Goal: Task Accomplishment & Management: Manage account settings

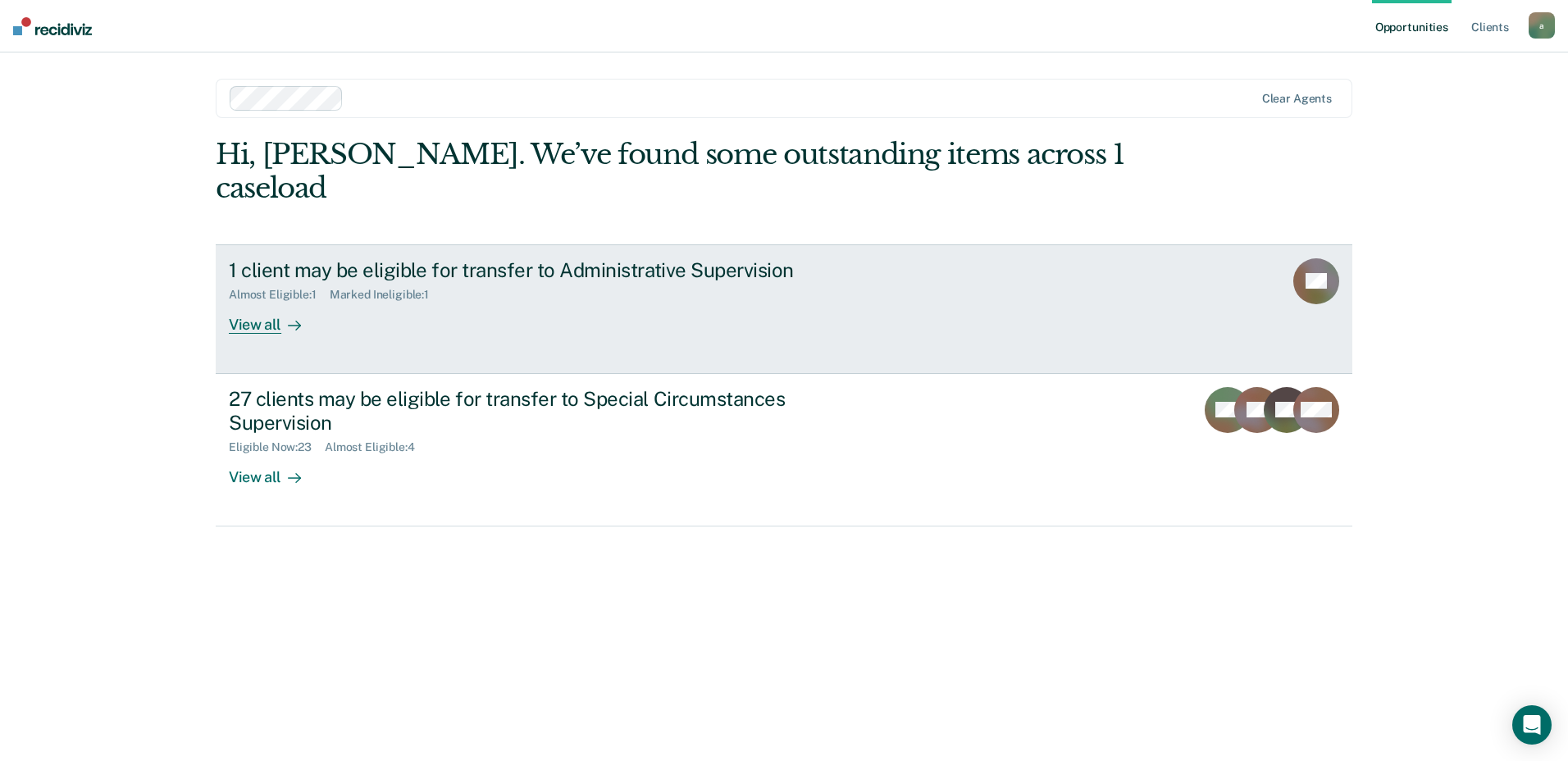
click at [258, 302] on div "View all" at bounding box center [274, 318] width 92 height 32
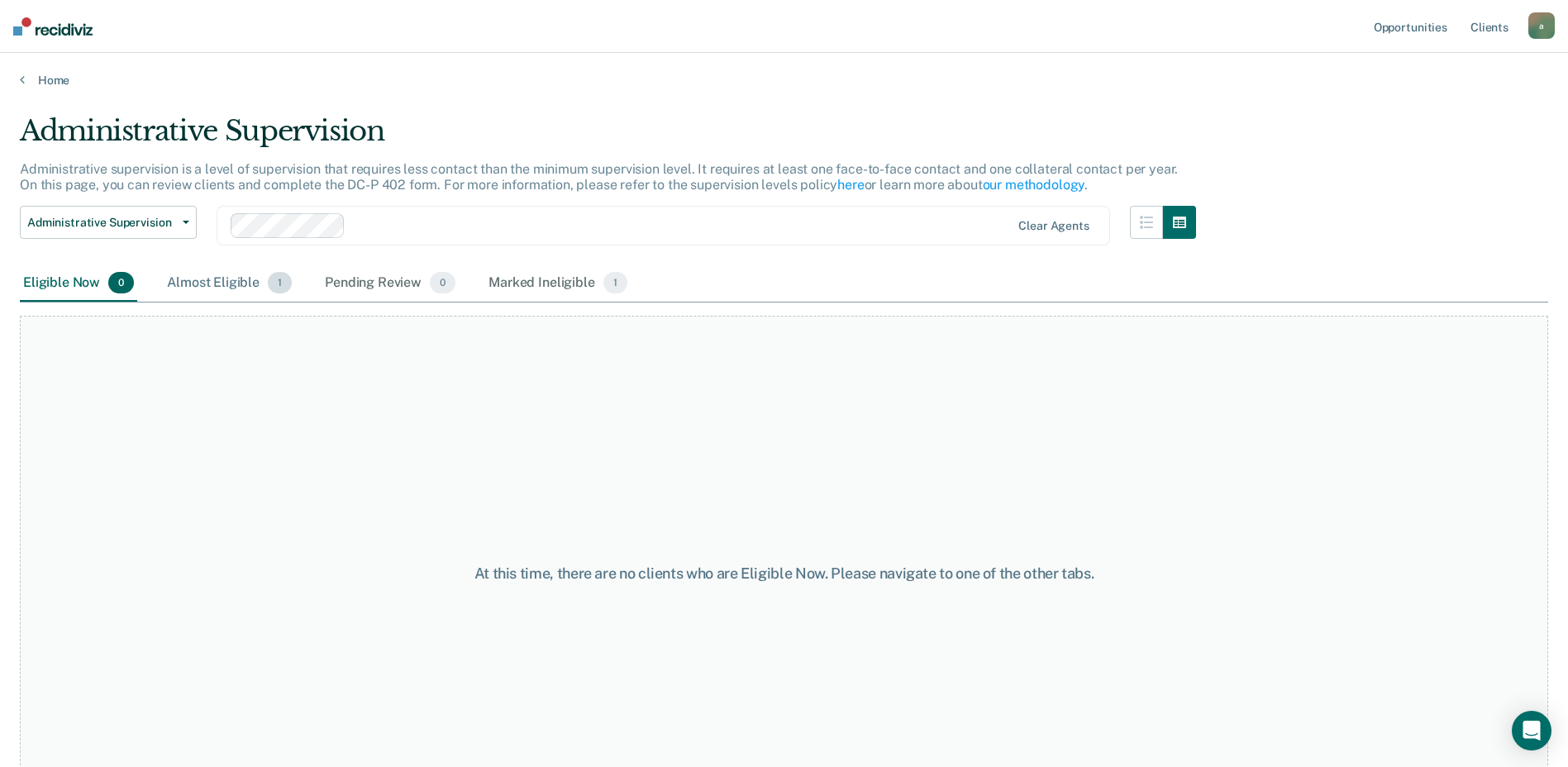
click at [250, 287] on div "Almost Eligible 1" at bounding box center [229, 283] width 131 height 36
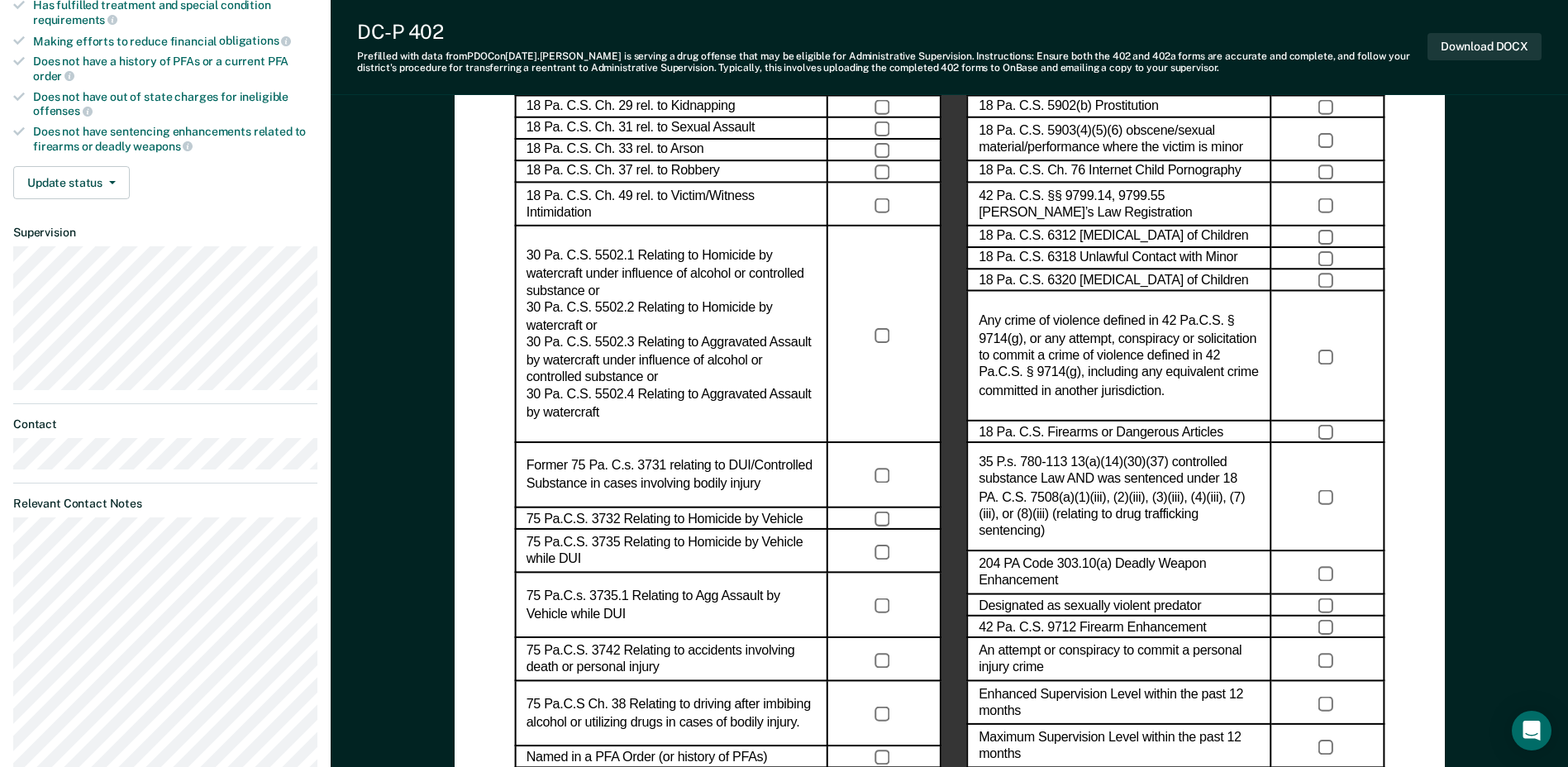
scroll to position [744, 0]
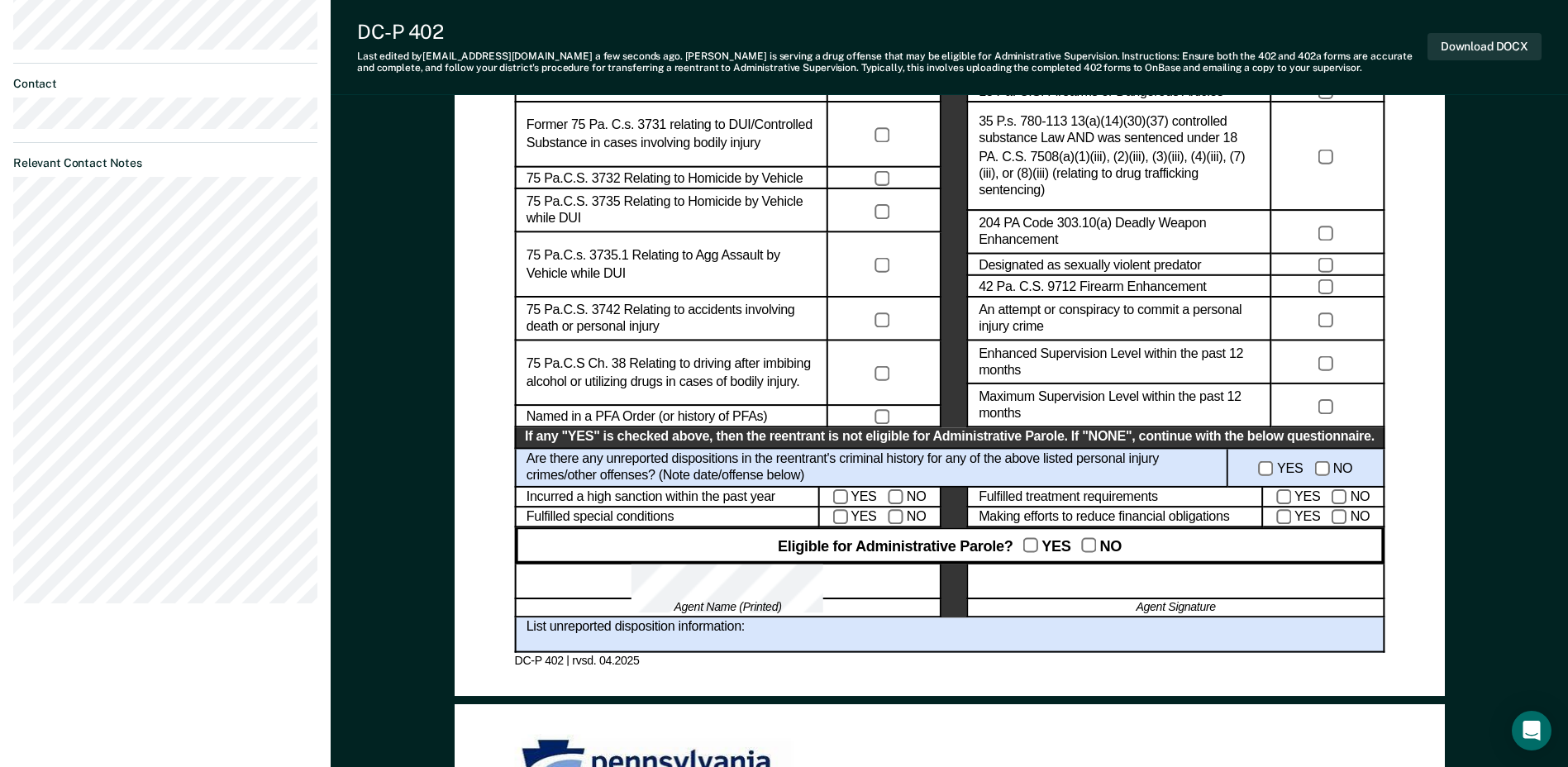
click at [1118, 588] on div at bounding box center [1176, 581] width 417 height 35
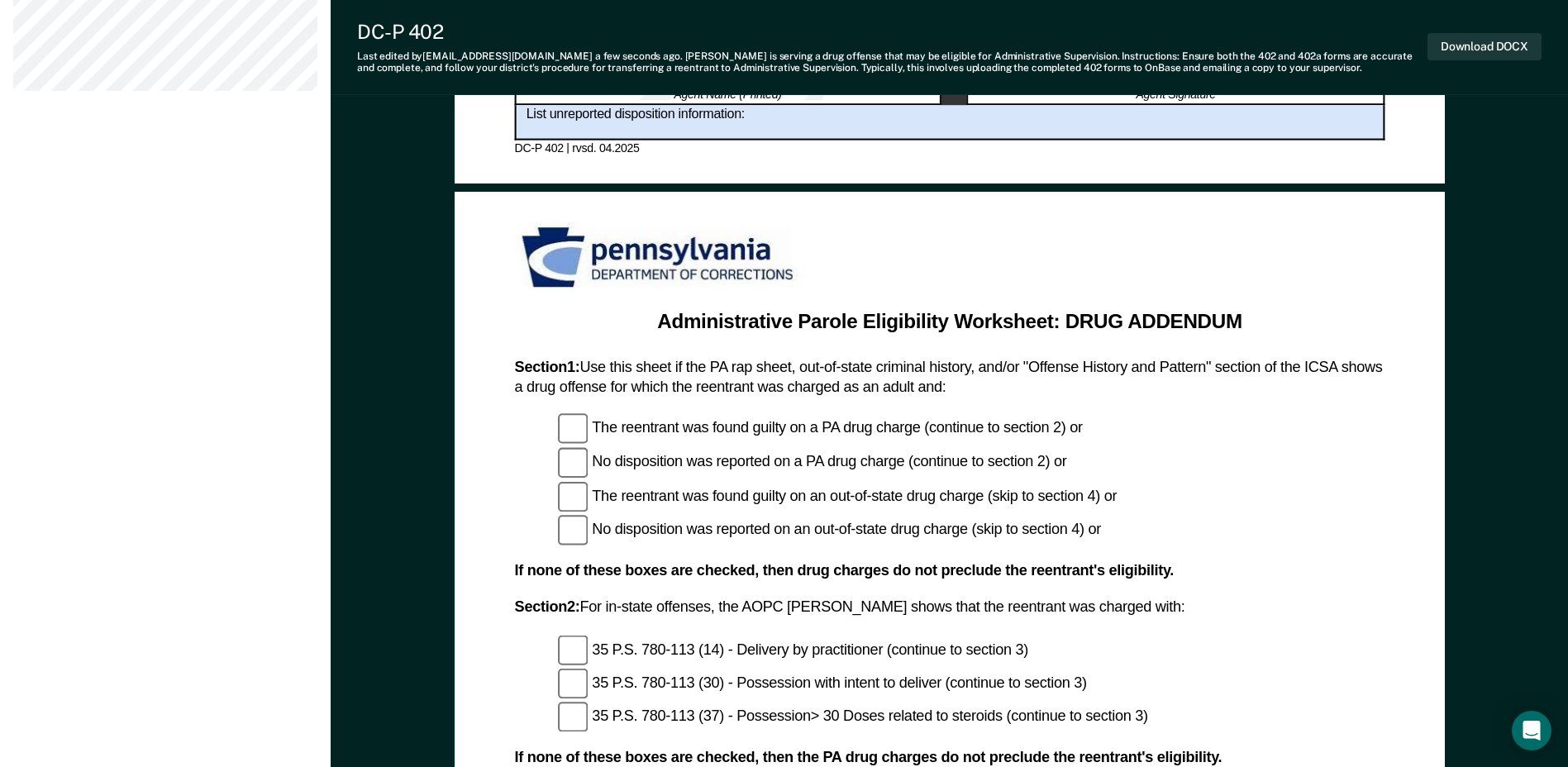
scroll to position [1487, 0]
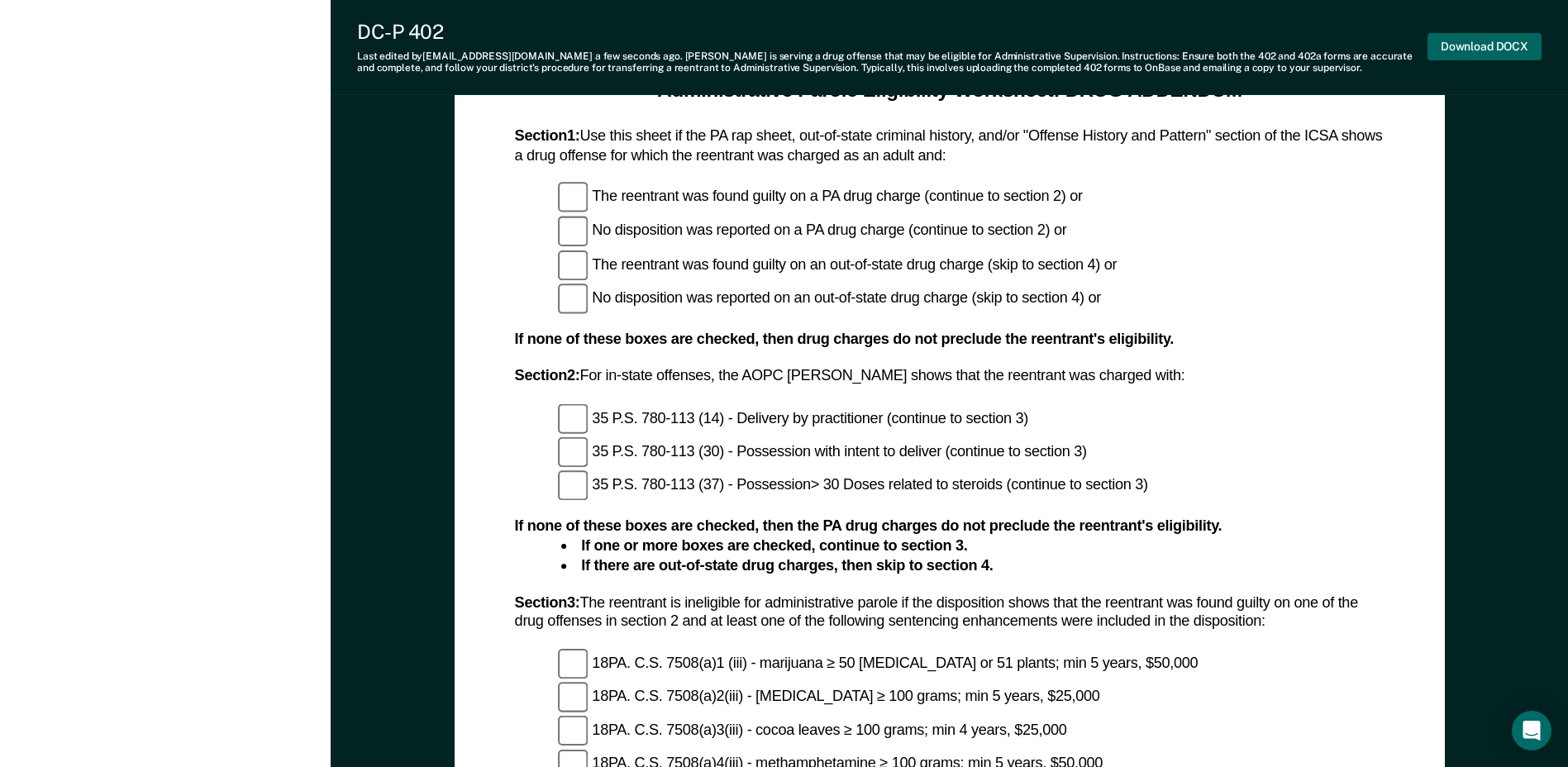
click at [1469, 55] on button "Download DOCX" at bounding box center [1484, 47] width 114 height 28
click at [1499, 26] on div "Download DOCX" at bounding box center [1484, 47] width 114 height 55
click at [1492, 47] on button "Download DOCX" at bounding box center [1484, 47] width 114 height 28
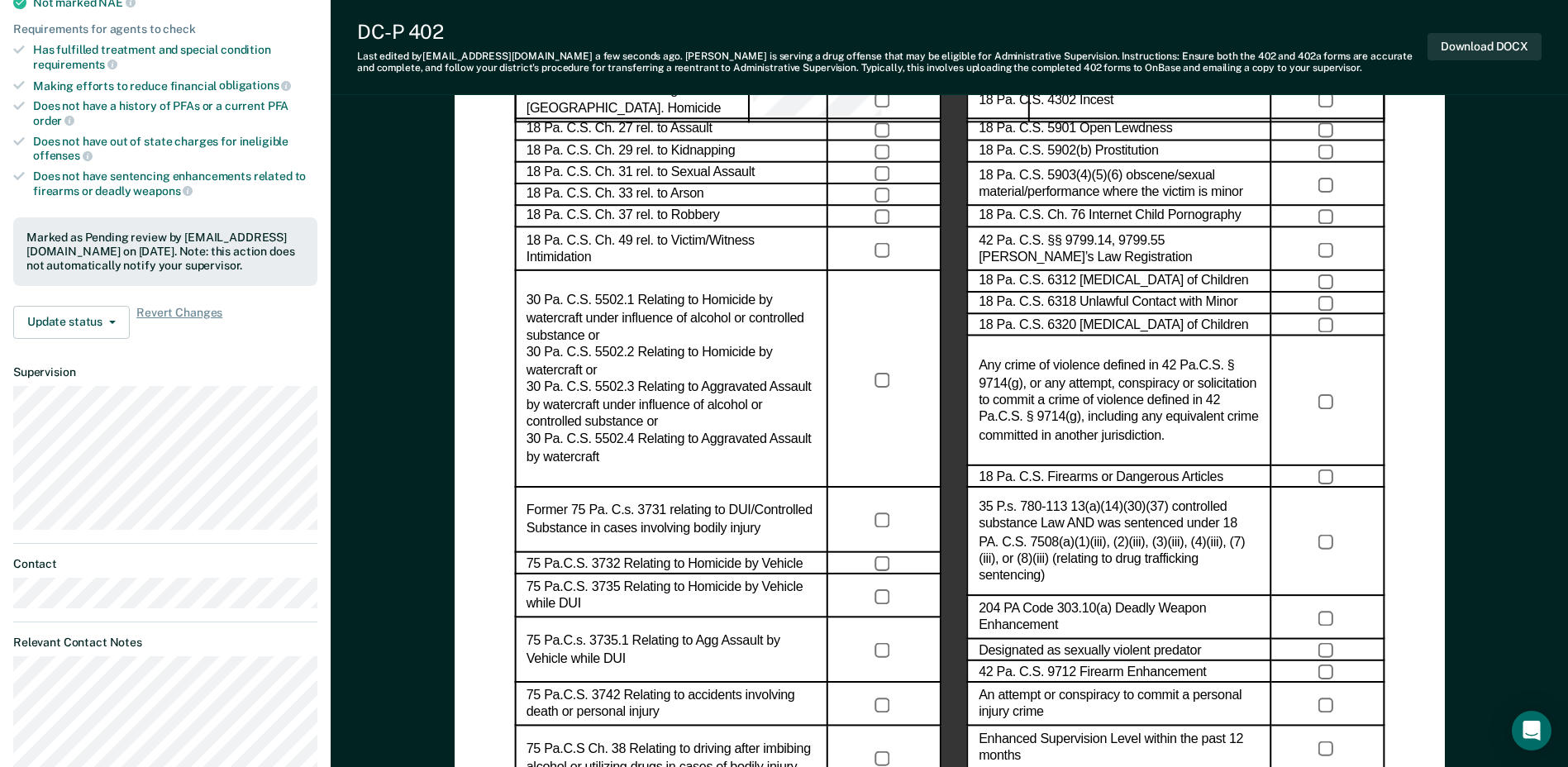
scroll to position [0, 0]
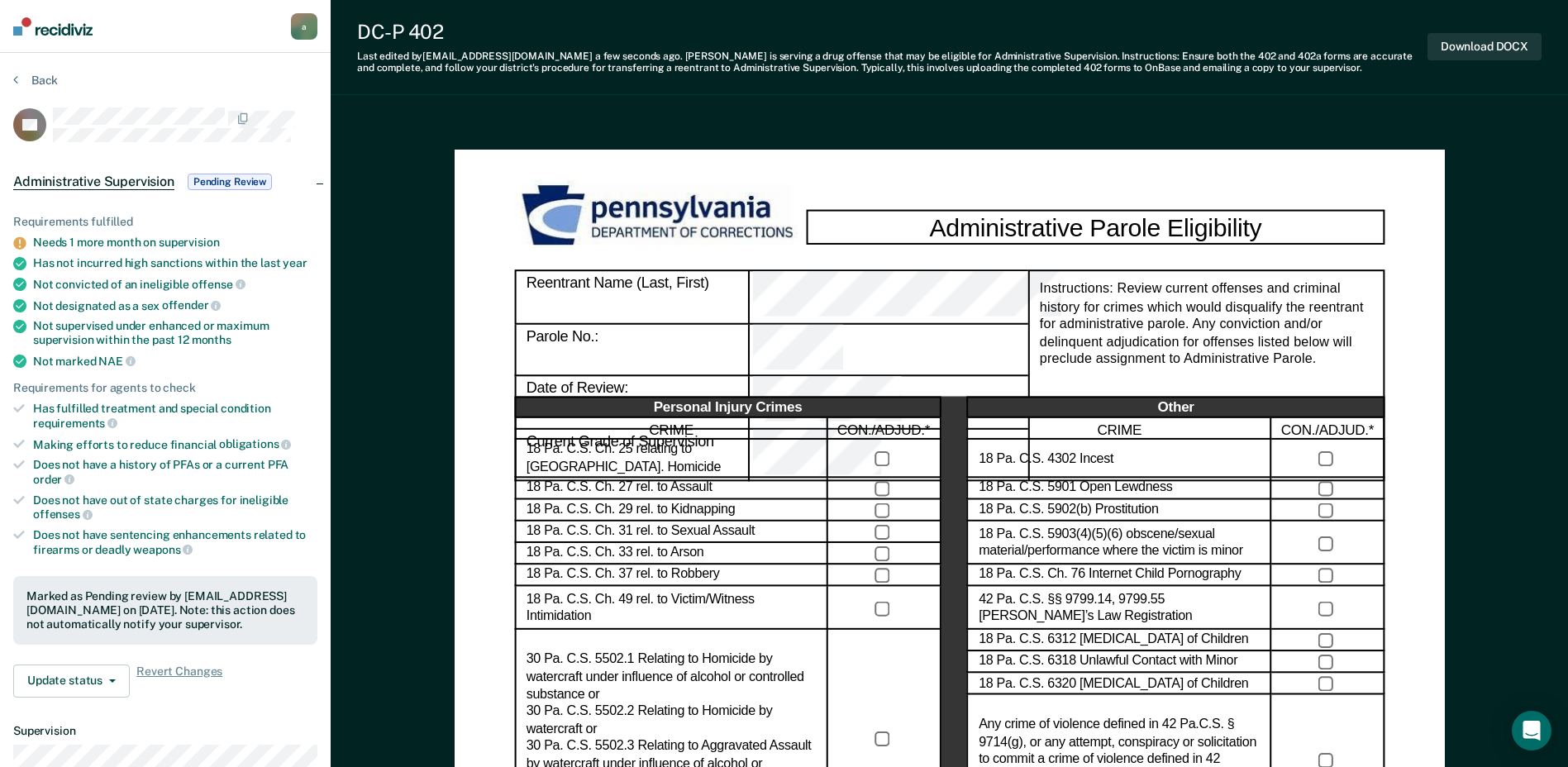
click at [317, 30] on div "a" at bounding box center [304, 27] width 27 height 27
click at [53, 31] on img at bounding box center [53, 26] width 79 height 18
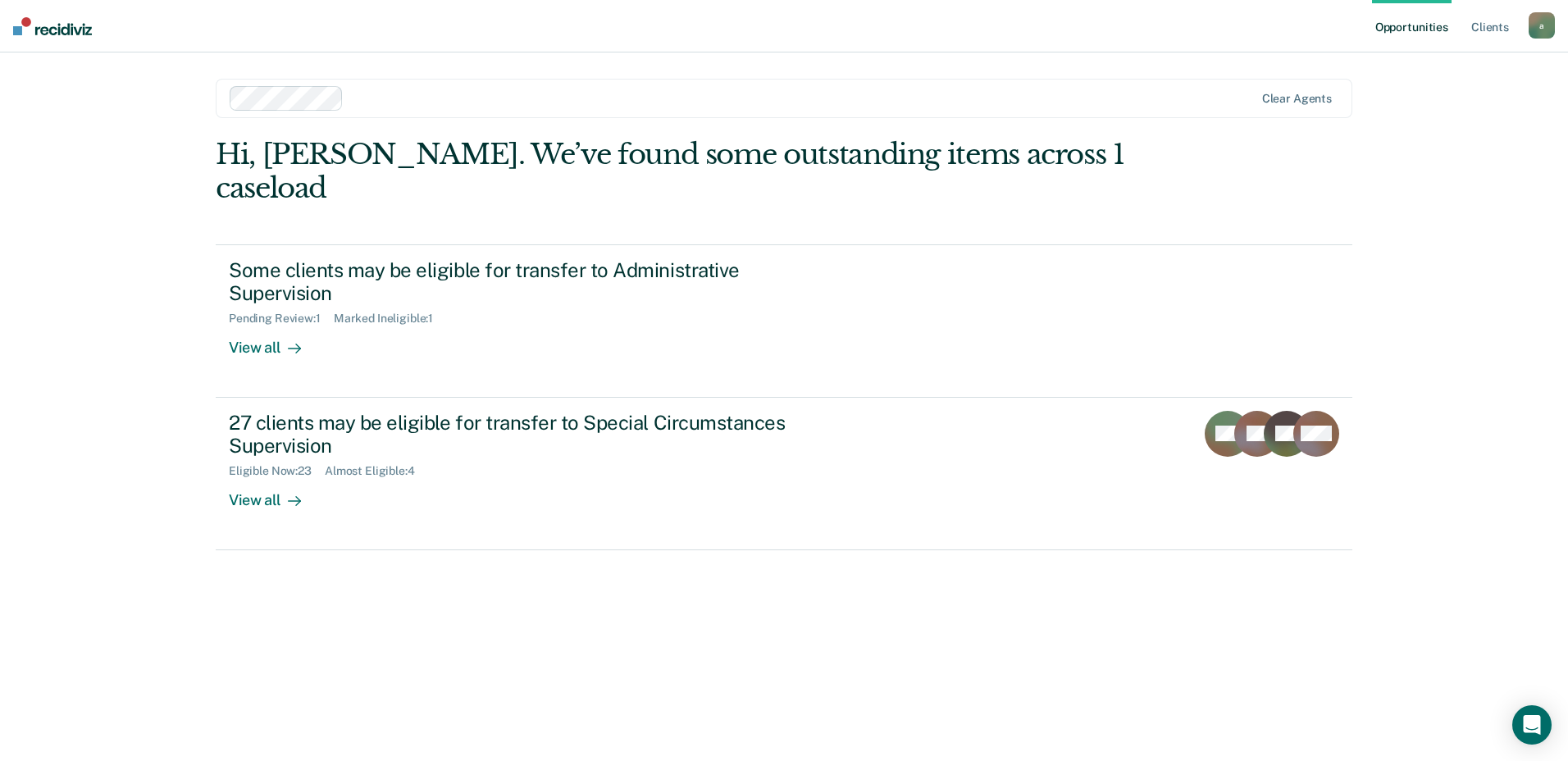
drag, startPoint x: 1038, startPoint y: 647, endPoint x: 975, endPoint y: 629, distance: 65.5
click at [1038, 647] on div "Hi, [PERSON_NAME]. We’ve found some outstanding items across 1 caseload Some cl…" at bounding box center [783, 426] width 1136 height 577
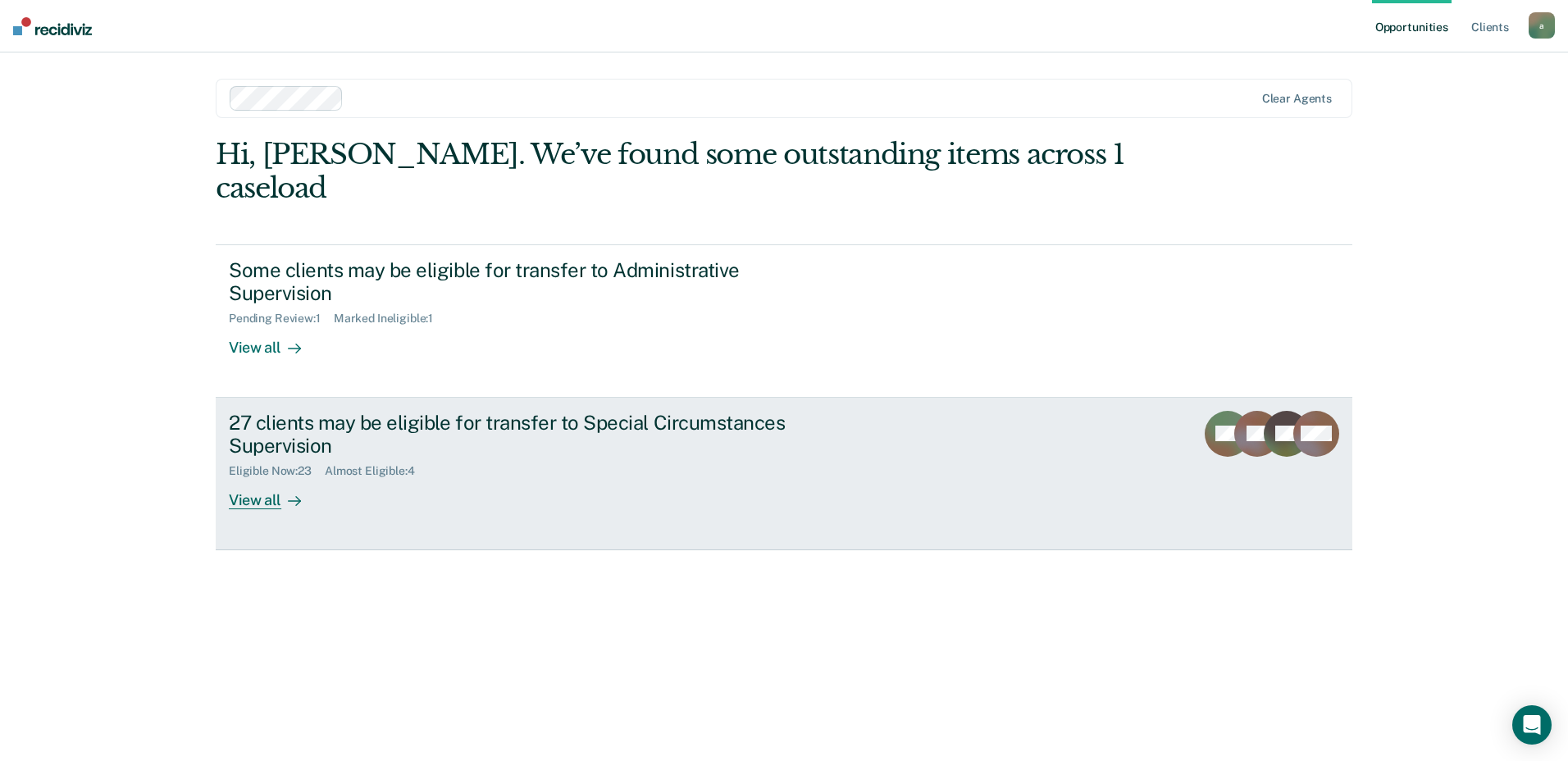
click at [461, 411] on div "27 clients may be eligible for transfer to Special Circumstances Supervision" at bounding box center [516, 435] width 575 height 47
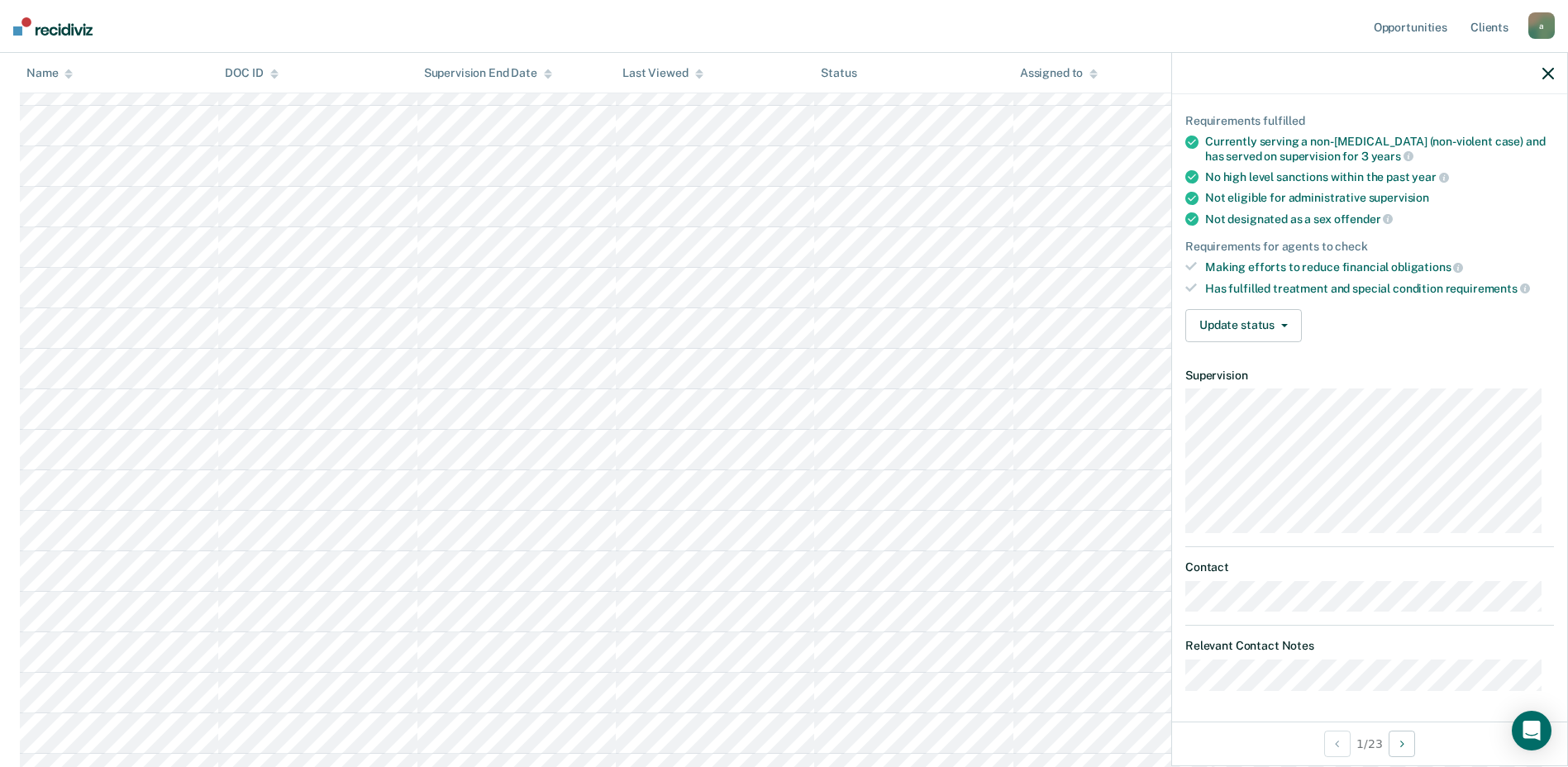
scroll to position [178, 0]
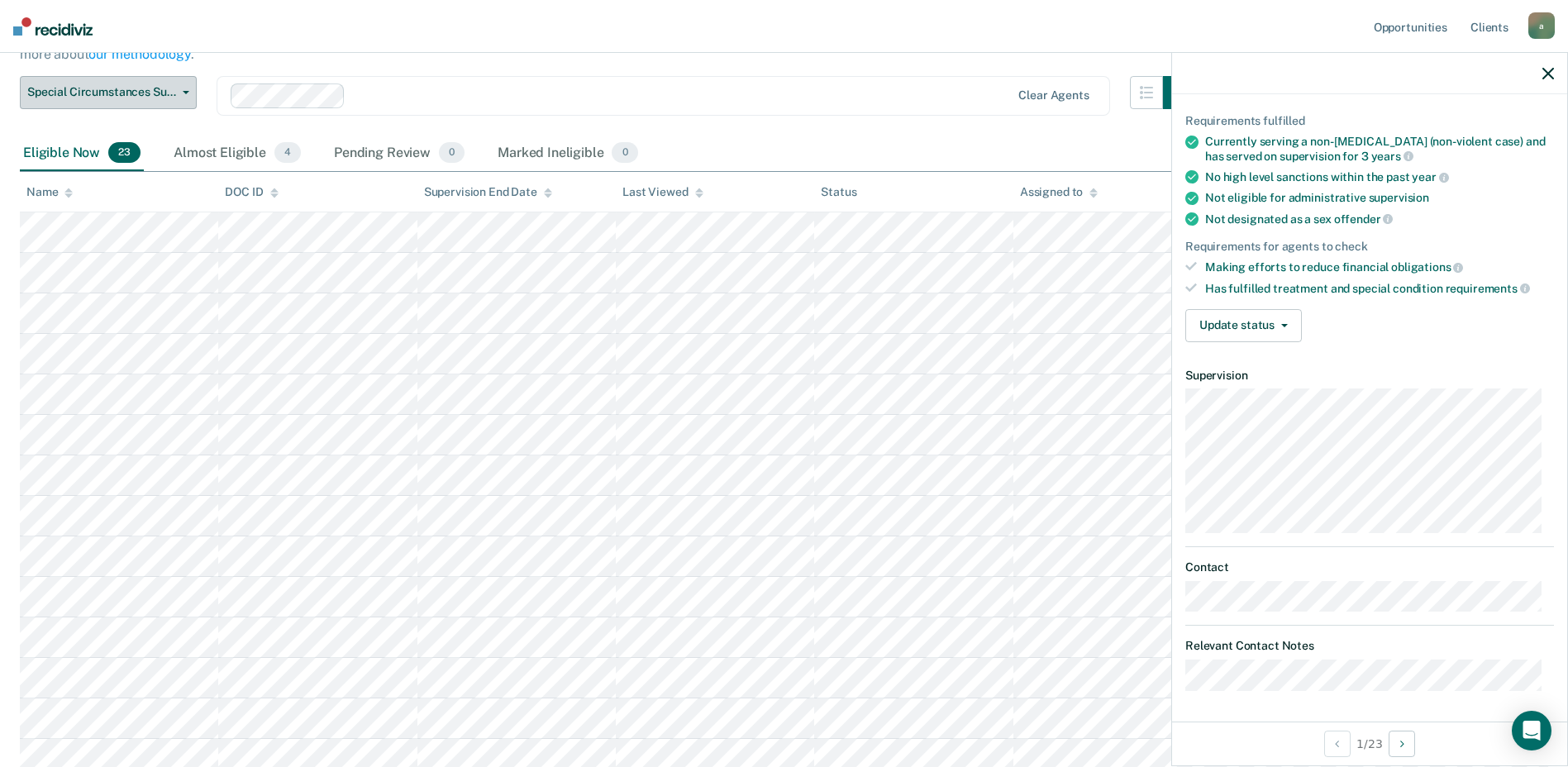
click at [149, 94] on span "Special Circumstances Supervision" at bounding box center [102, 92] width 149 height 14
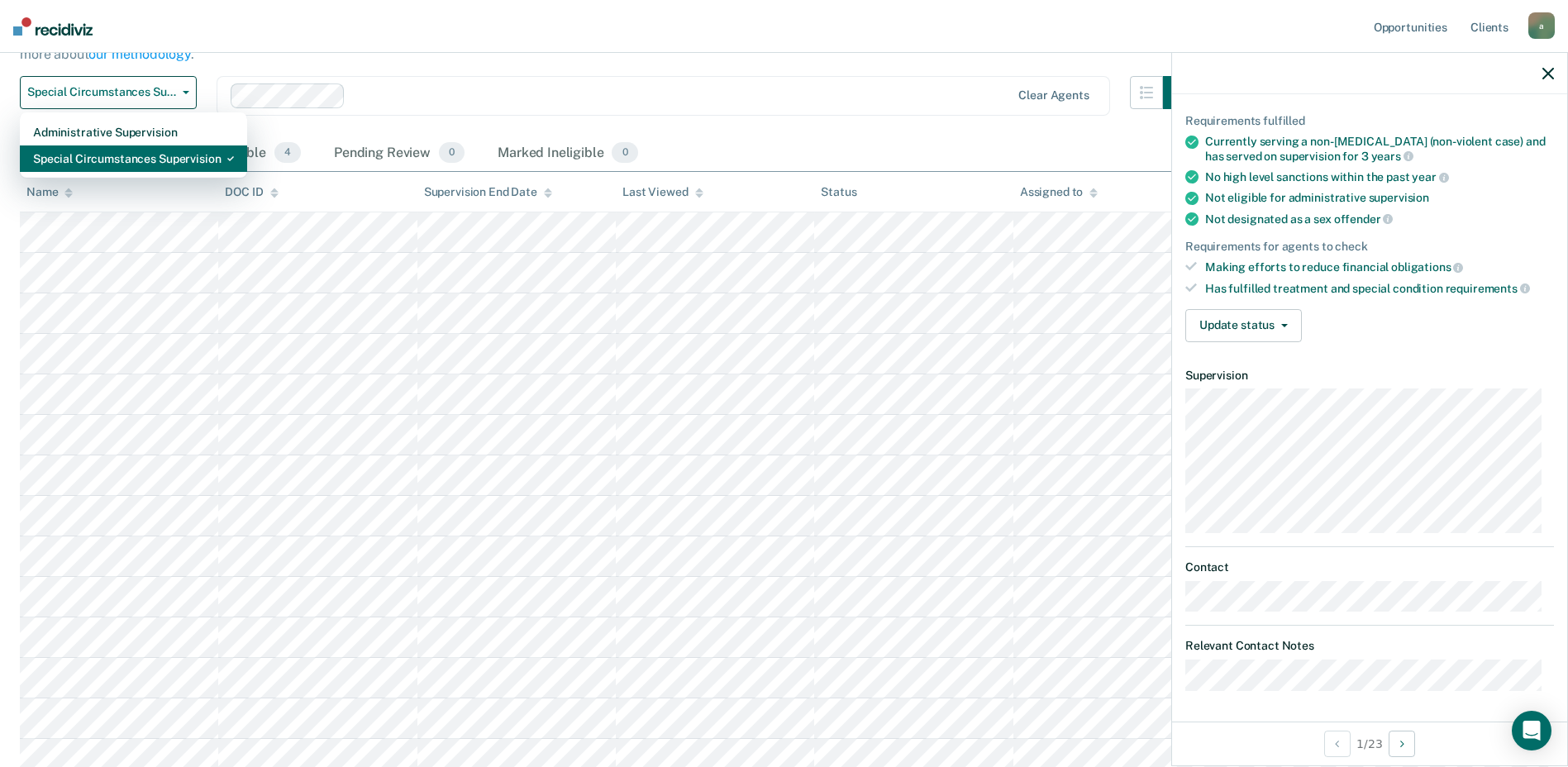
click at [121, 153] on div "Special Circumstances Supervision" at bounding box center [134, 159] width 201 height 27
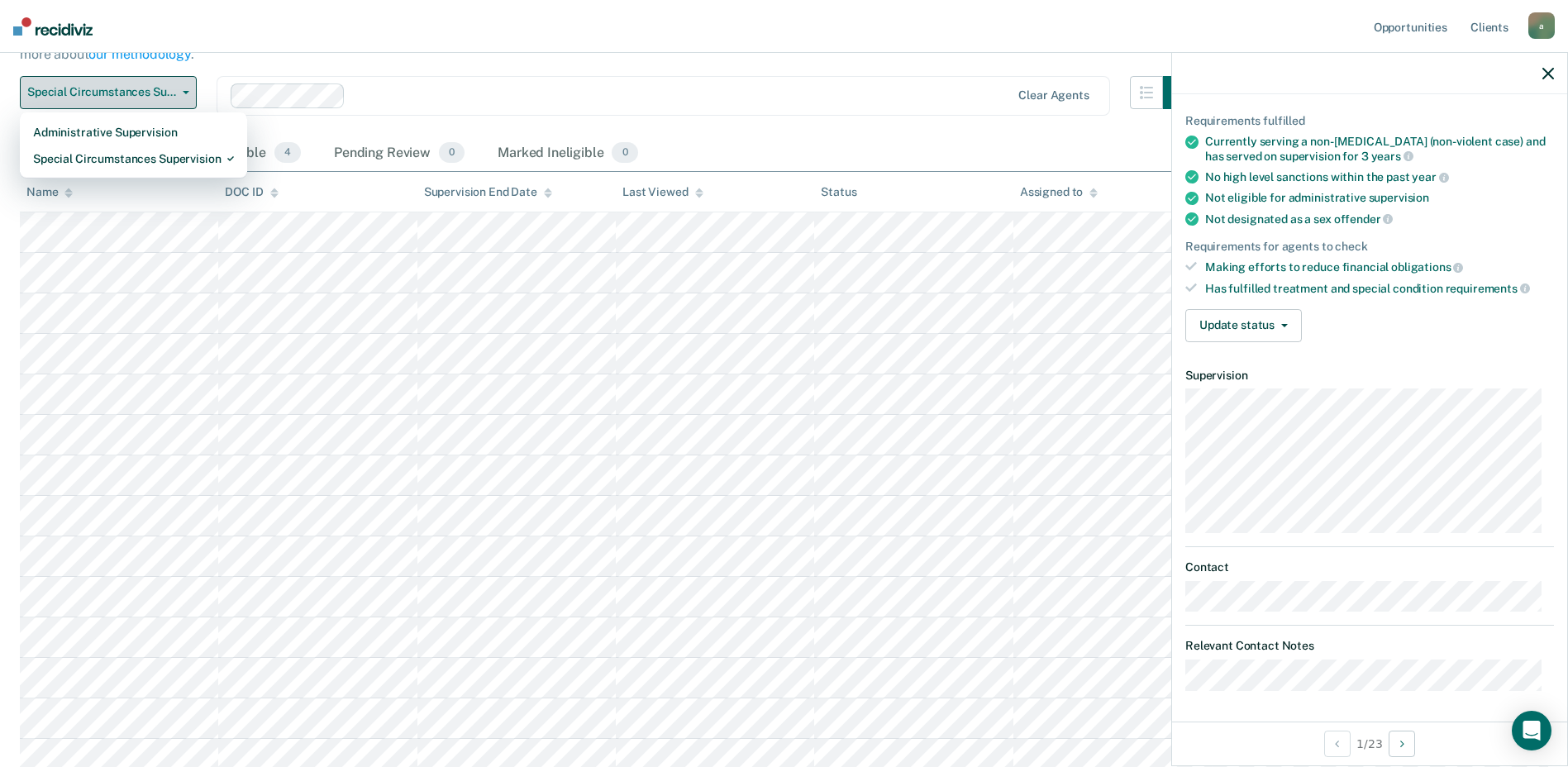
scroll to position [0, 0]
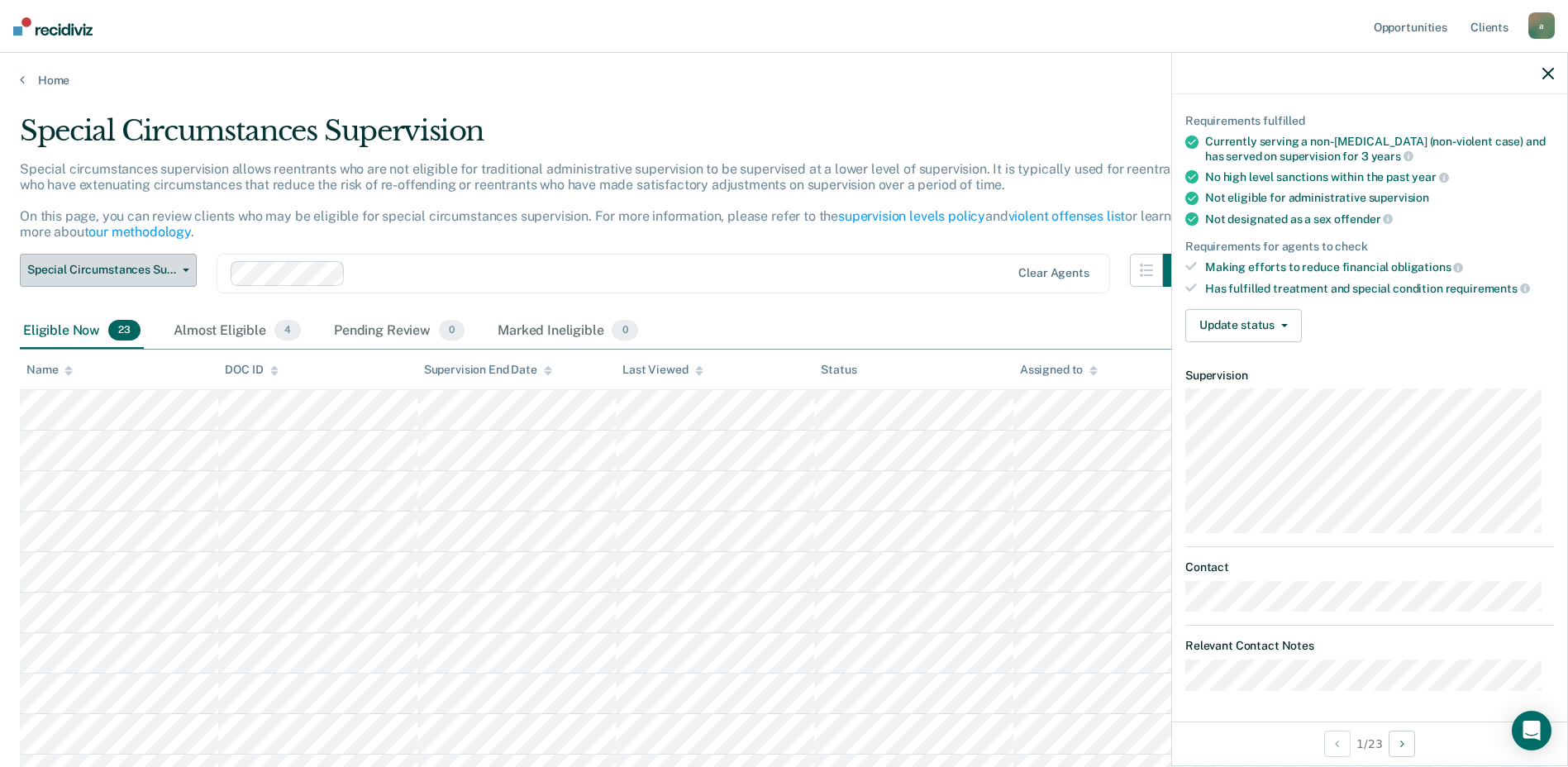
click at [116, 267] on span "Special Circumstances Supervision" at bounding box center [102, 270] width 149 height 14
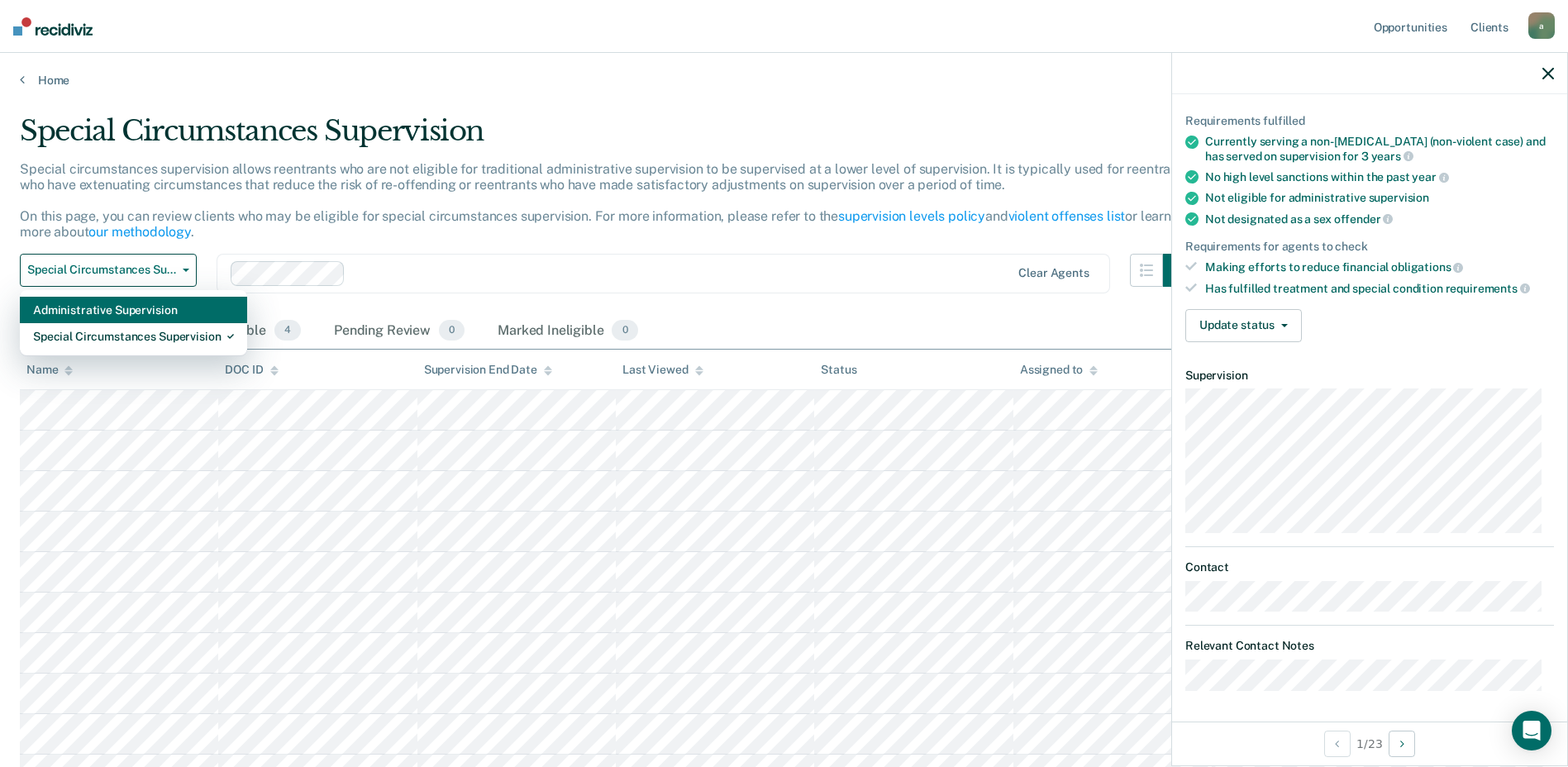
click at [119, 317] on div "Administrative Supervision" at bounding box center [134, 310] width 201 height 27
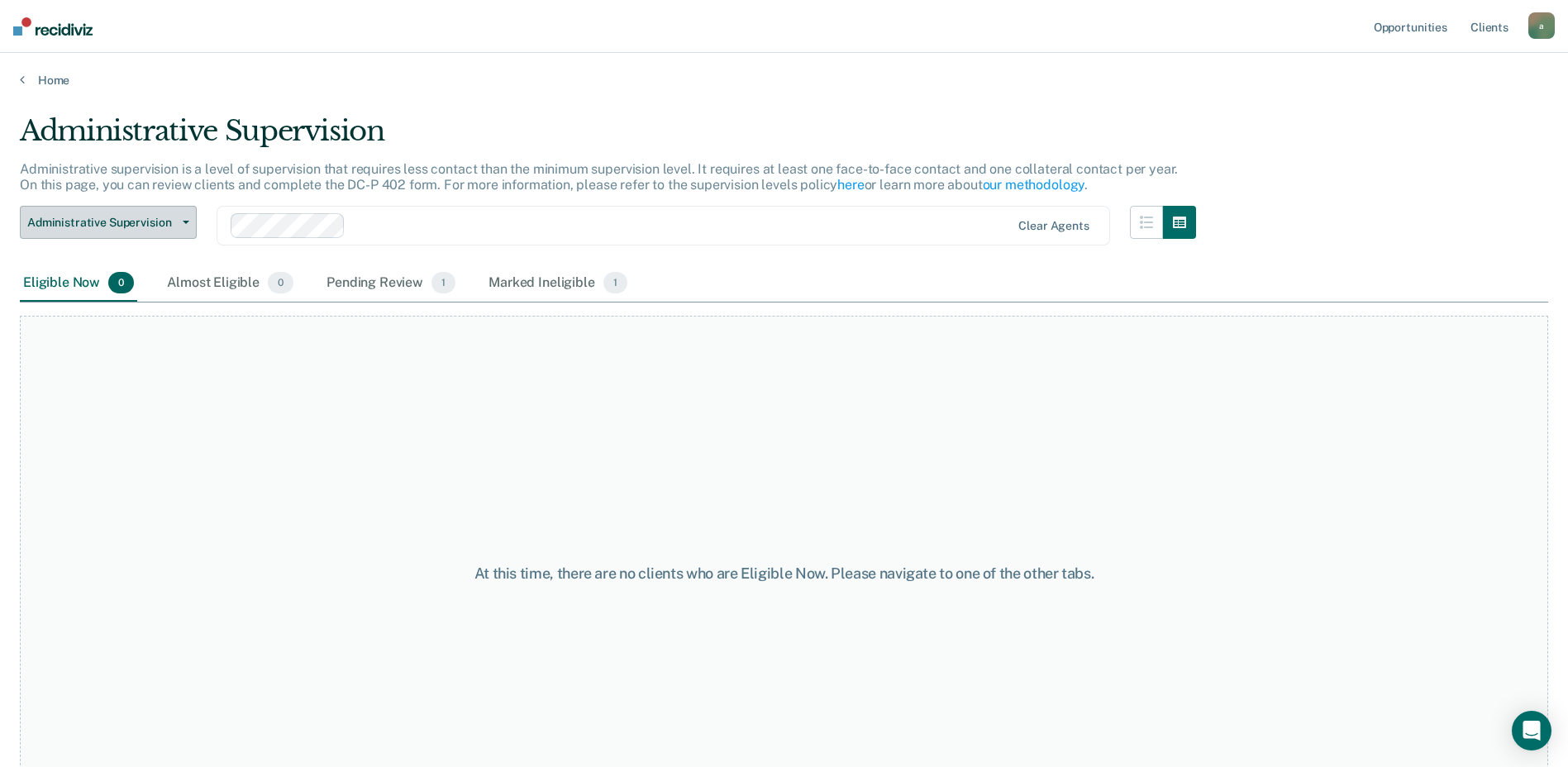
click at [127, 228] on span "Administrative Supervision" at bounding box center [102, 222] width 149 height 14
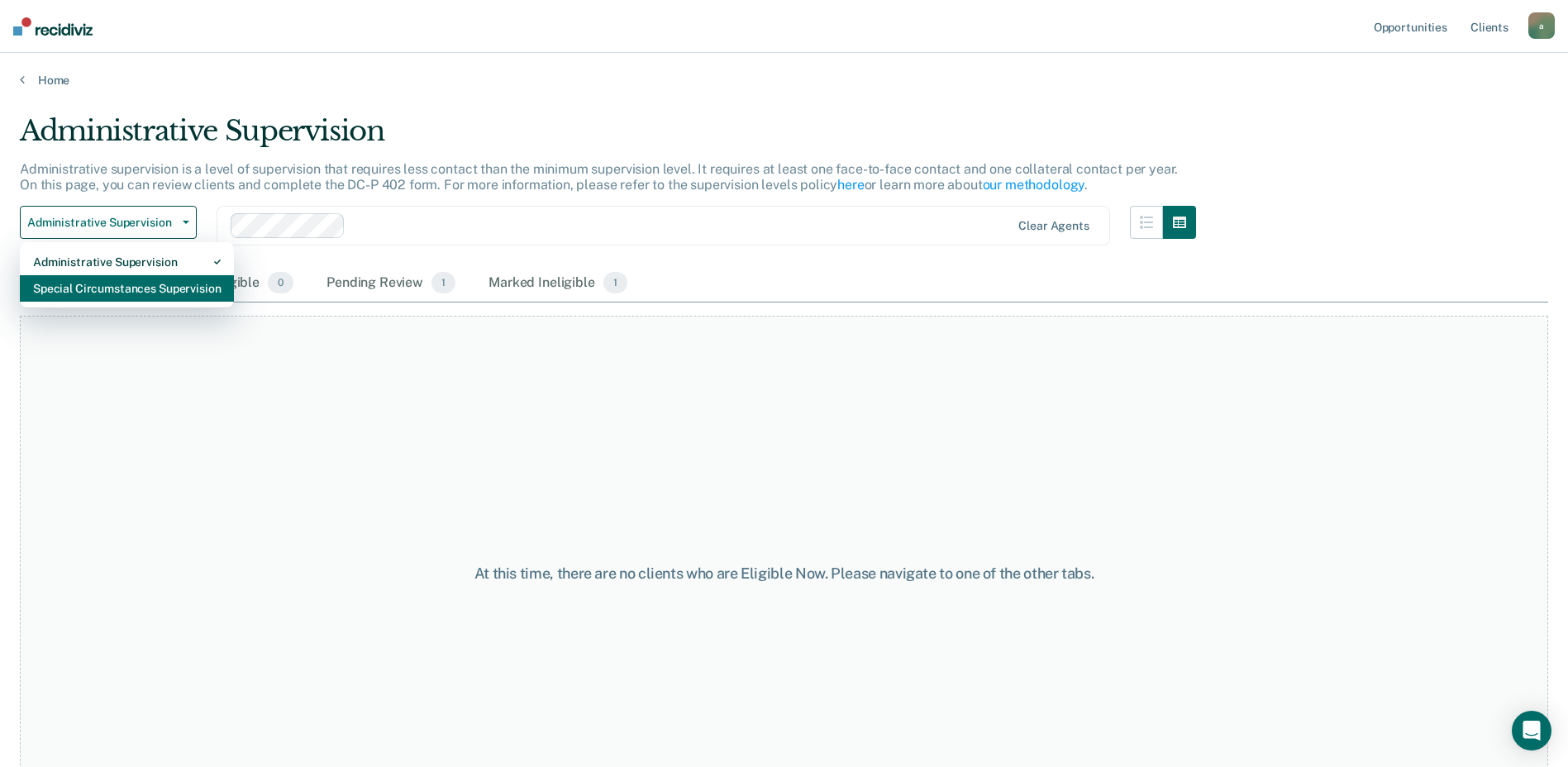
click at [106, 279] on div "Special Circumstances Supervision" at bounding box center [127, 289] width 188 height 27
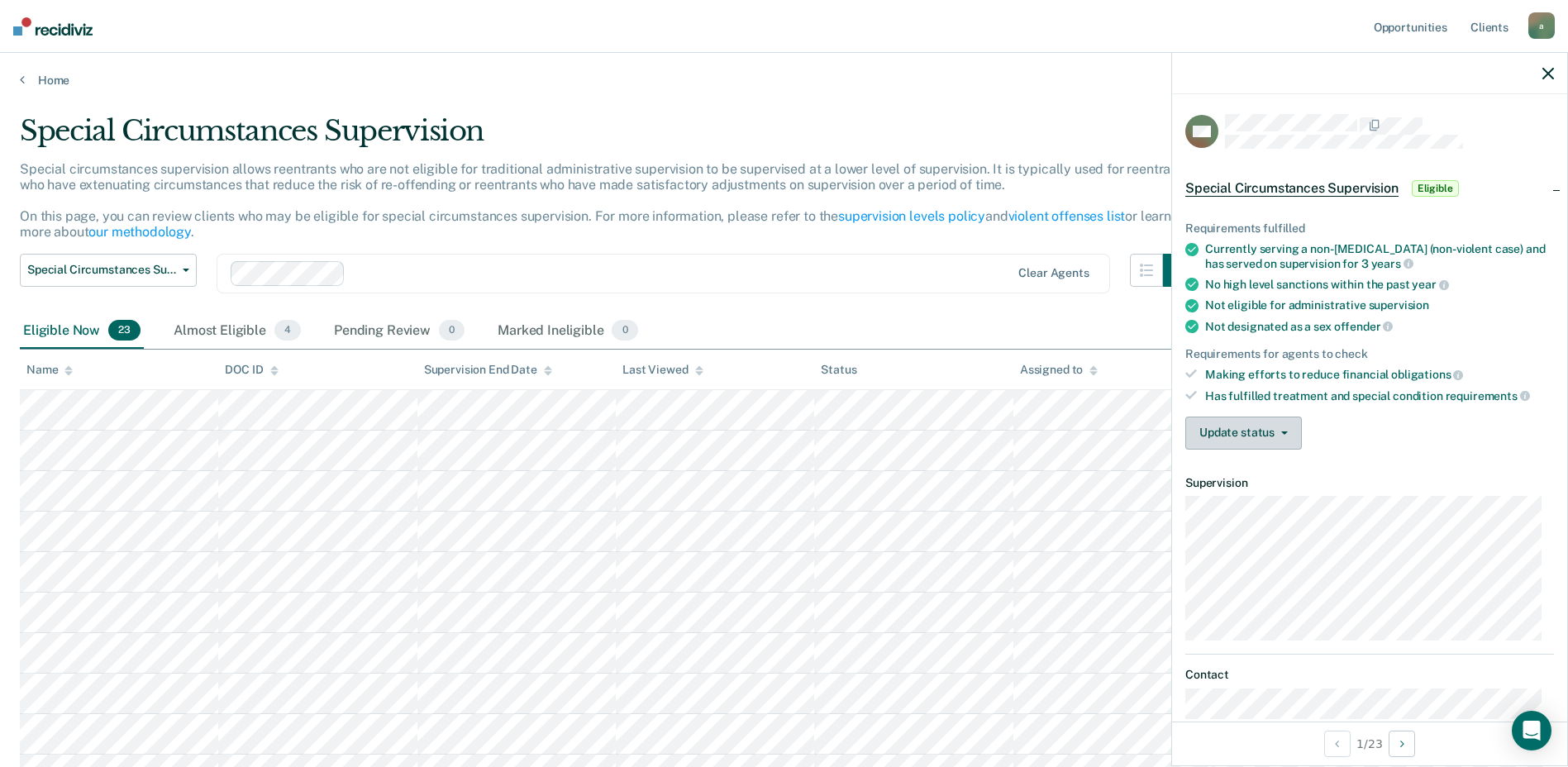
click at [1226, 436] on button "Update status" at bounding box center [1244, 432] width 117 height 33
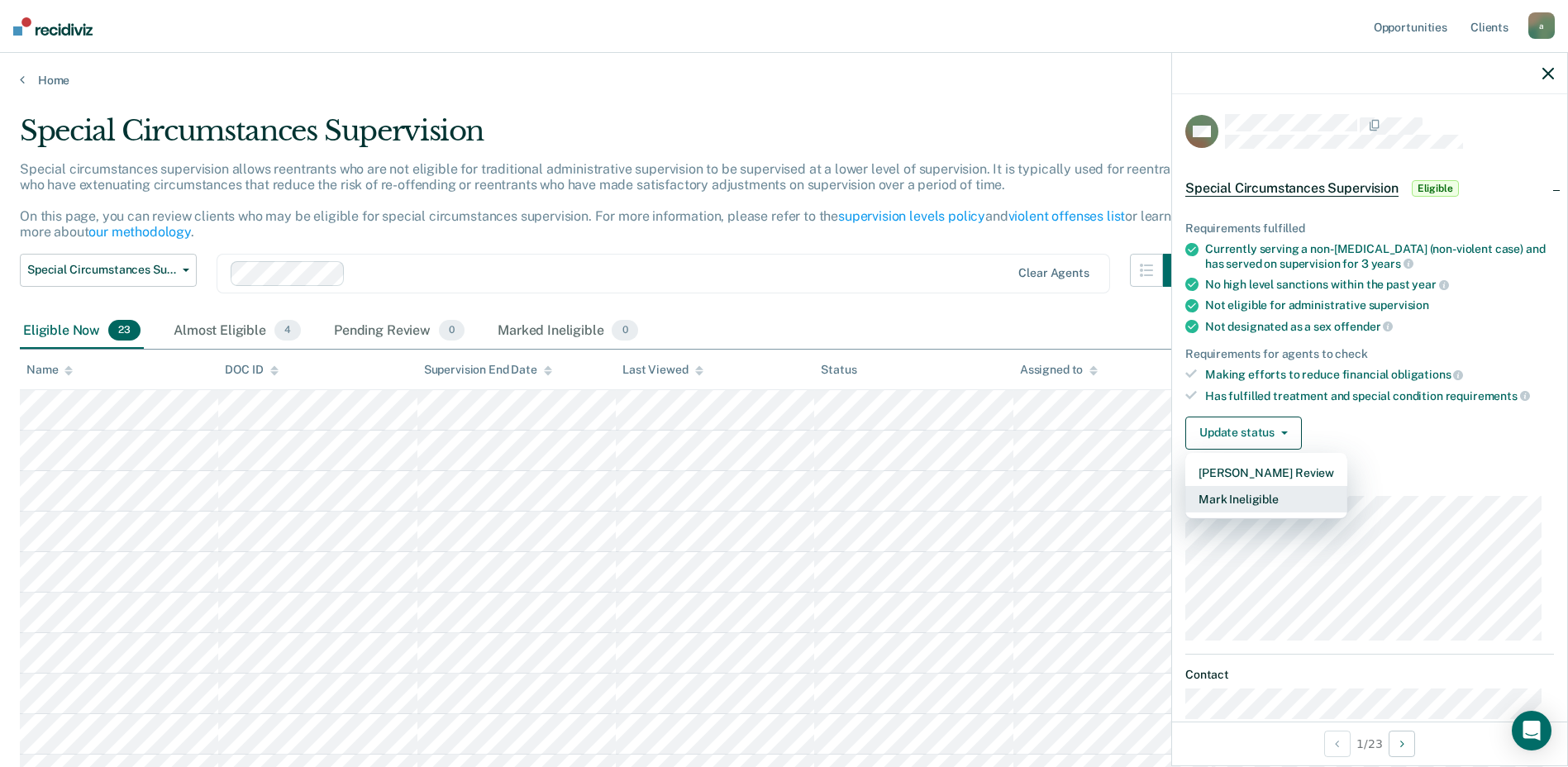
click at [1229, 501] on button "Mark Ineligible" at bounding box center [1266, 499] width 162 height 27
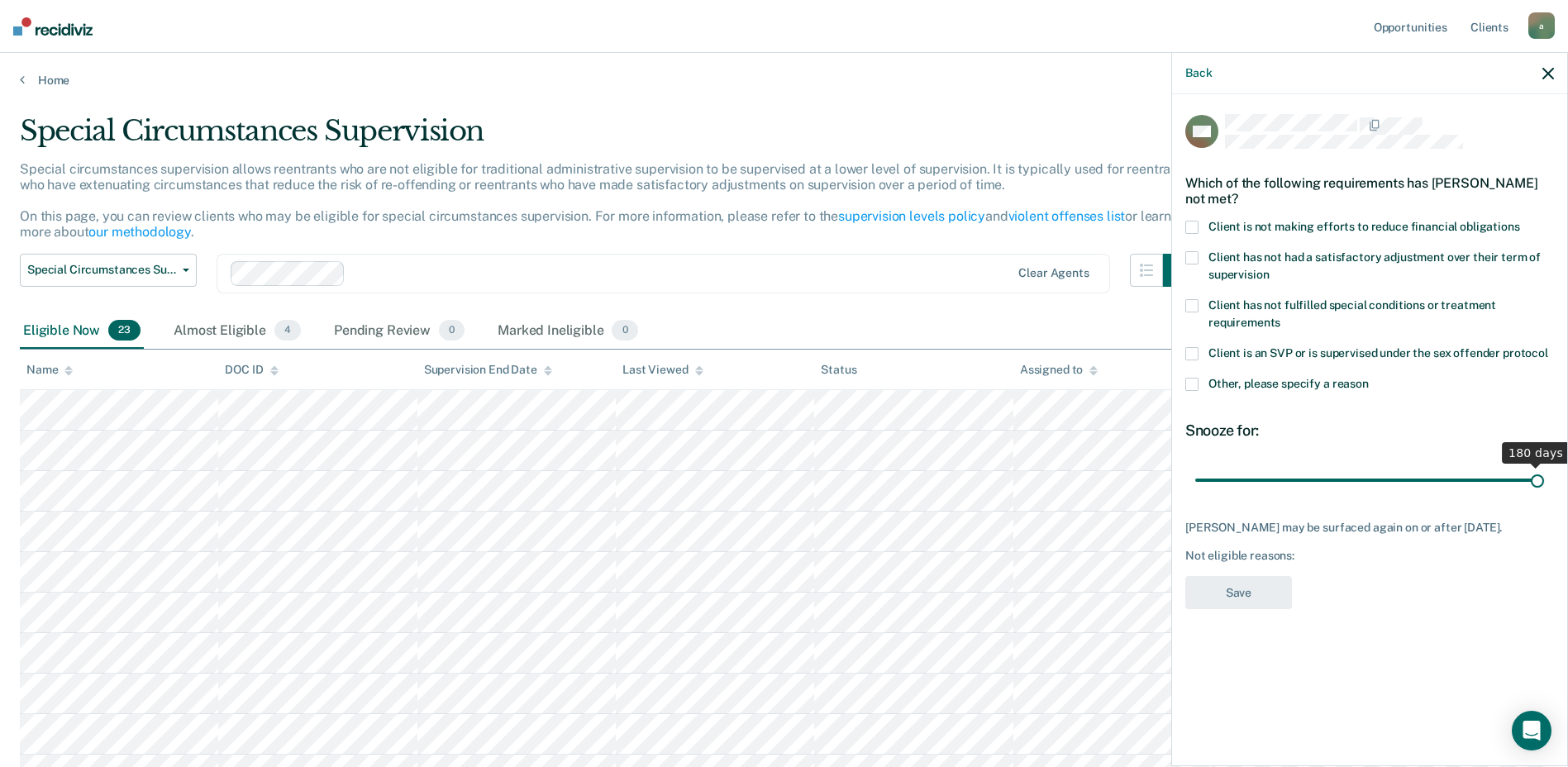
drag, startPoint x: 1259, startPoint y: 482, endPoint x: 1582, endPoint y: 465, distance: 323.4
type input "180"
click at [1544, 465] on input "range" at bounding box center [1369, 479] width 349 height 29
click at [1197, 378] on span at bounding box center [1192, 384] width 13 height 13
click at [1369, 378] on input "Other, please specify a reason" at bounding box center [1369, 378] width 0 height 0
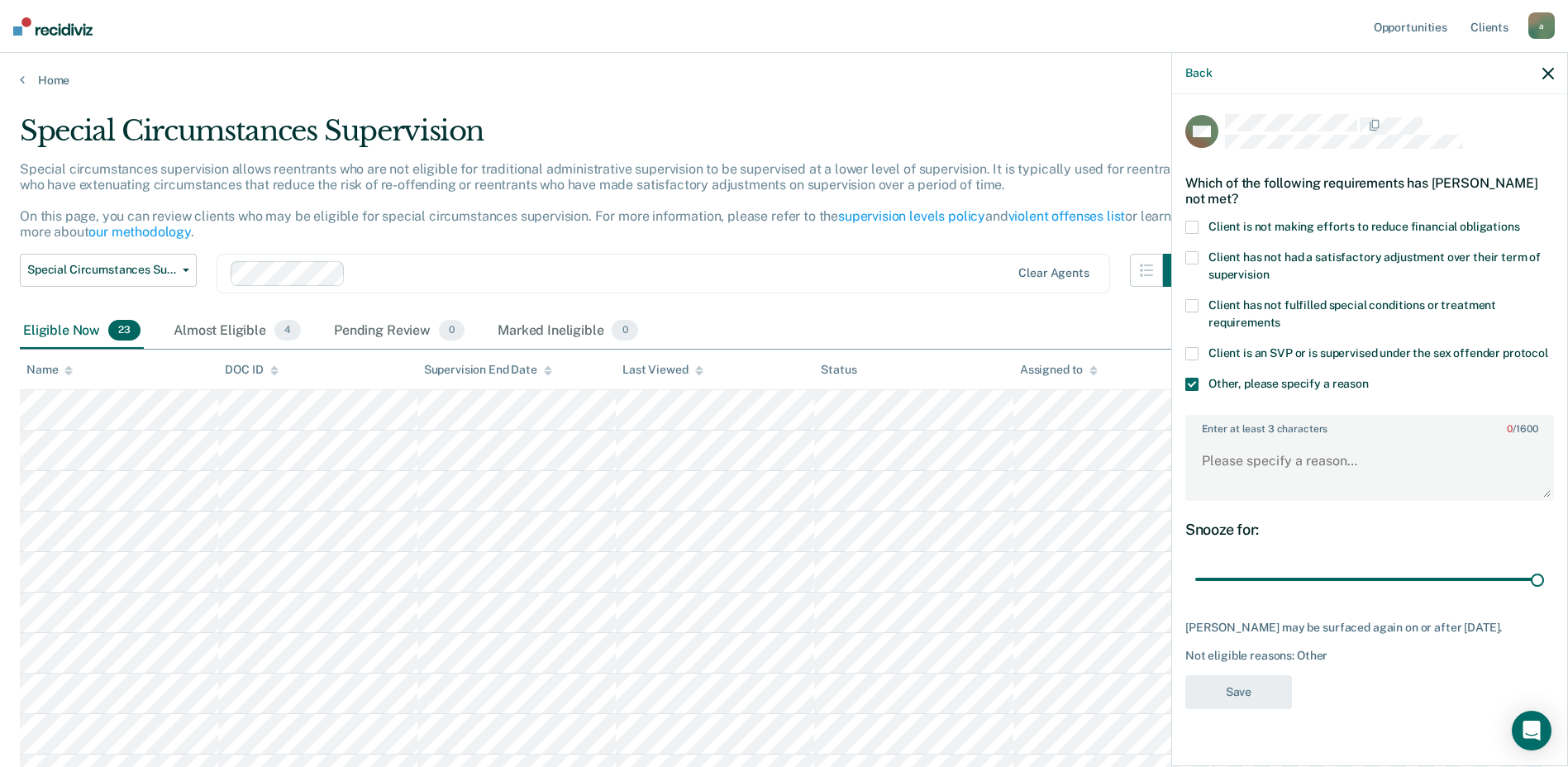
drag, startPoint x: 1284, startPoint y: 416, endPoint x: 1281, endPoint y: 436, distance: 20.2
click at [1282, 420] on label "Enter at least 3 characters 0 / 1600" at bounding box center [1370, 425] width 365 height 18
click at [1282, 438] on textarea "Enter at least 3 characters 0 / 1600" at bounding box center [1370, 469] width 365 height 61
click at [1275, 471] on textarea "Enter at least 3 characters 0 / 1600" at bounding box center [1370, 469] width 365 height 61
type textarea "M"
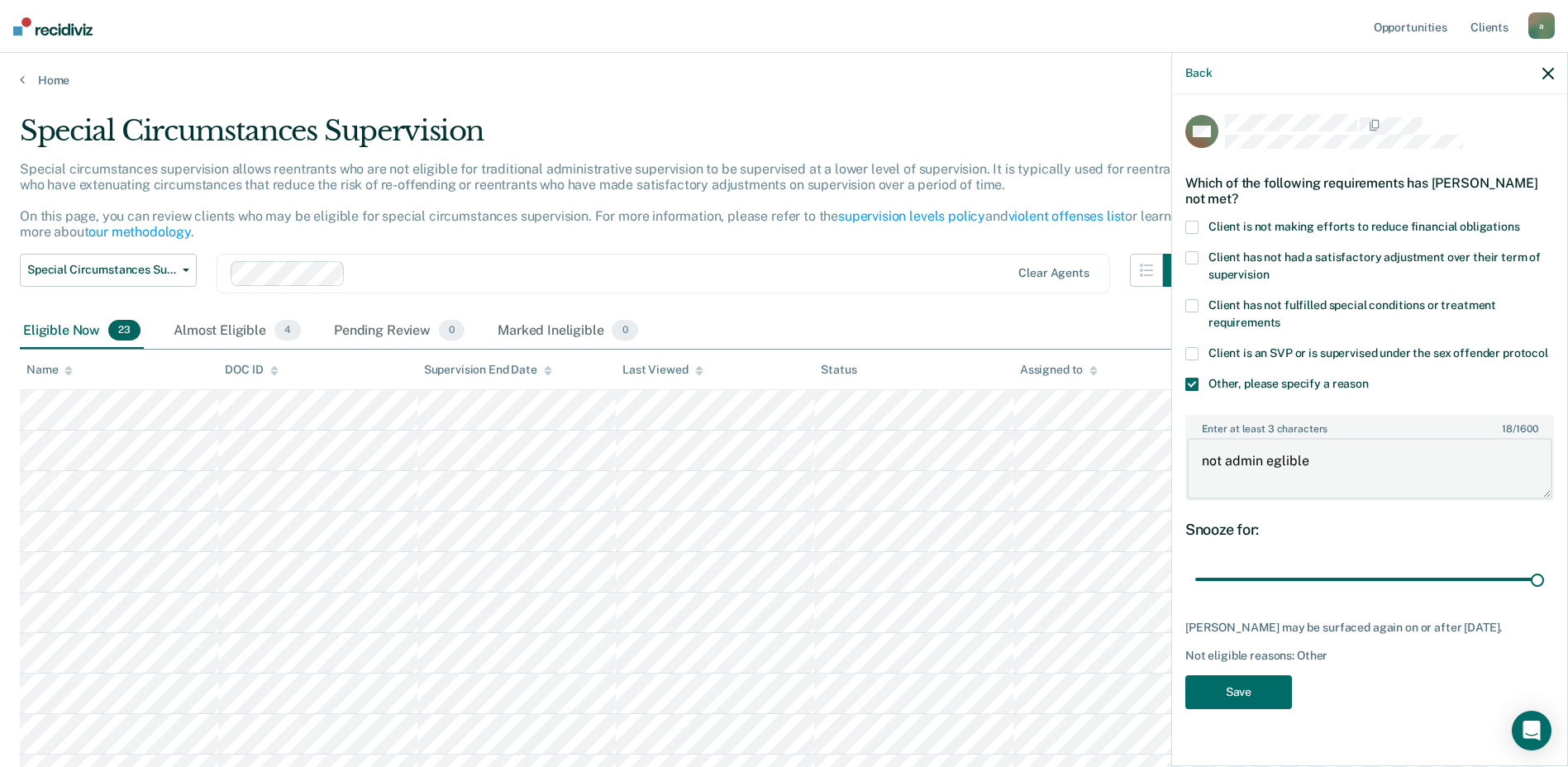
drag, startPoint x: 1291, startPoint y: 462, endPoint x: 1321, endPoint y: 452, distance: 31.6
click at [1317, 443] on textarea "not admin eglible" at bounding box center [1370, 469] width 365 height 61
click at [1324, 463] on textarea "not admin eglible" at bounding box center [1370, 469] width 365 height 61
click at [1314, 458] on textarea "not admin eglible" at bounding box center [1370, 469] width 365 height 61
type textarea "not admin eligible"
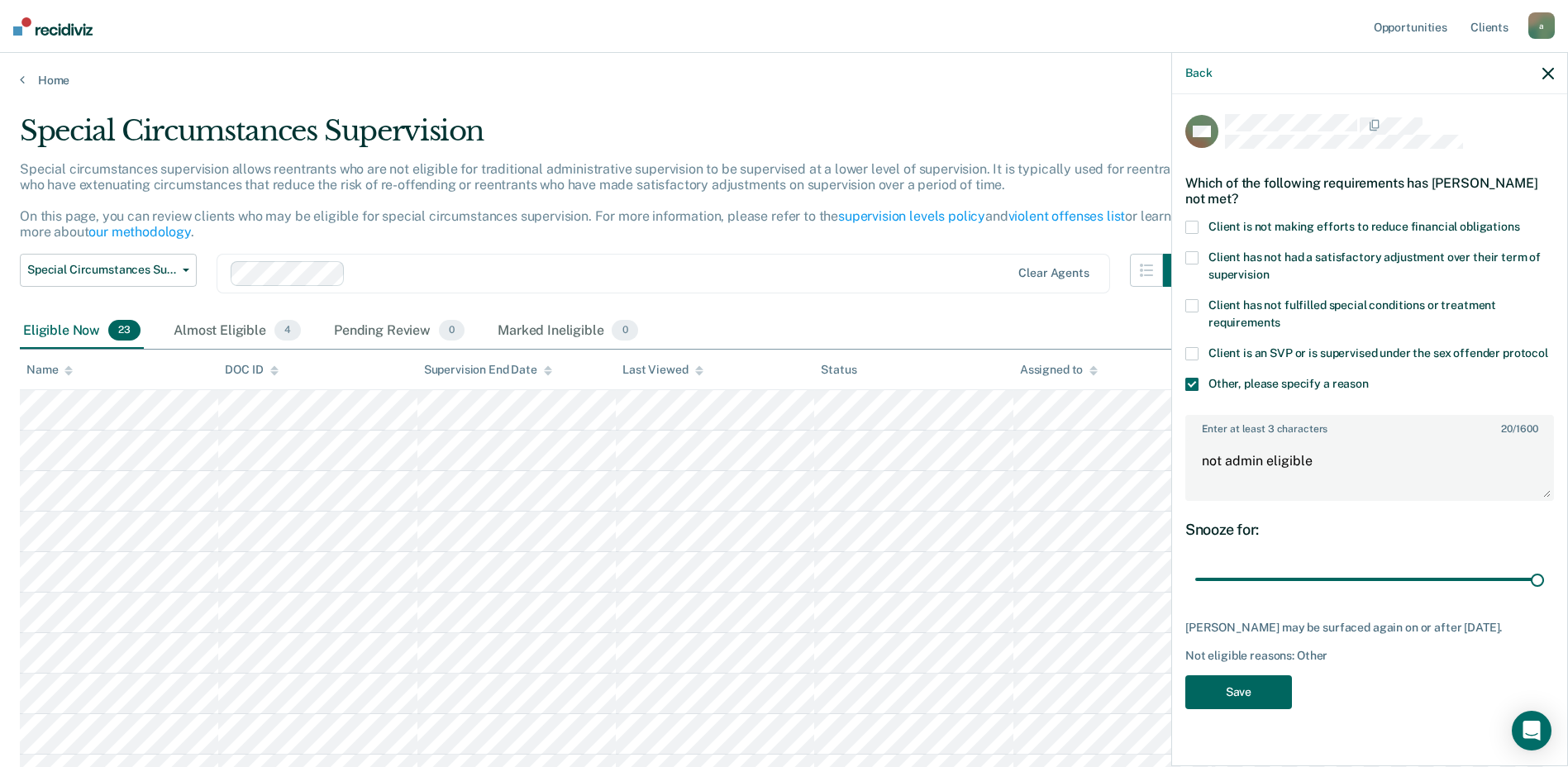
click at [1252, 686] on button "Save" at bounding box center [1238, 691] width 106 height 33
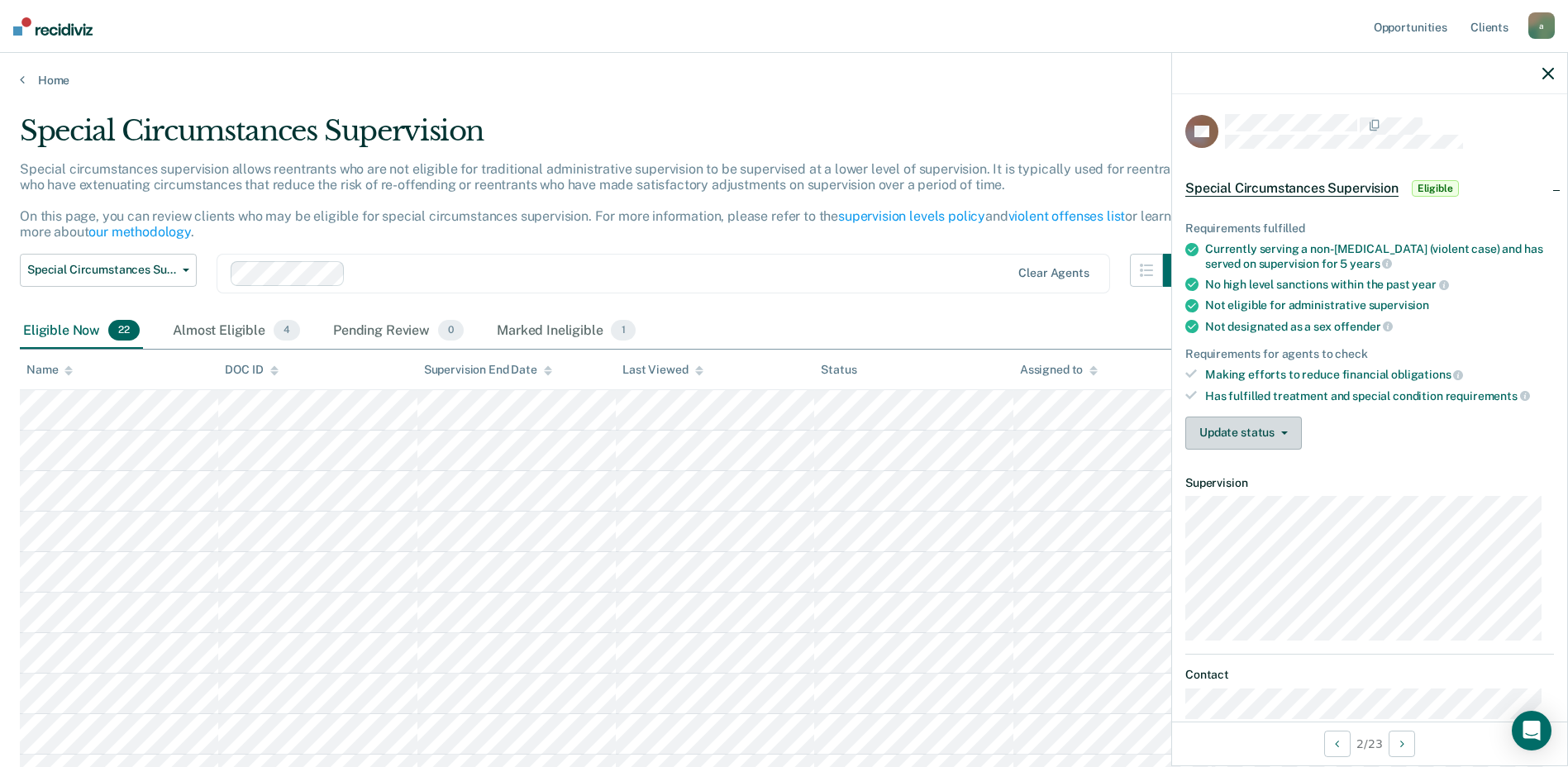
click at [1235, 439] on button "Update status" at bounding box center [1244, 432] width 117 height 33
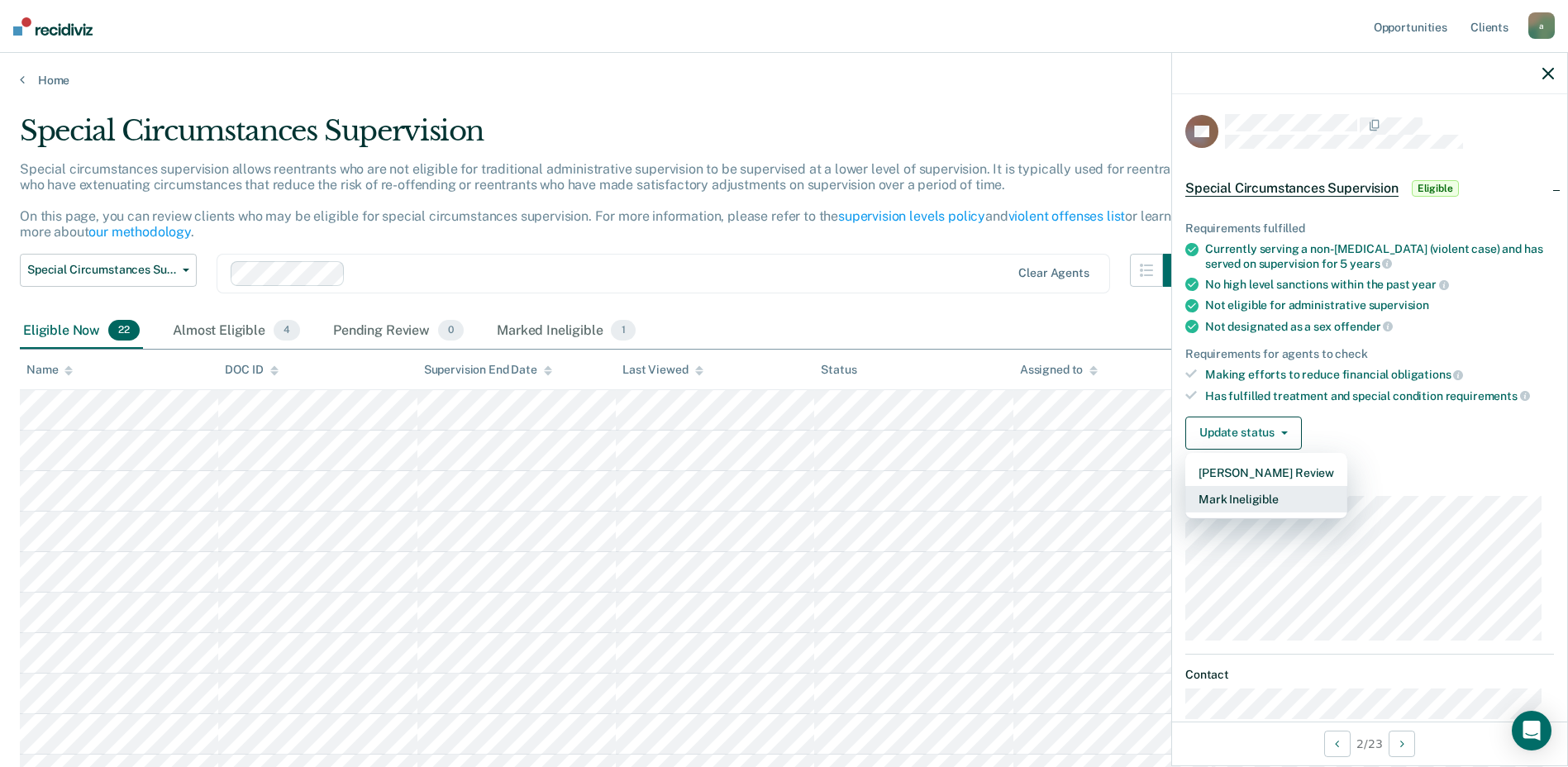
click at [1263, 501] on button "Mark Ineligible" at bounding box center [1266, 499] width 162 height 27
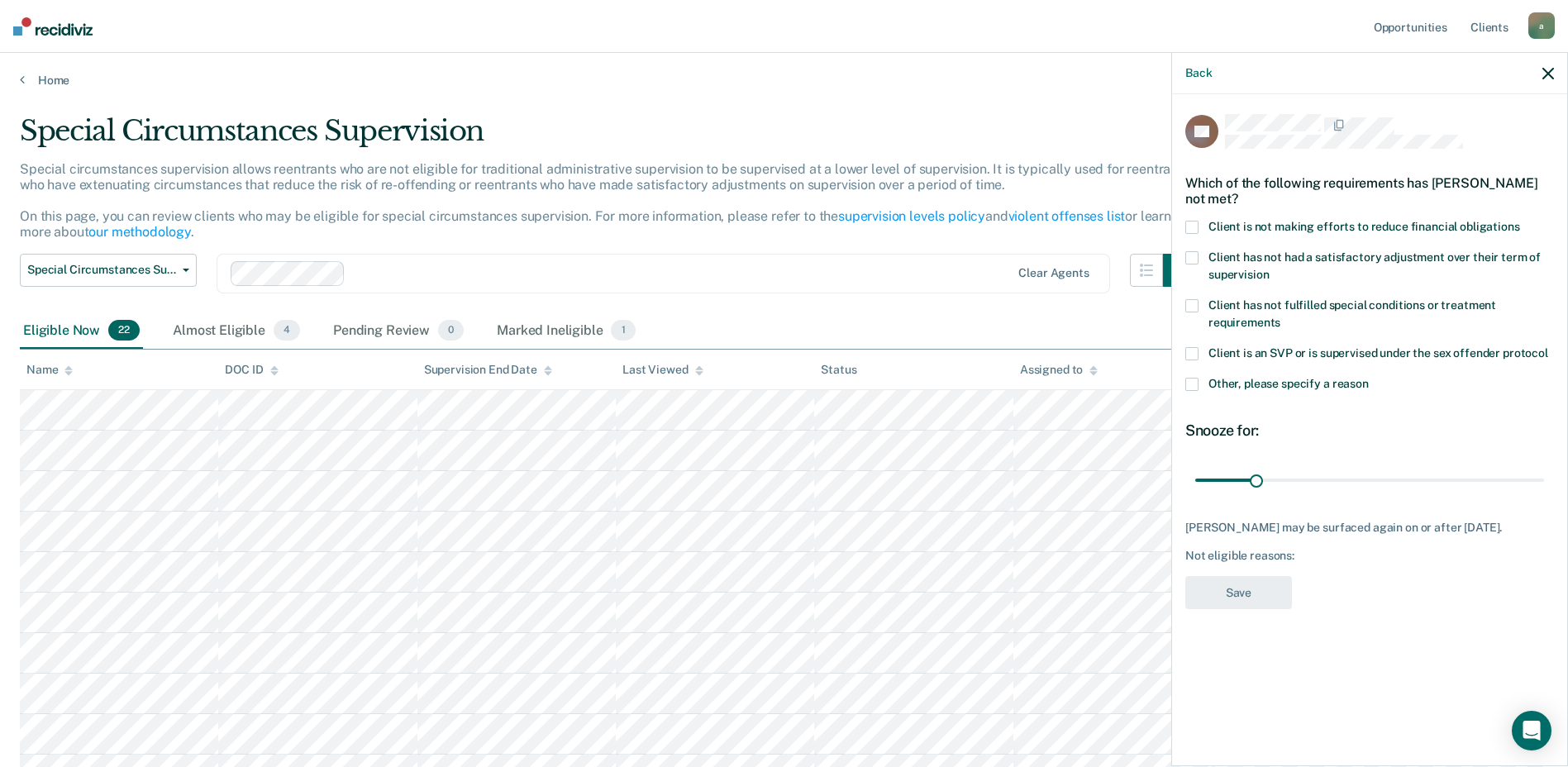
click at [1192, 378] on span at bounding box center [1192, 384] width 13 height 13
click at [1369, 378] on input "Other, please specify a reason" at bounding box center [1369, 378] width 0 height 0
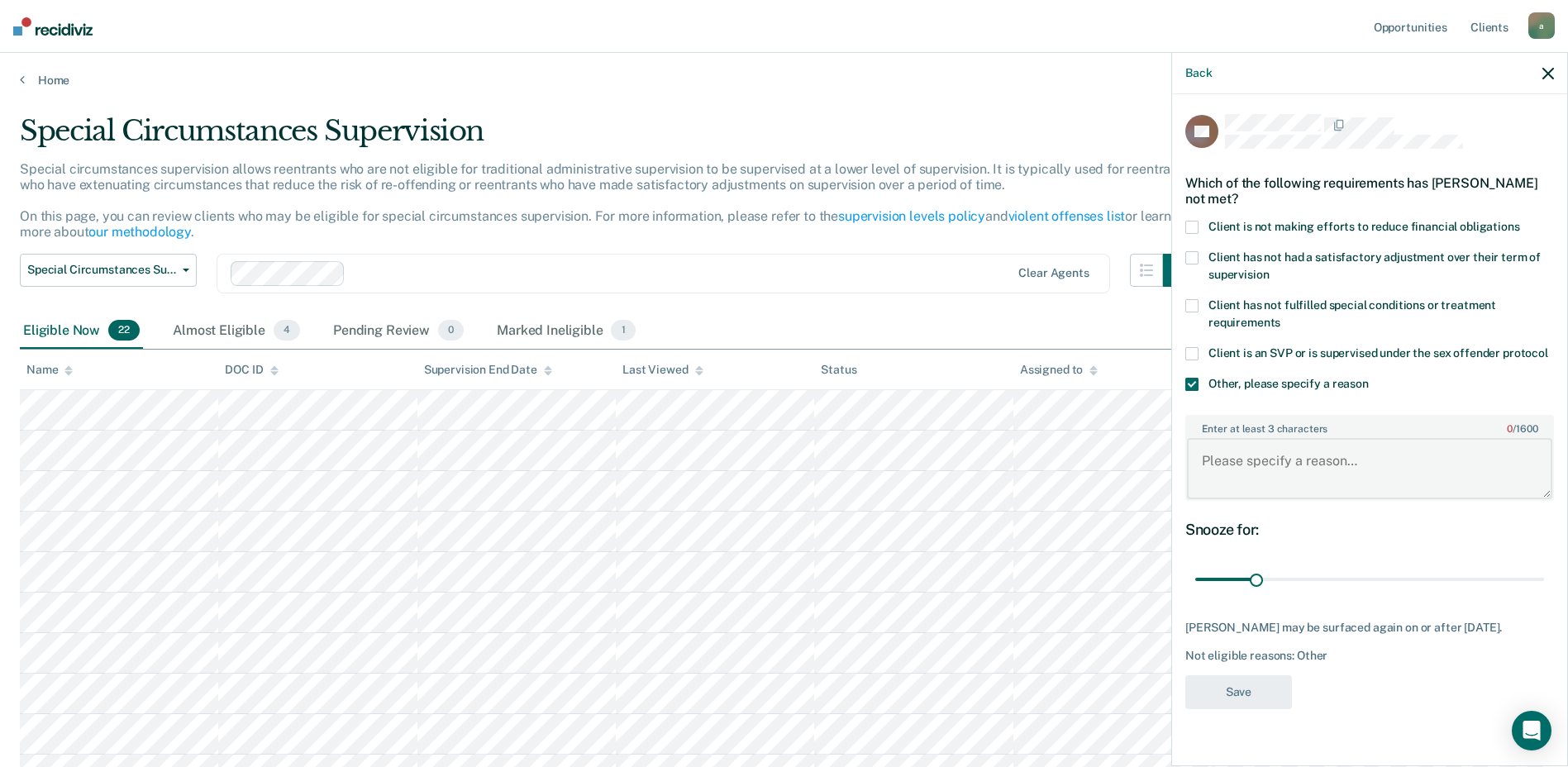
click at [1362, 458] on textarea "Enter at least 3 characters 0 / 1600" at bounding box center [1370, 469] width 365 height 61
type textarea "Instant offense"
click at [1265, 683] on button "Save" at bounding box center [1238, 691] width 106 height 33
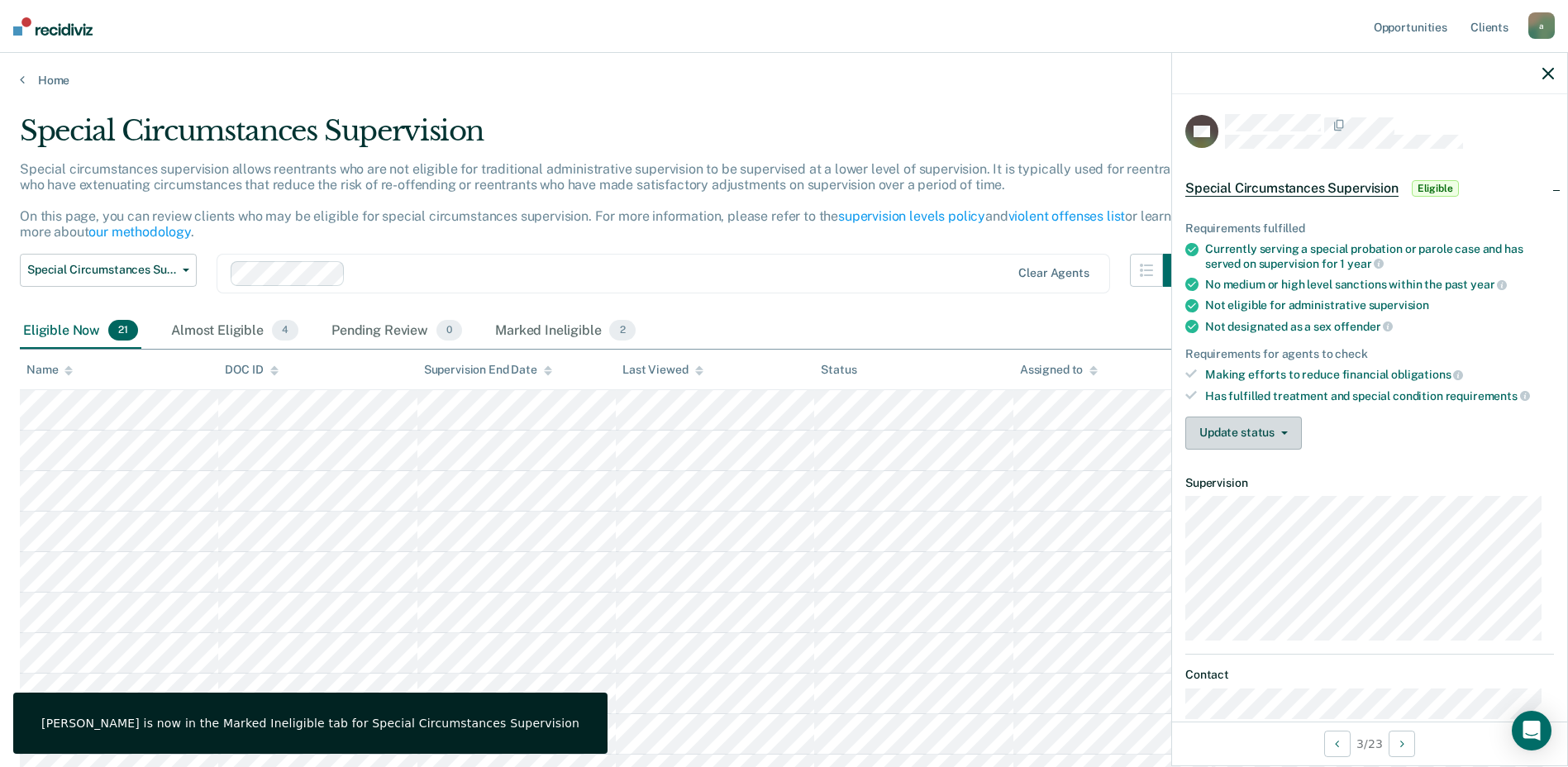
click at [1255, 439] on button "Update status" at bounding box center [1244, 432] width 117 height 33
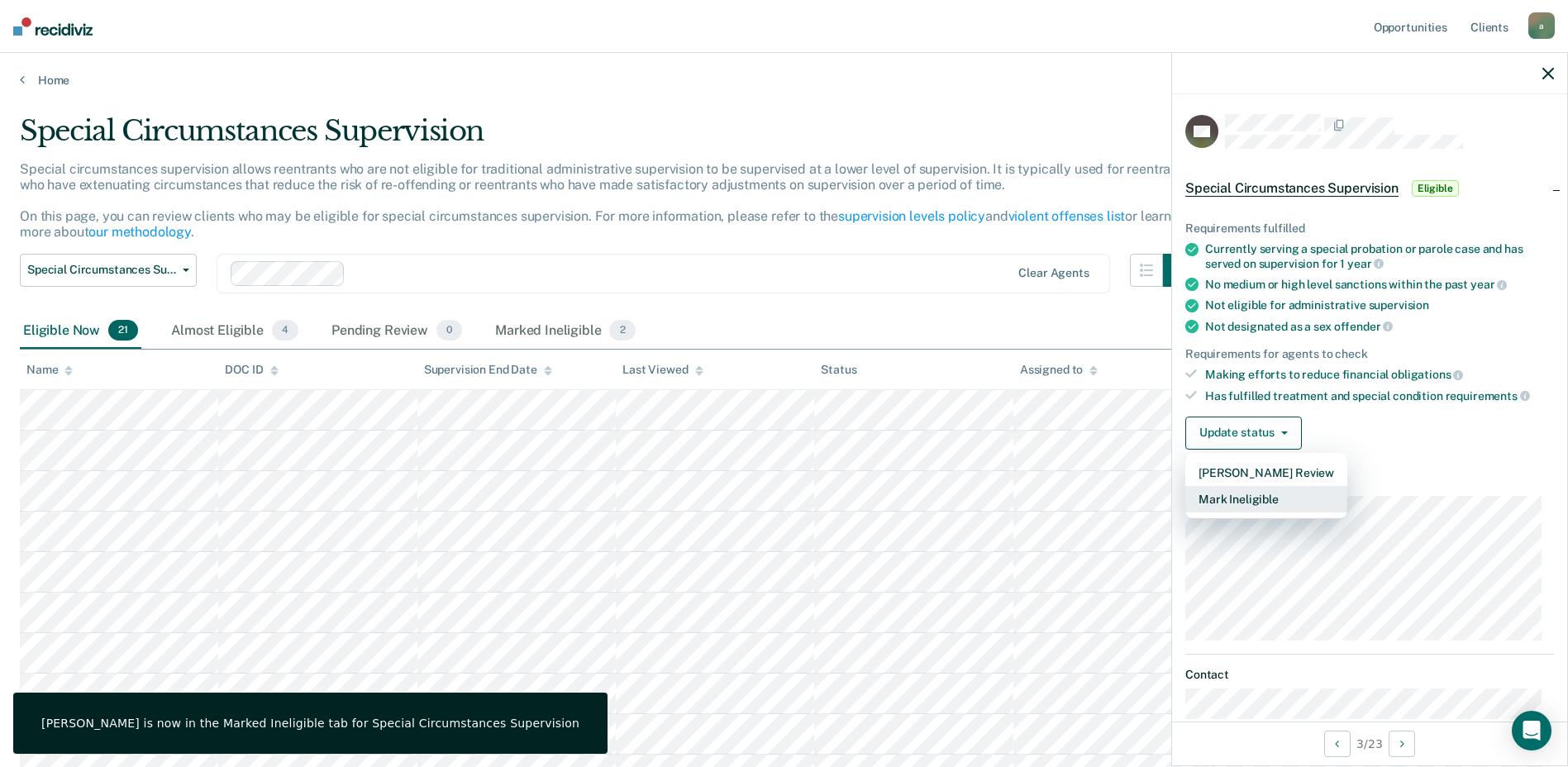
click at [1254, 498] on button "Mark Ineligible" at bounding box center [1266, 499] width 162 height 27
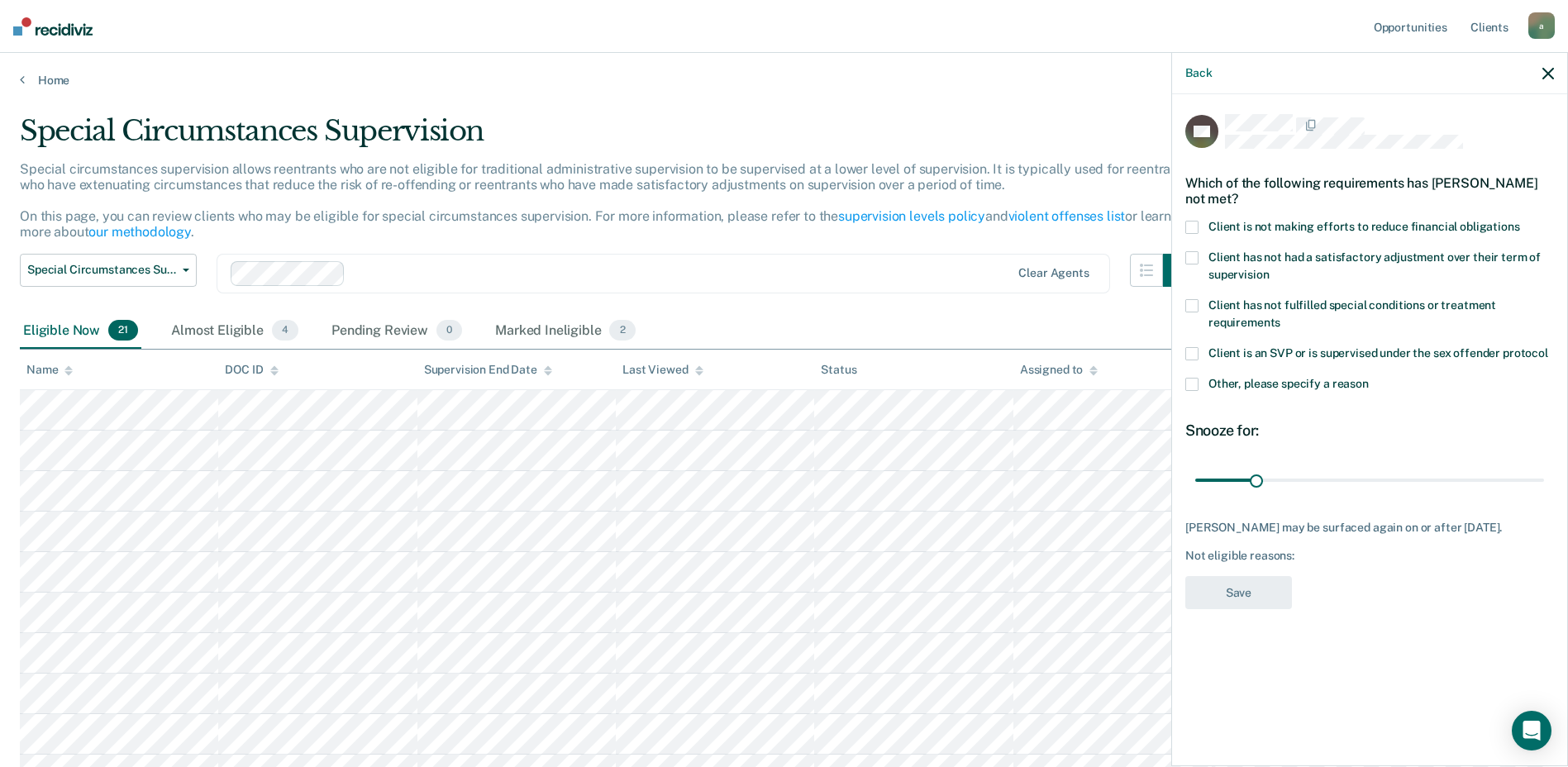
click at [1188, 378] on span at bounding box center [1192, 384] width 13 height 13
click at [1369, 378] on input "Other, please specify a reason" at bounding box center [1369, 378] width 0 height 0
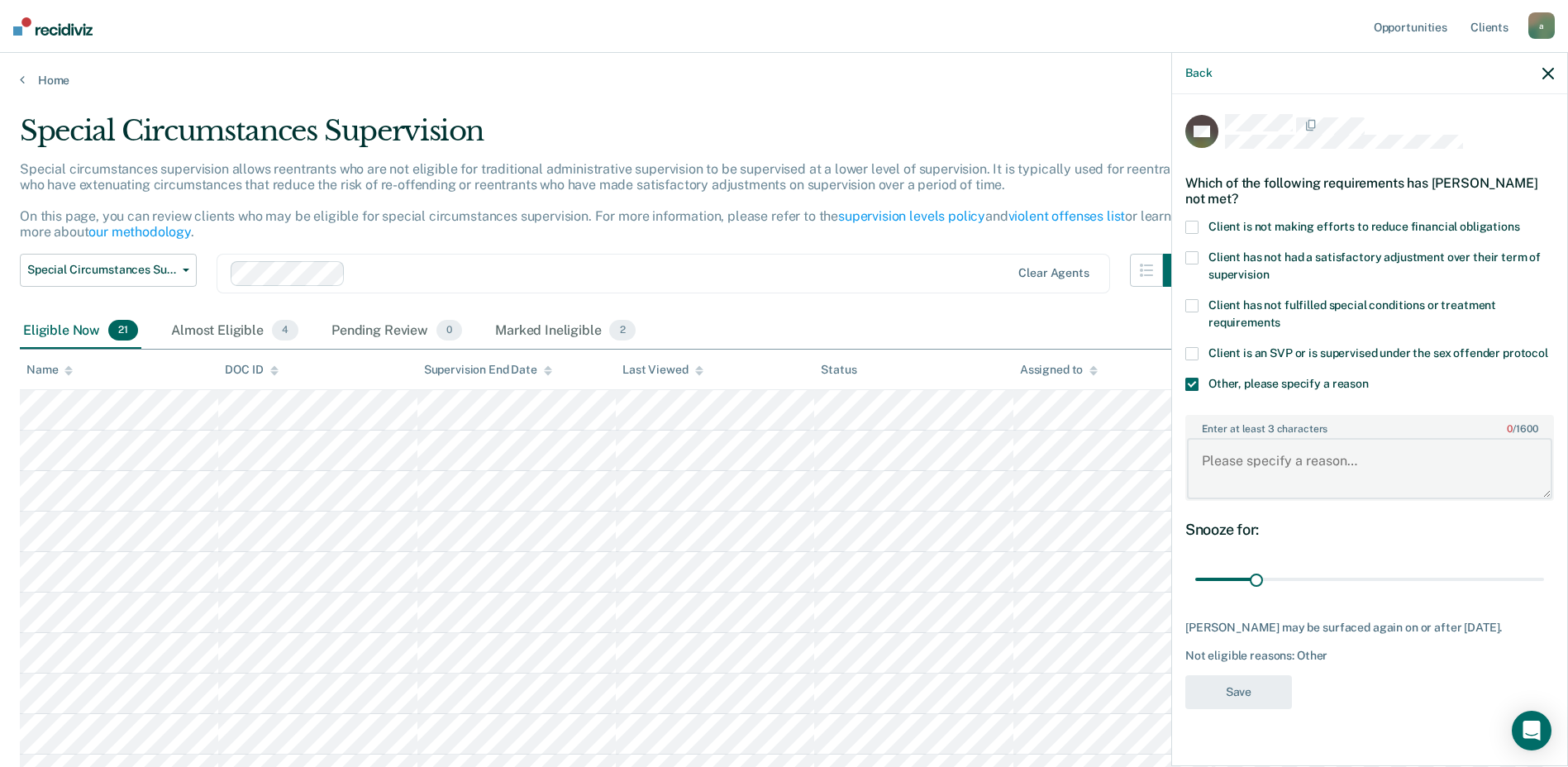
click at [1274, 448] on textarea "Enter at least 3 characters 0 / 1600" at bounding box center [1370, 469] width 365 height 61
type textarea "Instant offense"
drag, startPoint x: 1257, startPoint y: 558, endPoint x: 1582, endPoint y: 551, distance: 325.1
type input "180"
click at [1544, 565] on input "range" at bounding box center [1369, 580] width 349 height 29
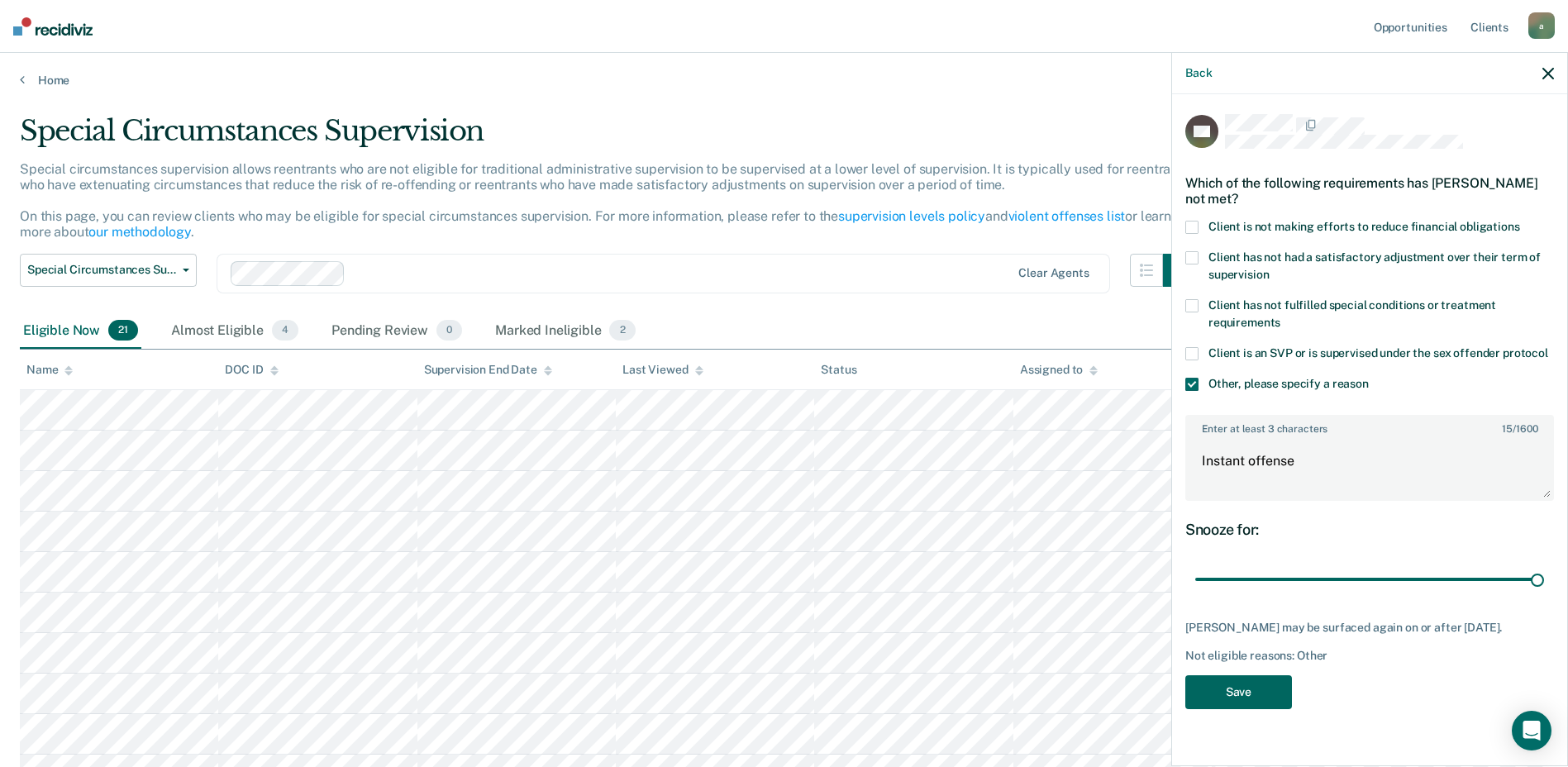
click at [1252, 683] on button "Save" at bounding box center [1238, 691] width 106 height 33
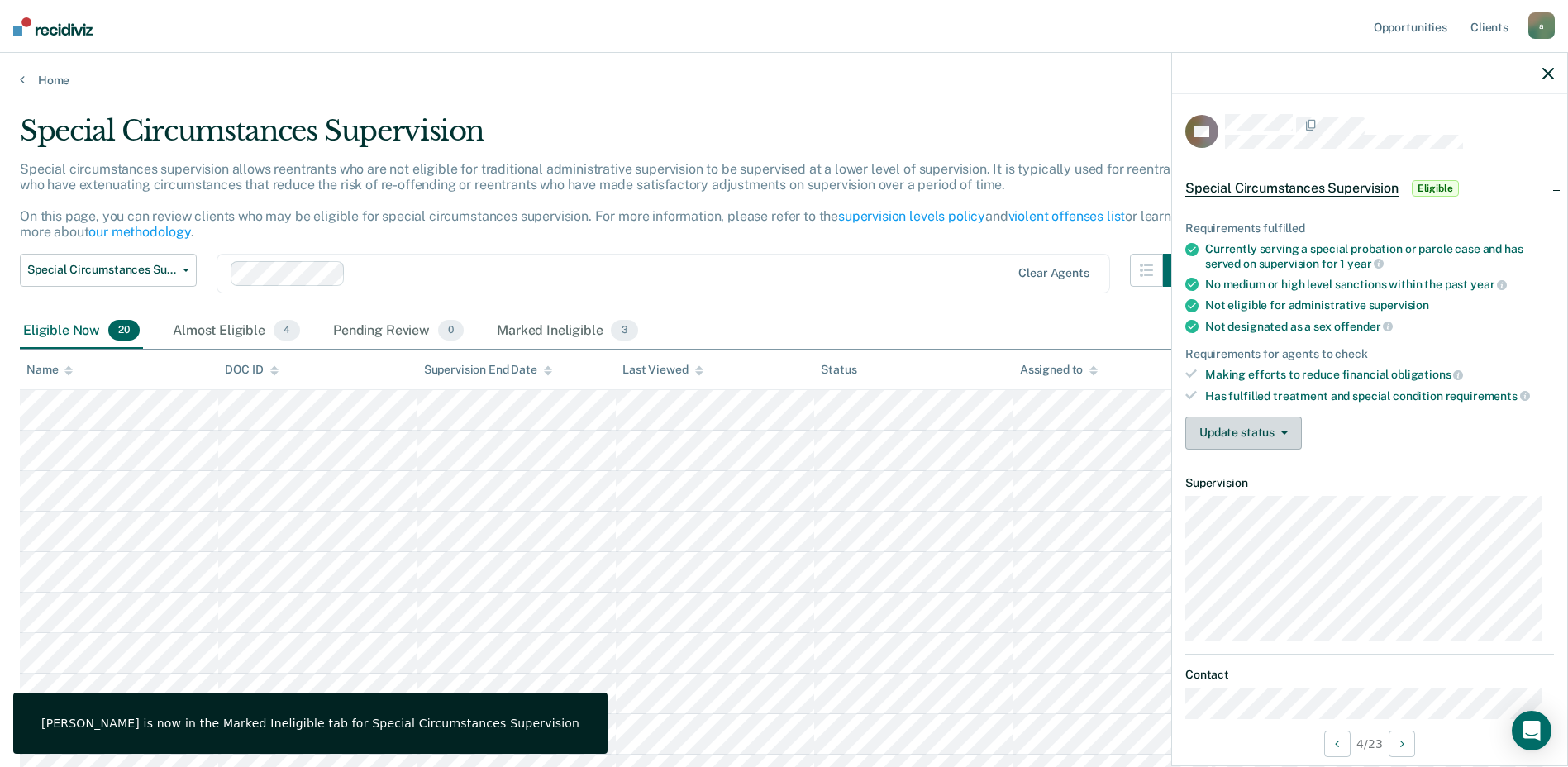
click at [1260, 428] on button "Update status" at bounding box center [1244, 432] width 117 height 33
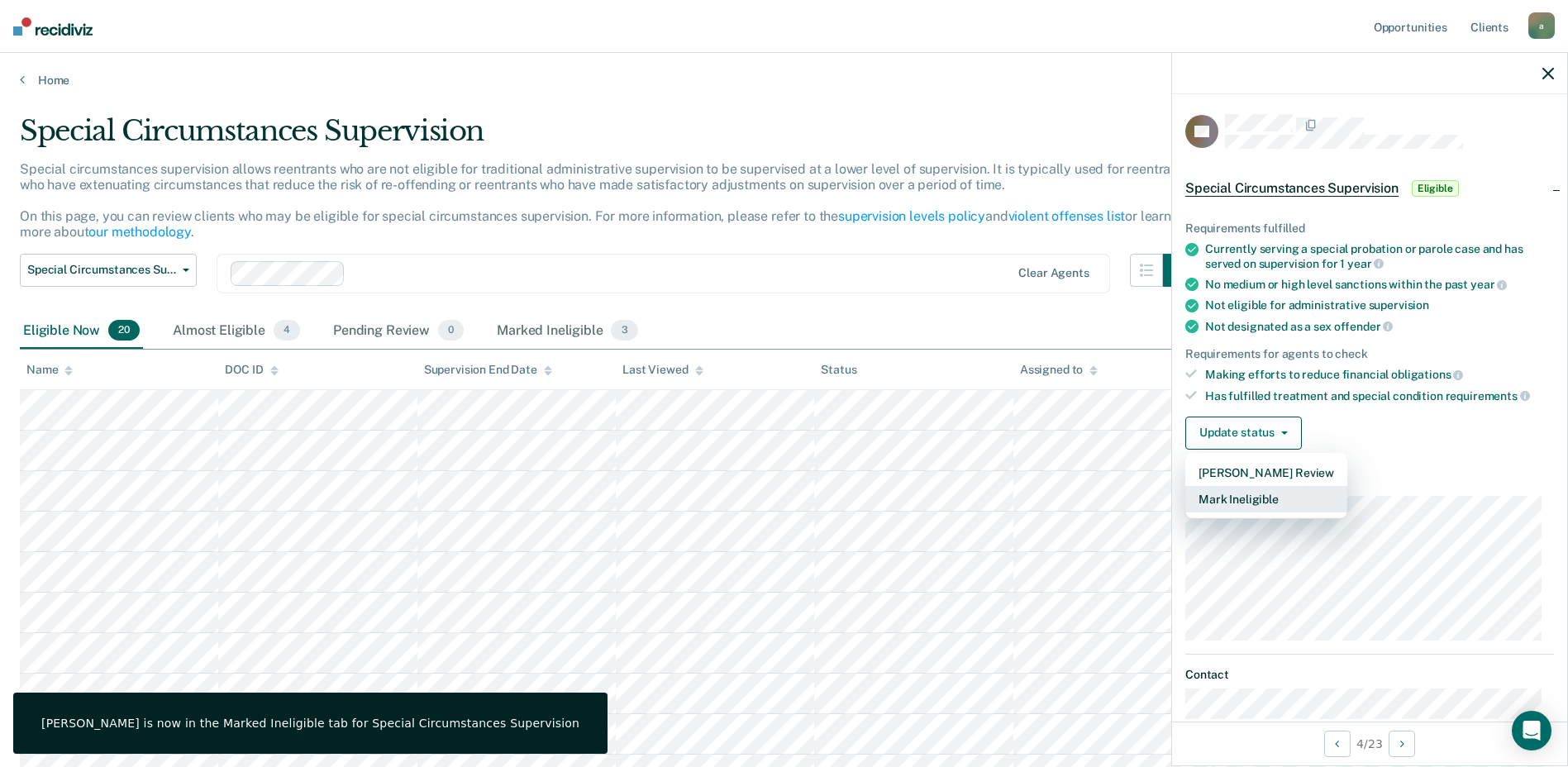
click at [1265, 495] on button "Mark Ineligible" at bounding box center [1266, 499] width 162 height 27
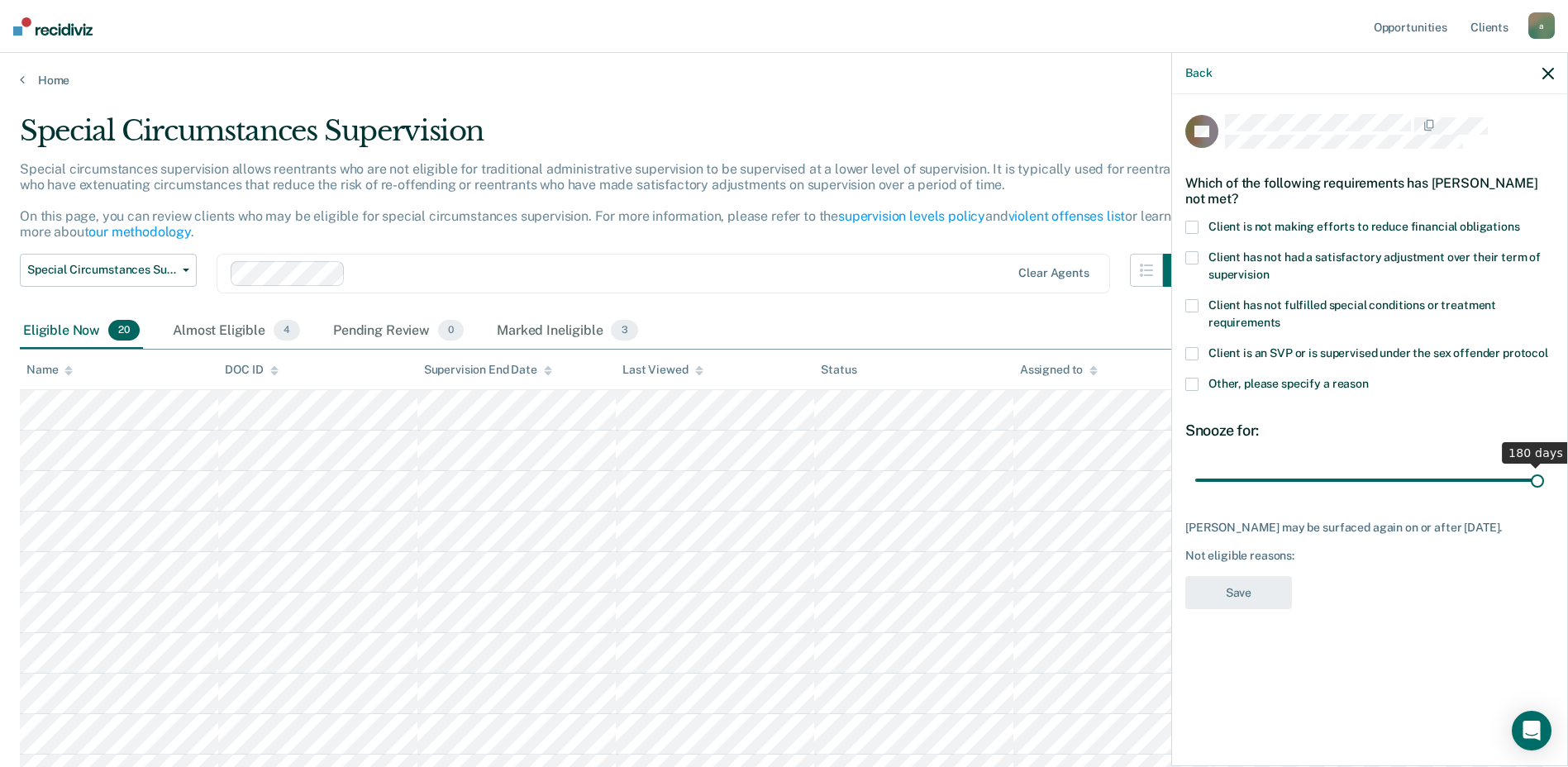
drag, startPoint x: 1261, startPoint y: 482, endPoint x: 1582, endPoint y: 465, distance: 321.4
type input "180"
click at [1544, 465] on input "range" at bounding box center [1369, 479] width 349 height 29
click at [1193, 385] on span at bounding box center [1192, 384] width 13 height 13
click at [1369, 378] on input "Other, please specify a reason" at bounding box center [1369, 378] width 0 height 0
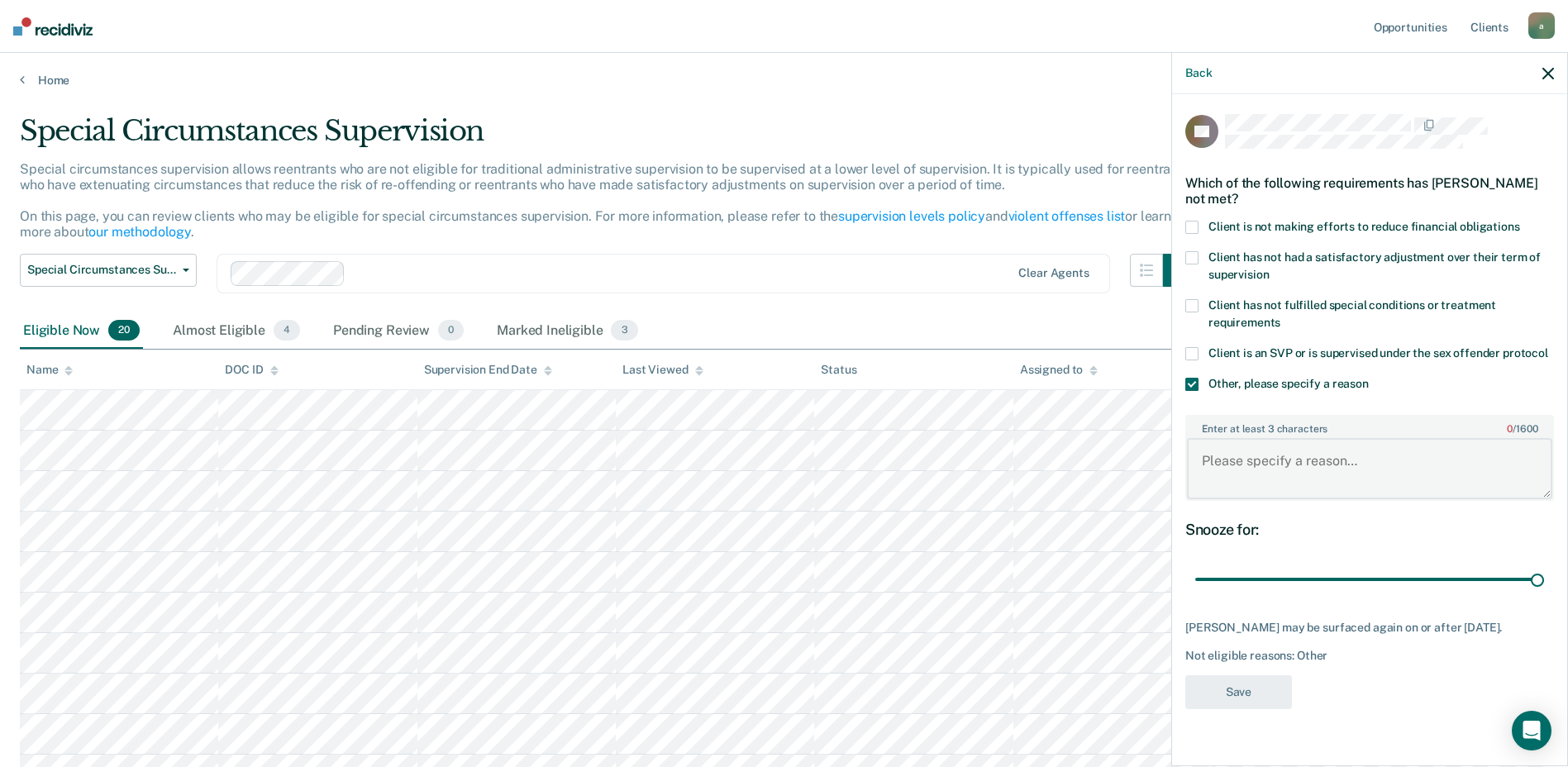
click at [1285, 465] on textarea "Enter at least 3 characters 0 / 1600" at bounding box center [1370, 469] width 365 height 61
type textarea "Instant offense"
click at [1248, 709] on button "Save" at bounding box center [1238, 691] width 106 height 33
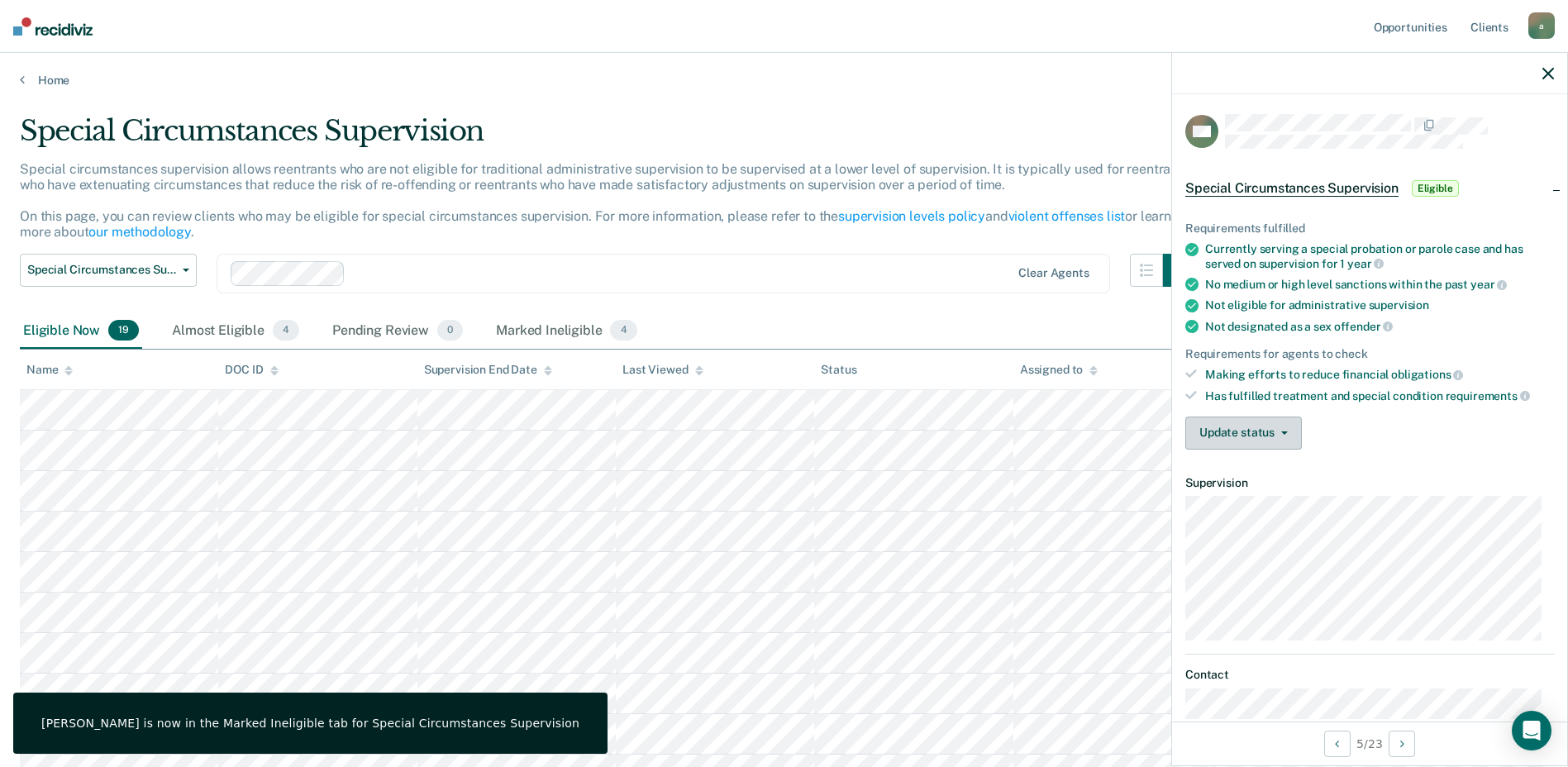
click at [1238, 437] on button "Update status" at bounding box center [1244, 432] width 117 height 33
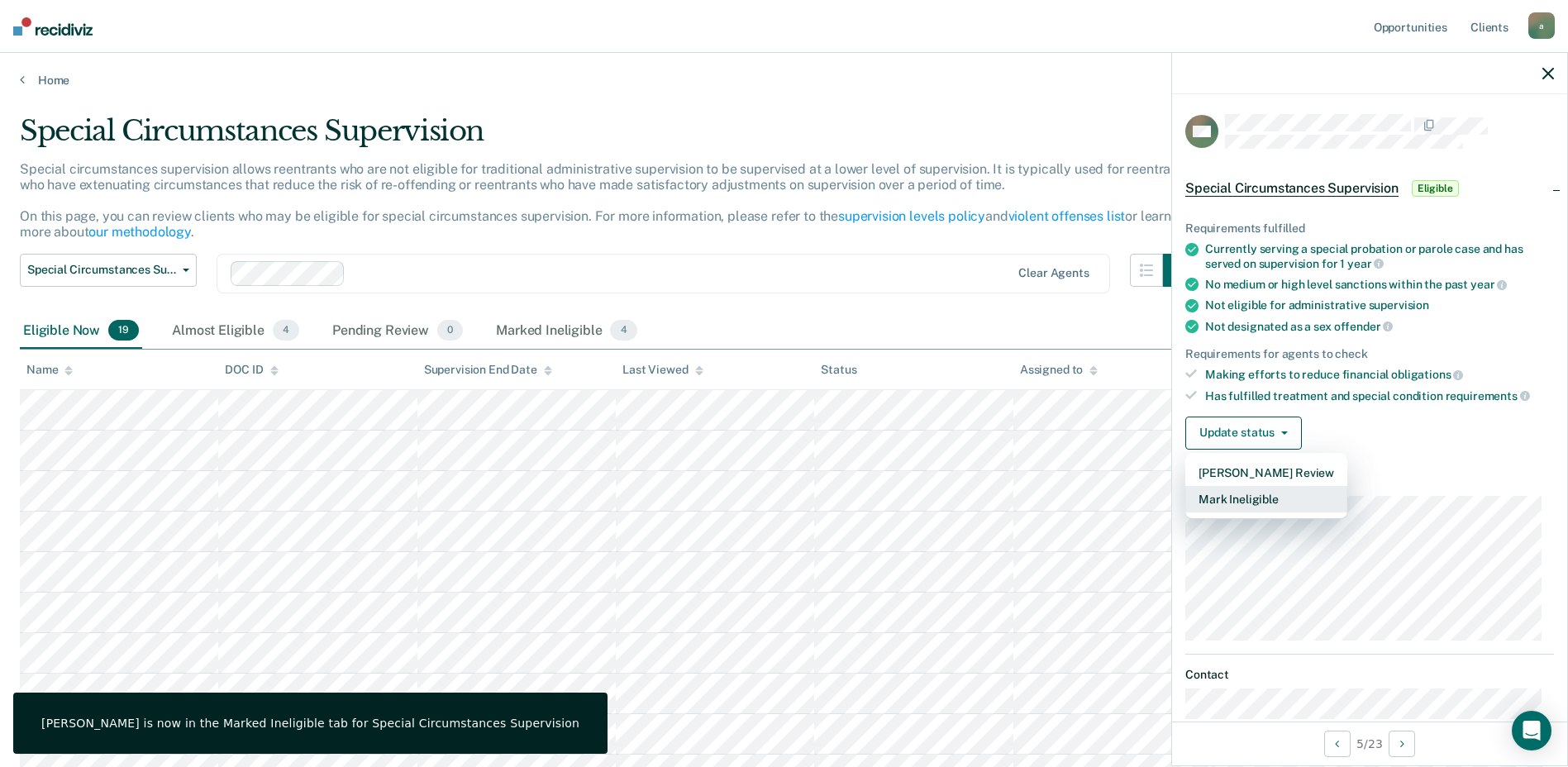
click at [1255, 497] on button "Mark Ineligible" at bounding box center [1266, 499] width 162 height 27
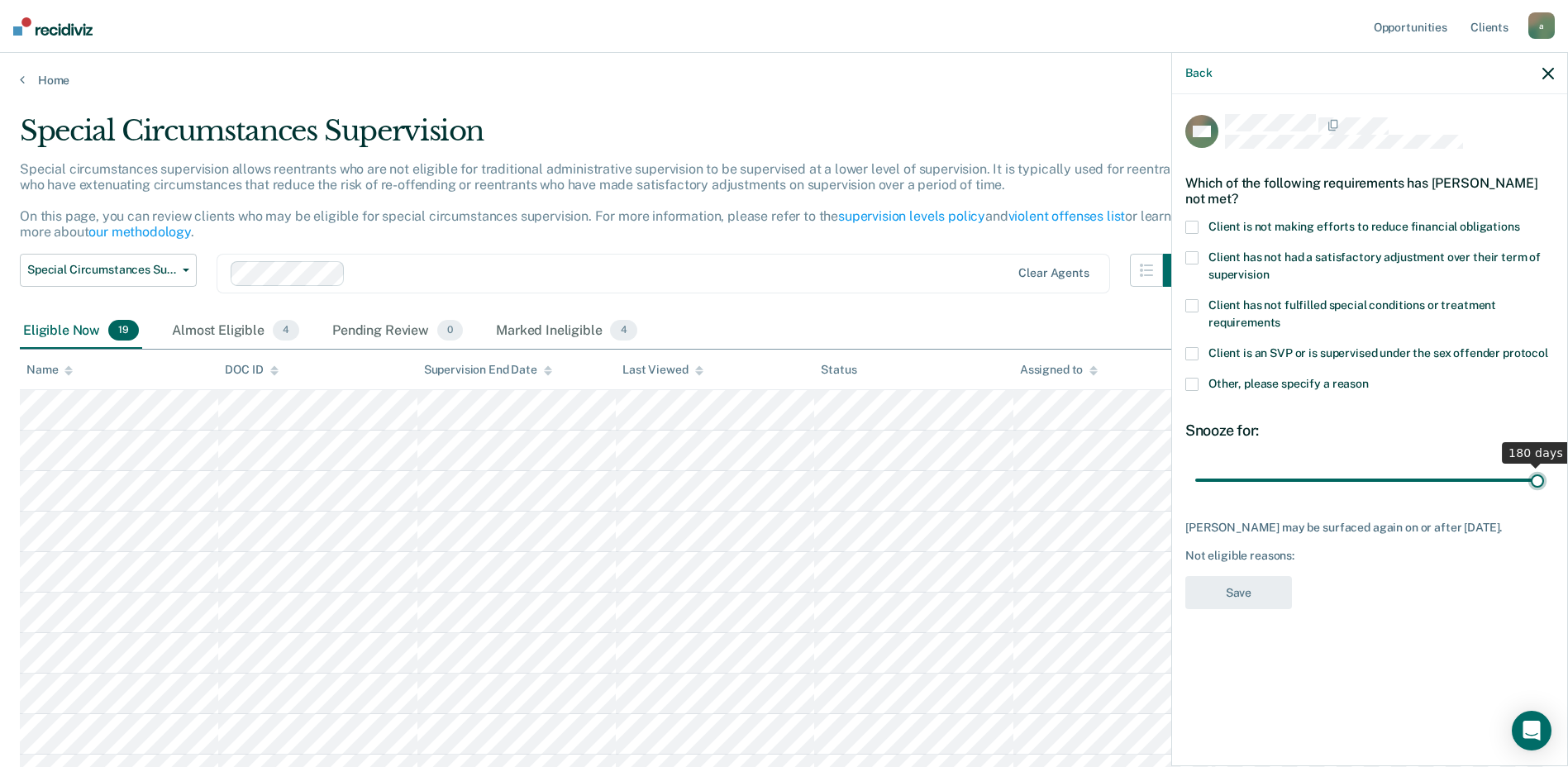
drag, startPoint x: 1252, startPoint y: 474, endPoint x: 1582, endPoint y: 464, distance: 330.2
type input "180"
click at [1544, 465] on input "range" at bounding box center [1369, 479] width 349 height 29
click at [1184, 378] on div "MO Which of the following requirements has [PERSON_NAME] not met? Client is not…" at bounding box center [1369, 427] width 395 height 668
click at [1195, 385] on span at bounding box center [1192, 384] width 13 height 13
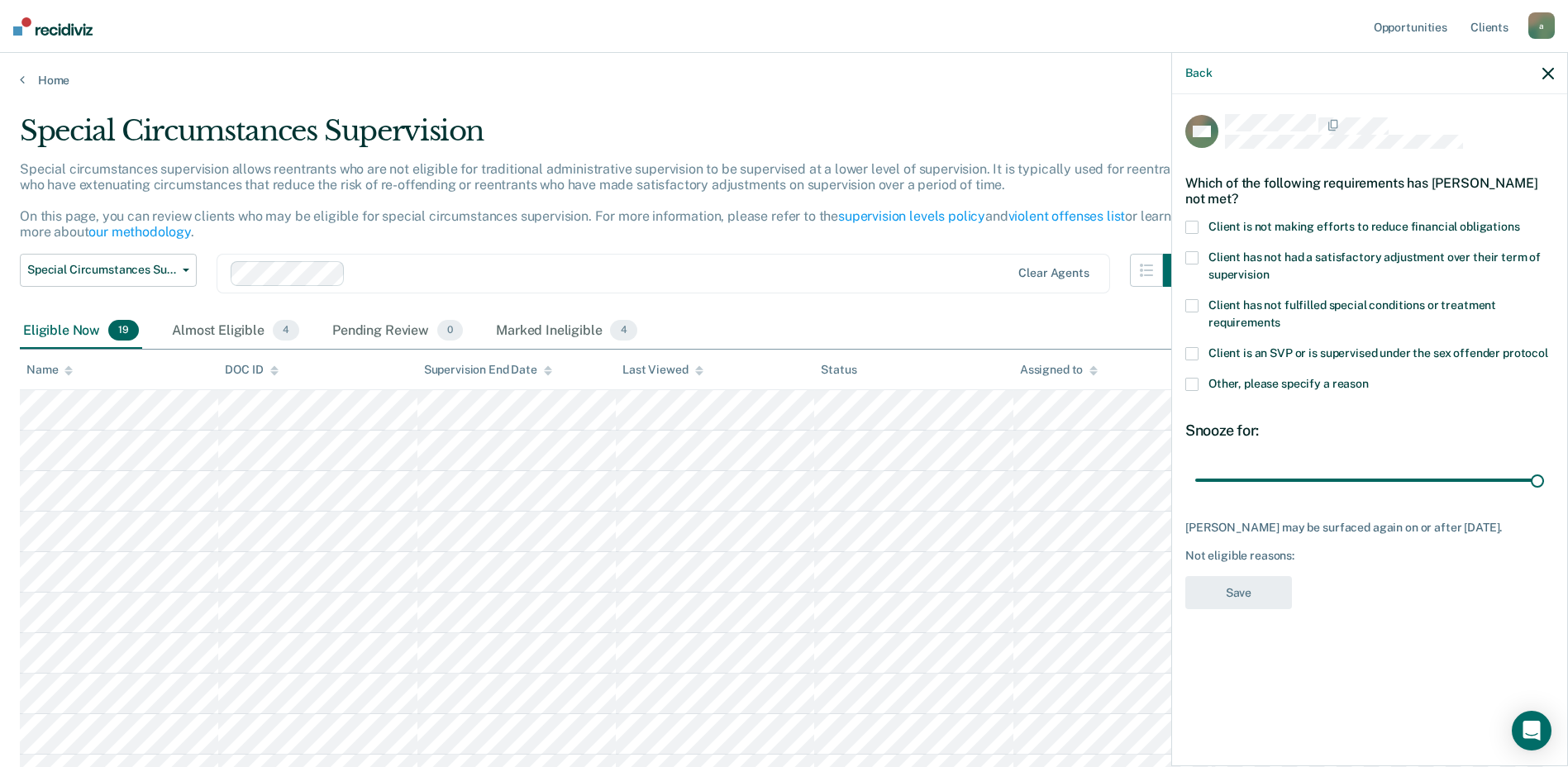
click at [1369, 378] on input "Other, please specify a reason" at bounding box center [1369, 378] width 0 height 0
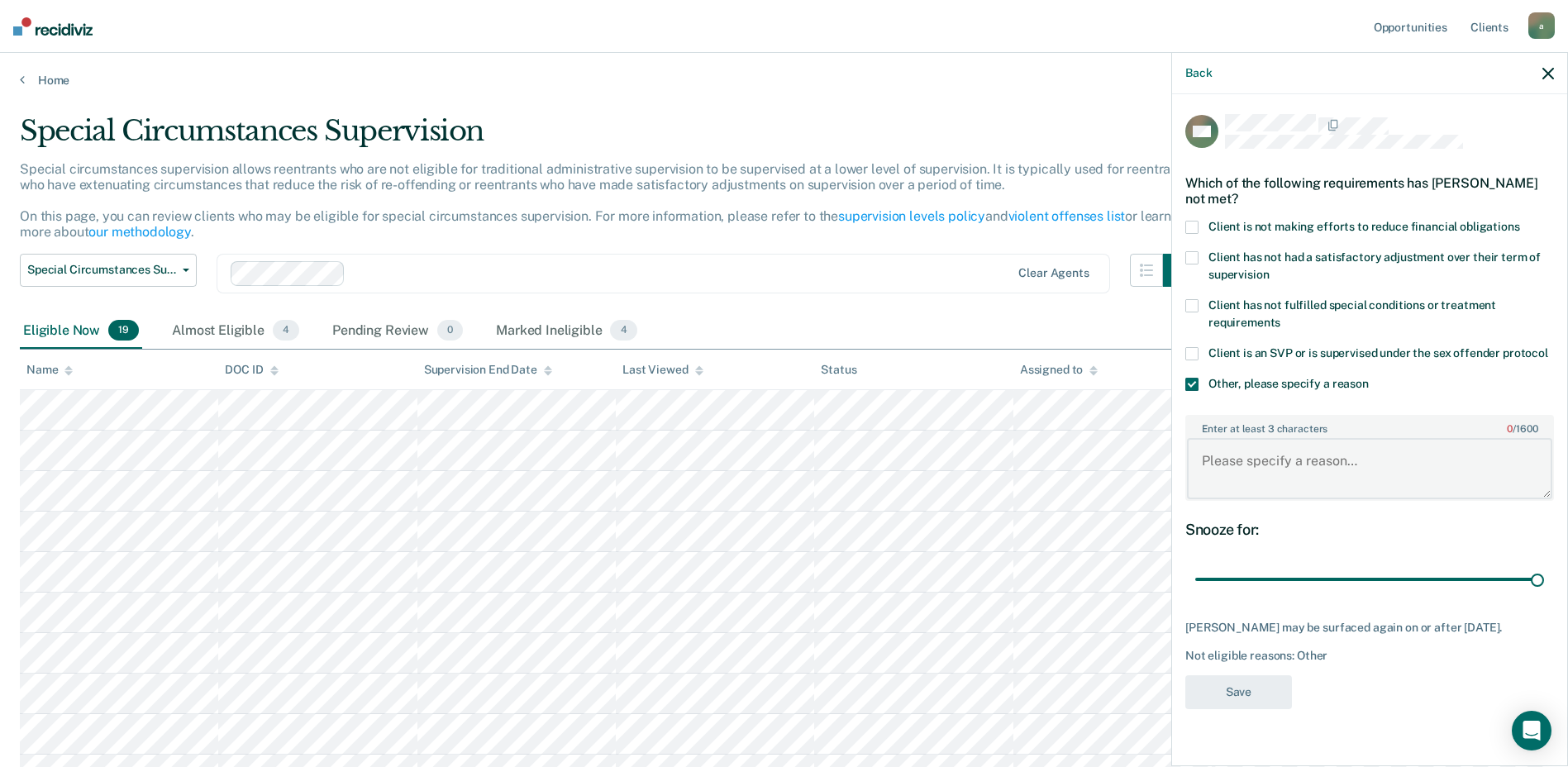
click at [1268, 444] on textarea "Enter at least 3 characters 0 / 1600" at bounding box center [1370, 469] width 365 height 61
type textarea "i"
type textarea "Instant offense"
click at [1238, 692] on button "Save" at bounding box center [1238, 691] width 106 height 33
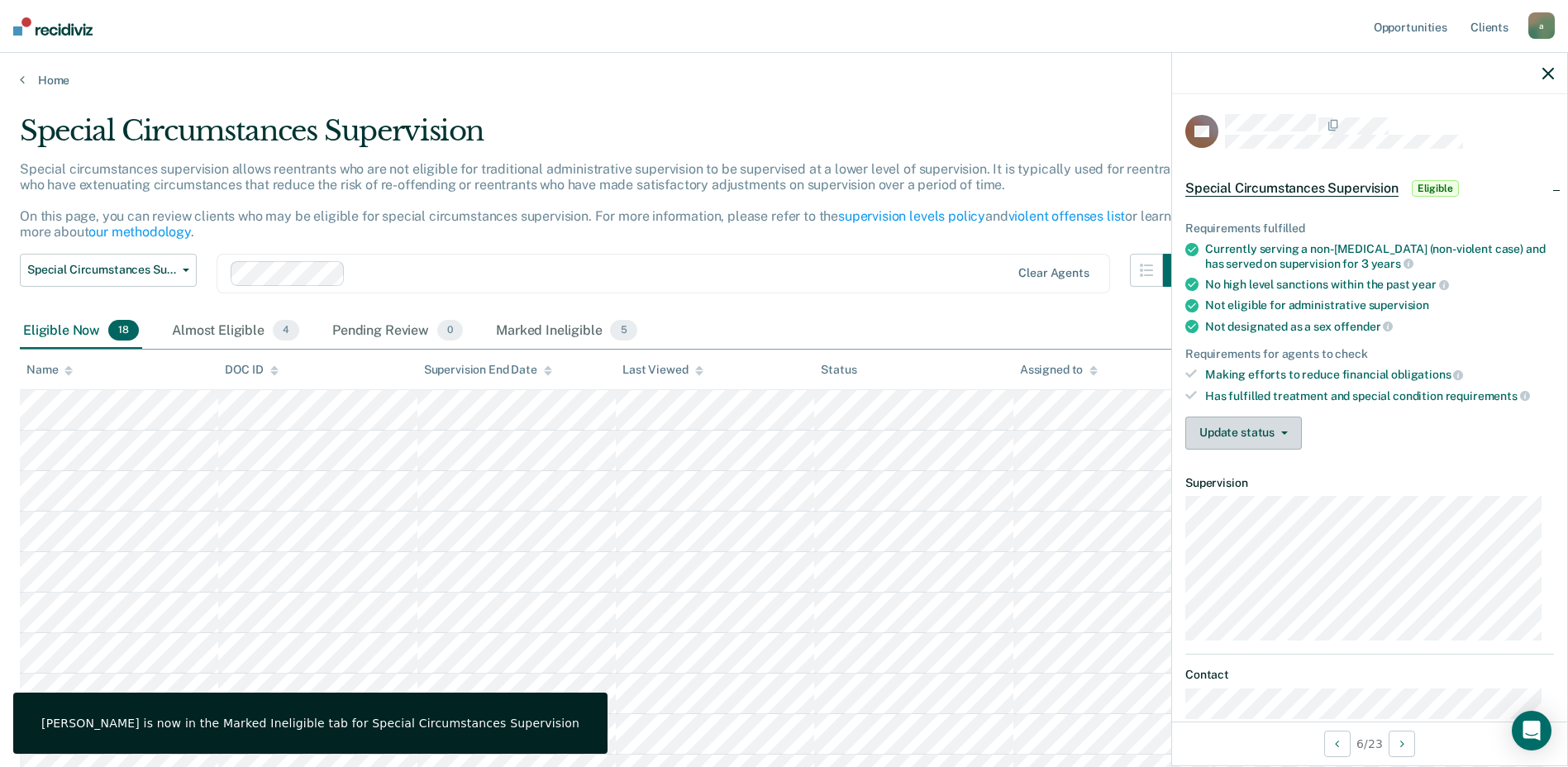
click at [1228, 438] on button "Update status" at bounding box center [1244, 432] width 117 height 33
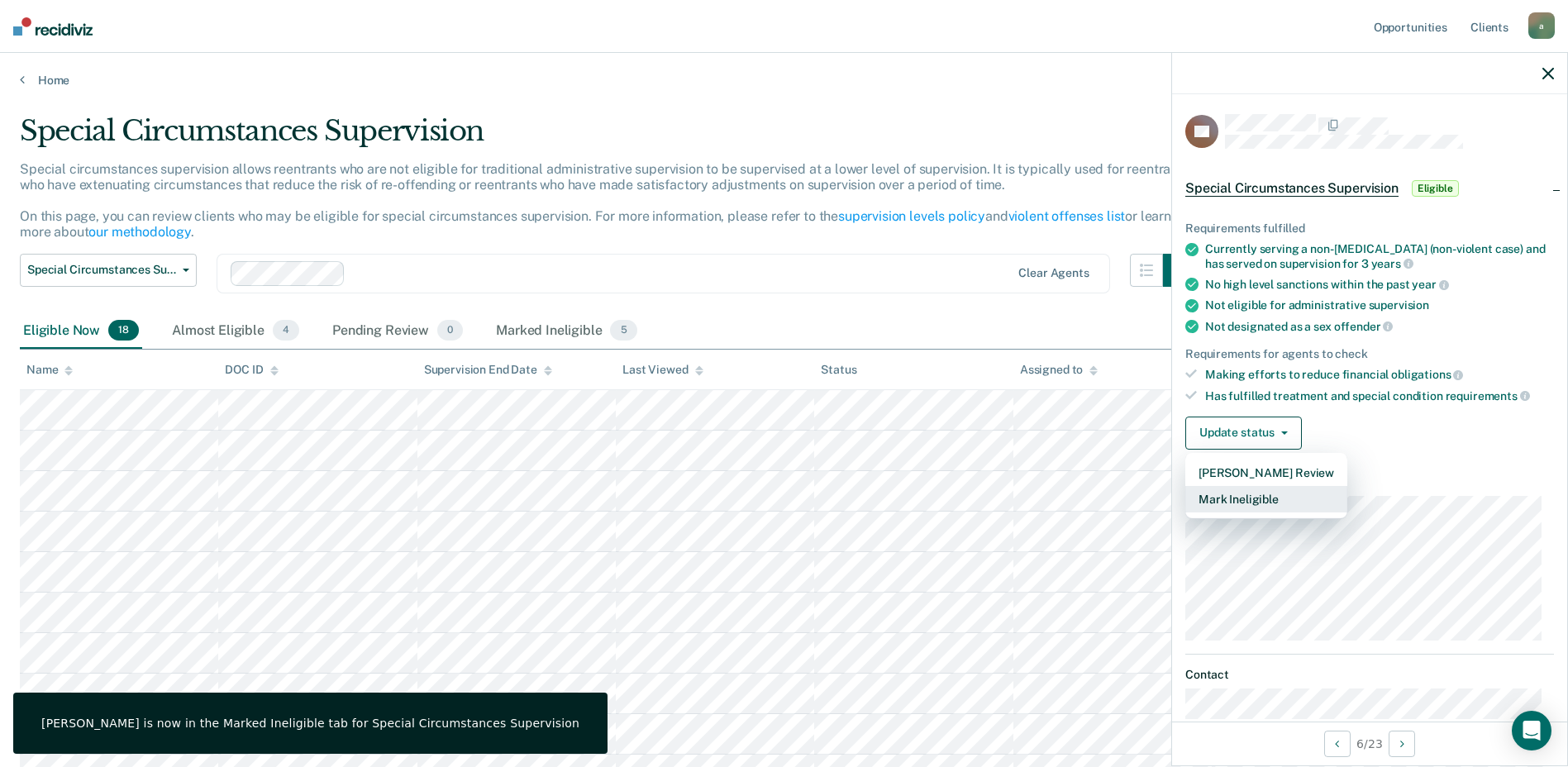
click at [1231, 501] on button "Mark Ineligible" at bounding box center [1266, 499] width 162 height 27
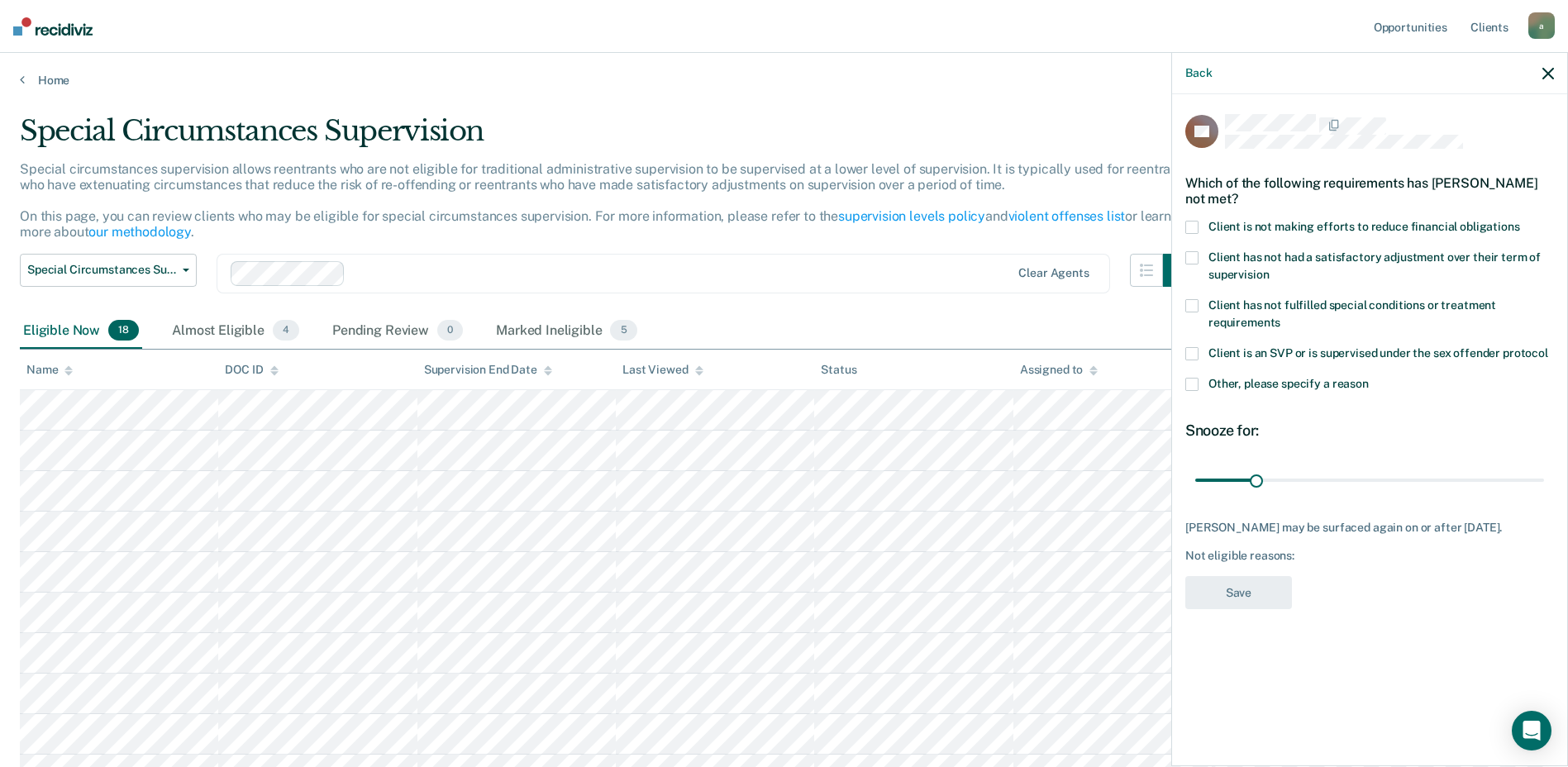
click at [1184, 380] on div "DS Which of the following requirements has [PERSON_NAME] not met? Client is not…" at bounding box center [1369, 427] width 395 height 668
click at [1195, 381] on span at bounding box center [1192, 384] width 13 height 13
click at [1369, 378] on input "Other, please specify a reason" at bounding box center [1369, 378] width 0 height 0
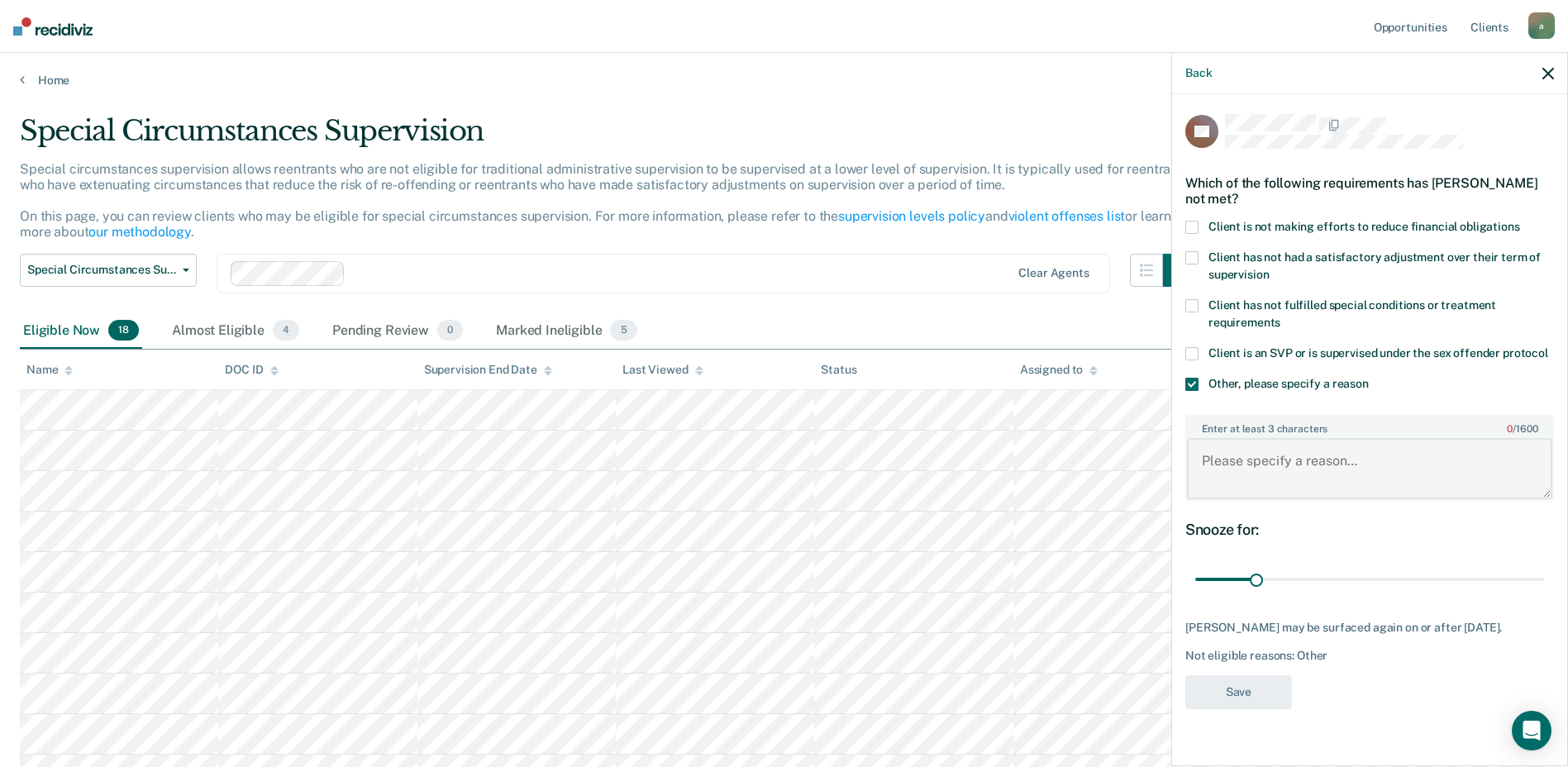
click at [1251, 465] on textarea "Enter at least 3 characters 0 / 1600" at bounding box center [1370, 469] width 365 height 61
type textarea "PFA"
drag, startPoint x: 1289, startPoint y: 580, endPoint x: 1582, endPoint y: 561, distance: 293.6
type input "180"
click at [1544, 565] on input "range" at bounding box center [1369, 580] width 349 height 29
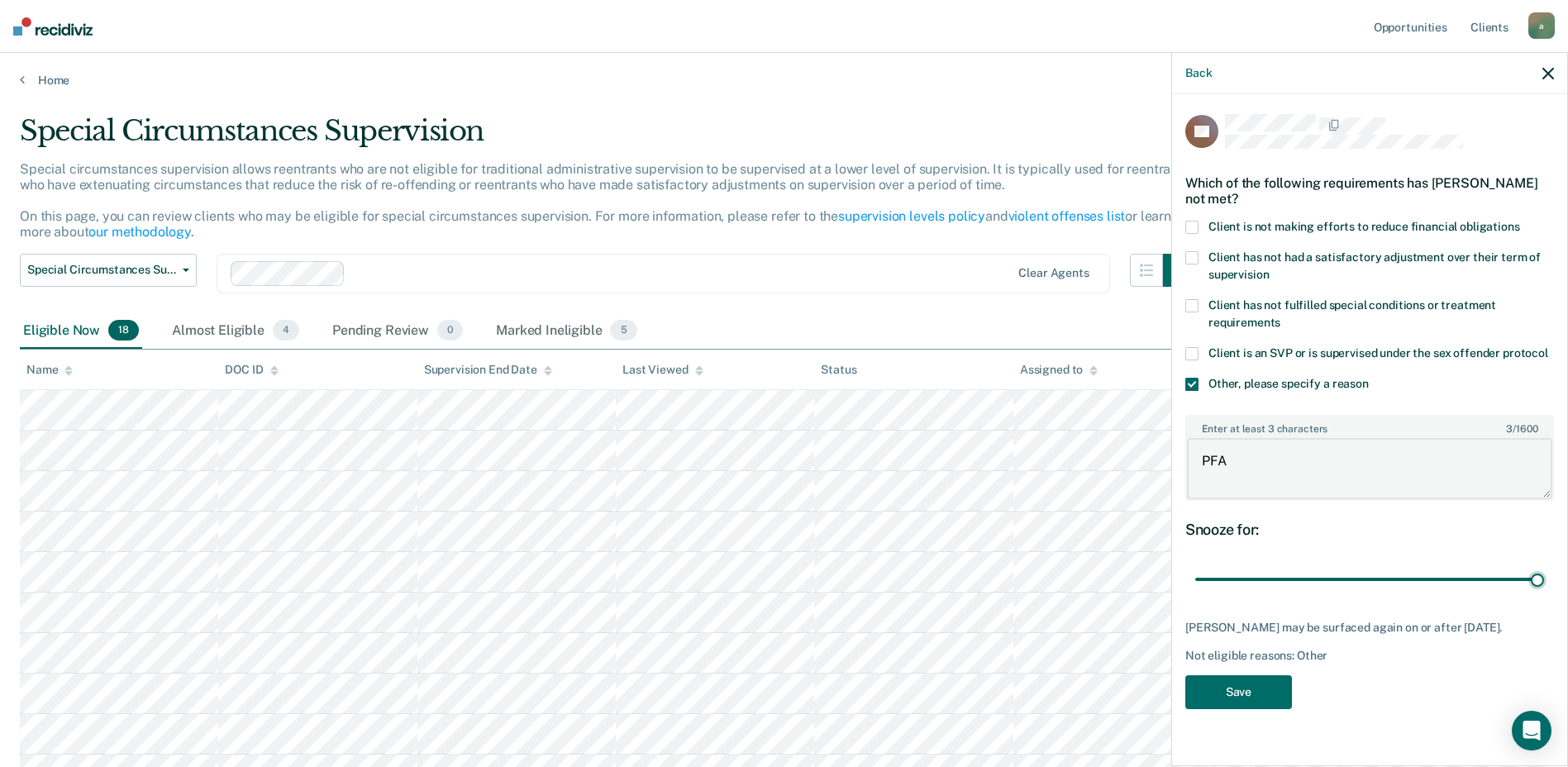
click at [1357, 440] on textarea "PFA" at bounding box center [1370, 469] width 365 height 61
click at [1138, 456] on body "Looks like you’re using Internet Explorer 11. For faster loading and a better e…" at bounding box center [784, 384] width 1568 height 767
type textarea "not paying fines and costs or sup fees."
click at [1235, 678] on button "Save" at bounding box center [1238, 691] width 106 height 33
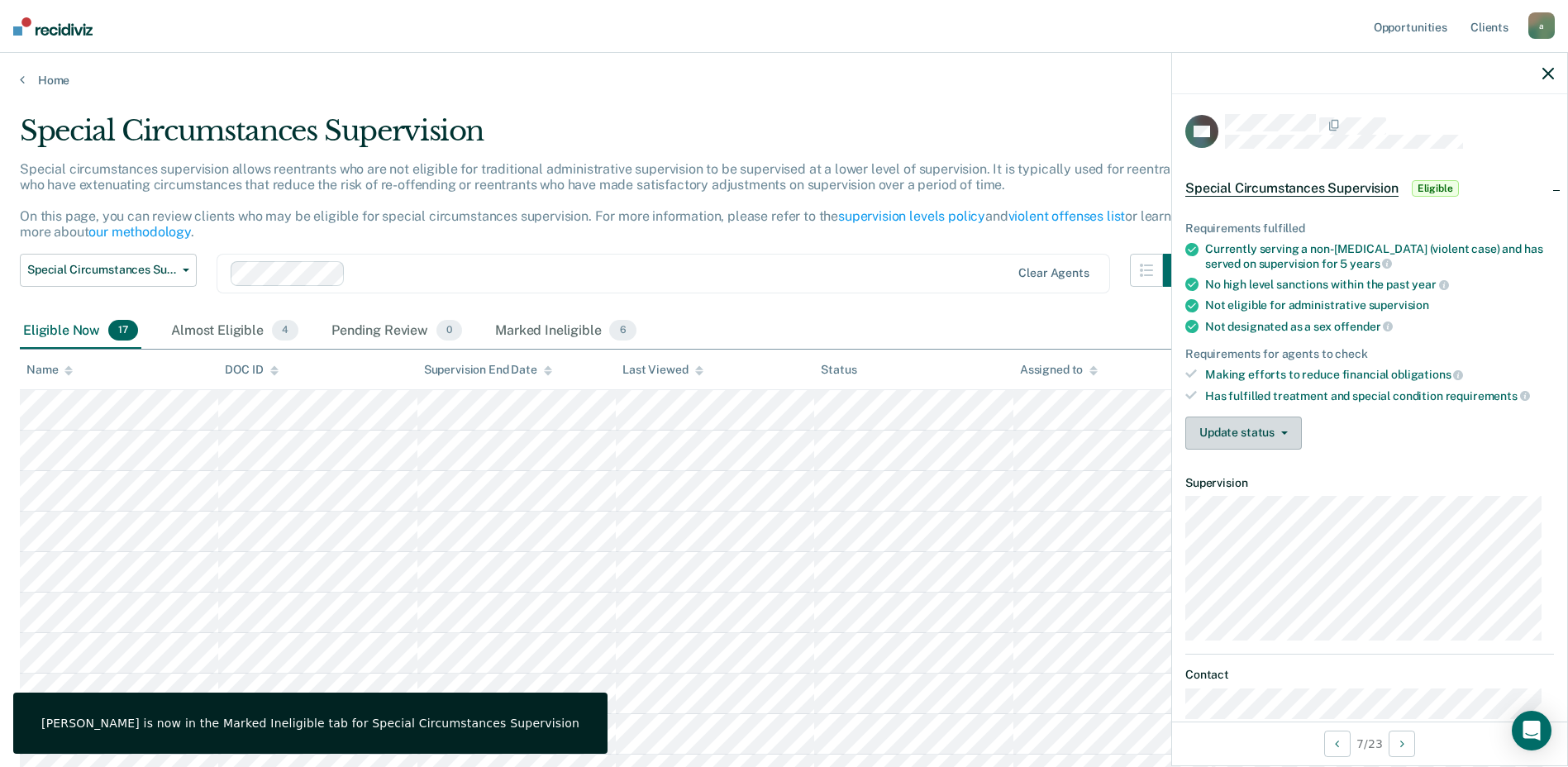
click at [1213, 440] on button "Update status" at bounding box center [1244, 432] width 117 height 33
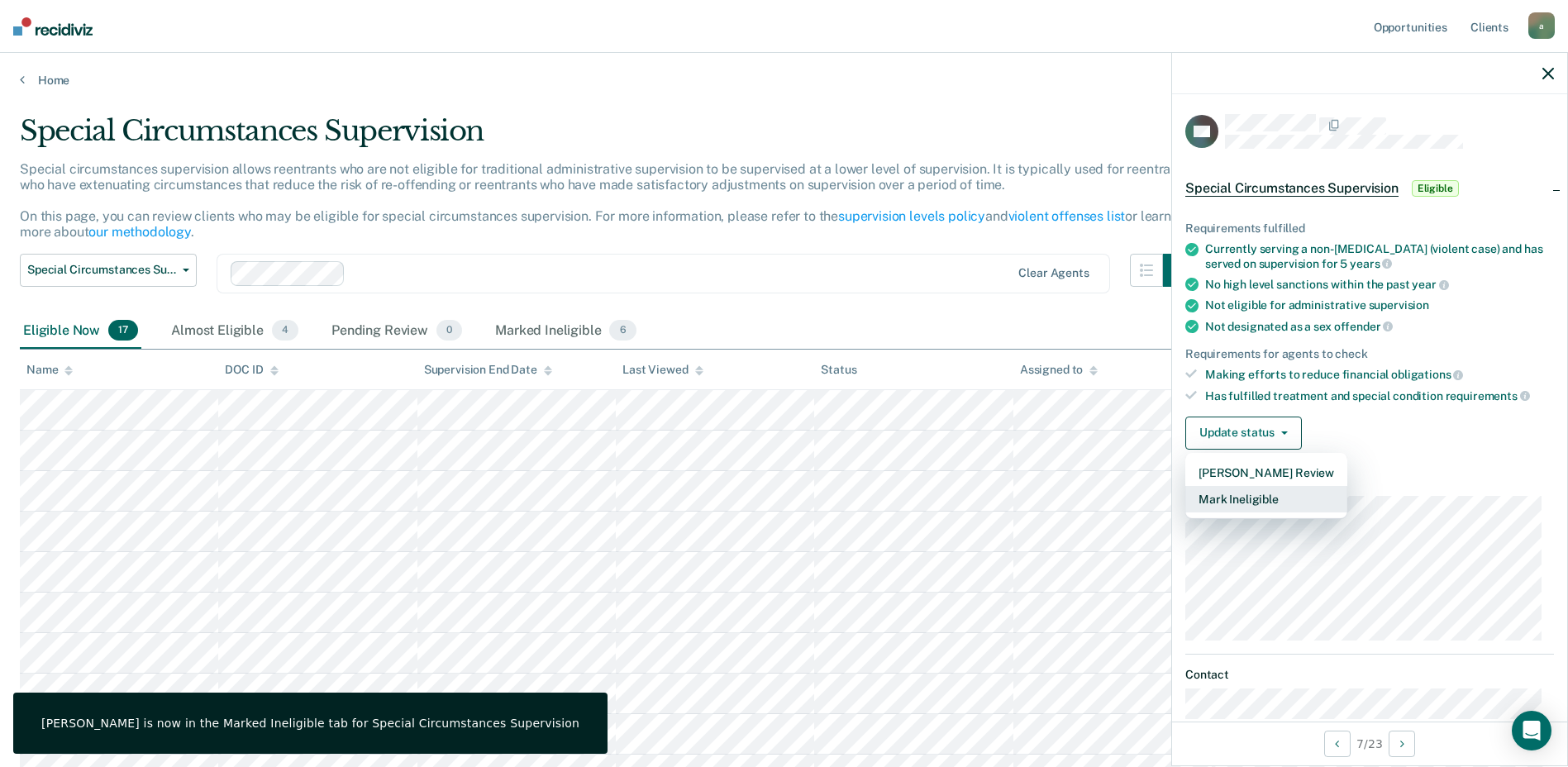
click at [1239, 486] on button "Mark Ineligible" at bounding box center [1266, 499] width 162 height 27
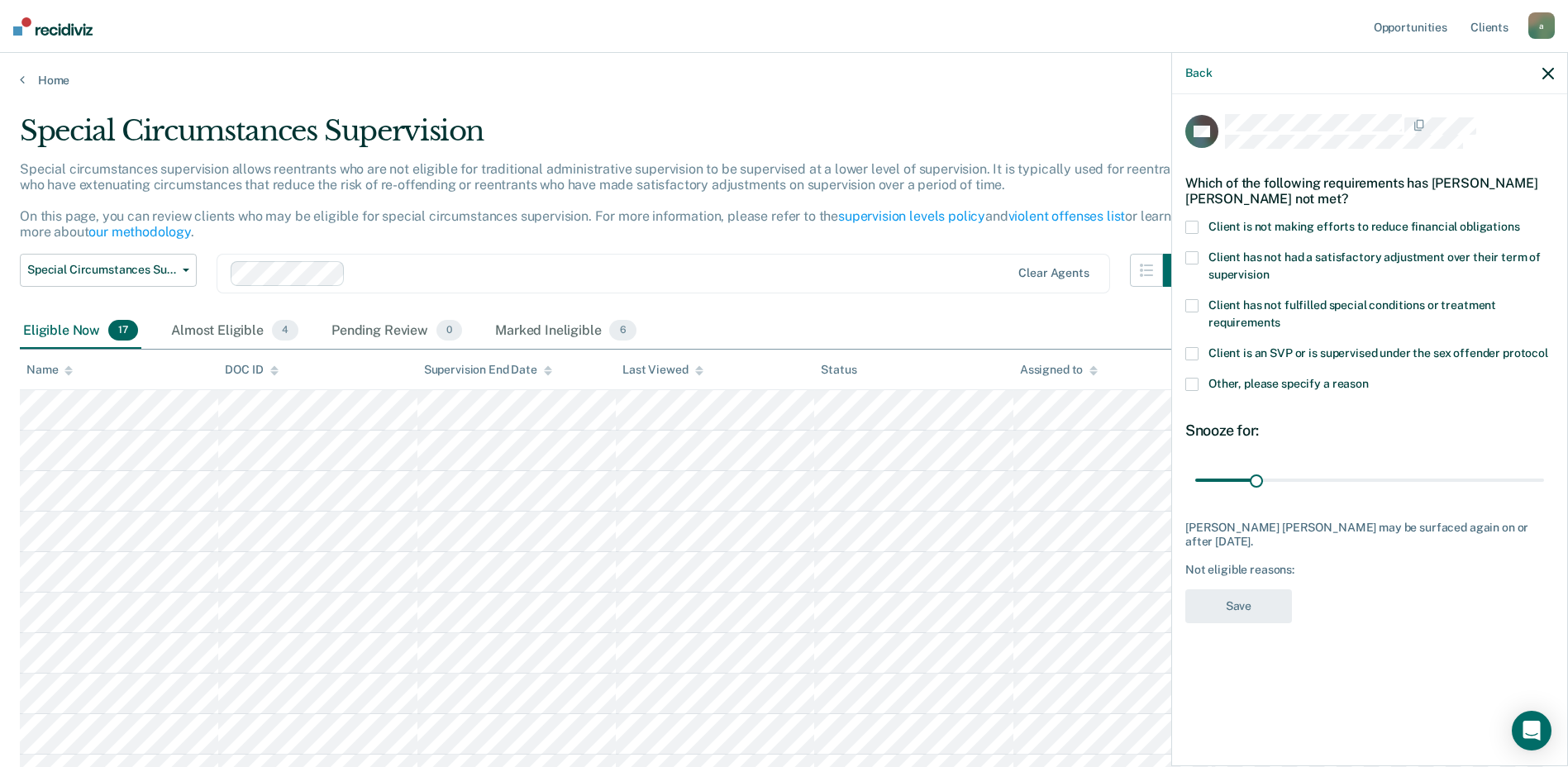
click at [1191, 381] on span at bounding box center [1192, 384] width 13 height 13
click at [1369, 378] on input "Other, please specify a reason" at bounding box center [1369, 378] width 0 height 0
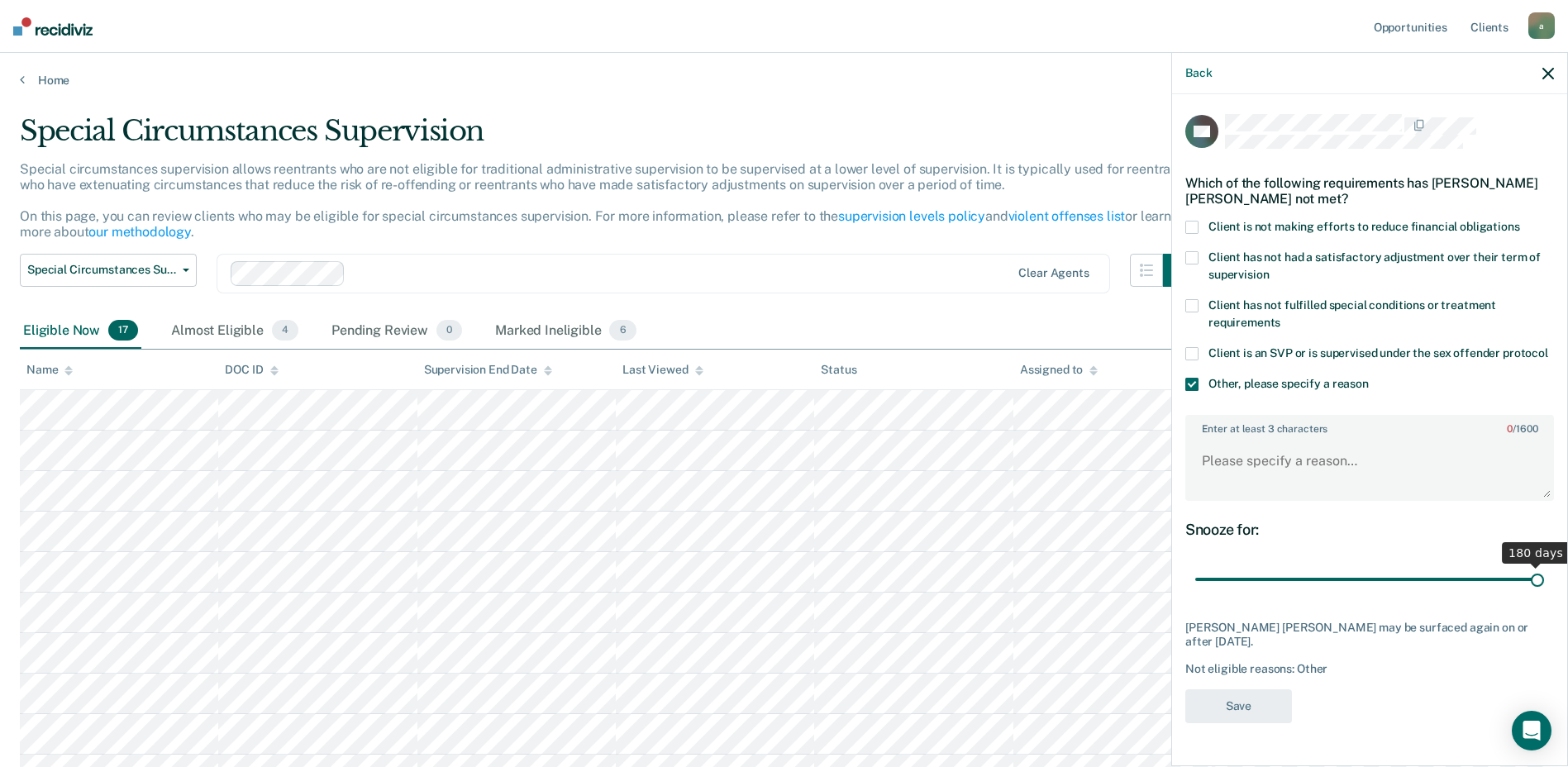
drag, startPoint x: 1268, startPoint y: 577, endPoint x: 1582, endPoint y: 563, distance: 314.3
type input "180"
click at [1544, 565] on input "range" at bounding box center [1369, 580] width 349 height 29
click at [1303, 466] on textarea "Enter at least 3 characters 0 / 1600" at bounding box center [1370, 469] width 365 height 61
type textarea "instant offense"
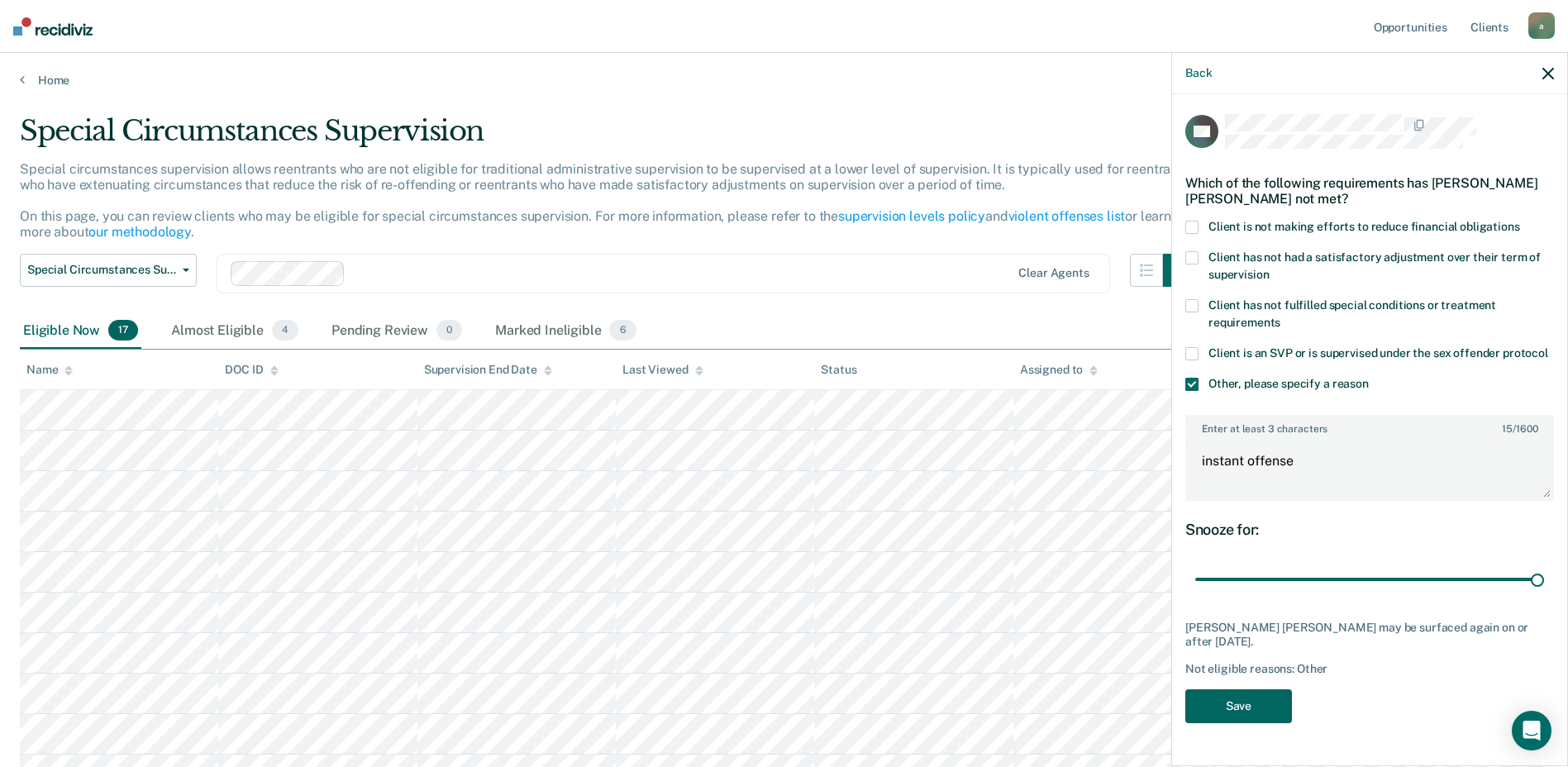
click at [1232, 707] on button "Save" at bounding box center [1238, 705] width 106 height 33
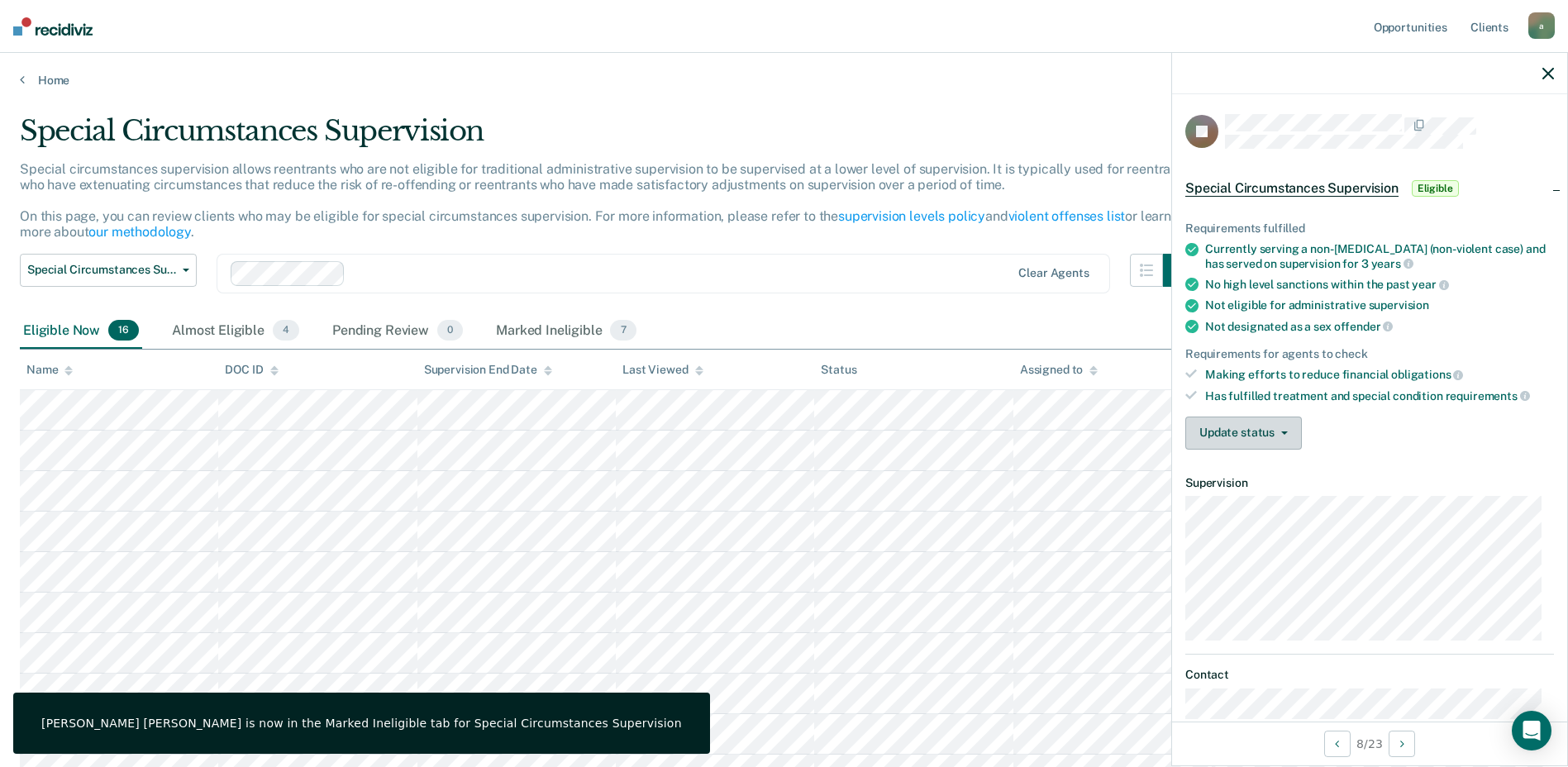
click at [1185, 434] on button "Update status" at bounding box center [1244, 432] width 117 height 33
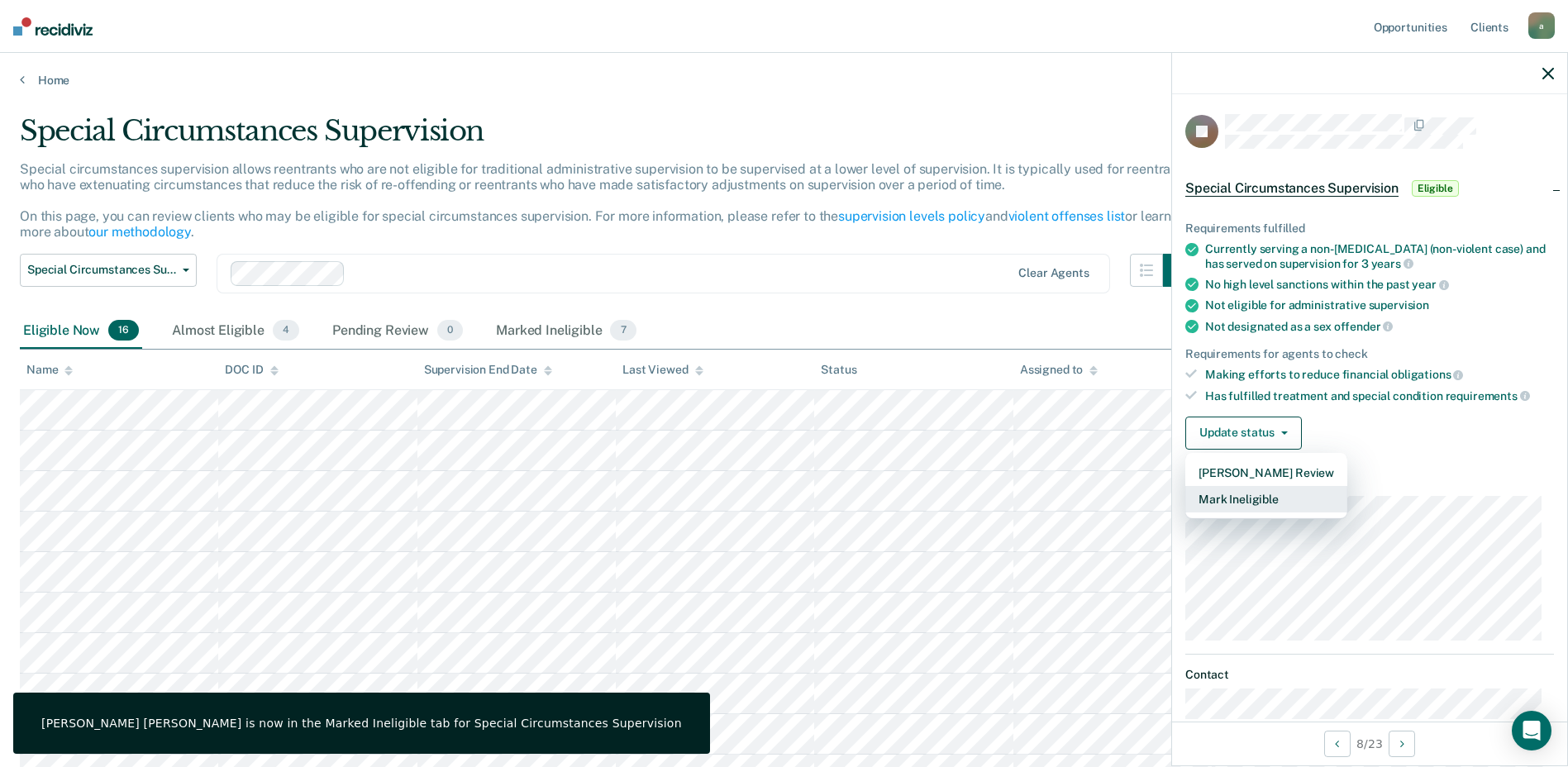
click at [1257, 491] on button "Mark Ineligible" at bounding box center [1266, 499] width 162 height 27
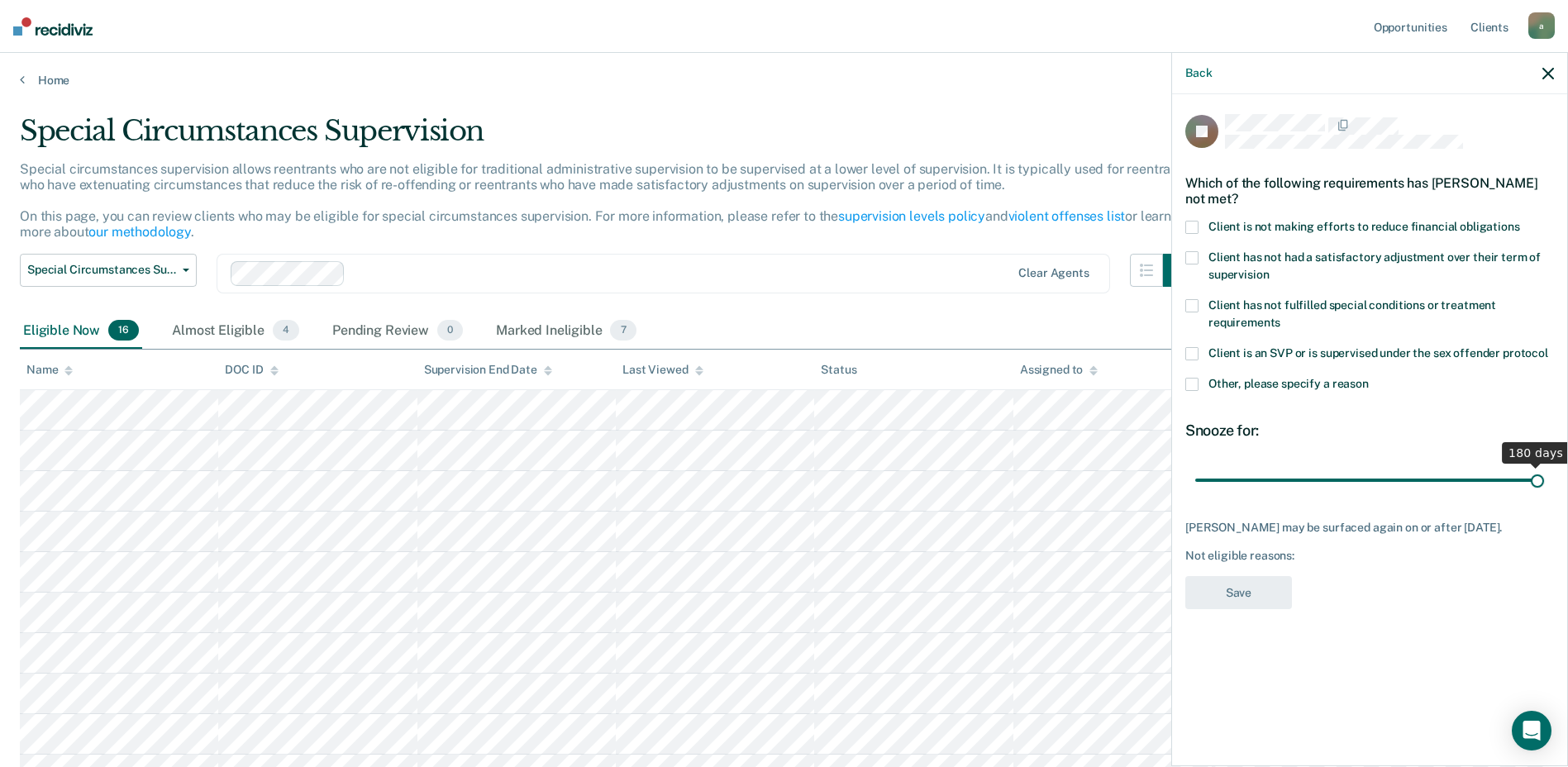
drag, startPoint x: 1257, startPoint y: 481, endPoint x: 1582, endPoint y: 467, distance: 325.3
type input "180"
click at [1544, 467] on input "range" at bounding box center [1369, 479] width 349 height 29
click at [1189, 385] on span at bounding box center [1192, 384] width 13 height 13
click at [1369, 378] on input "Other, please specify a reason" at bounding box center [1369, 378] width 0 height 0
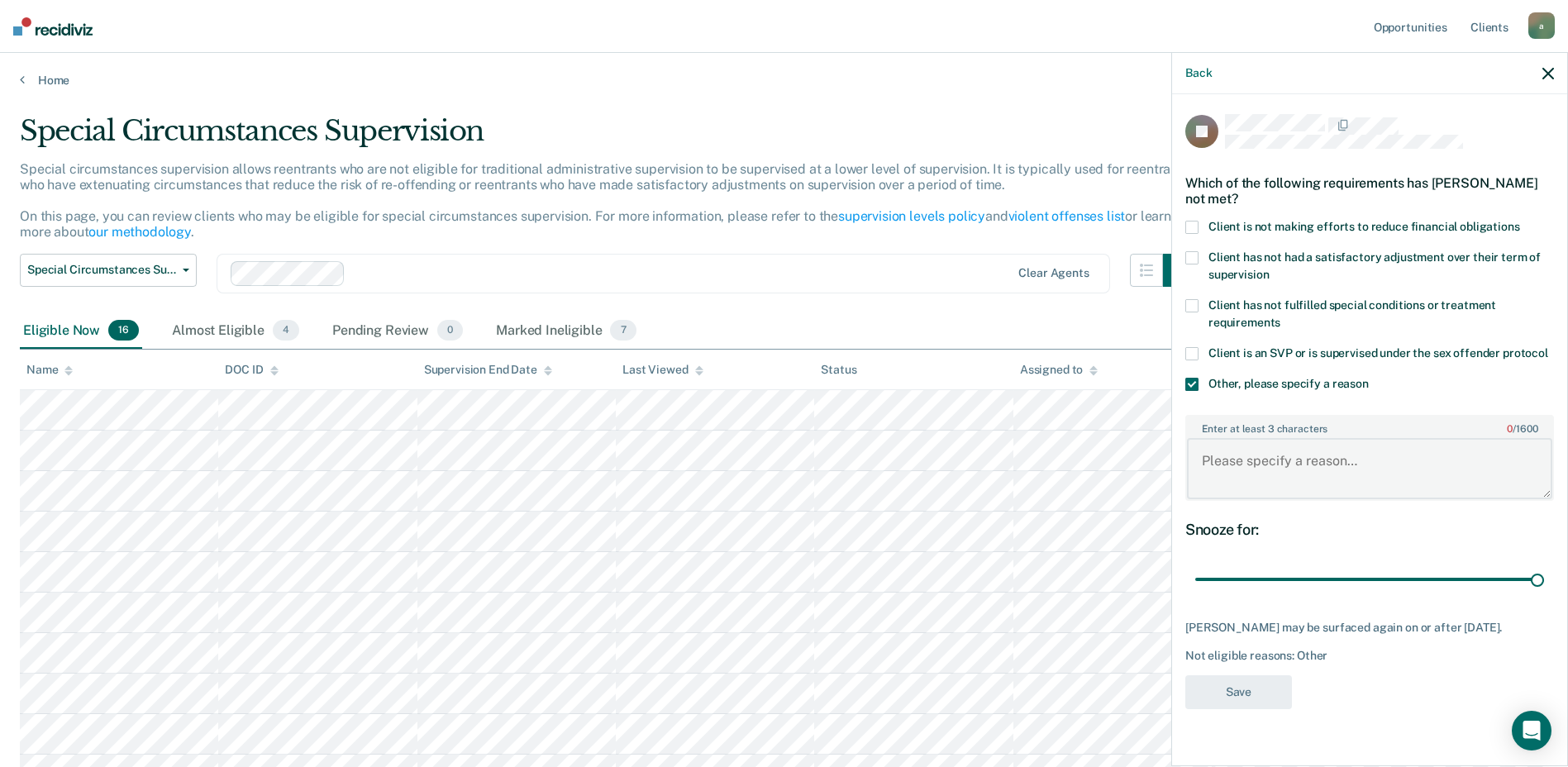
click at [1266, 452] on textarea "Enter at least 3 characters 0 / 1600" at bounding box center [1370, 469] width 365 height 61
type textarea "I"
click at [1189, 258] on span at bounding box center [1192, 258] width 13 height 13
click at [1269, 269] on input "Client has not had a satisfactory adjustment over their term of supervision" at bounding box center [1269, 269] width 0 height 0
click at [1188, 381] on span at bounding box center [1192, 384] width 13 height 13
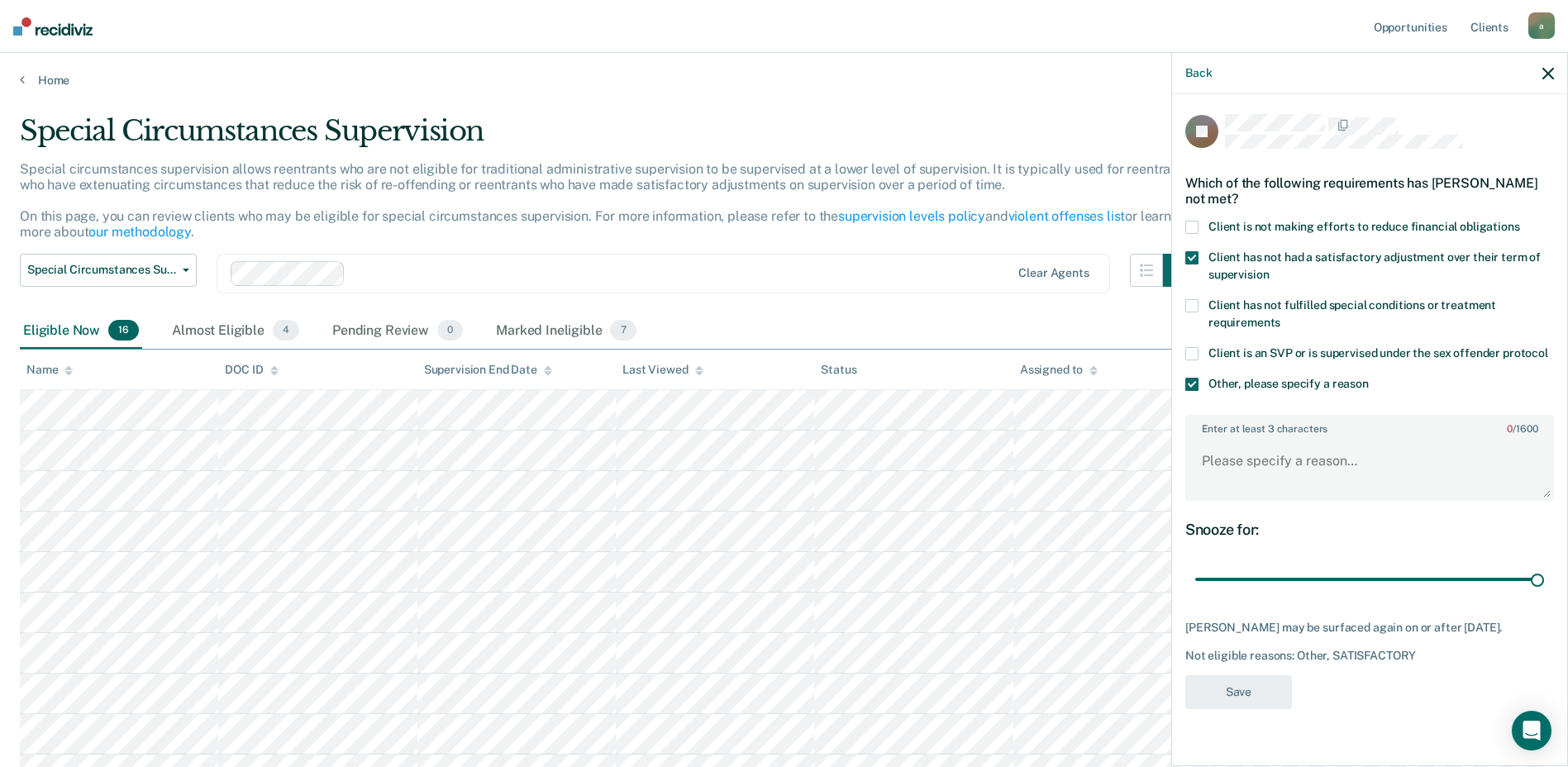
click at [1369, 378] on input "Other, please specify a reason" at bounding box center [1369, 378] width 0 height 0
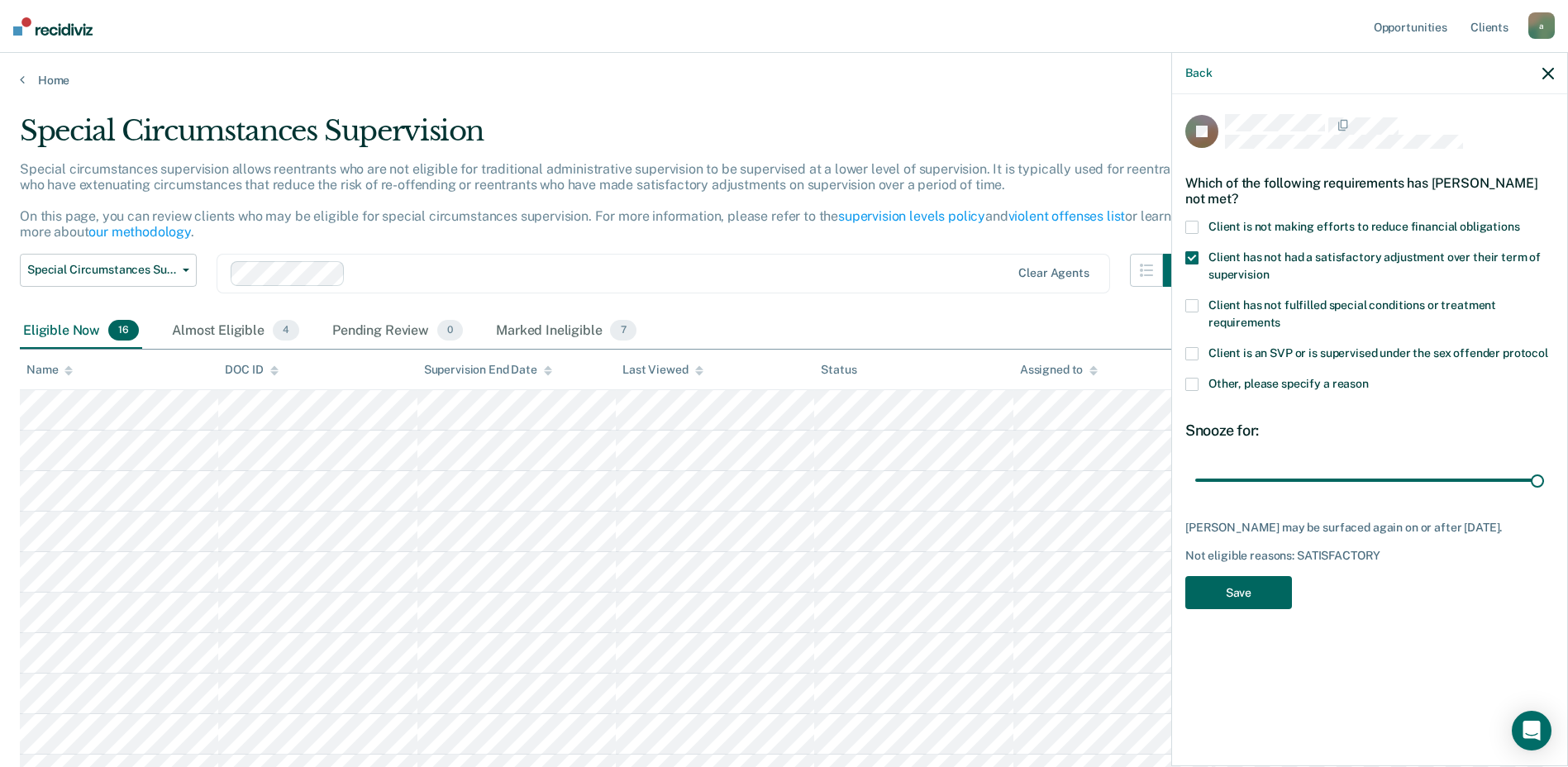
click at [1254, 603] on button "Save" at bounding box center [1238, 592] width 106 height 33
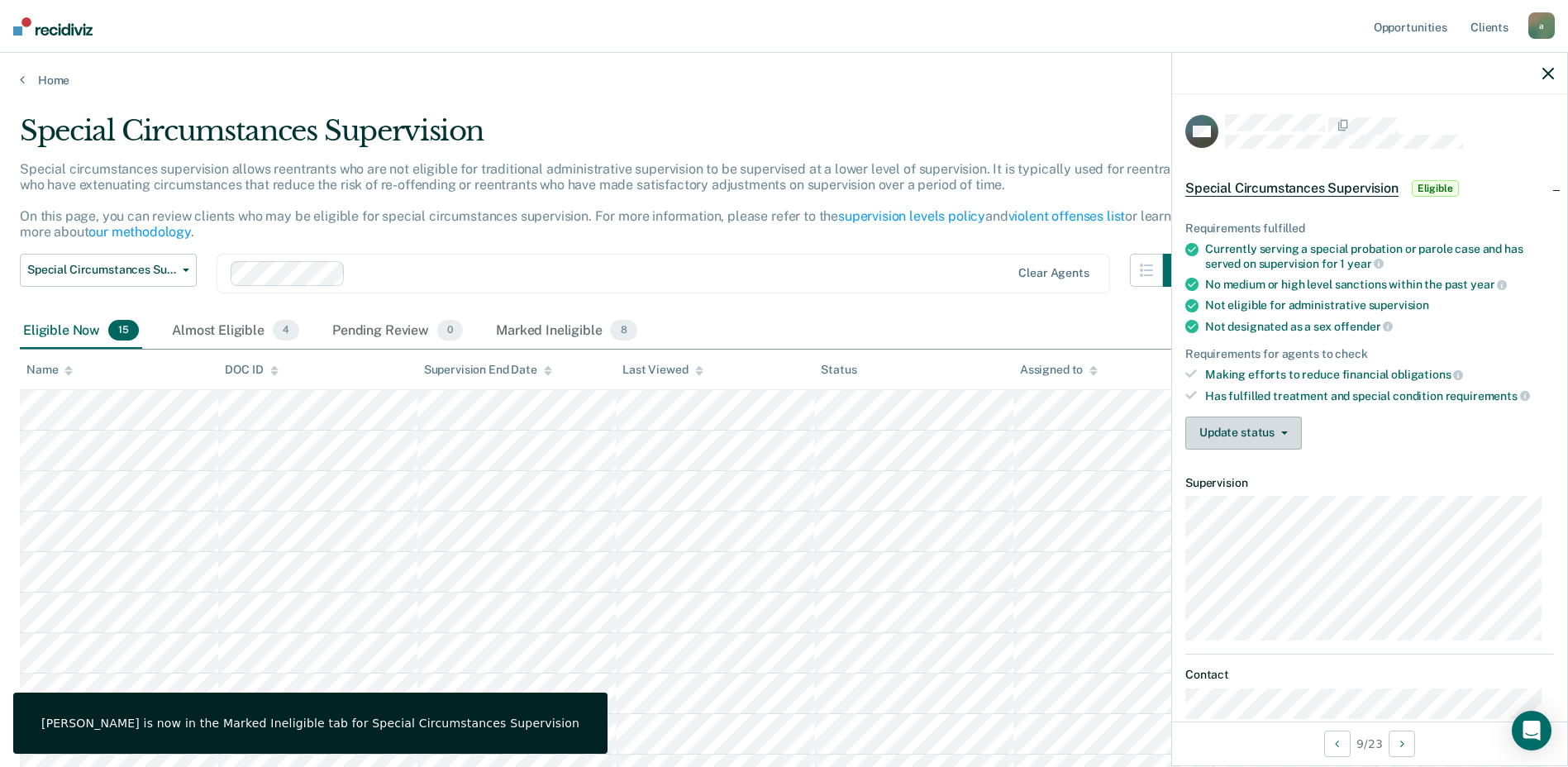
click at [1240, 436] on button "Update status" at bounding box center [1244, 432] width 117 height 33
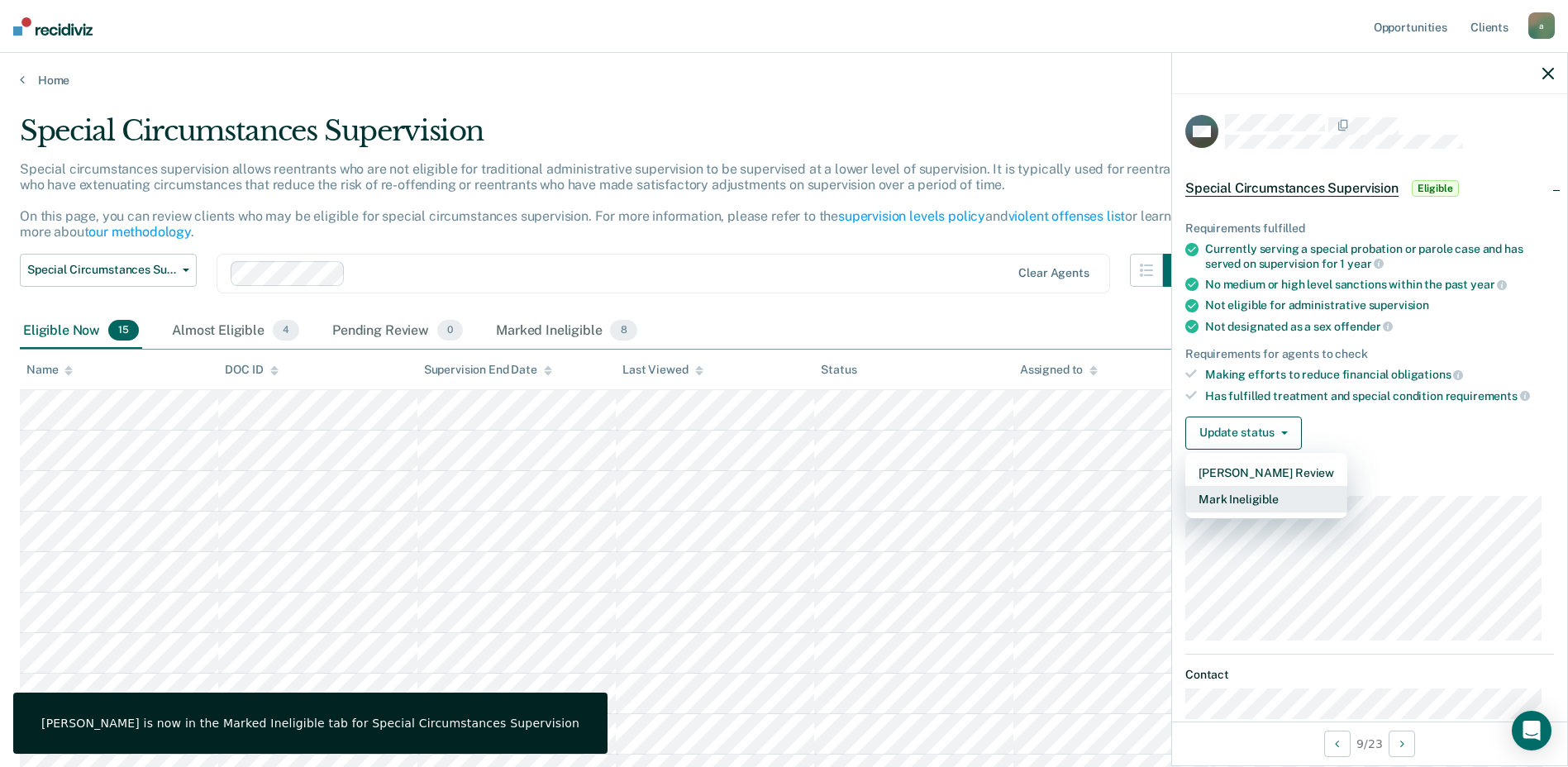
click at [1259, 500] on button "Mark Ineligible" at bounding box center [1266, 499] width 162 height 27
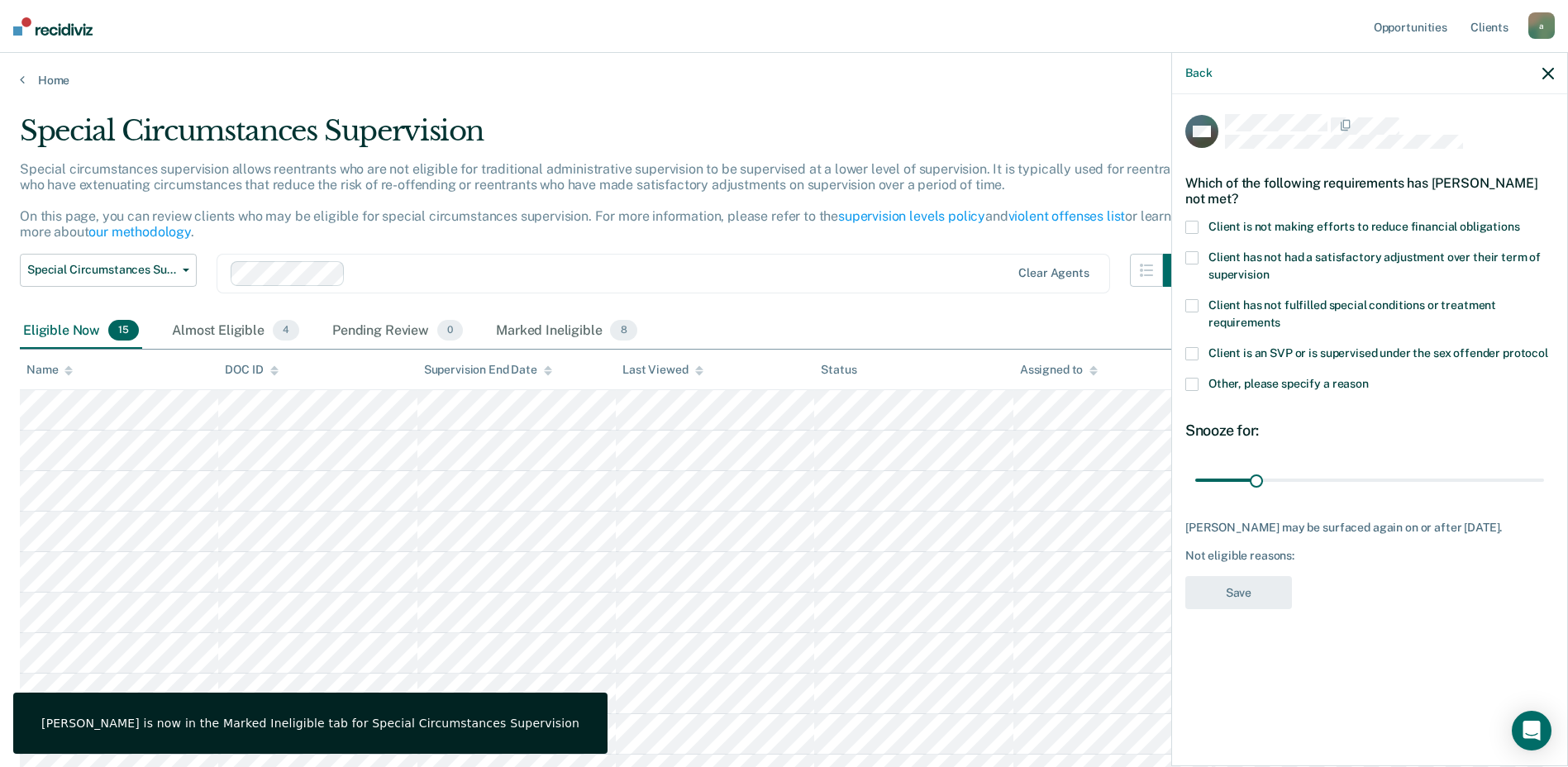
click at [1183, 384] on div "SW Which of the following requirements has [PERSON_NAME] not met? Client is not…" at bounding box center [1369, 427] width 395 height 668
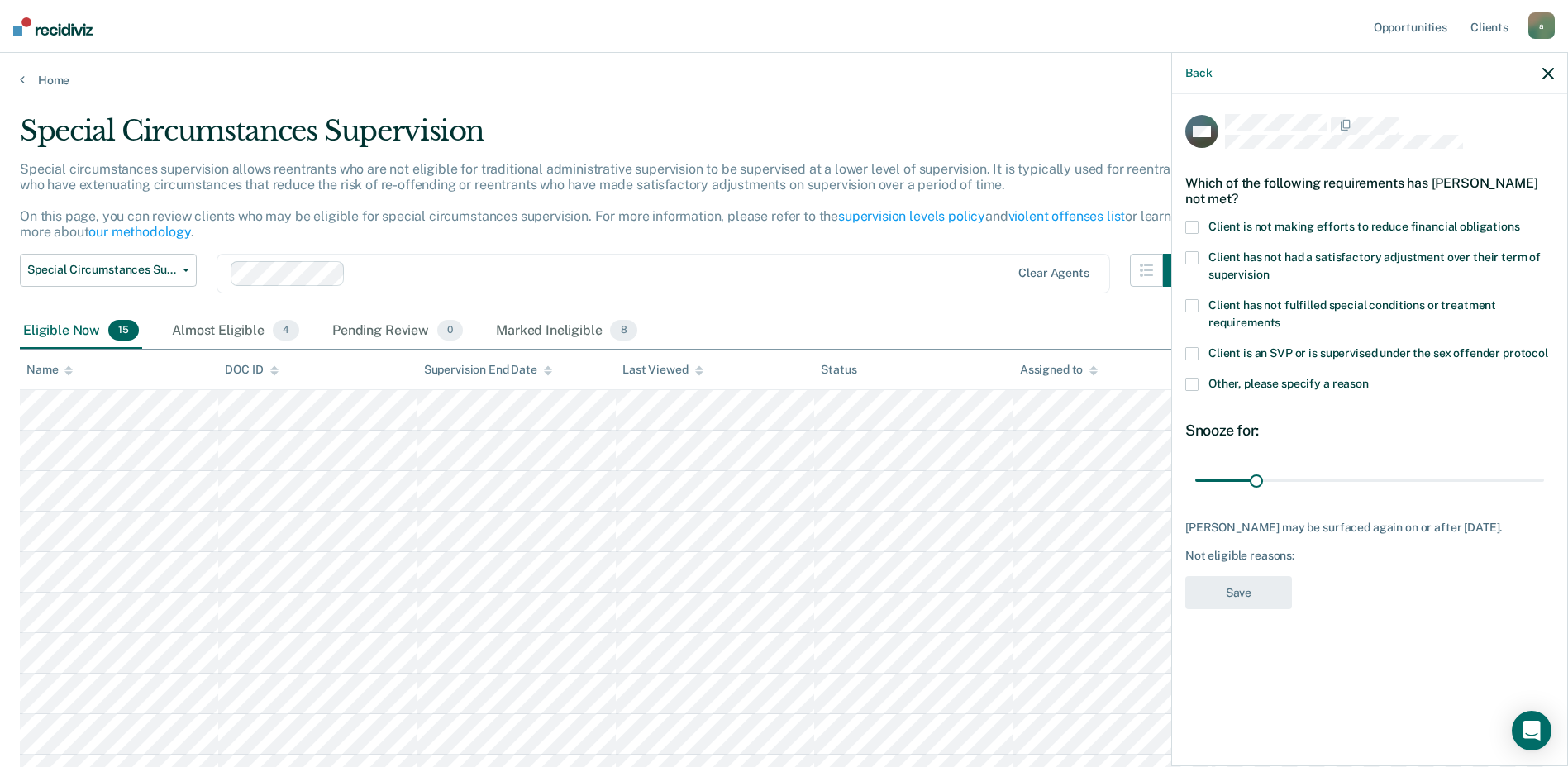
click at [1188, 380] on span at bounding box center [1192, 384] width 13 height 13
click at [1369, 378] on input "Other, please specify a reason" at bounding box center [1369, 378] width 0 height 0
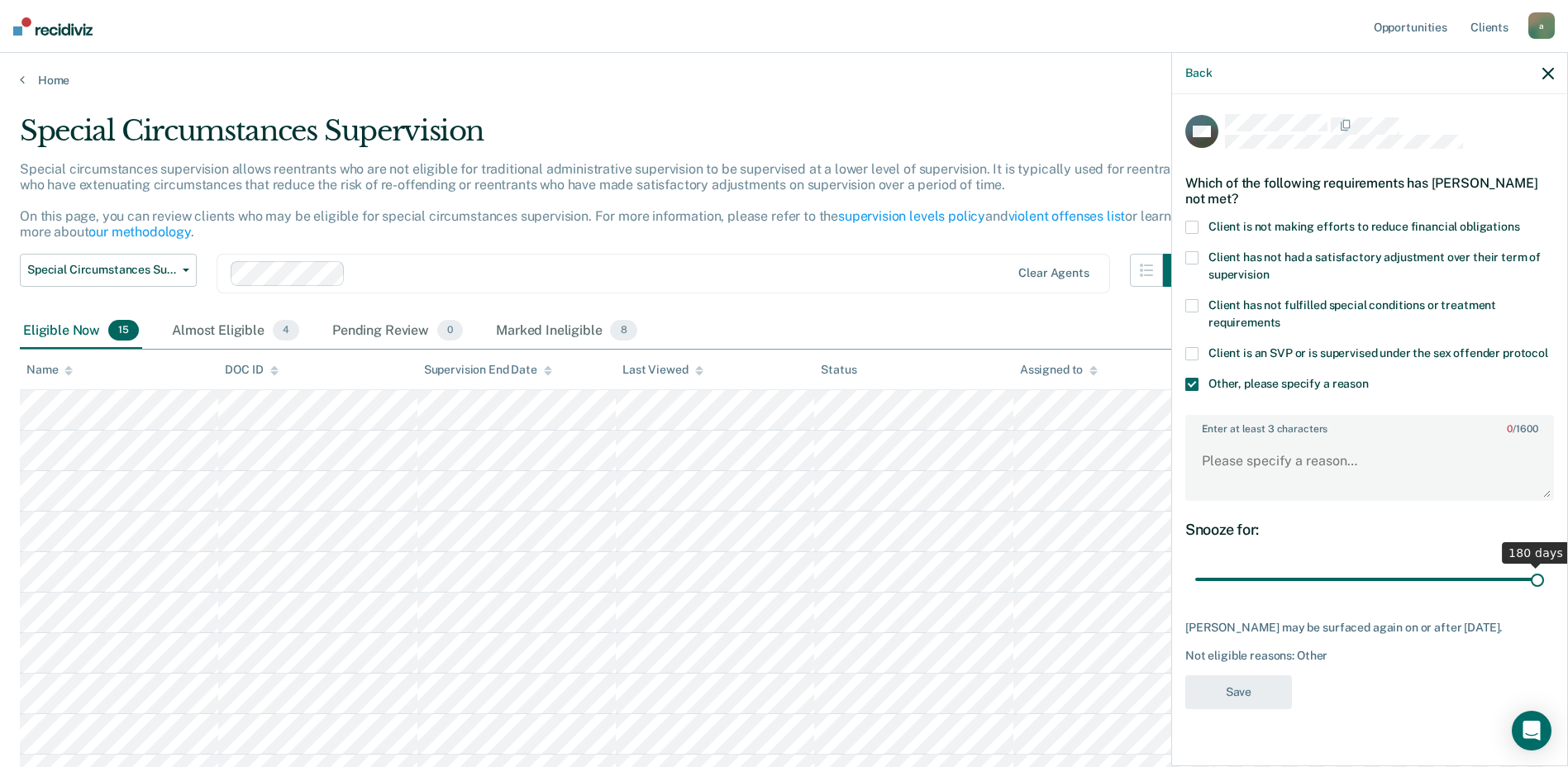
drag, startPoint x: 1254, startPoint y: 575, endPoint x: 1582, endPoint y: 568, distance: 328.1
type input "180"
click at [1544, 568] on input "range" at bounding box center [1369, 580] width 349 height 29
click at [1345, 452] on textarea "Enter at least 3 characters 0 / 1600" at bounding box center [1370, 469] width 365 height 61
type textarea "F/C and Act 35/37 fees"
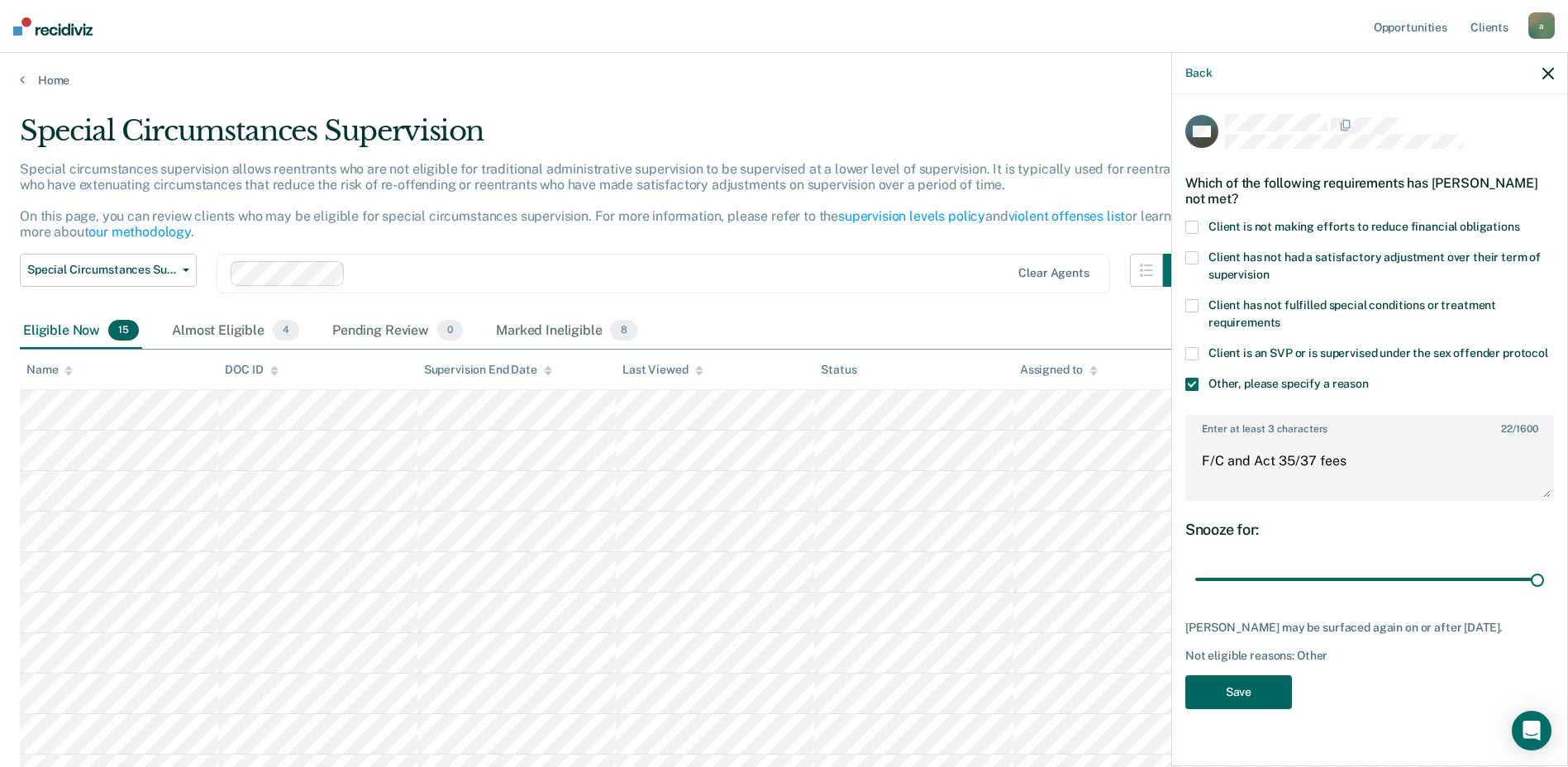
click at [1265, 694] on button "Save" at bounding box center [1238, 691] width 106 height 33
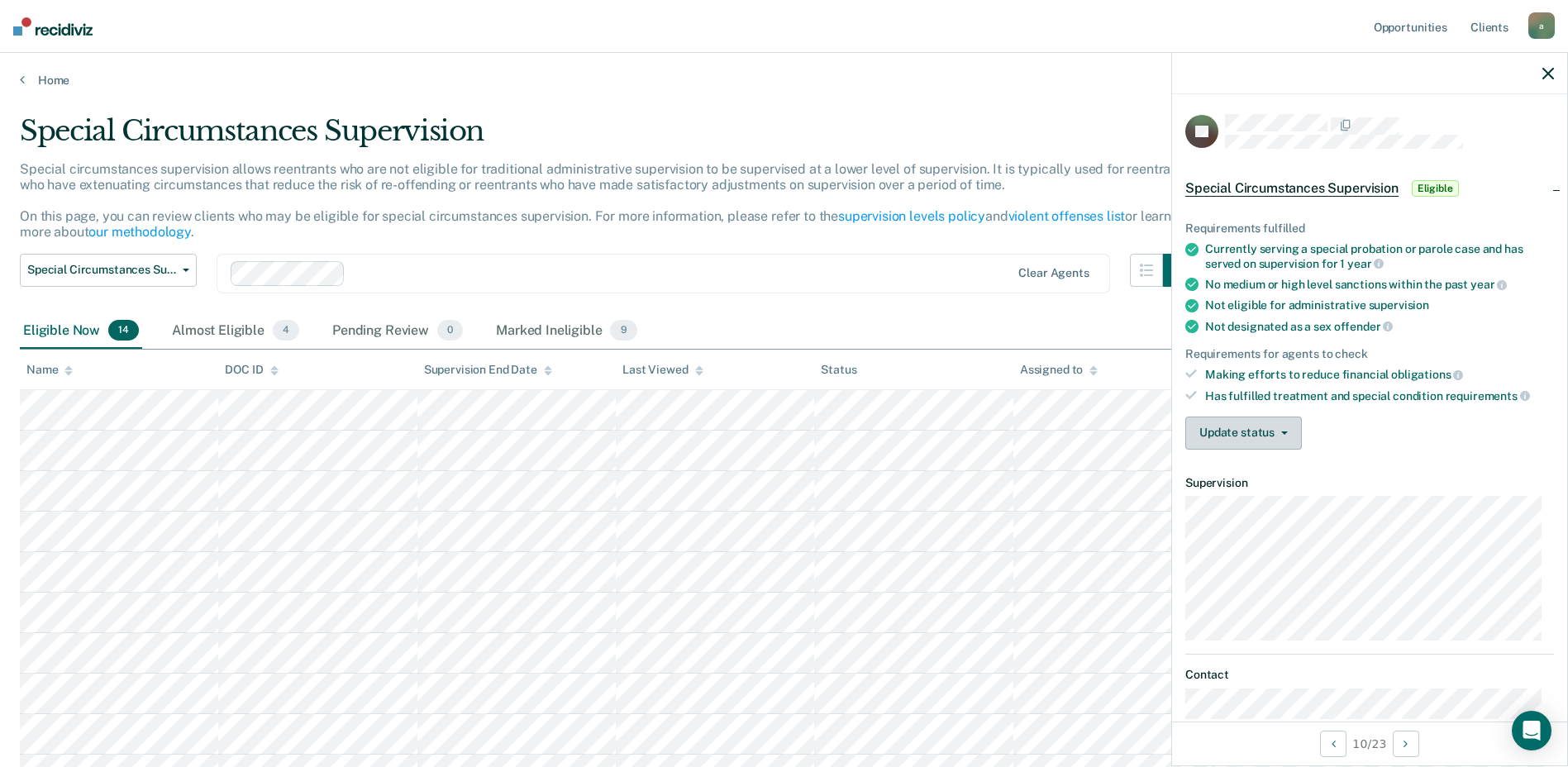
click at [1260, 429] on button "Update status" at bounding box center [1244, 432] width 117 height 33
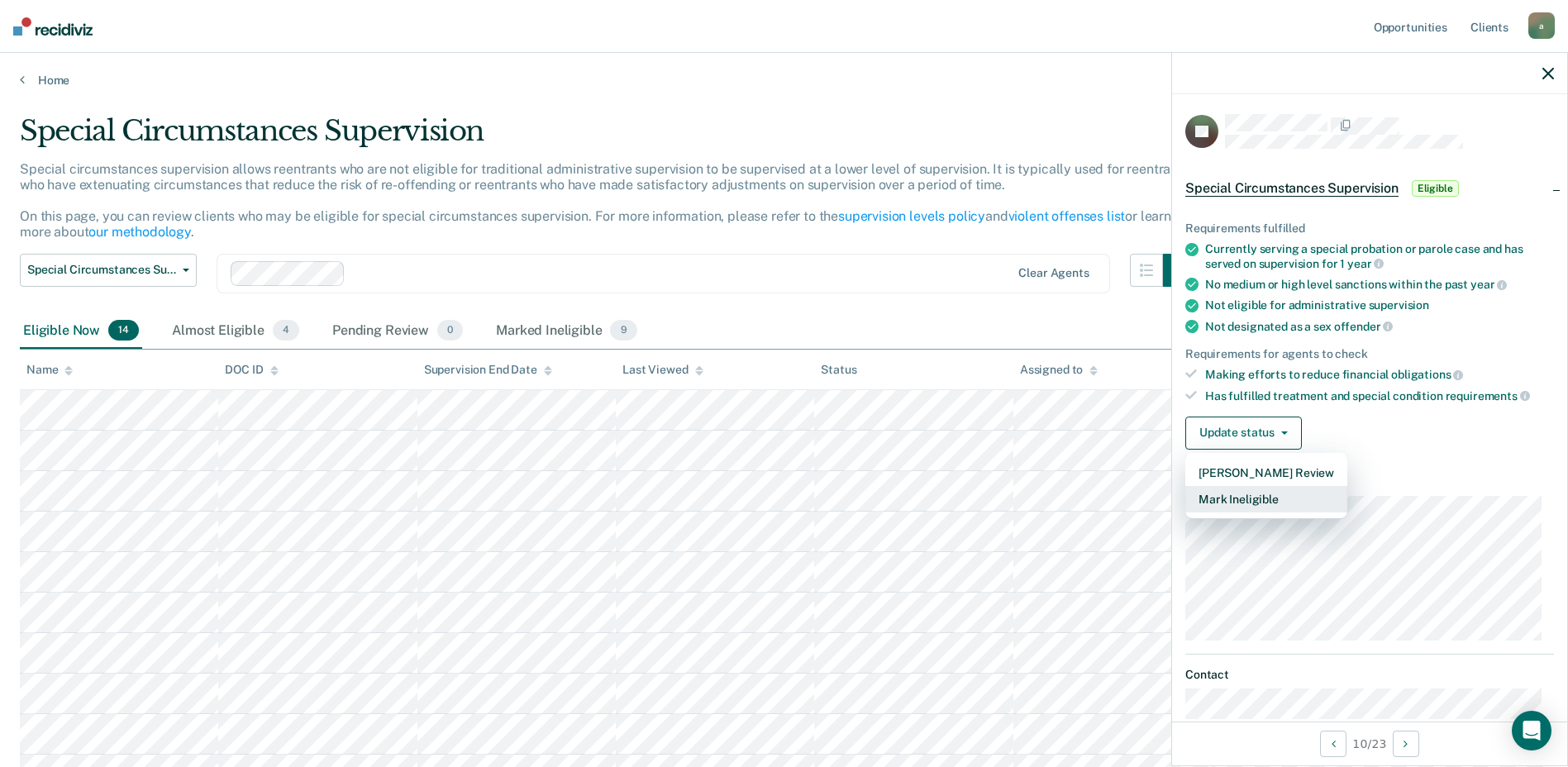
click at [1223, 494] on button "Mark Ineligible" at bounding box center [1266, 499] width 162 height 27
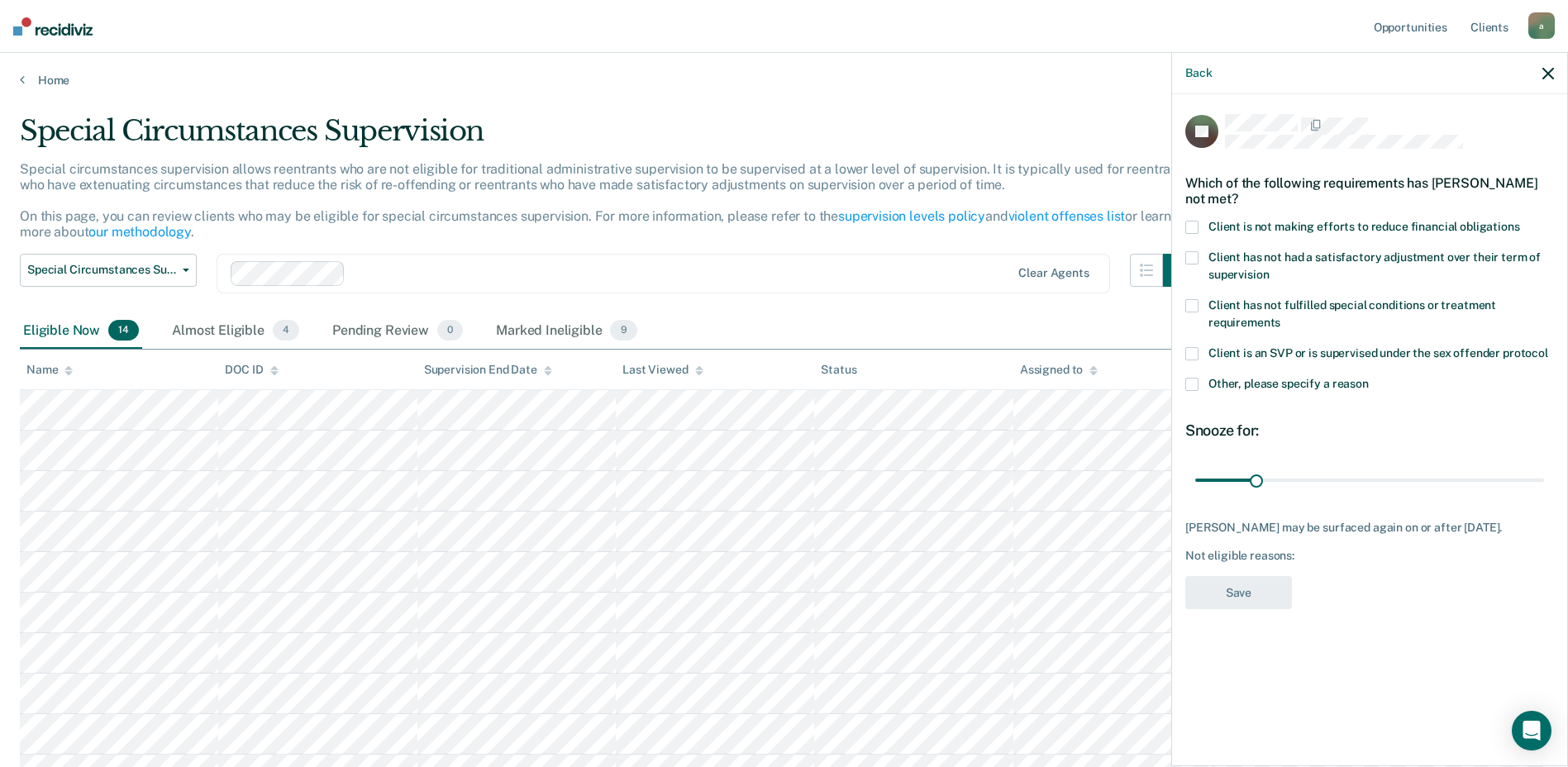
click at [1197, 257] on span at bounding box center [1192, 258] width 13 height 13
click at [1269, 269] on input "Client has not had a satisfactory adjustment over their term of supervision" at bounding box center [1269, 269] width 0 height 0
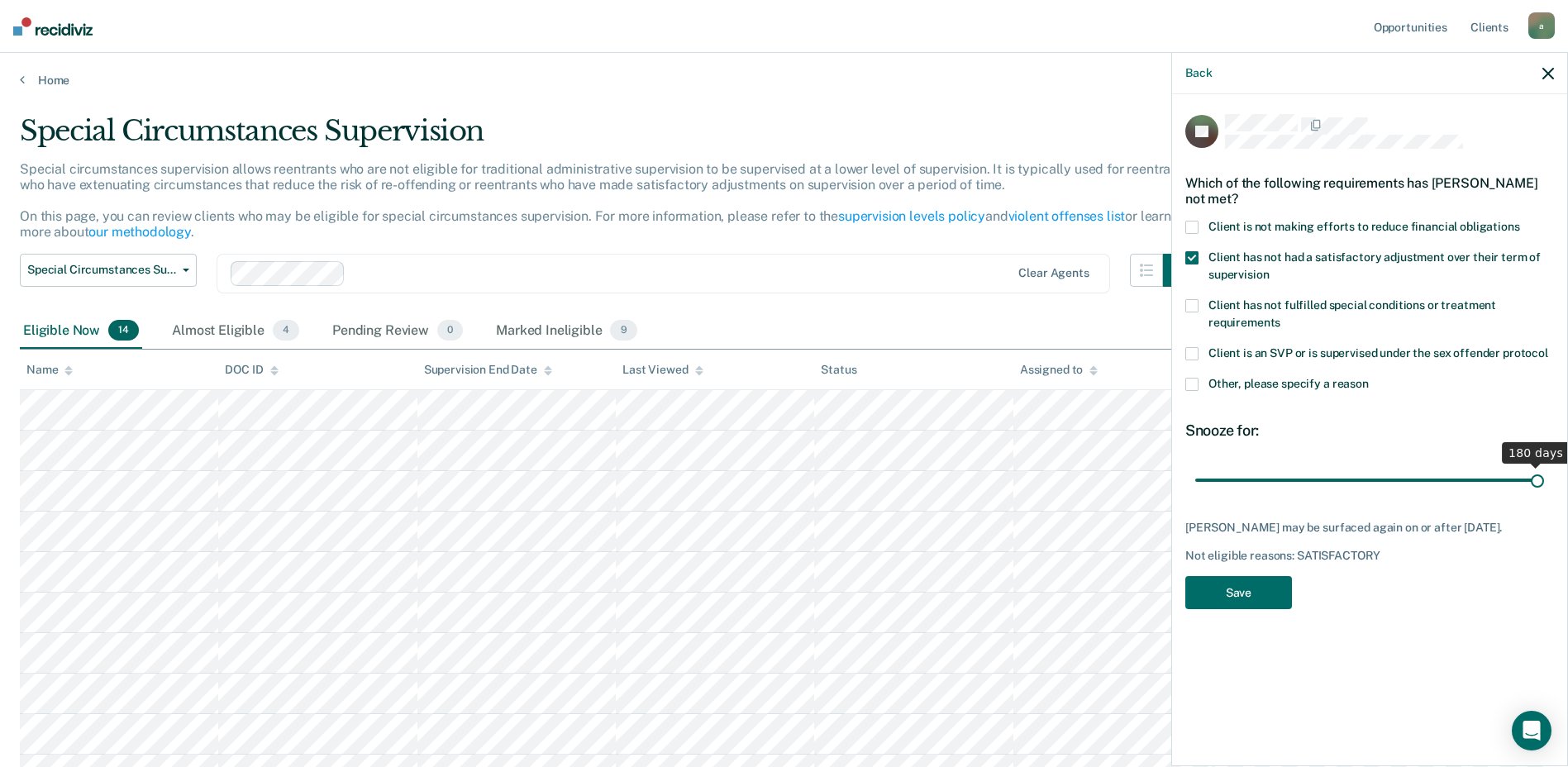
drag, startPoint x: 1250, startPoint y: 480, endPoint x: 1582, endPoint y: 479, distance: 332.0
type input "180"
click at [1544, 479] on input "range" at bounding box center [1369, 479] width 349 height 29
click at [1221, 594] on button "Save" at bounding box center [1238, 592] width 106 height 33
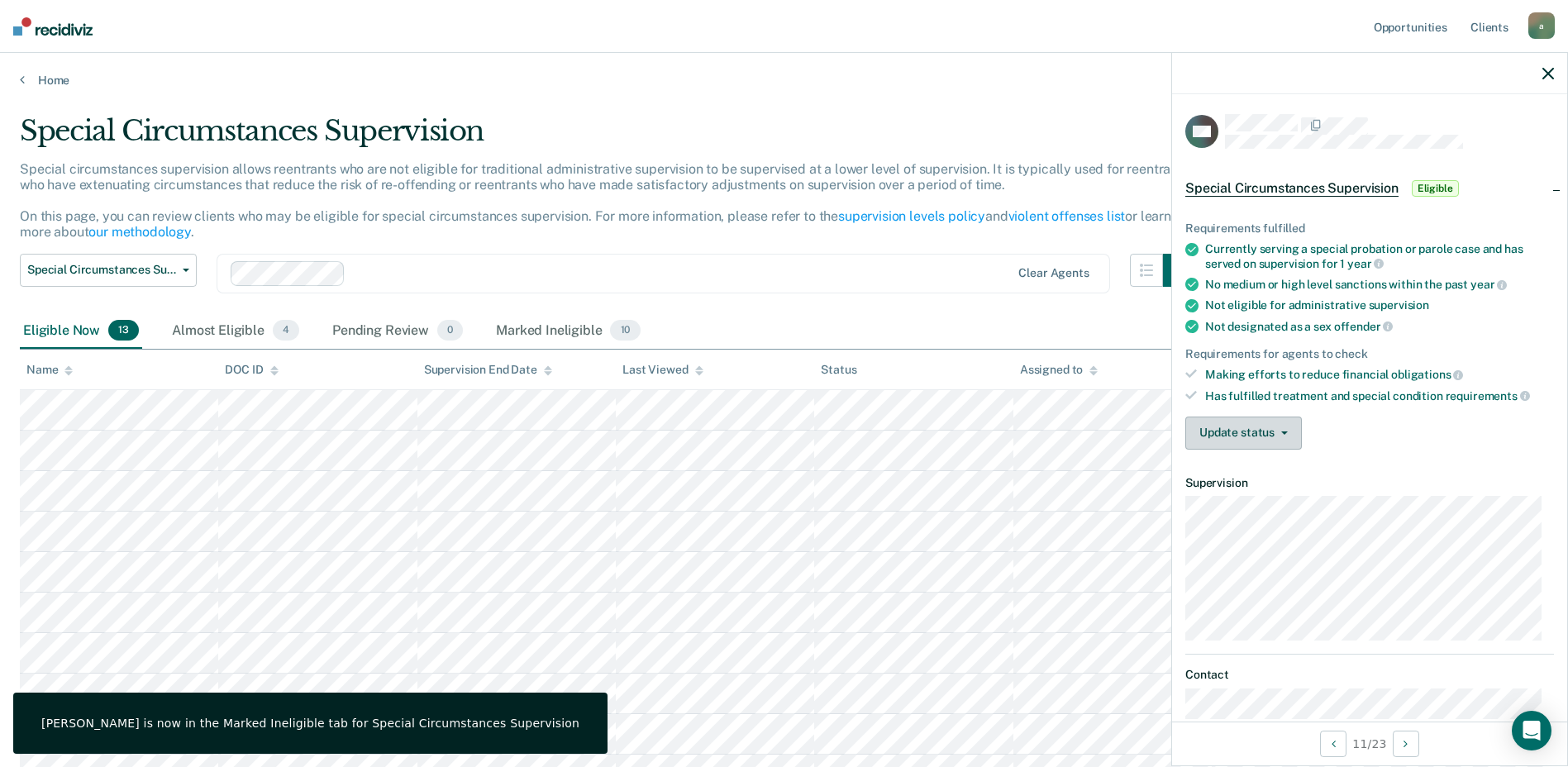
click at [1224, 440] on button "Update status" at bounding box center [1244, 432] width 117 height 33
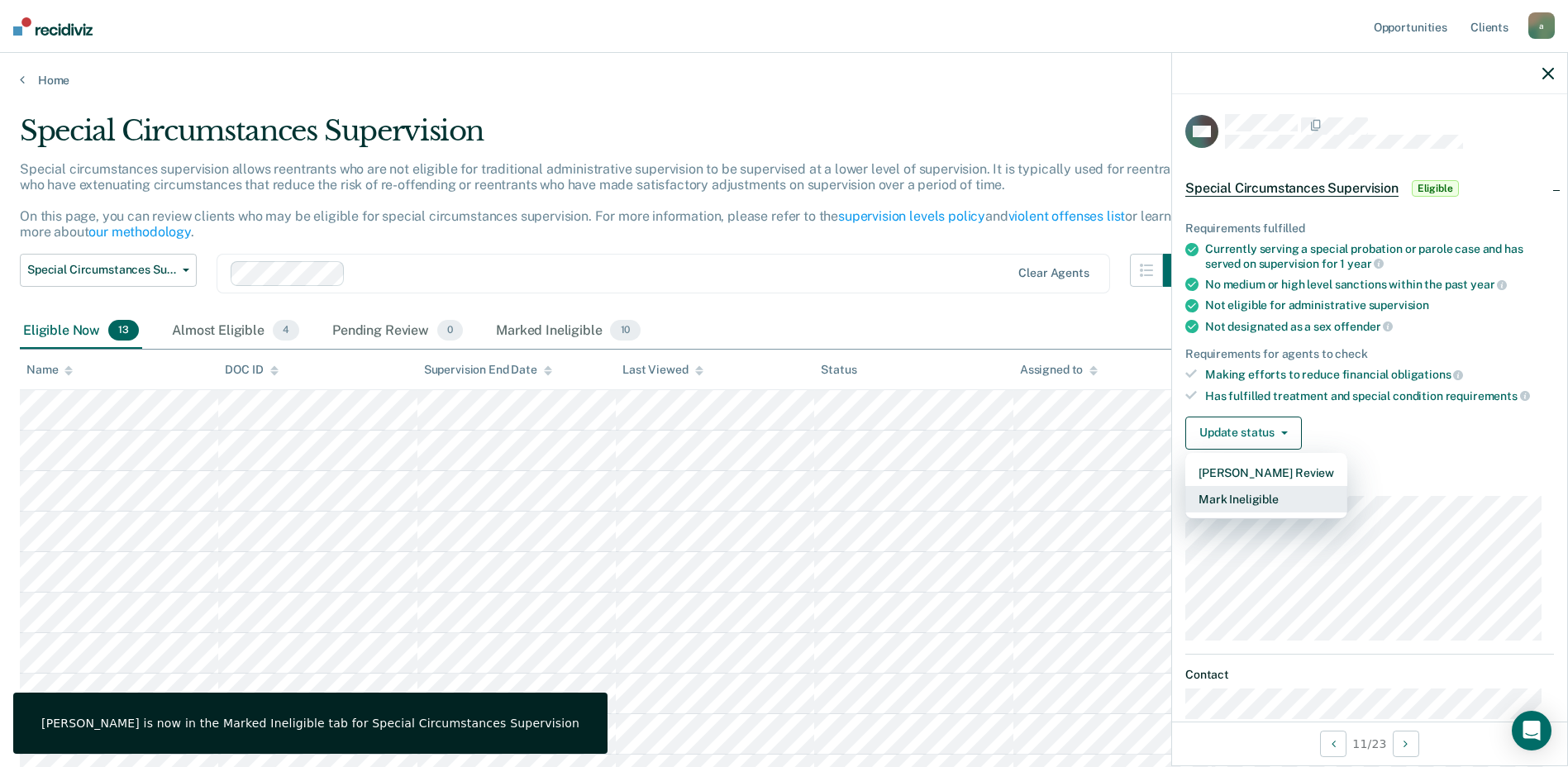
click at [1257, 505] on button "Mark Ineligible" at bounding box center [1266, 499] width 162 height 27
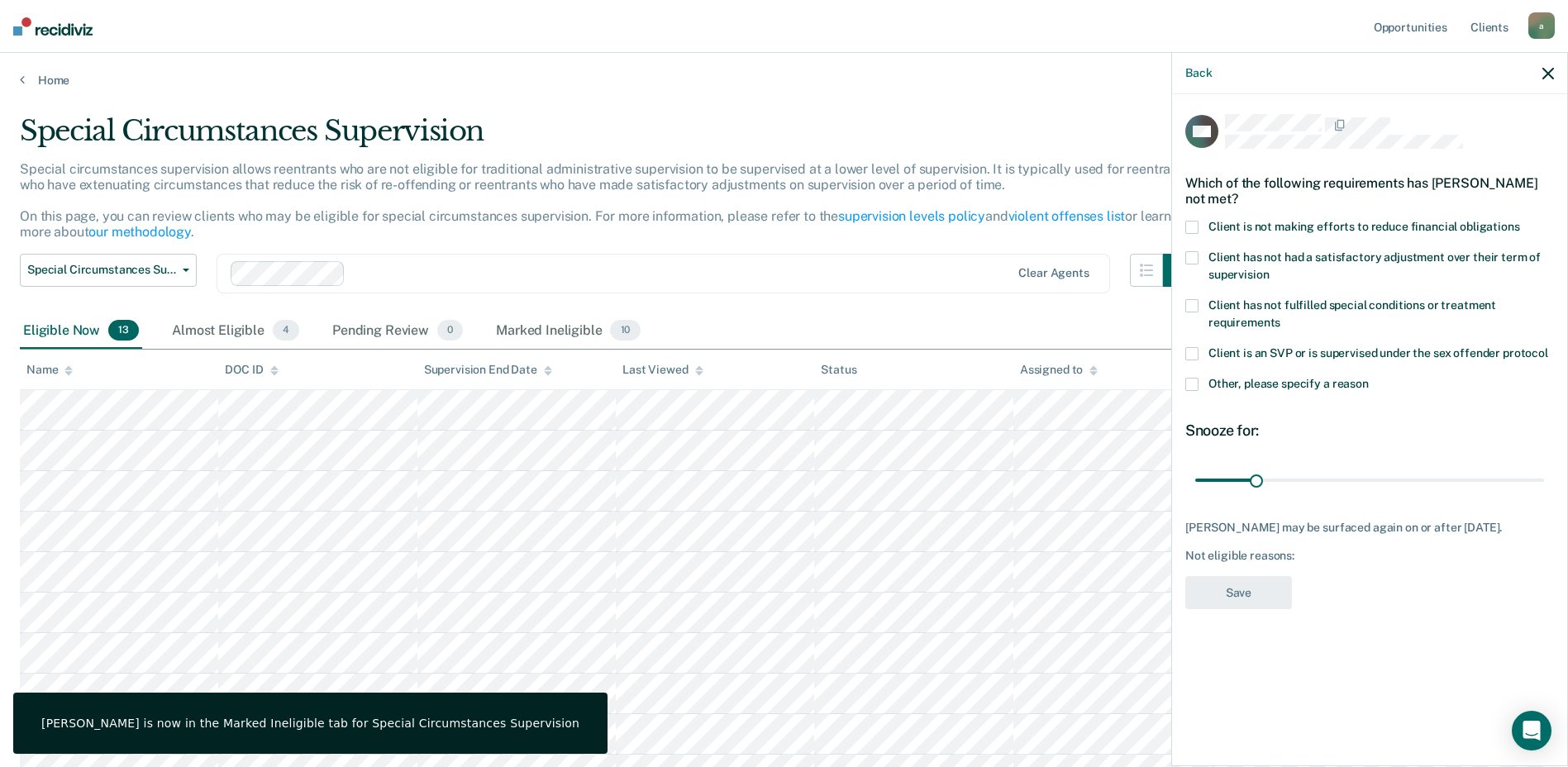
click at [1187, 385] on span at bounding box center [1192, 384] width 13 height 13
click at [1369, 378] on input "Other, please specify a reason" at bounding box center [1369, 378] width 0 height 0
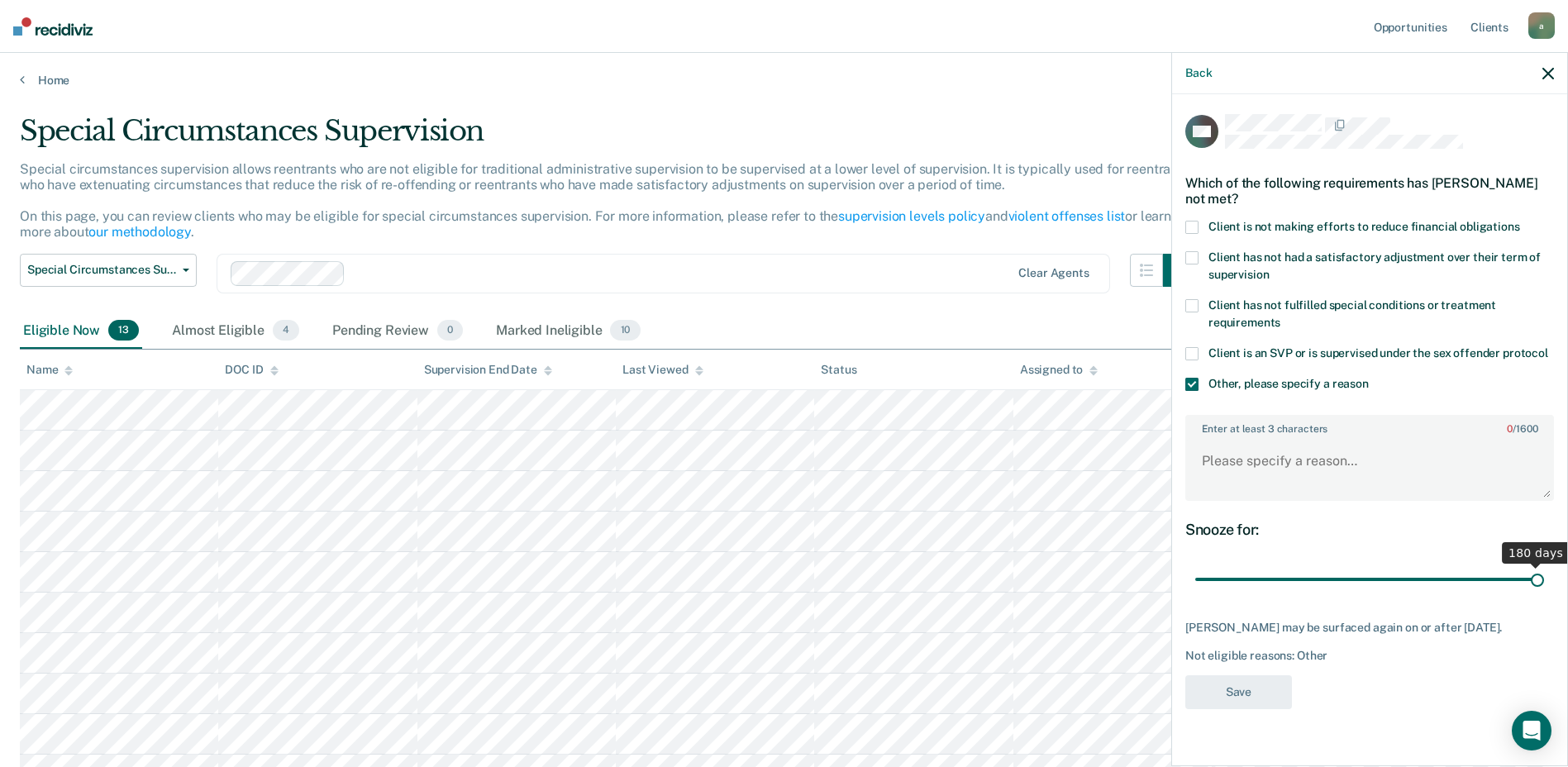
drag, startPoint x: 1257, startPoint y: 574, endPoint x: 1582, endPoint y: 560, distance: 325.3
type input "180"
click at [1544, 565] on input "range" at bounding box center [1369, 580] width 349 height 29
click at [1266, 458] on textarea "Enter at least 3 characters 0 / 1600" at bounding box center [1370, 469] width 365 height 61
type textarea "I"
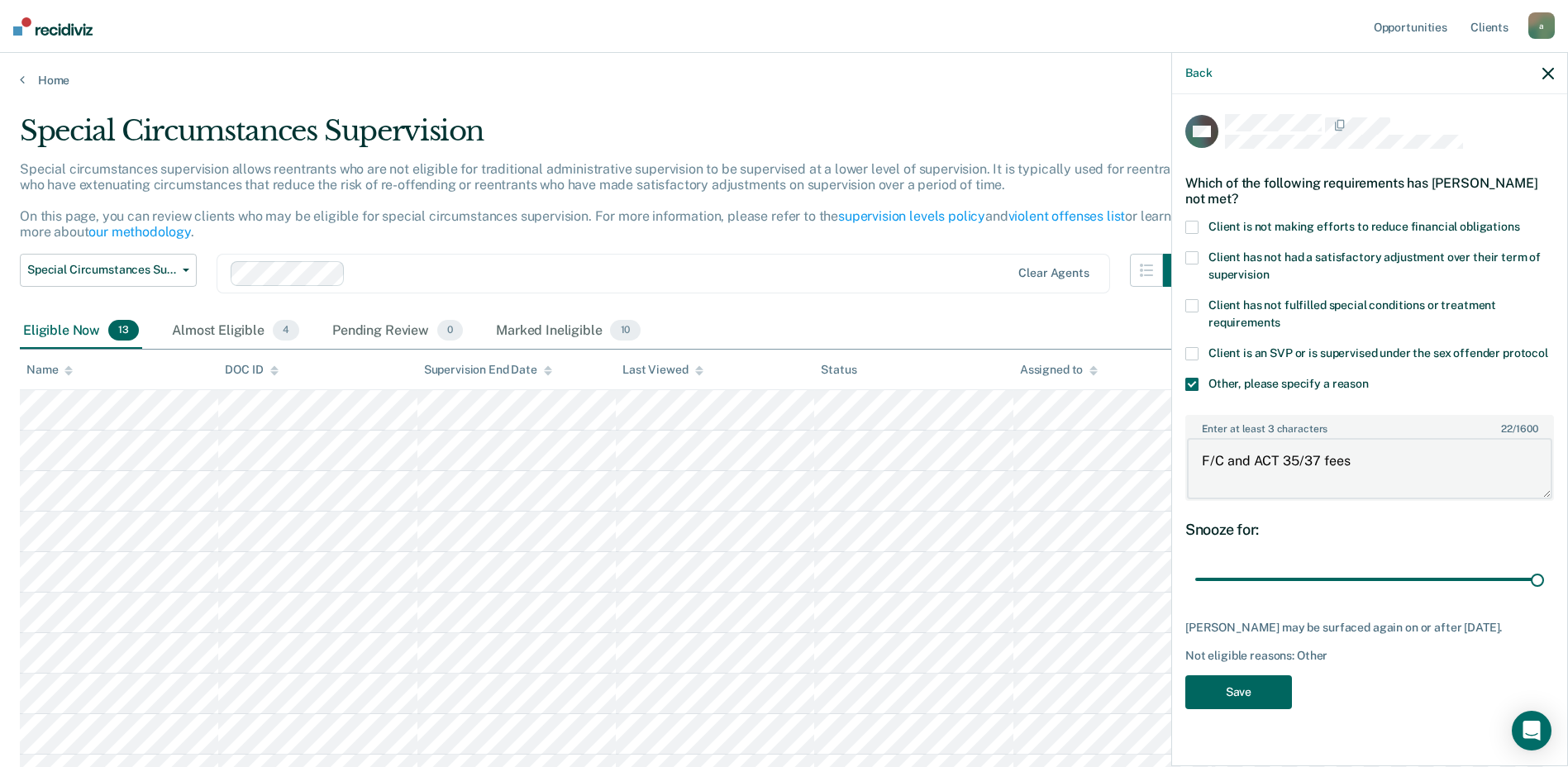
type textarea "F/C and ACT 35/37 fees"
click at [1250, 686] on button "Save" at bounding box center [1238, 691] width 106 height 33
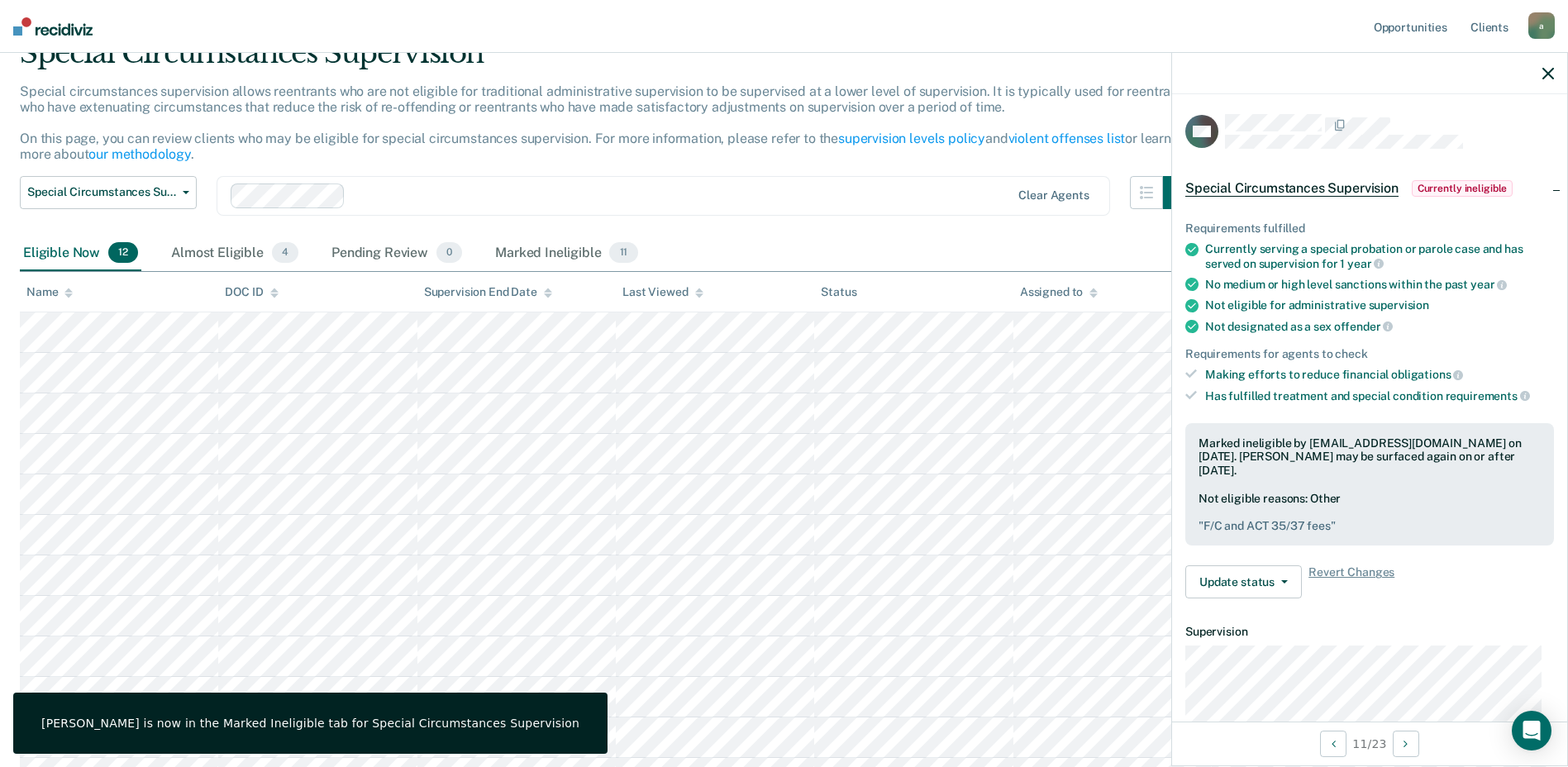
scroll to position [228, 0]
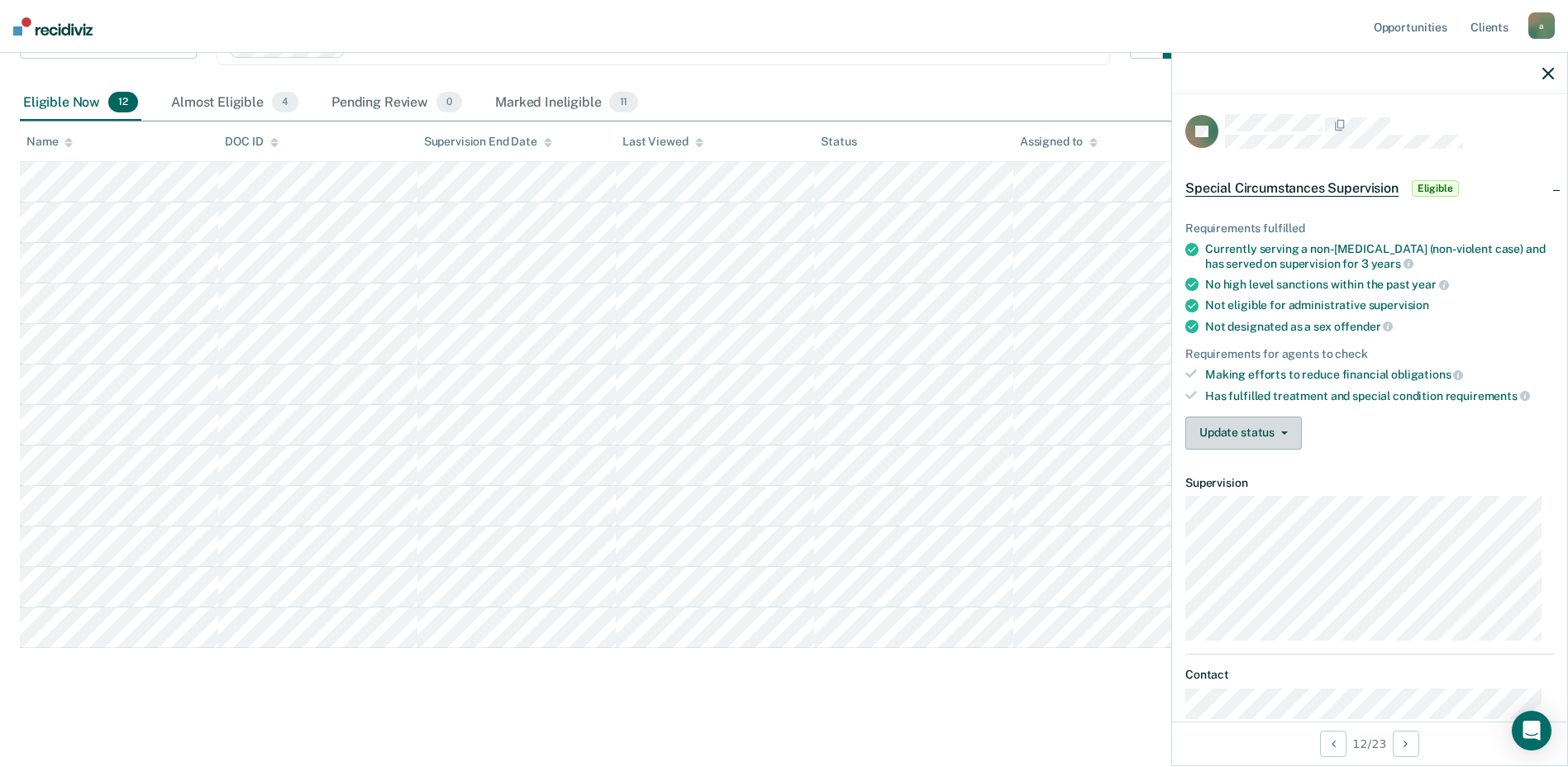
click at [1260, 434] on button "Update status" at bounding box center [1244, 432] width 117 height 33
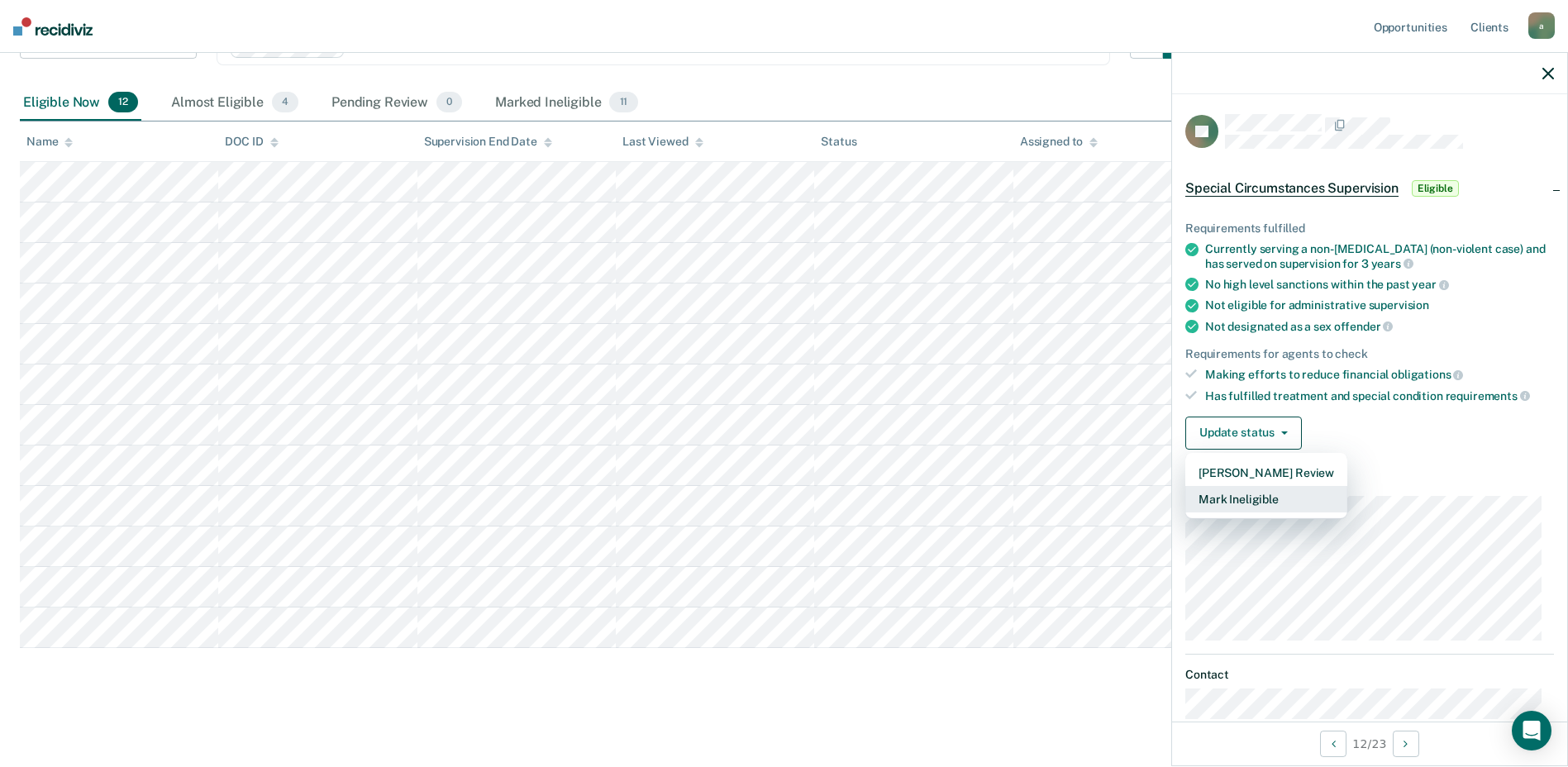
click at [1249, 496] on button "Mark Ineligible" at bounding box center [1266, 499] width 162 height 27
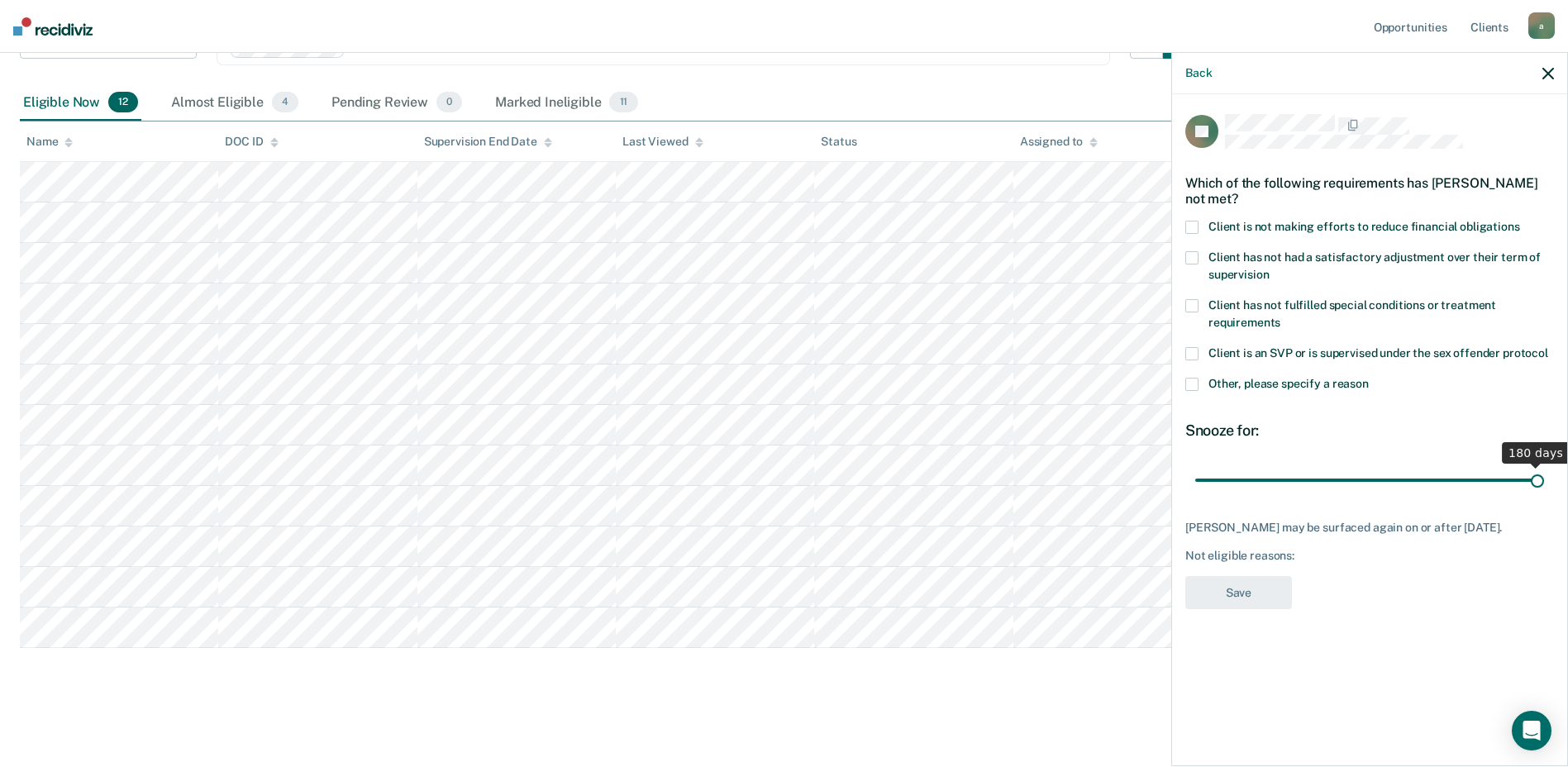
drag, startPoint x: 1261, startPoint y: 481, endPoint x: 1582, endPoint y: 468, distance: 321.3
type input "180"
click at [1544, 468] on input "range" at bounding box center [1369, 479] width 349 height 29
click at [1196, 378] on span at bounding box center [1192, 384] width 13 height 13
click at [1369, 378] on input "Other, please specify a reason" at bounding box center [1369, 378] width 0 height 0
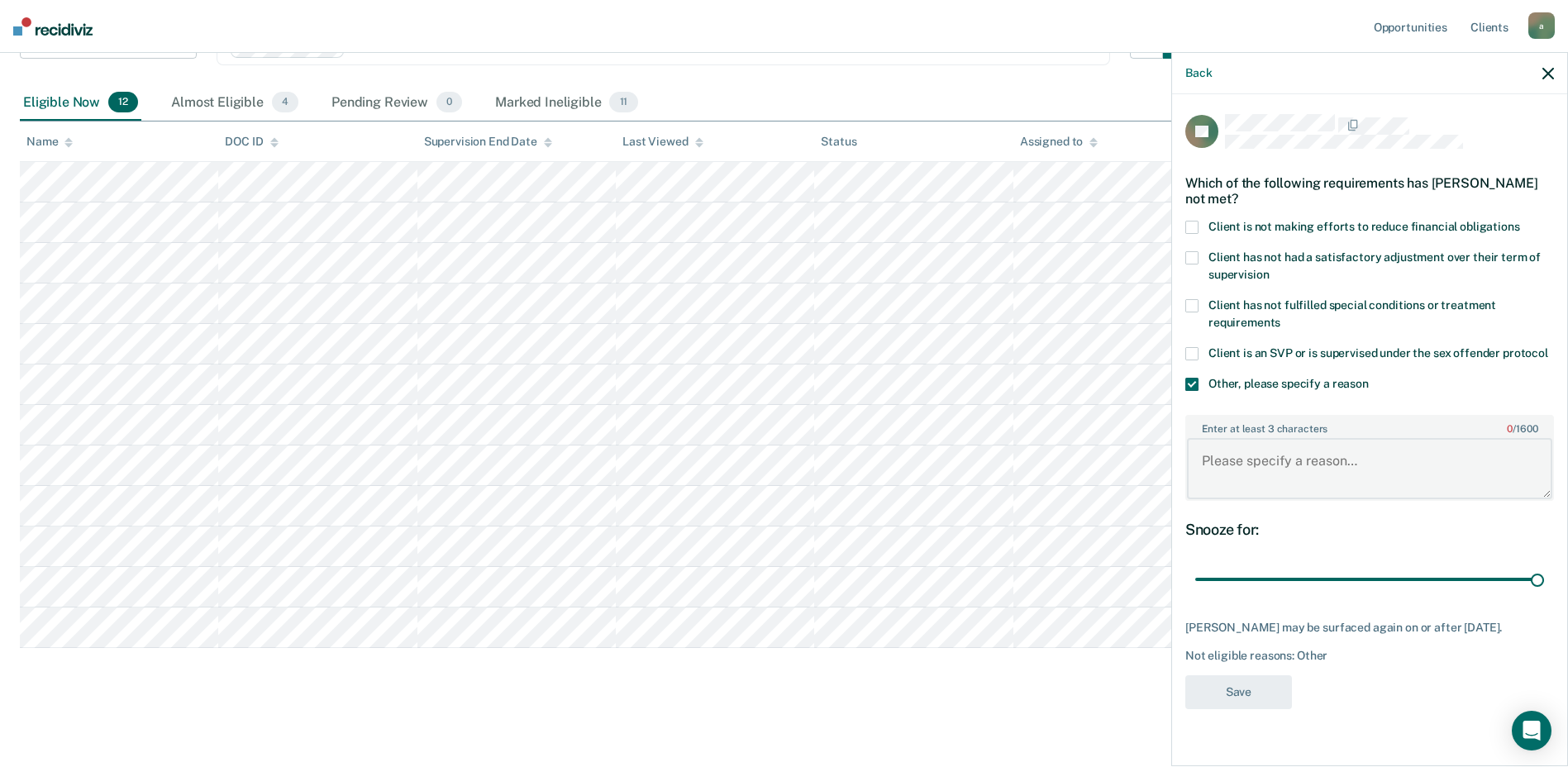
click at [1306, 487] on textarea "Enter at least 3 characters 0 / 1600" at bounding box center [1370, 469] width 365 height 61
type textarea "Firearms instant offense"
click at [1240, 689] on button "Save" at bounding box center [1238, 691] width 106 height 33
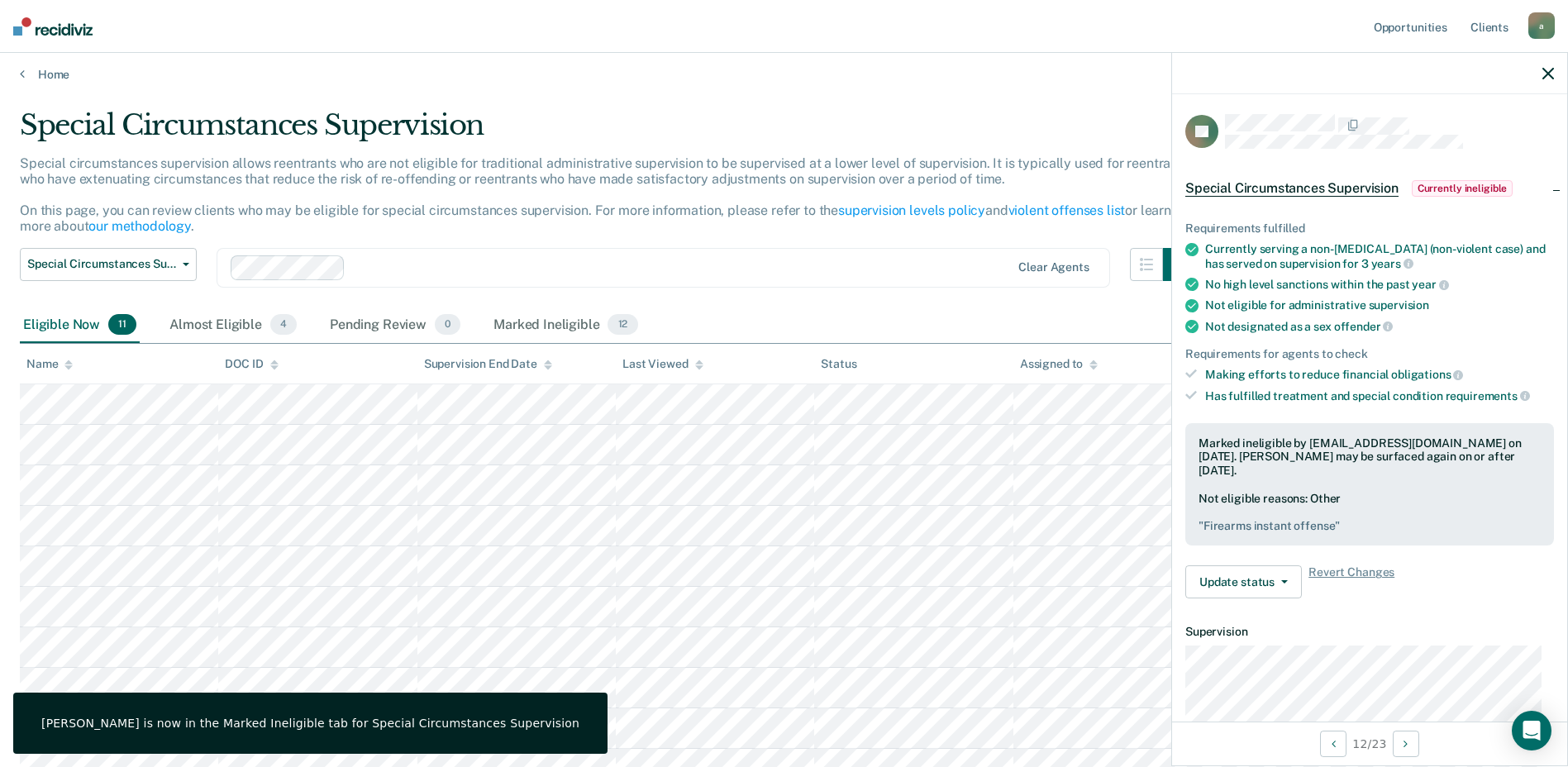
scroll to position [0, 0]
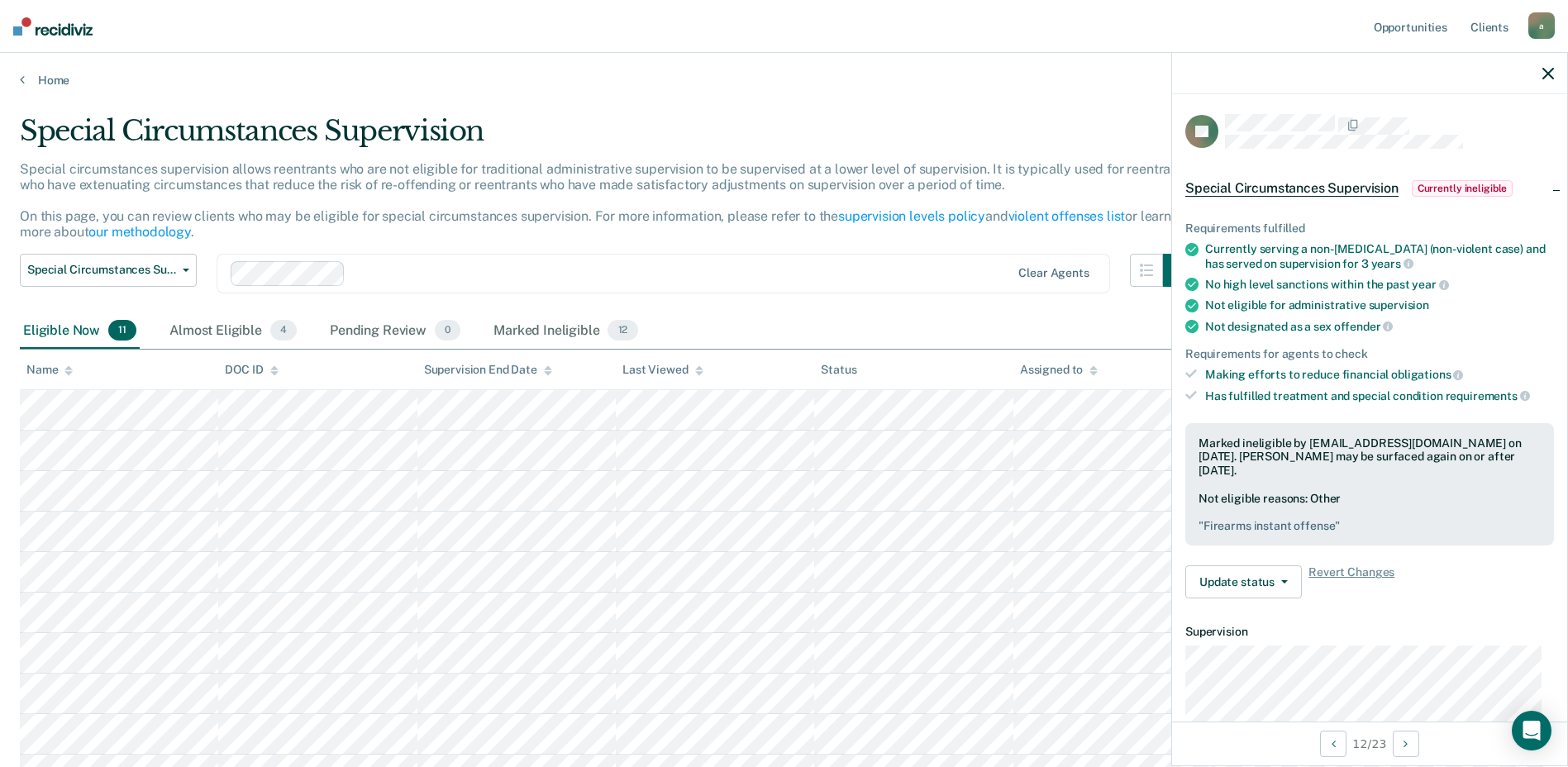
click at [1495, 610] on article "LV Special Circumstances Supervision Currently ineligible Requirements fulfille…" at bounding box center [1369, 594] width 368 height 961
click at [1270, 577] on button "Update status" at bounding box center [1244, 581] width 117 height 33
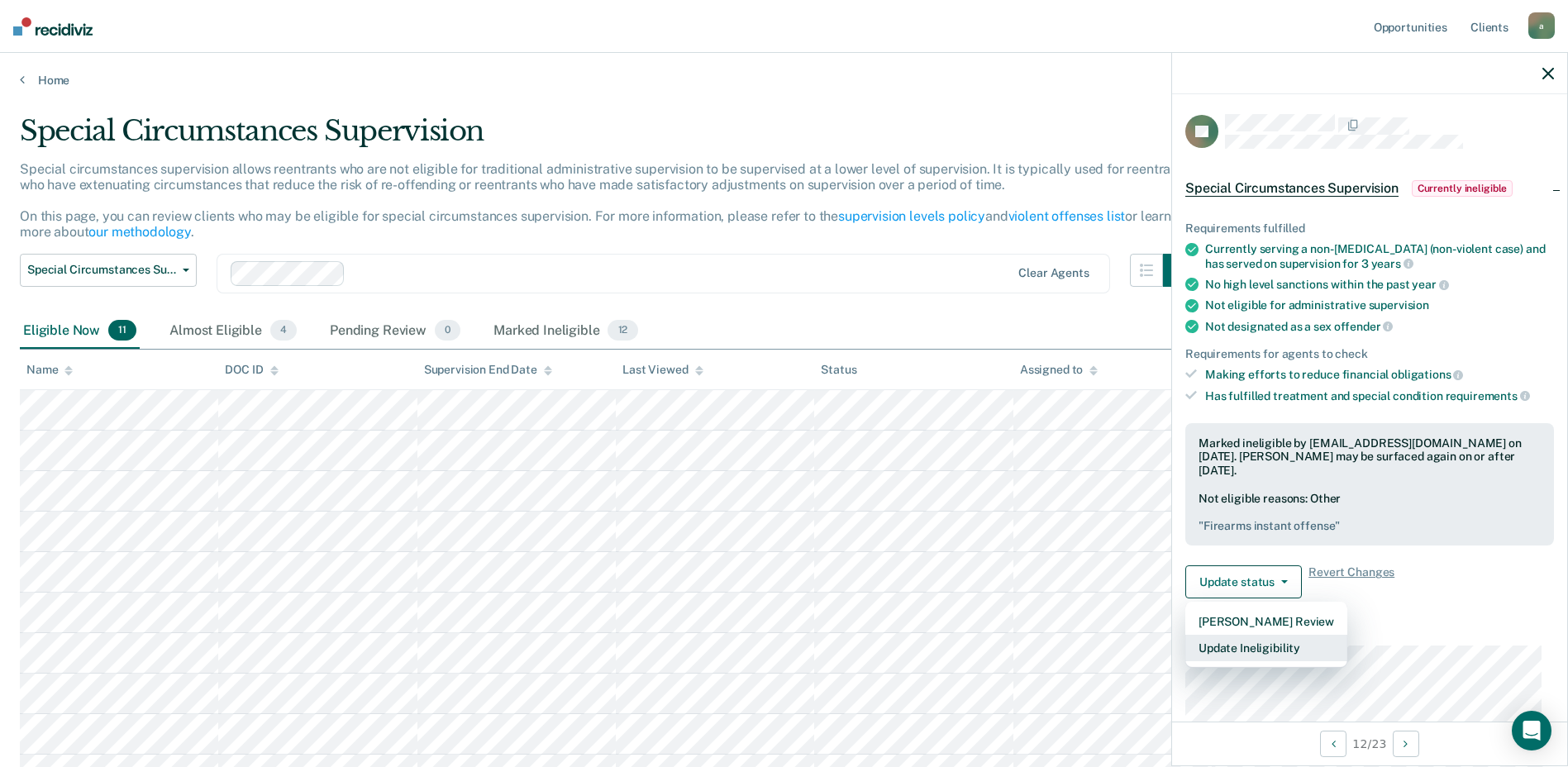
click at [571, 454] on body "Looks like you’re using Internet Explorer 11. For faster loading and a better e…" at bounding box center [784, 384] width 1568 height 767
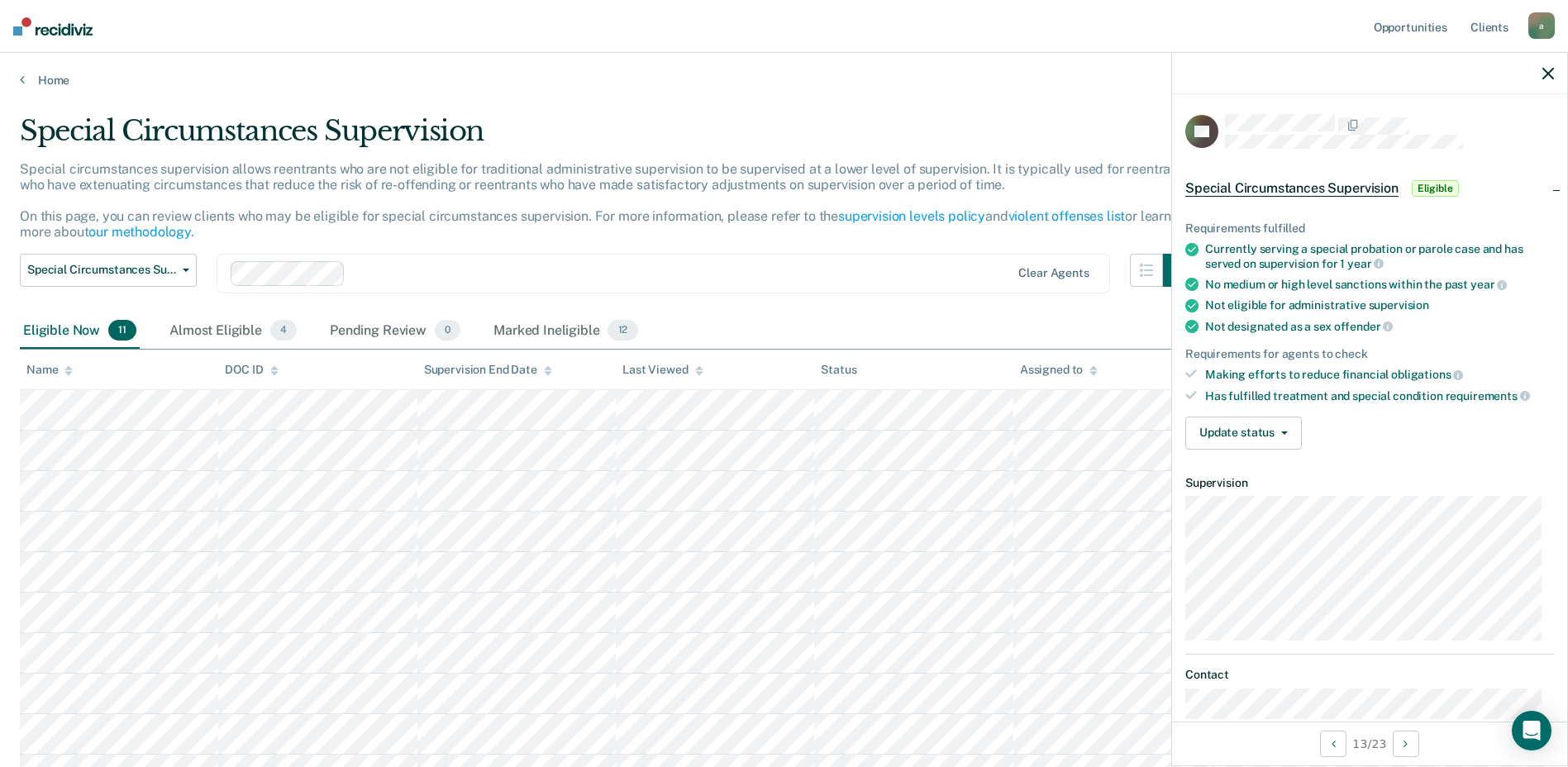
click at [1250, 410] on div "Requirements fulfilled Currently serving a special probation or parole case and…" at bounding box center [1369, 328] width 395 height 267
drag, startPoint x: 1247, startPoint y: 430, endPoint x: 1250, endPoint y: 498, distance: 68.1
click at [1248, 430] on button "Update status" at bounding box center [1244, 432] width 117 height 33
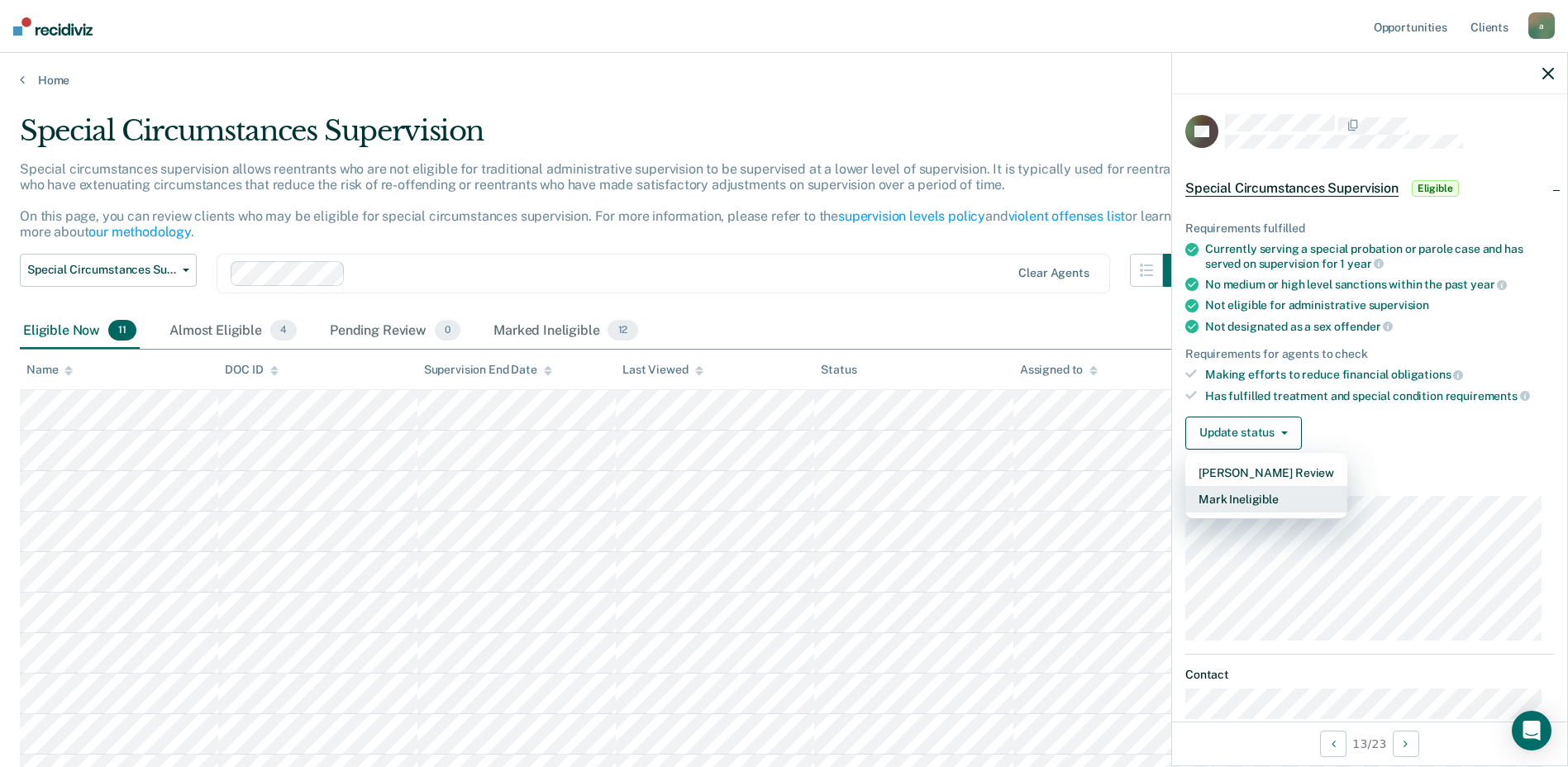
click at [1249, 500] on button "Mark Ineligible" at bounding box center [1266, 499] width 162 height 27
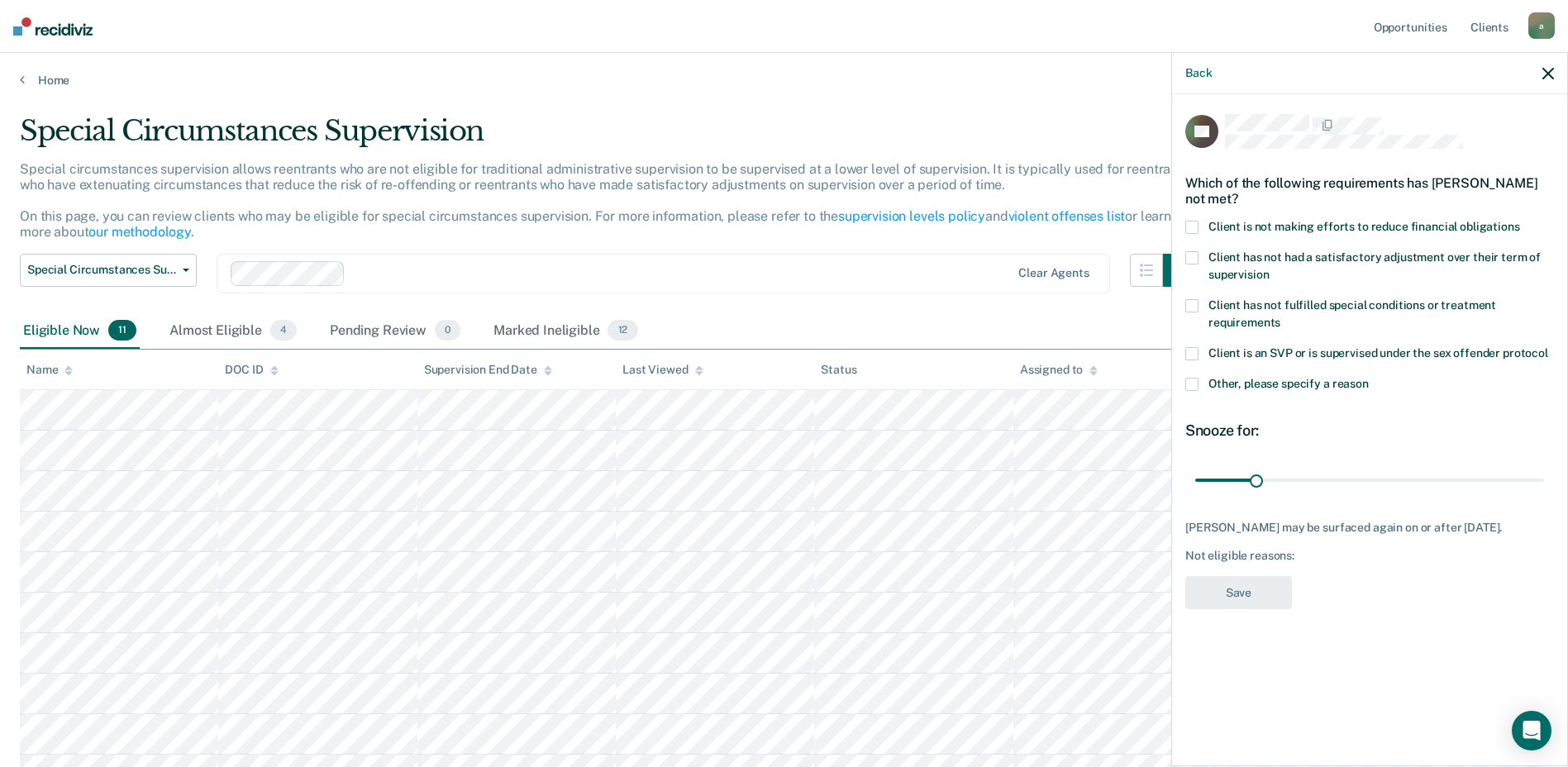
click at [1189, 380] on span at bounding box center [1192, 384] width 13 height 13
click at [1369, 378] on input "Other, please specify a reason" at bounding box center [1369, 378] width 0 height 0
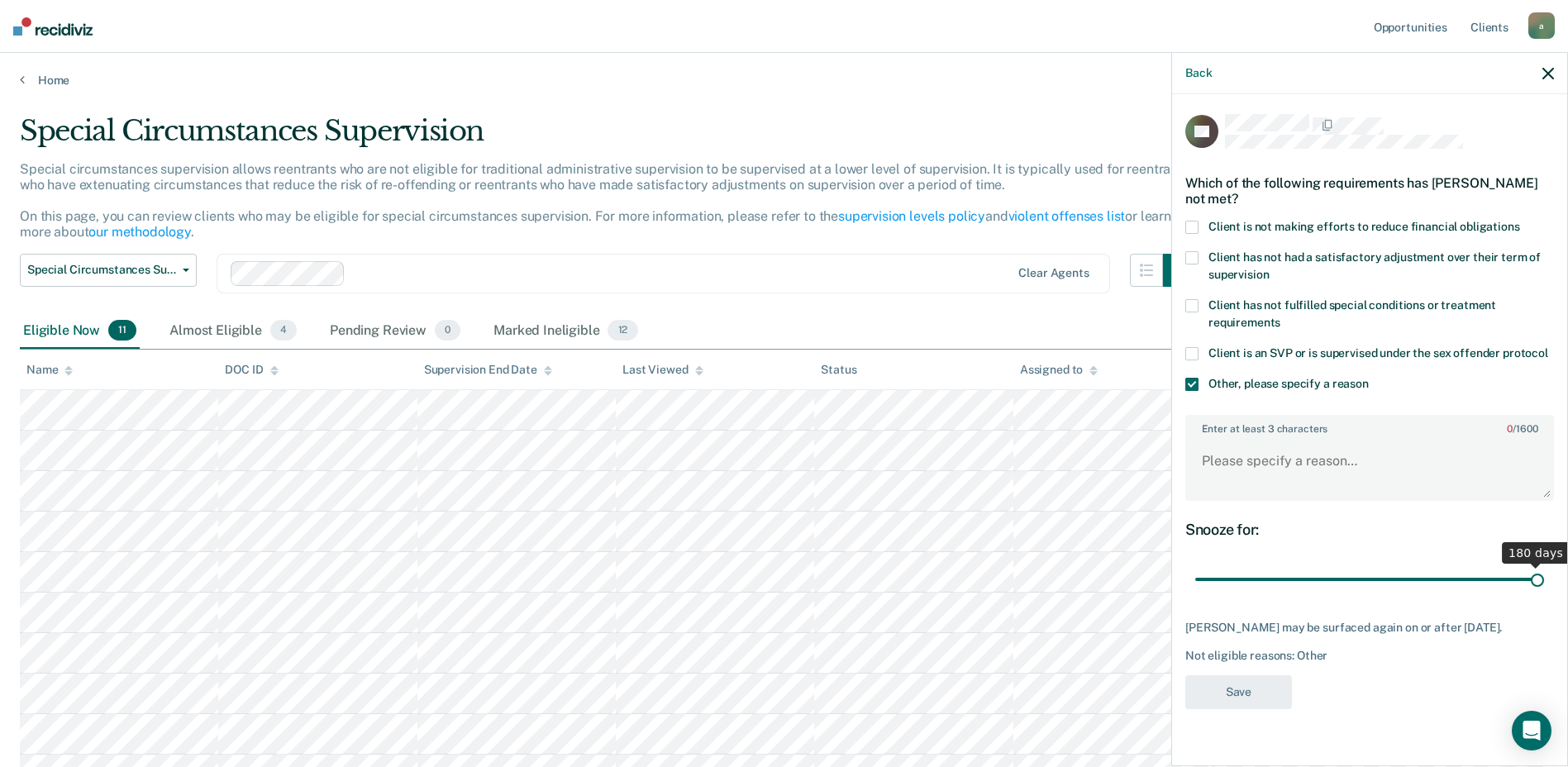
drag, startPoint x: 1256, startPoint y: 584, endPoint x: 1582, endPoint y: 578, distance: 326.1
type input "180"
click at [1544, 578] on input "range" at bounding box center [1369, 580] width 349 height 29
click at [1319, 453] on textarea "Enter at least 3 characters 0 / 1600" at bounding box center [1370, 469] width 365 height 61
type textarea "r"
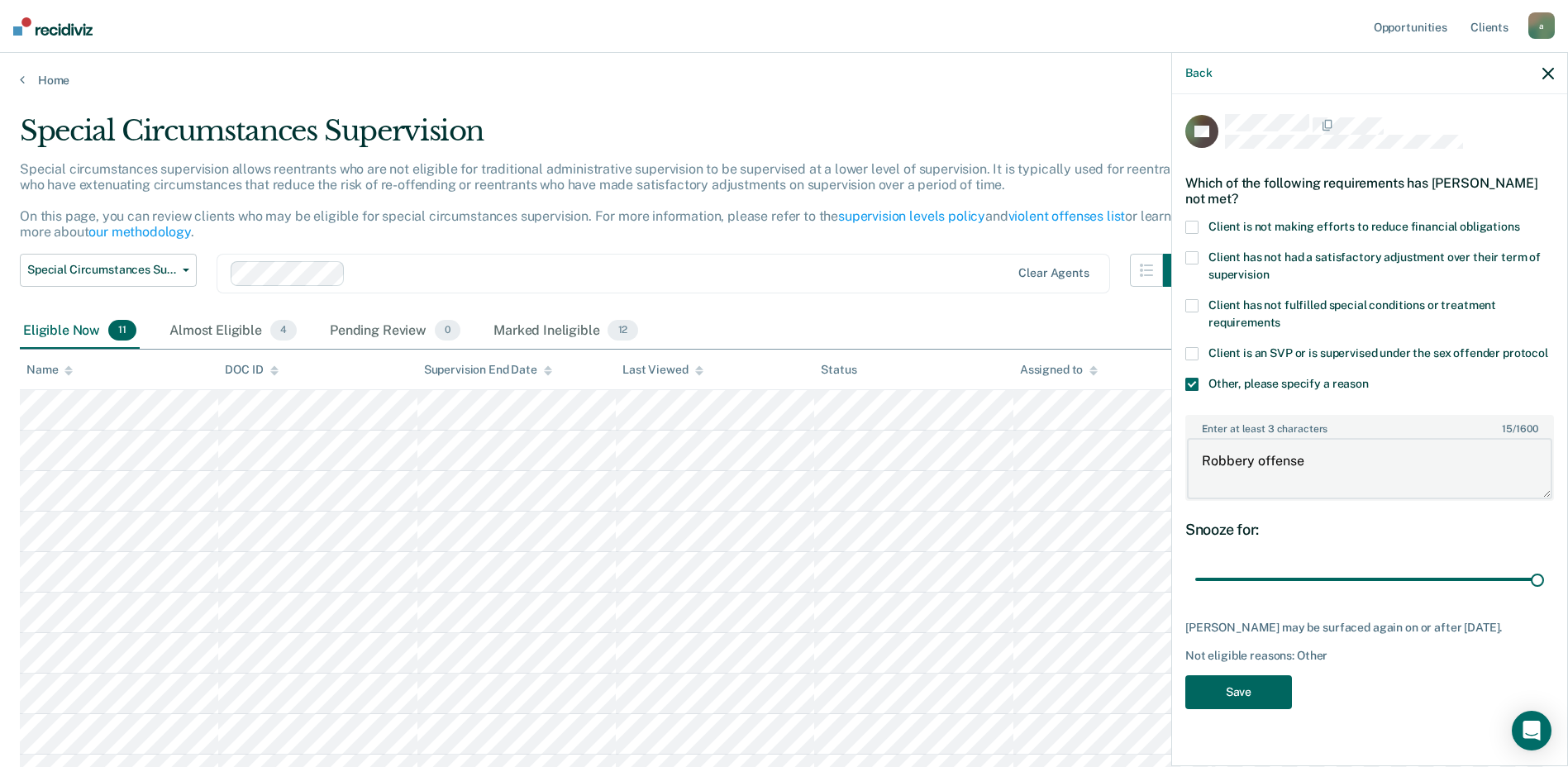
type textarea "Robbery offense"
click at [1218, 703] on button "Save" at bounding box center [1238, 691] width 106 height 33
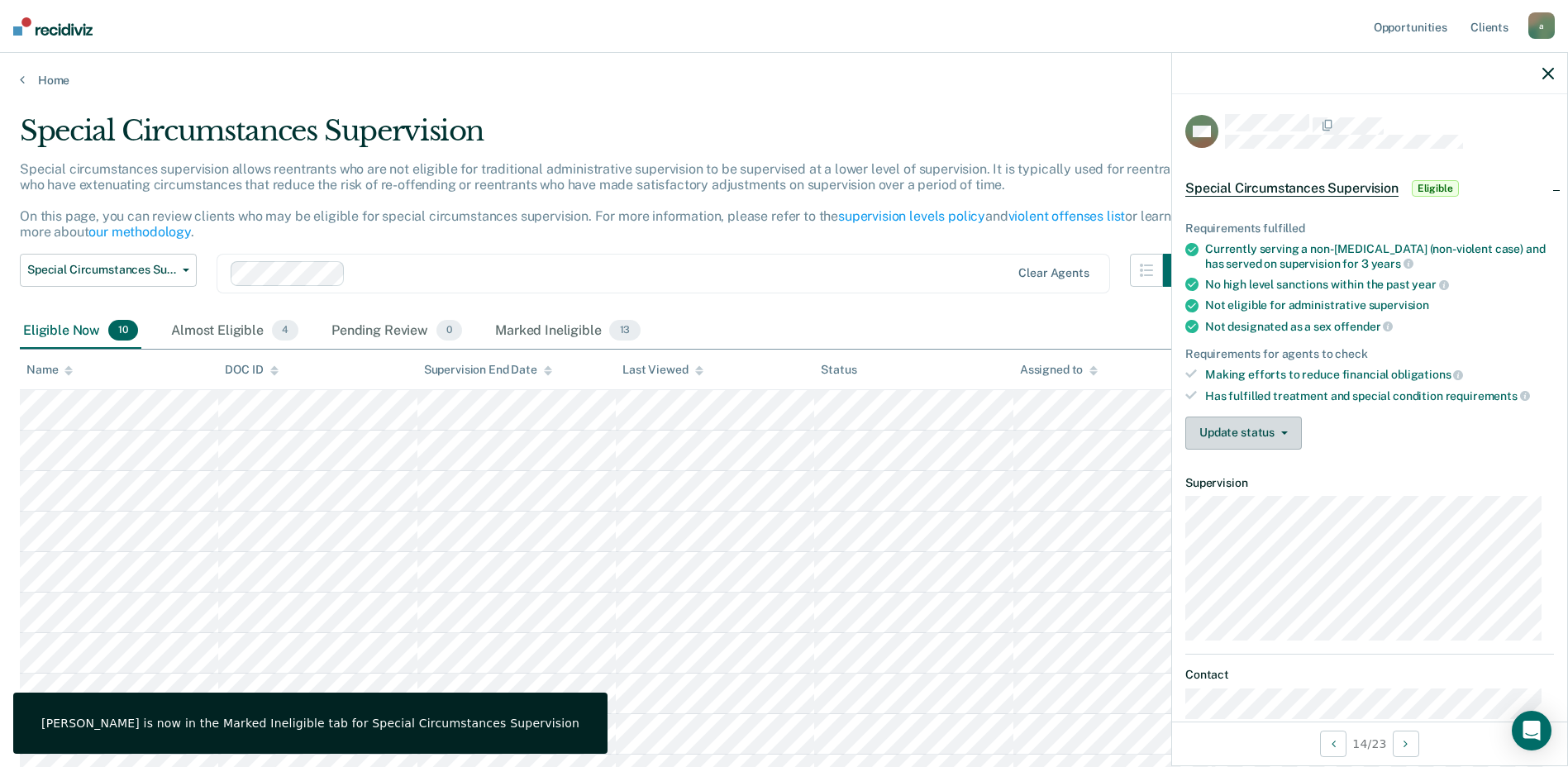
click at [1259, 442] on button "Update status" at bounding box center [1244, 432] width 117 height 33
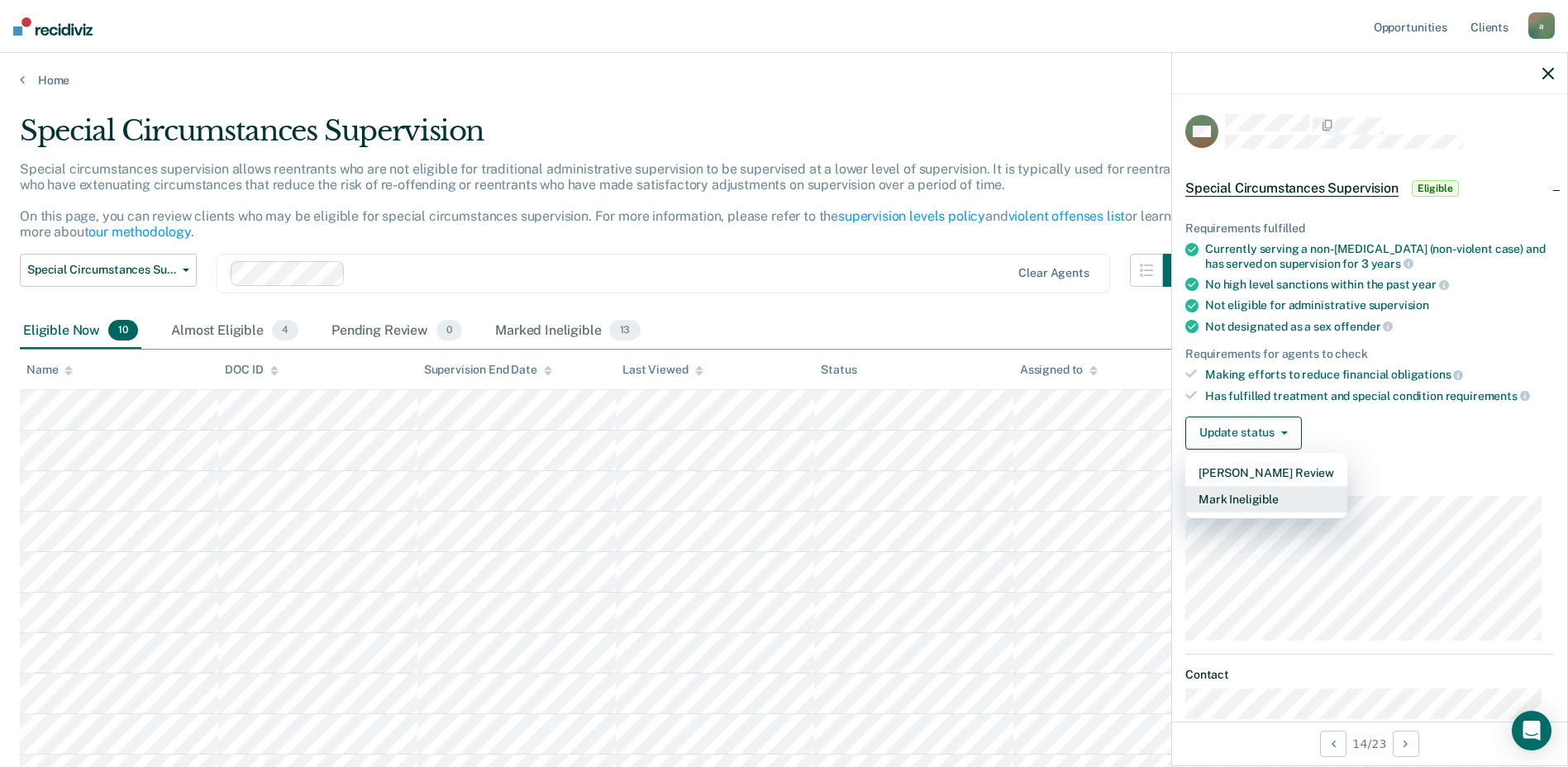
click at [1273, 494] on button "Mark Ineligible" at bounding box center [1266, 499] width 162 height 27
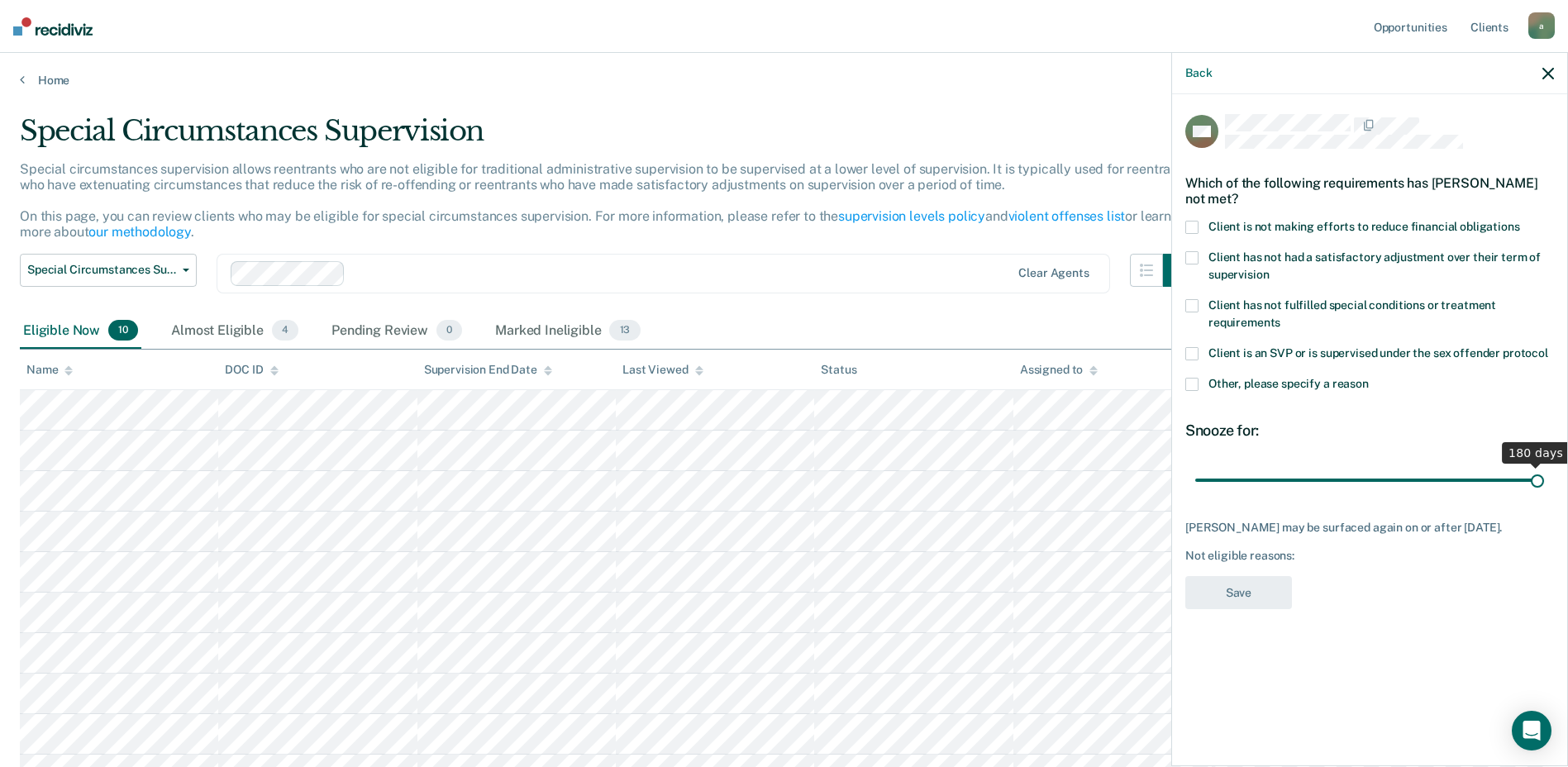
drag, startPoint x: 1255, startPoint y: 476, endPoint x: 1582, endPoint y: 457, distance: 327.6
type input "180"
click at [1544, 465] on input "range" at bounding box center [1369, 479] width 349 height 29
click at [1186, 380] on span at bounding box center [1192, 384] width 13 height 13
click at [1369, 378] on input "Other, please specify a reason" at bounding box center [1369, 378] width 0 height 0
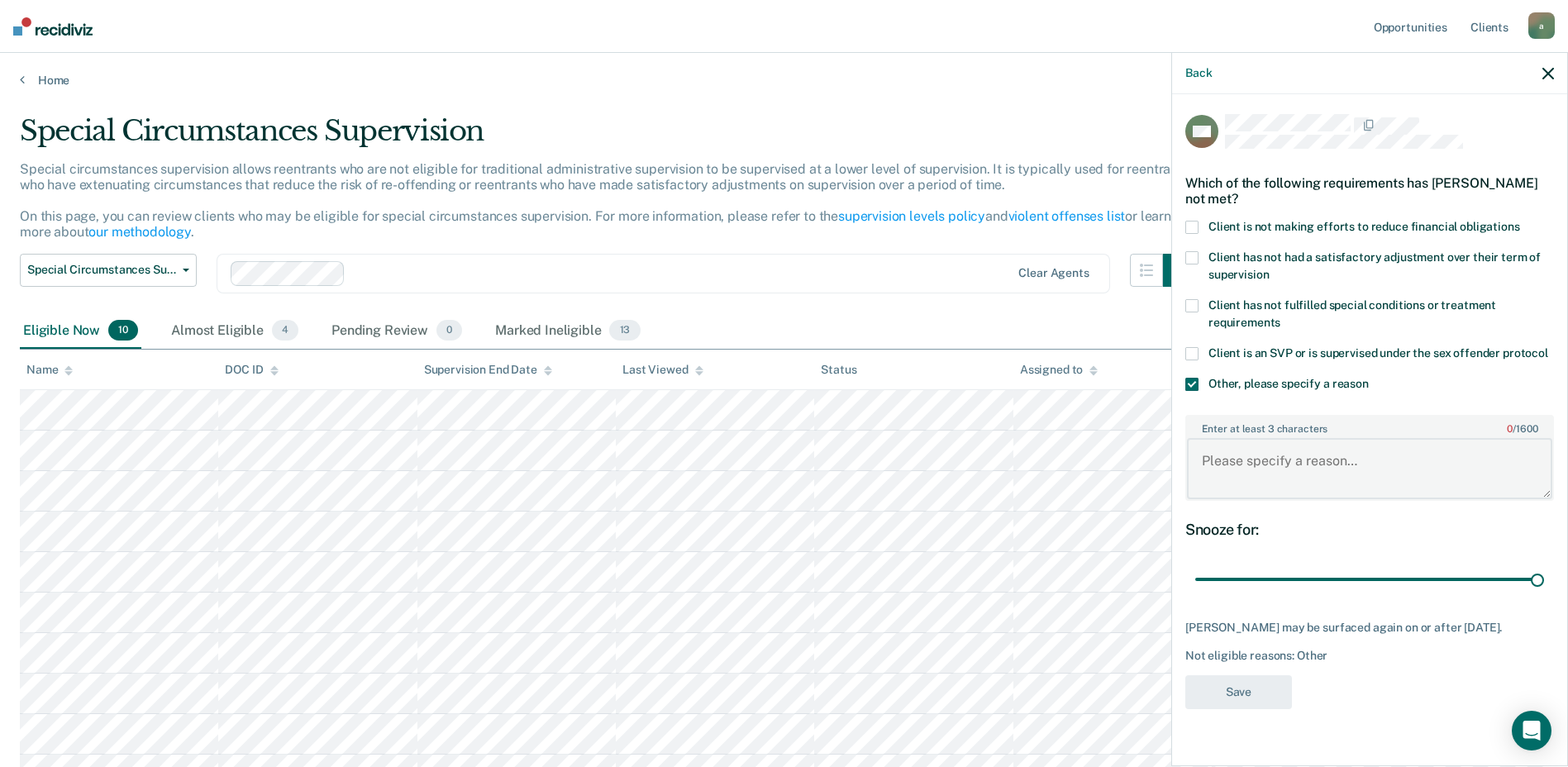
click at [1317, 489] on textarea "Enter at least 3 characters 0 / 1600" at bounding box center [1370, 469] width 365 height 61
type textarea "PWID charges"
click at [1239, 694] on button "Save" at bounding box center [1238, 691] width 106 height 33
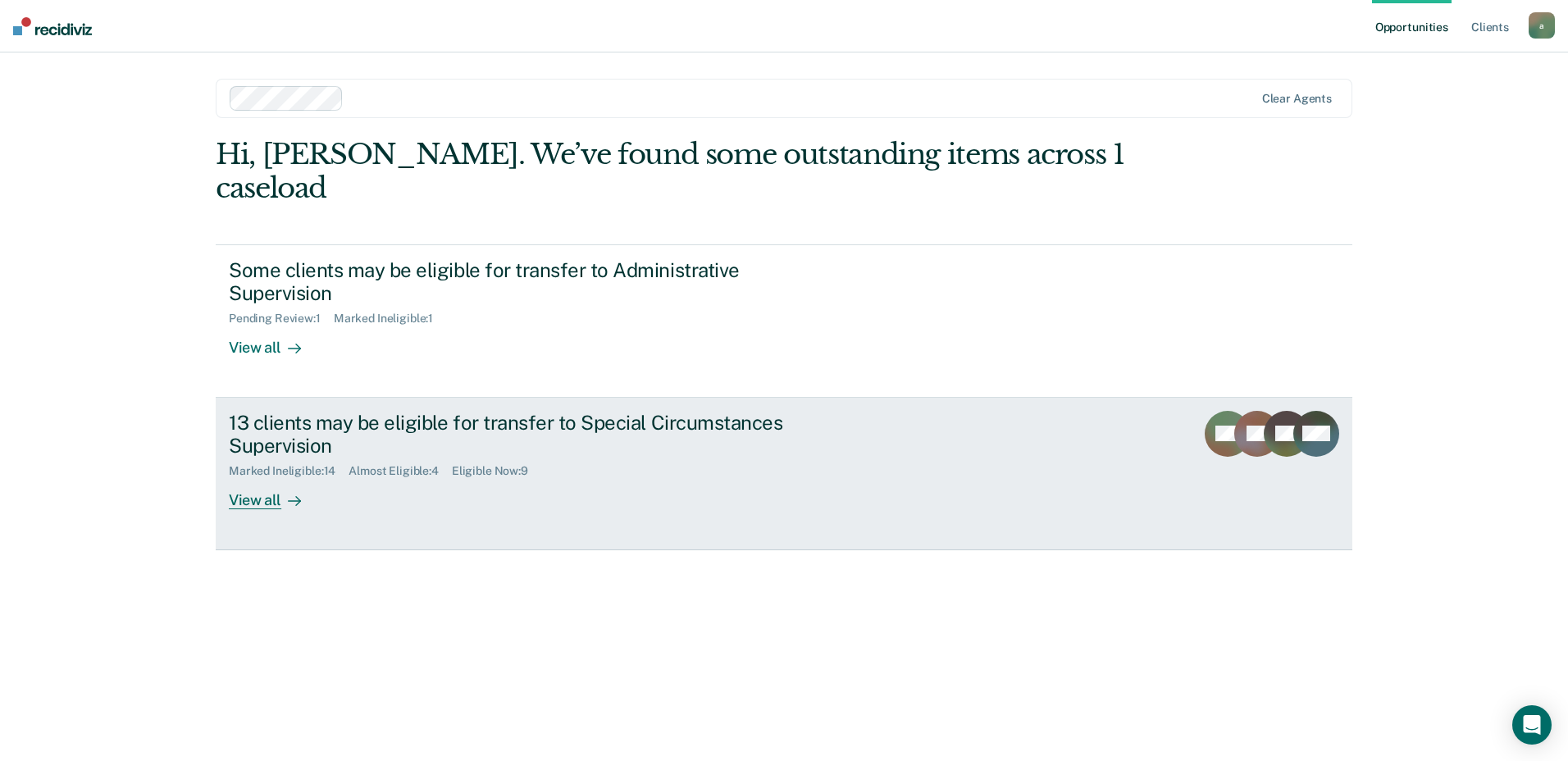
click at [331, 411] on div "13 clients may be eligible for transfer to Special Circumstances Supervision" at bounding box center [516, 435] width 575 height 47
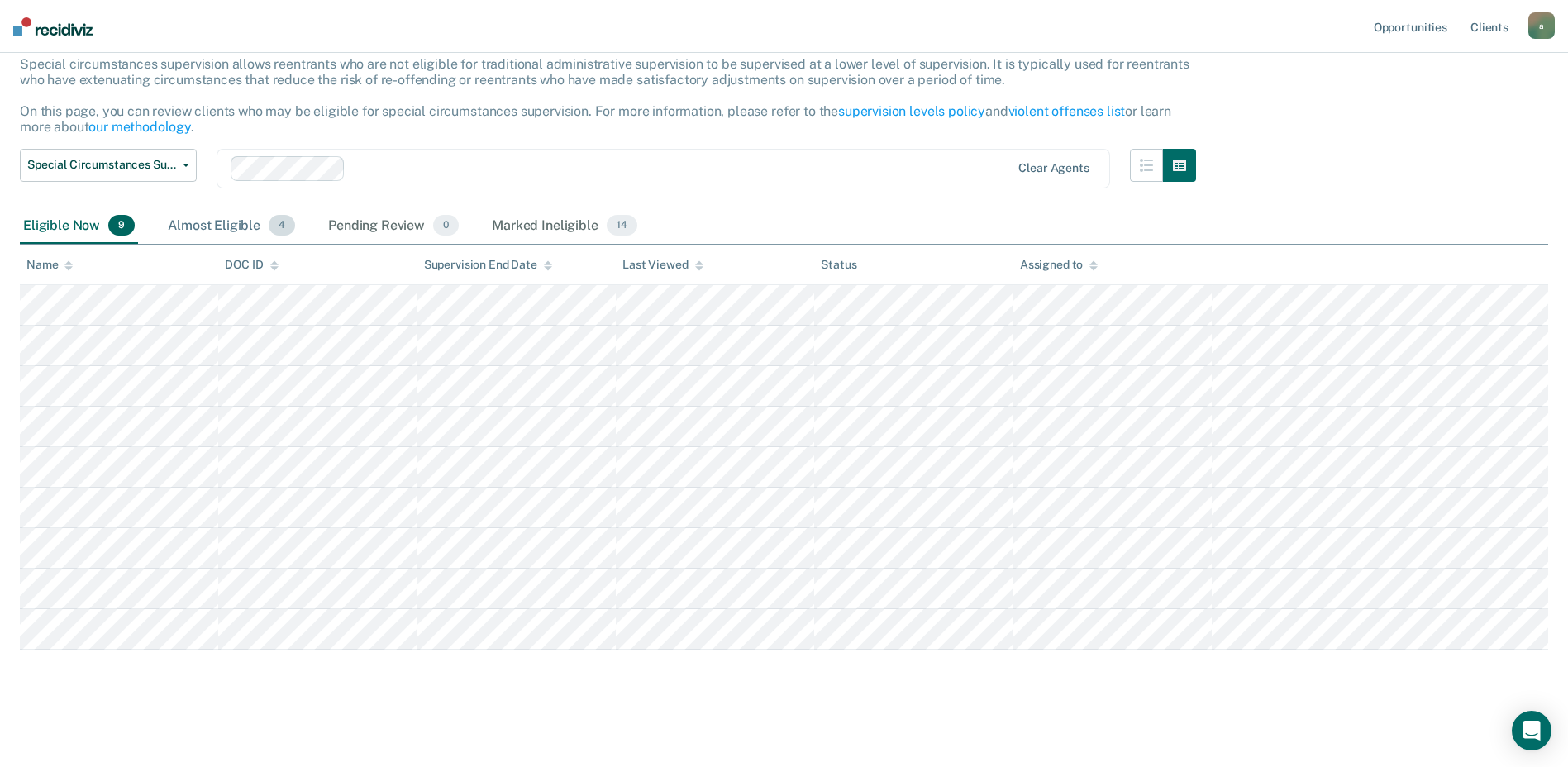
scroll to position [106, 0]
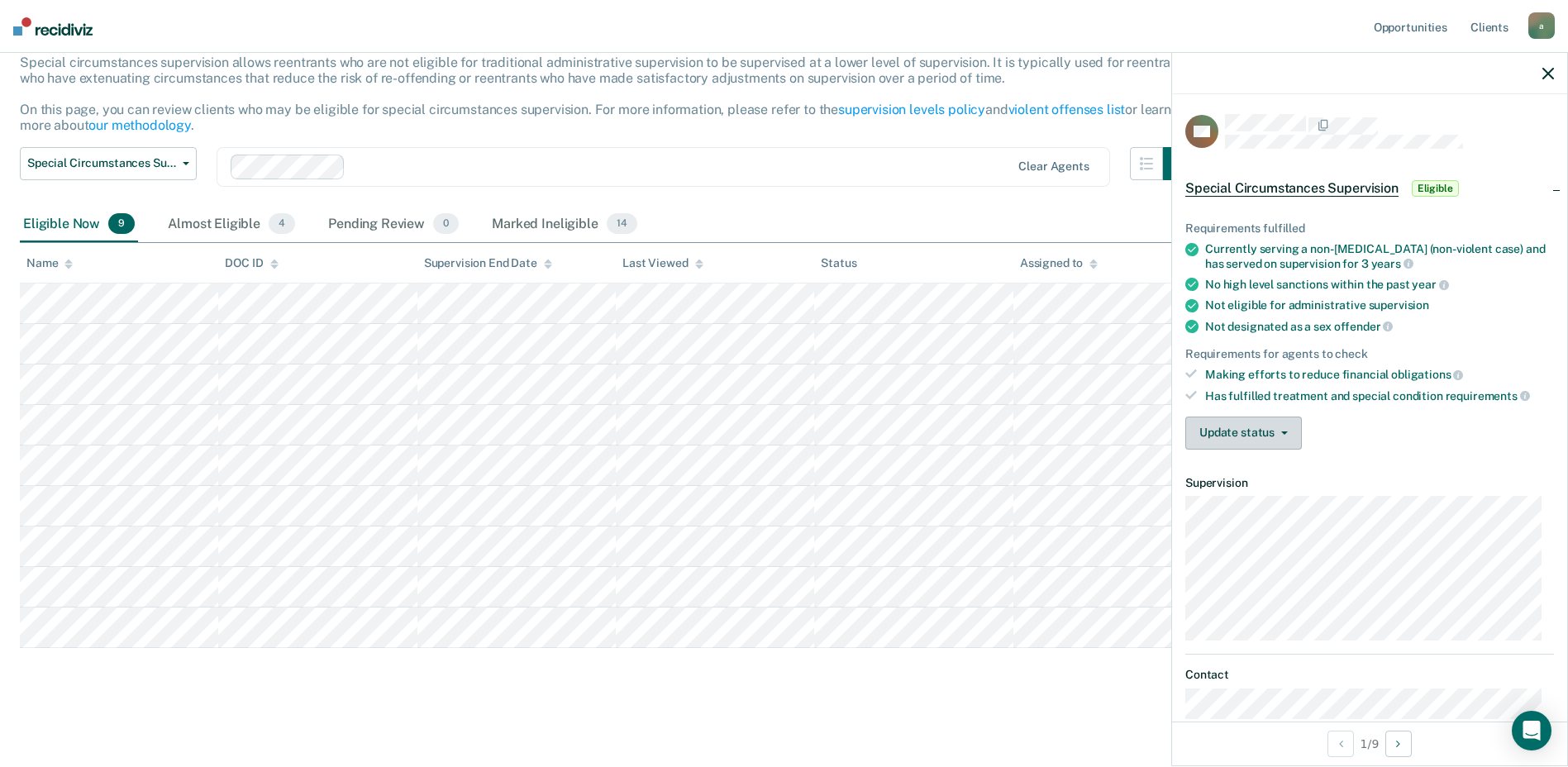
click at [1210, 426] on button "Update status" at bounding box center [1244, 432] width 117 height 33
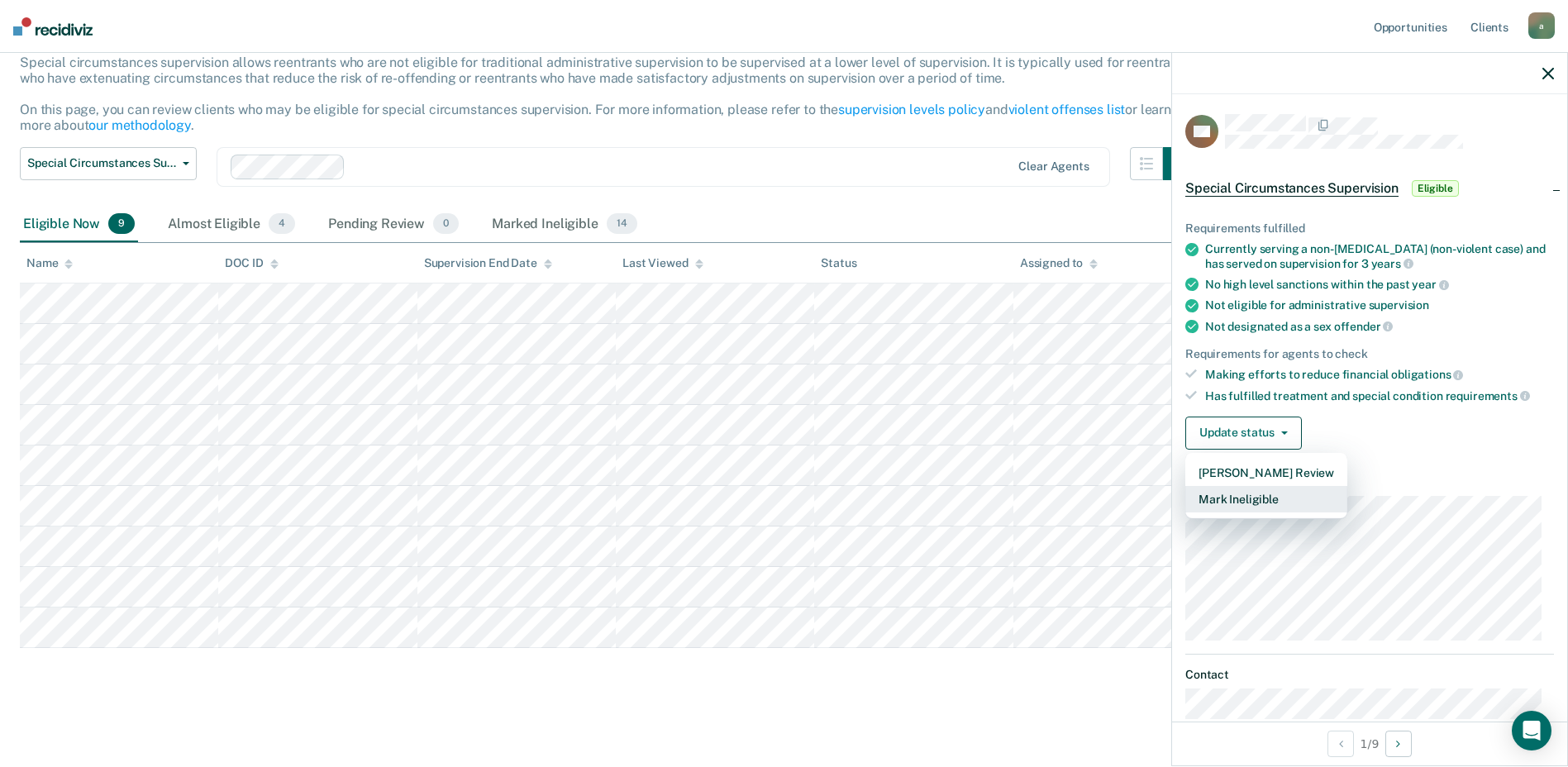
click at [1246, 492] on button "Mark Ineligible" at bounding box center [1266, 499] width 162 height 27
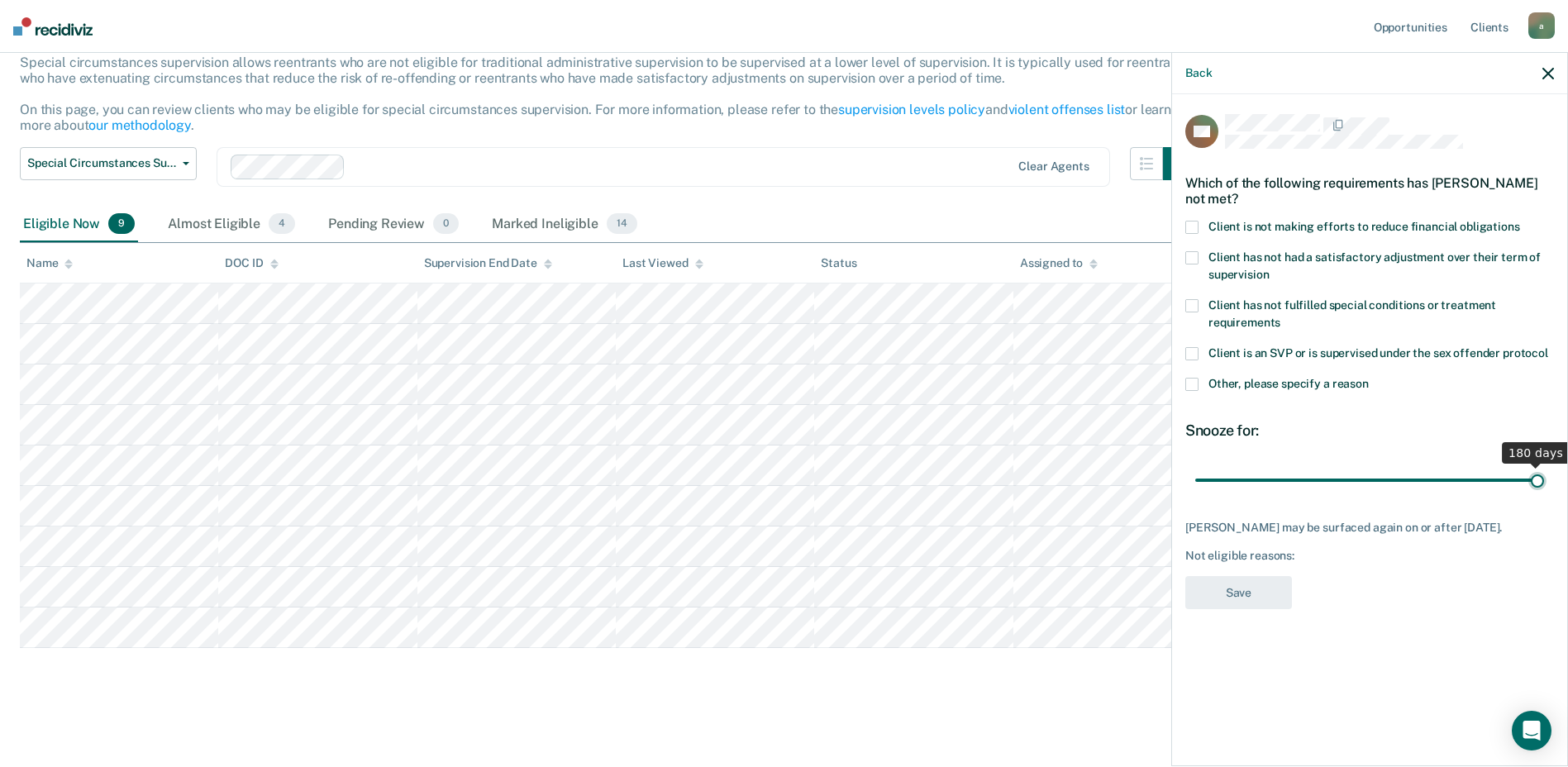
drag, startPoint x: 1253, startPoint y: 481, endPoint x: 1582, endPoint y: 460, distance: 329.7
type input "180"
click at [1544, 465] on input "range" at bounding box center [1369, 479] width 349 height 29
click at [1186, 378] on span at bounding box center [1192, 384] width 13 height 13
click at [1369, 378] on input "Other, please specify a reason" at bounding box center [1369, 378] width 0 height 0
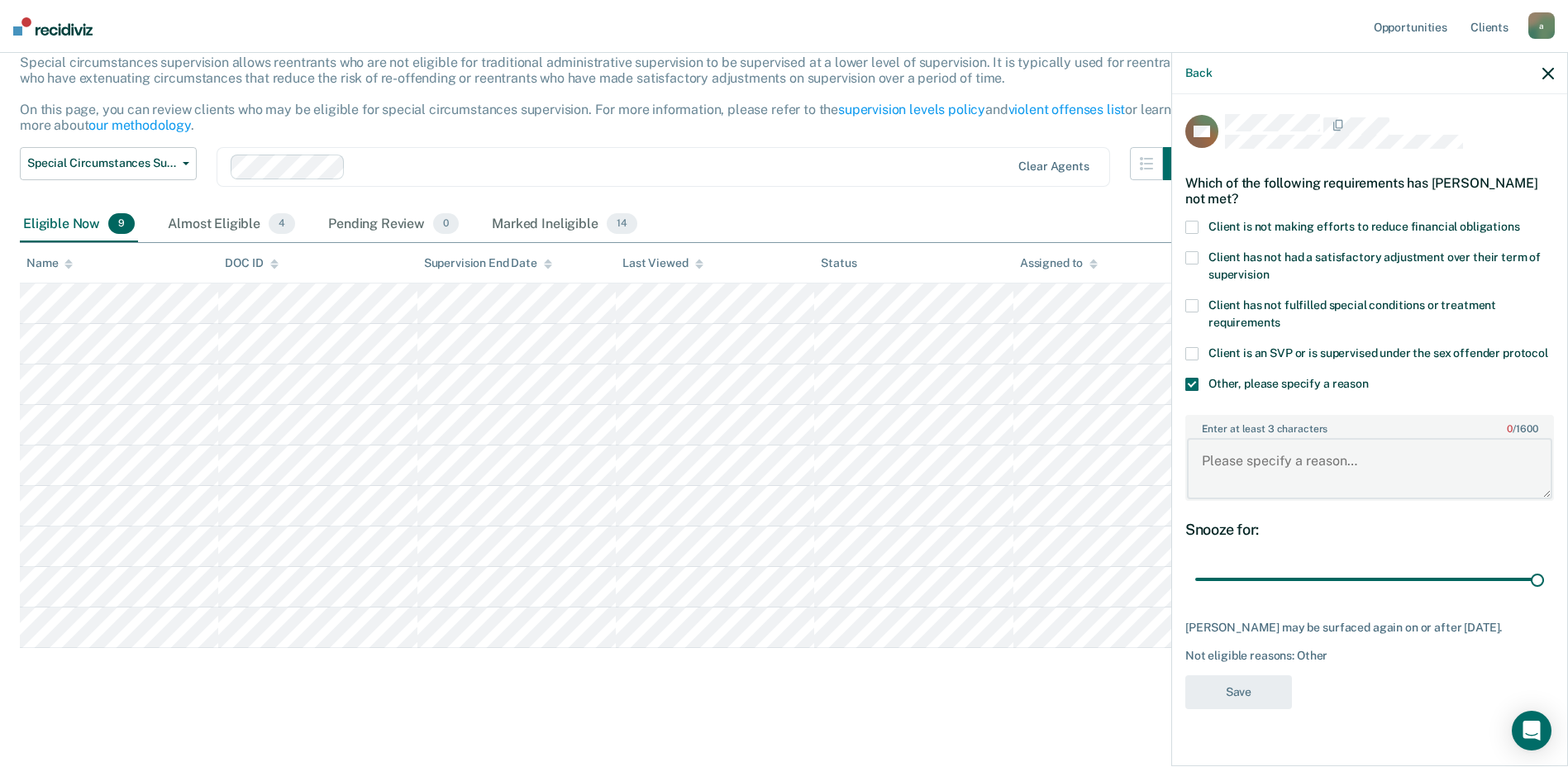
click at [1314, 489] on textarea "Enter at least 3 characters 0 / 1600" at bounding box center [1370, 469] width 365 height 61
type textarea "Fines and costs/act 35 fees"
click at [1254, 705] on button "Save" at bounding box center [1238, 691] width 106 height 33
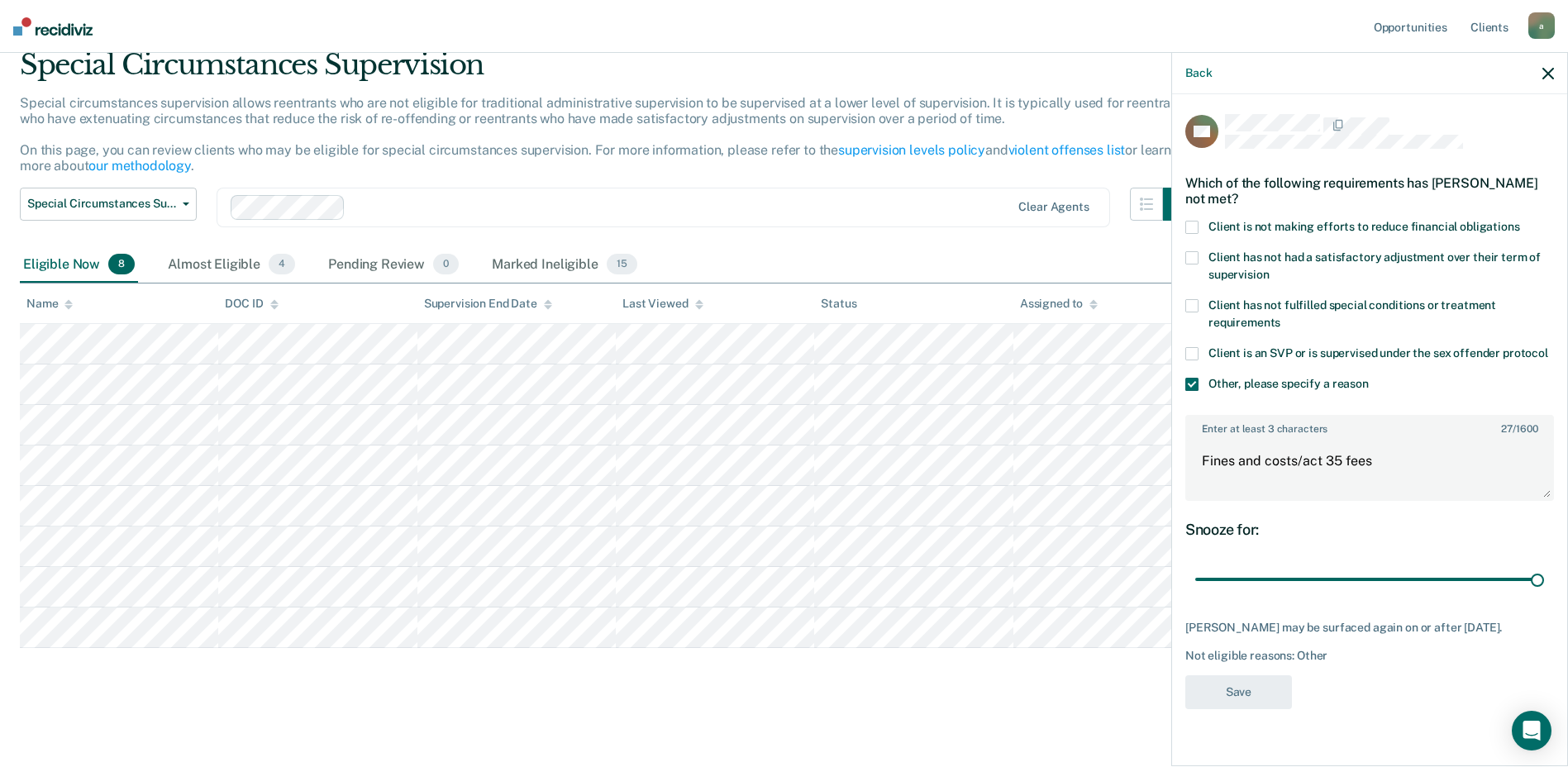
scroll to position [66, 0]
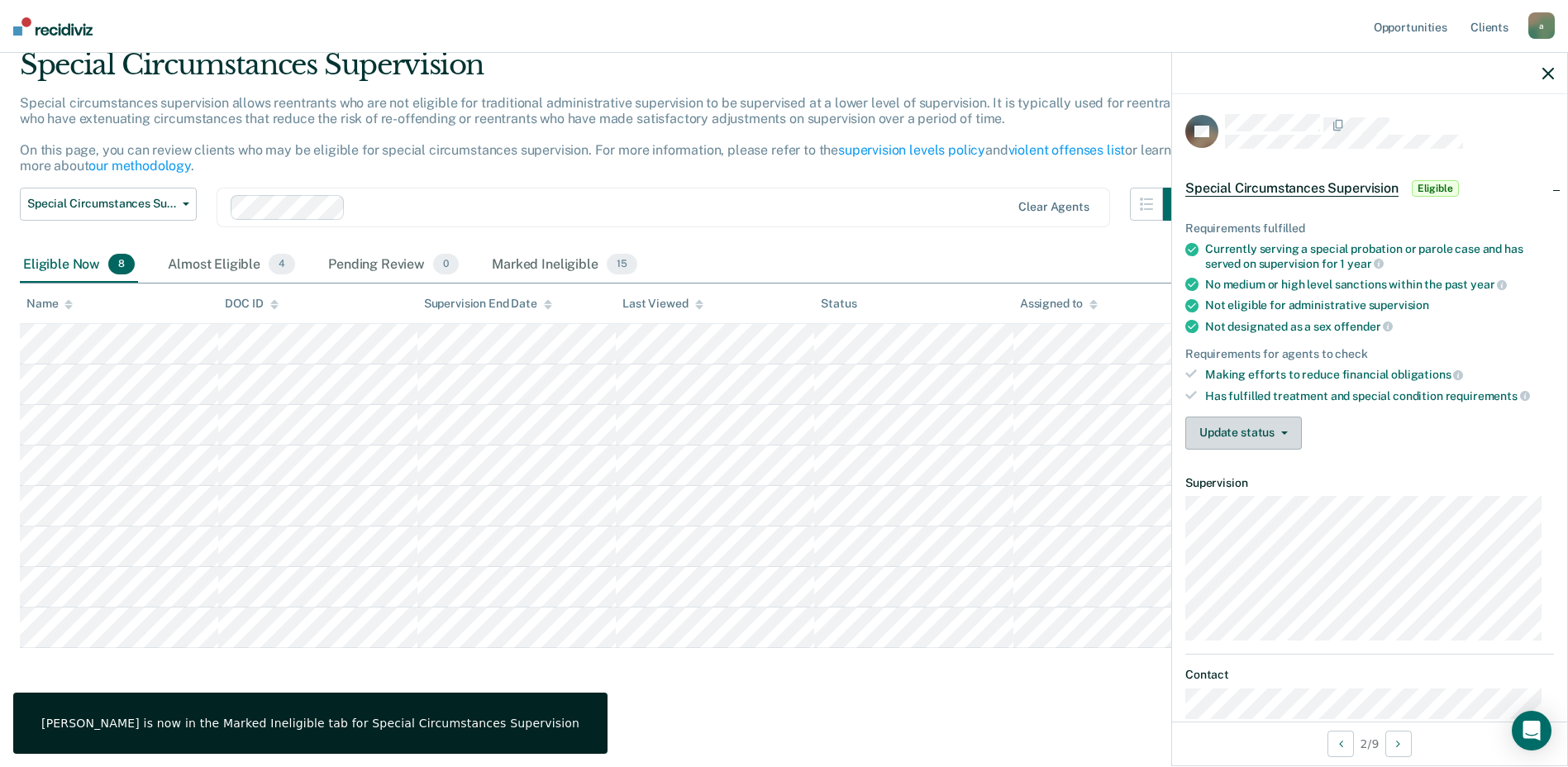
click at [1259, 434] on button "Update status" at bounding box center [1244, 432] width 117 height 33
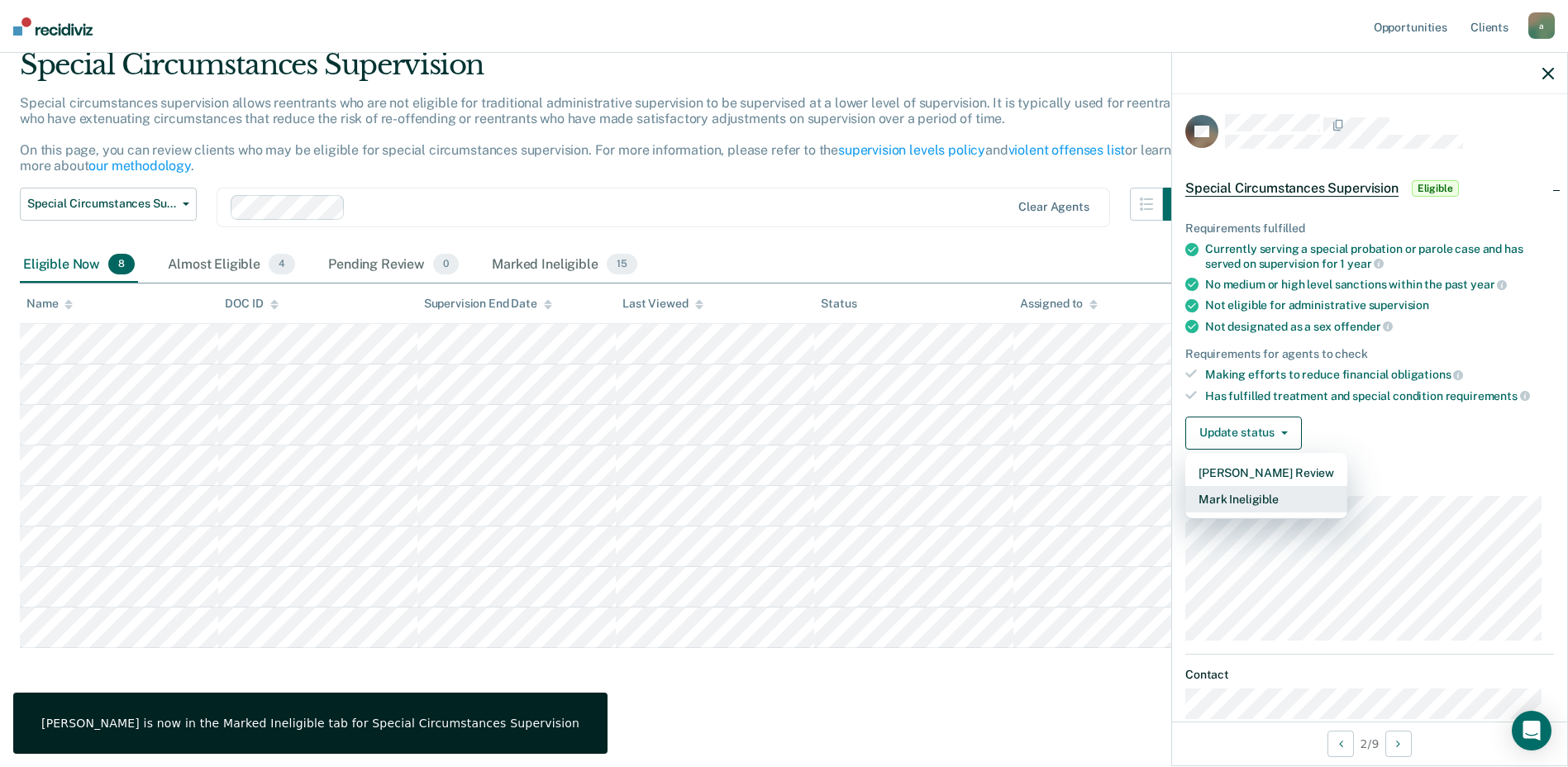
click at [1226, 496] on button "Mark Ineligible" at bounding box center [1266, 499] width 162 height 27
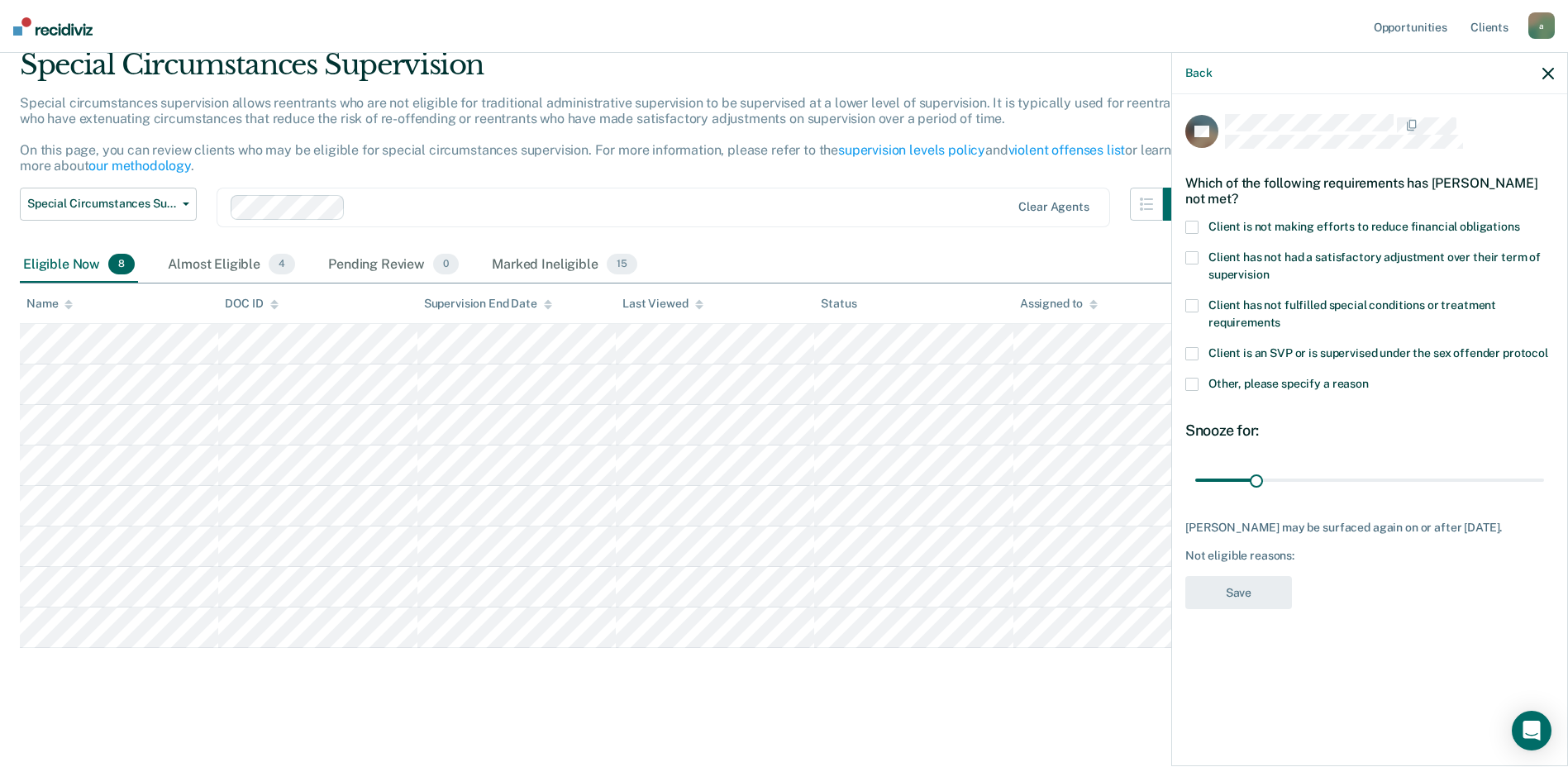
click at [1192, 383] on span at bounding box center [1192, 384] width 13 height 13
click at [1369, 378] on input "Other, please specify a reason" at bounding box center [1369, 378] width 0 height 0
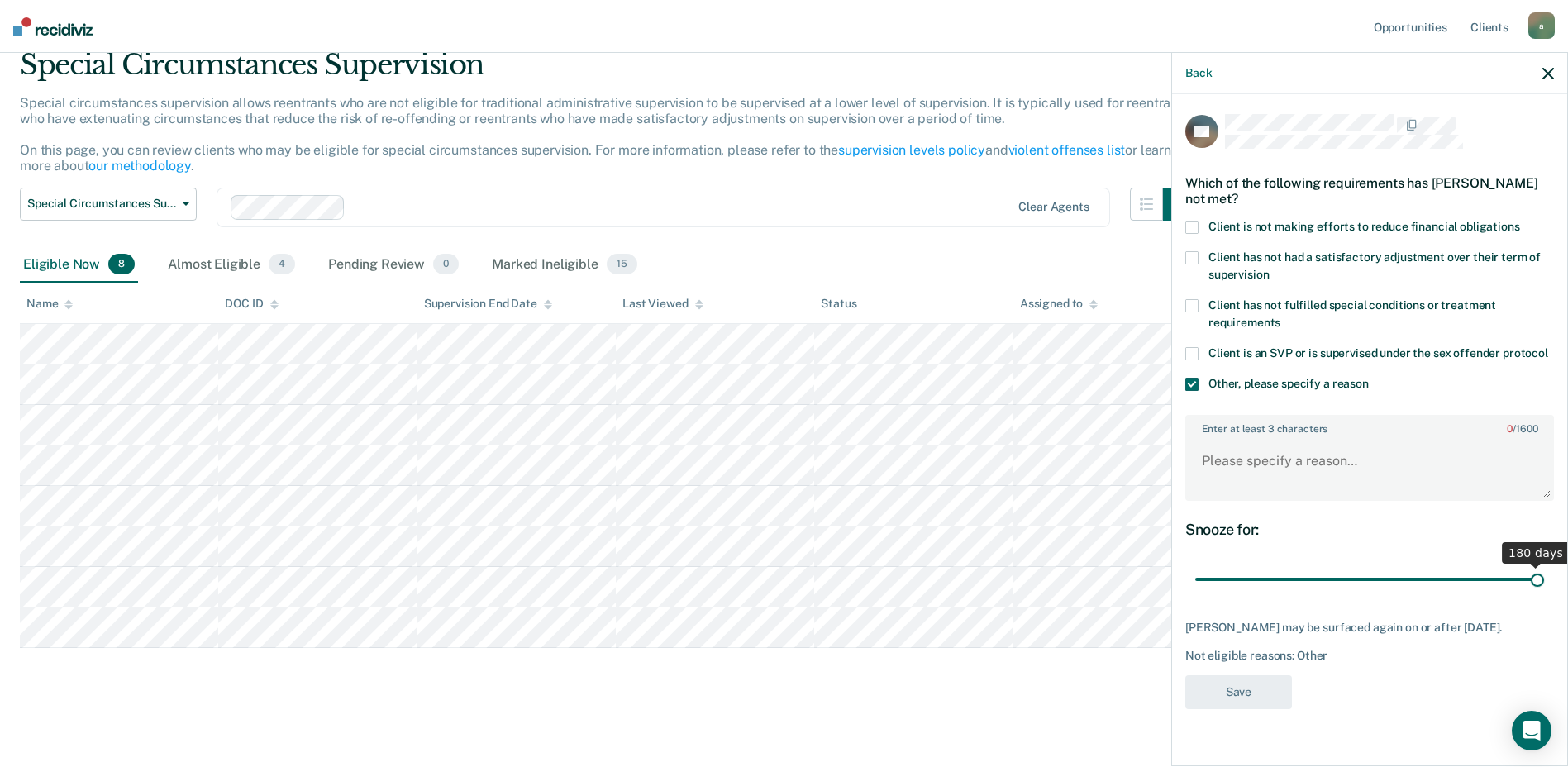
drag, startPoint x: 1247, startPoint y: 587, endPoint x: 1582, endPoint y: 582, distance: 335.0
type input "180"
click at [1544, 582] on input "range" at bounding box center [1369, 580] width 349 height 29
click at [1302, 463] on textarea "Enter at least 3 characters 0 / 1600" at bounding box center [1370, 469] width 365 height 61
type textarea "f/c"
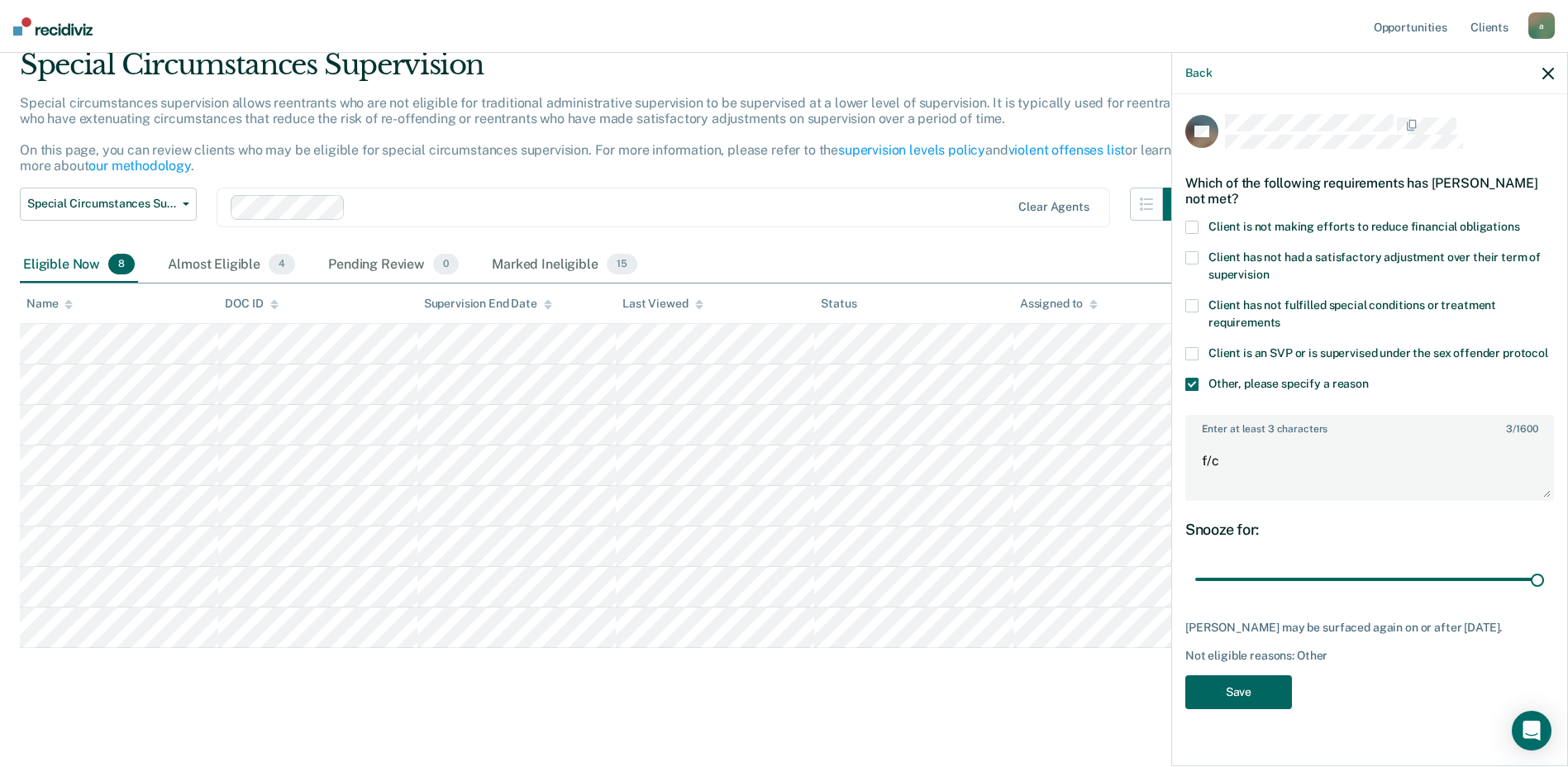
click at [1262, 709] on button "Save" at bounding box center [1238, 691] width 106 height 33
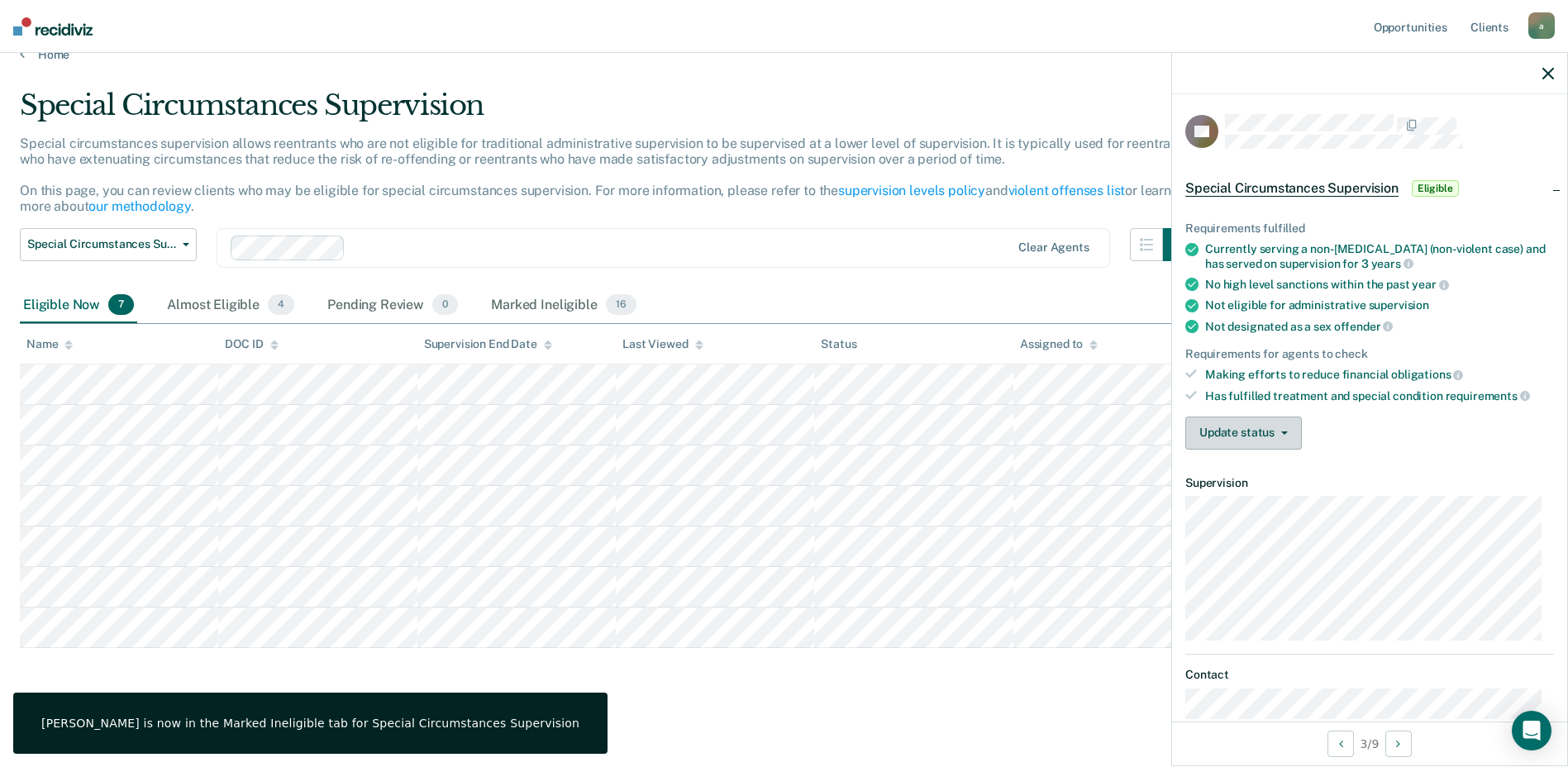
click at [1207, 433] on button "Update status" at bounding box center [1244, 432] width 117 height 33
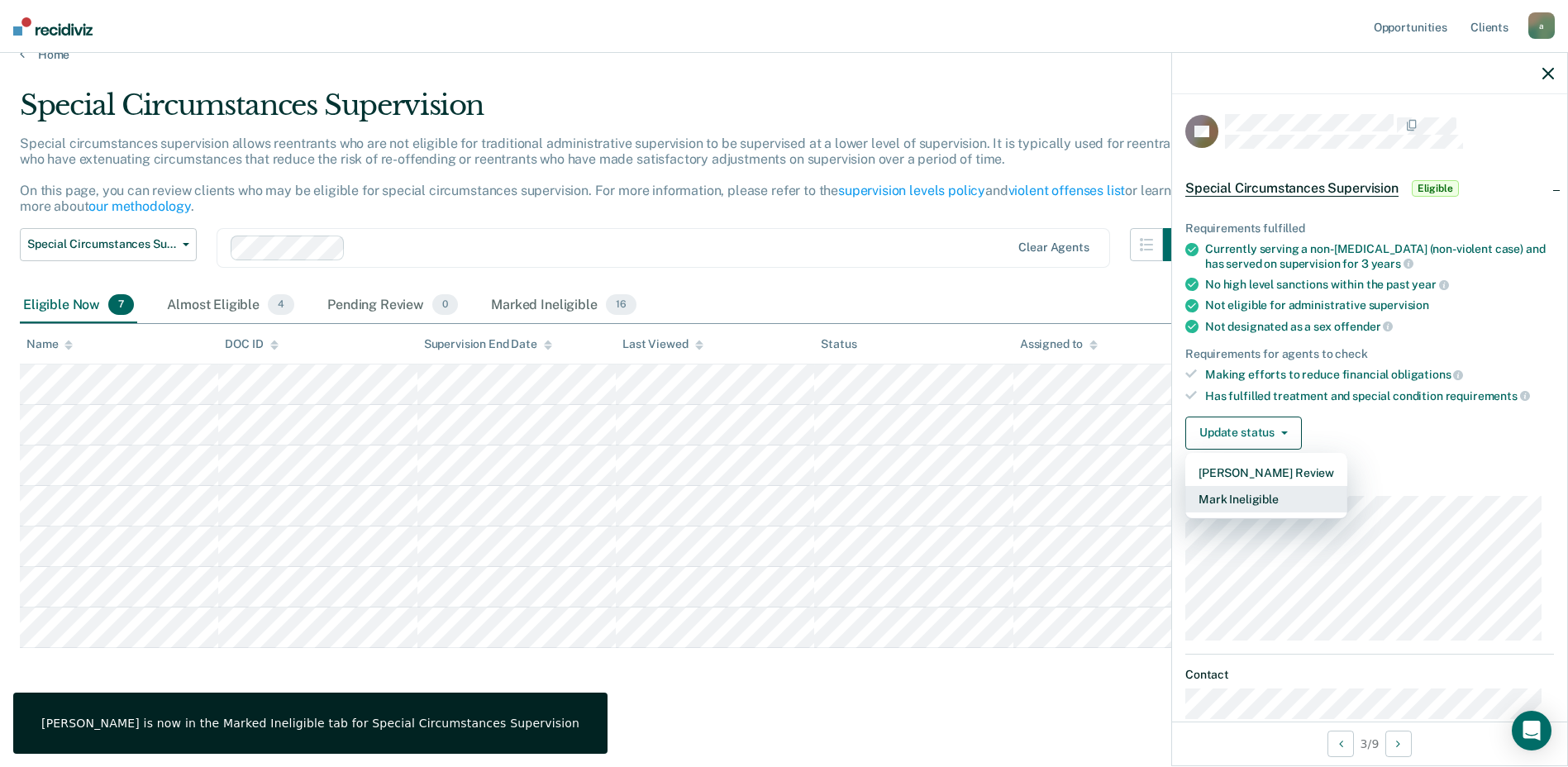
click at [1255, 493] on button "Mark Ineligible" at bounding box center [1266, 499] width 162 height 27
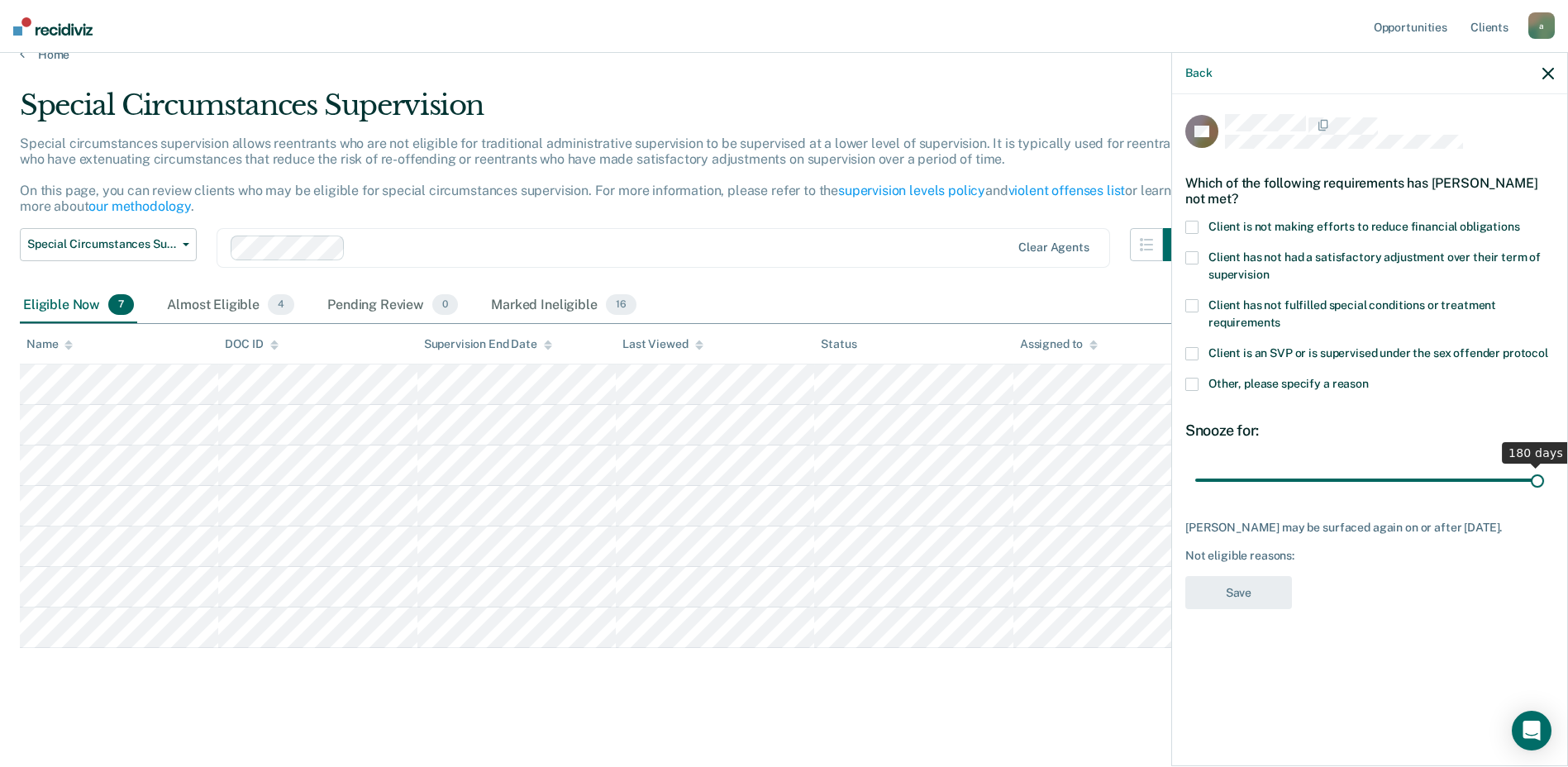
drag, startPoint x: 1259, startPoint y: 486, endPoint x: 1582, endPoint y: 476, distance: 323.2
type input "180"
click at [1544, 476] on input "range" at bounding box center [1369, 479] width 349 height 29
click at [1189, 383] on span at bounding box center [1192, 384] width 13 height 13
click at [1369, 378] on input "Other, please specify a reason" at bounding box center [1369, 378] width 0 height 0
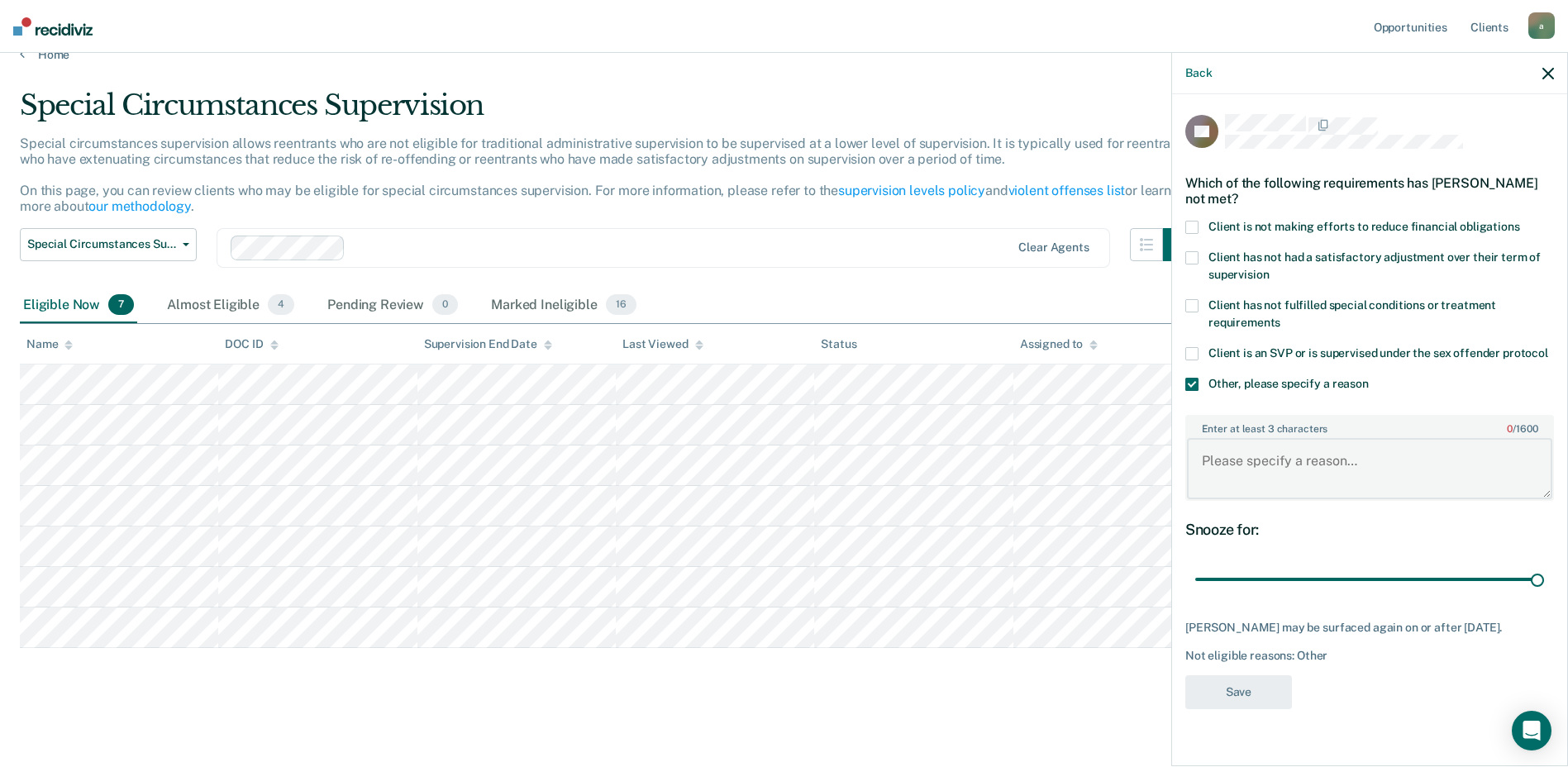
click at [1277, 447] on textarea "Enter at least 3 characters 0 / 1600" at bounding box center [1370, 469] width 365 height 61
type textarea "Instant offense"
click at [1240, 702] on button "Save" at bounding box center [1238, 691] width 106 height 33
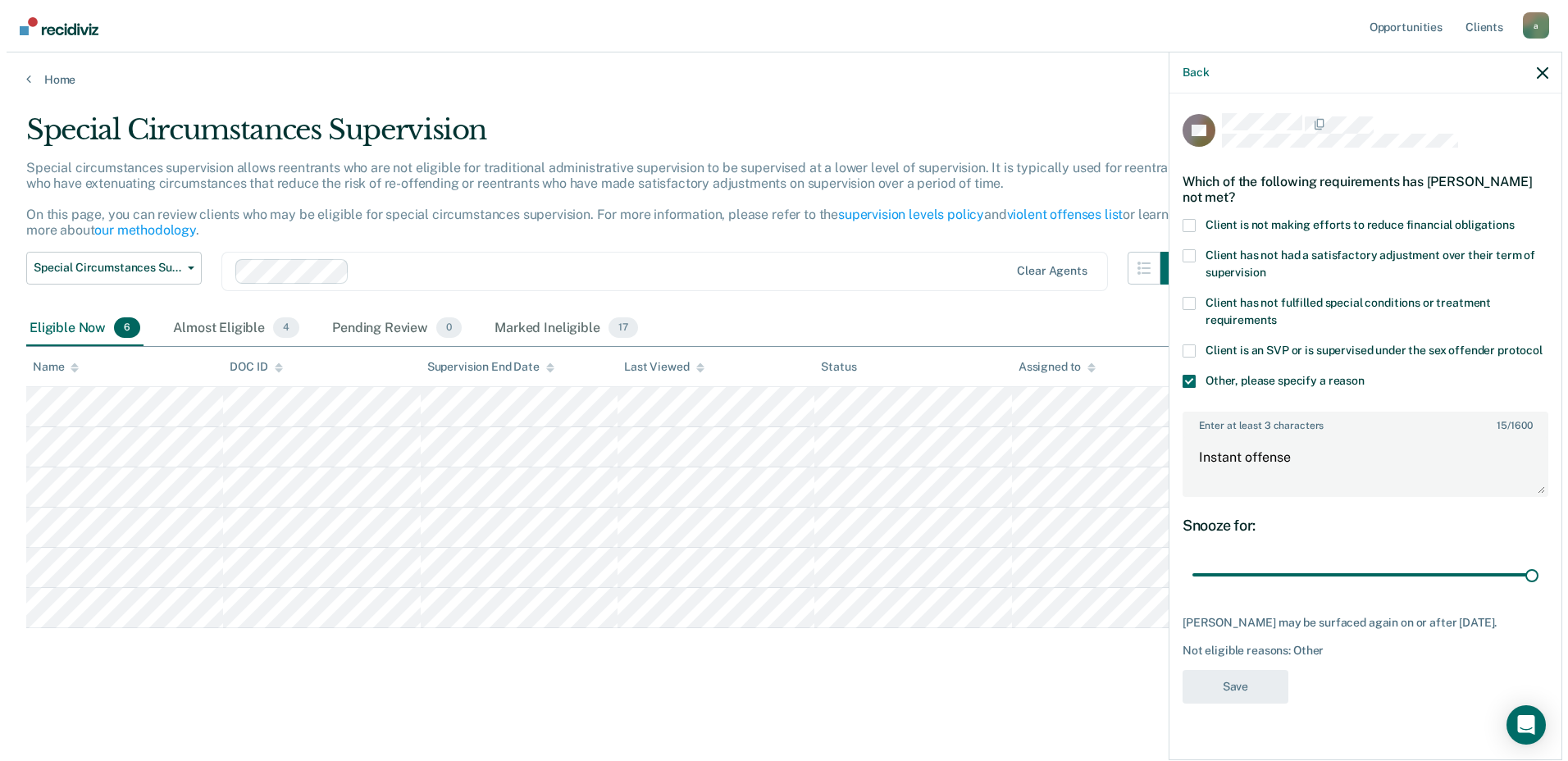
scroll to position [0, 0]
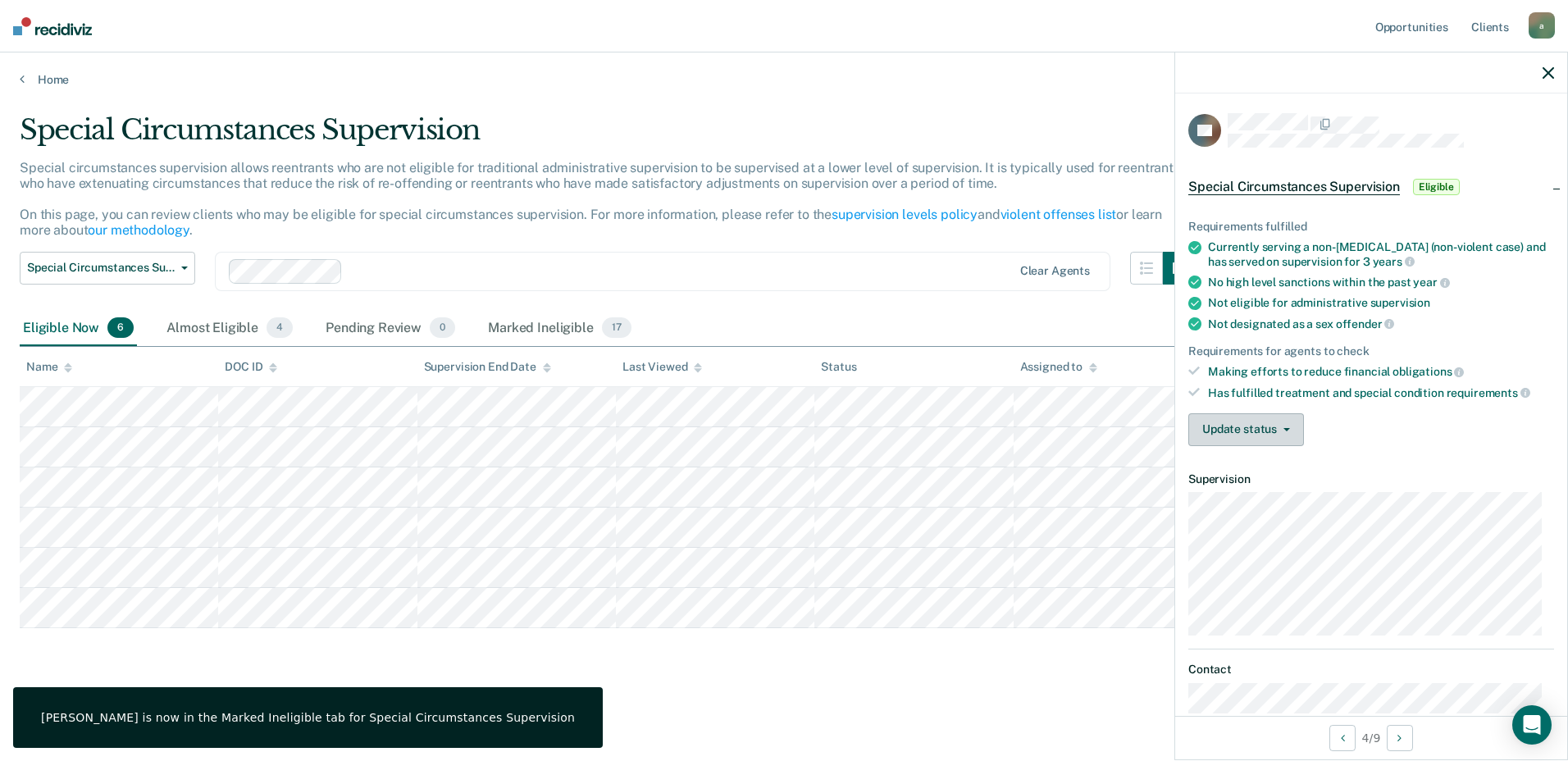
click at [1248, 418] on button "Update status" at bounding box center [1246, 429] width 116 height 33
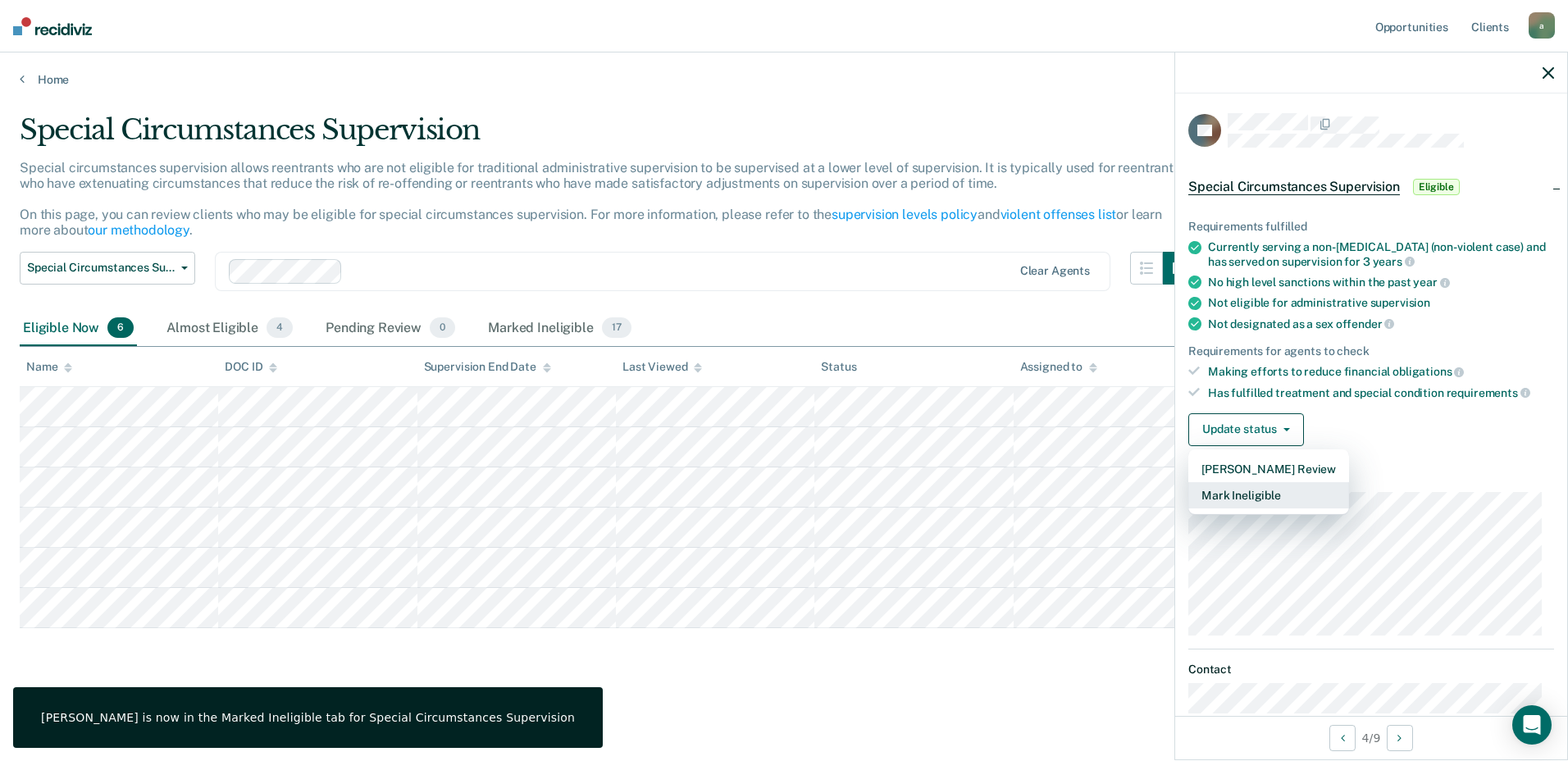
click at [1269, 490] on button "Mark Ineligible" at bounding box center [1268, 495] width 160 height 27
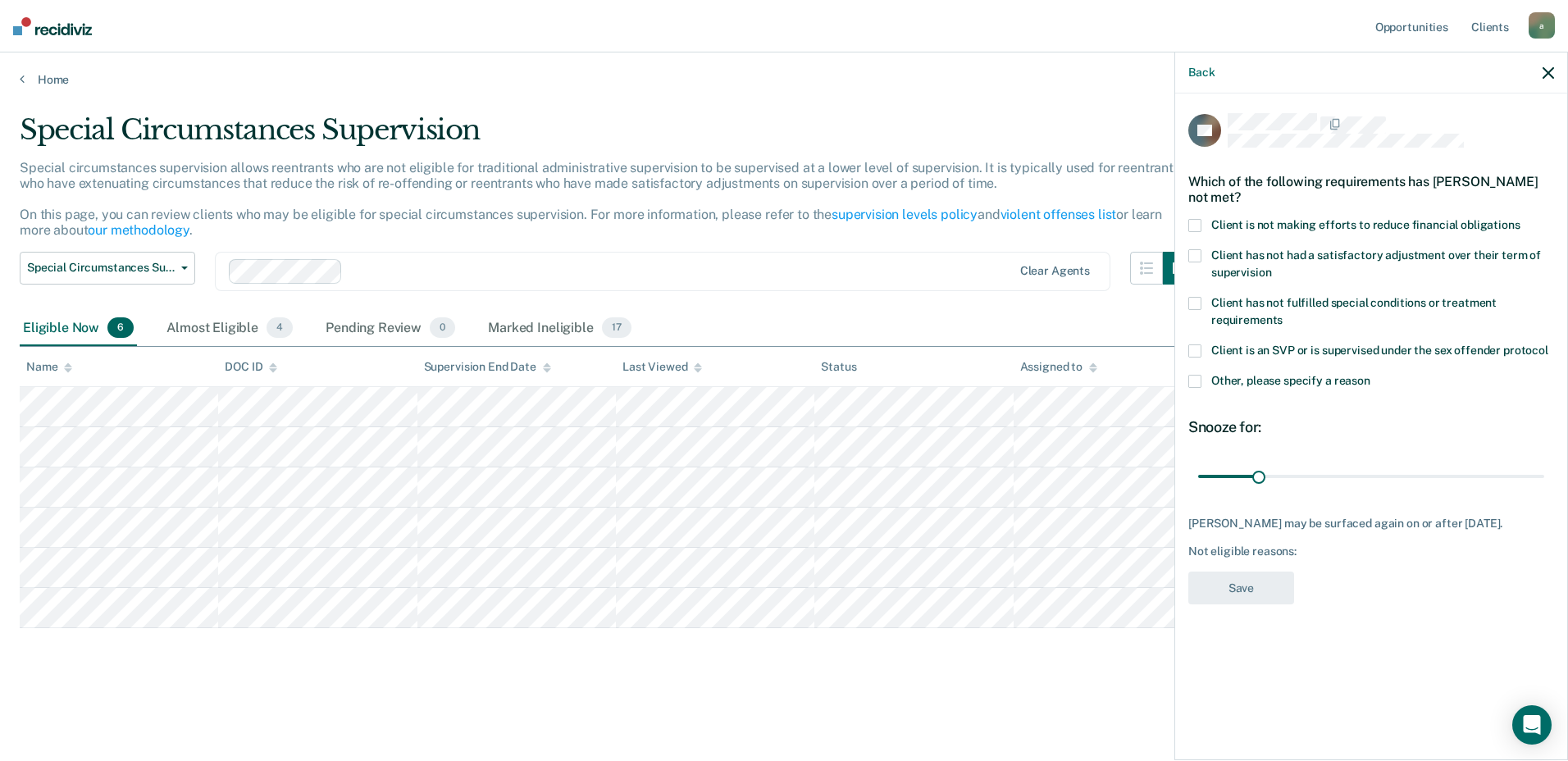
click at [1198, 381] on span at bounding box center [1195, 381] width 13 height 13
click at [1371, 375] on input "Other, please specify a reason" at bounding box center [1371, 375] width 0 height 0
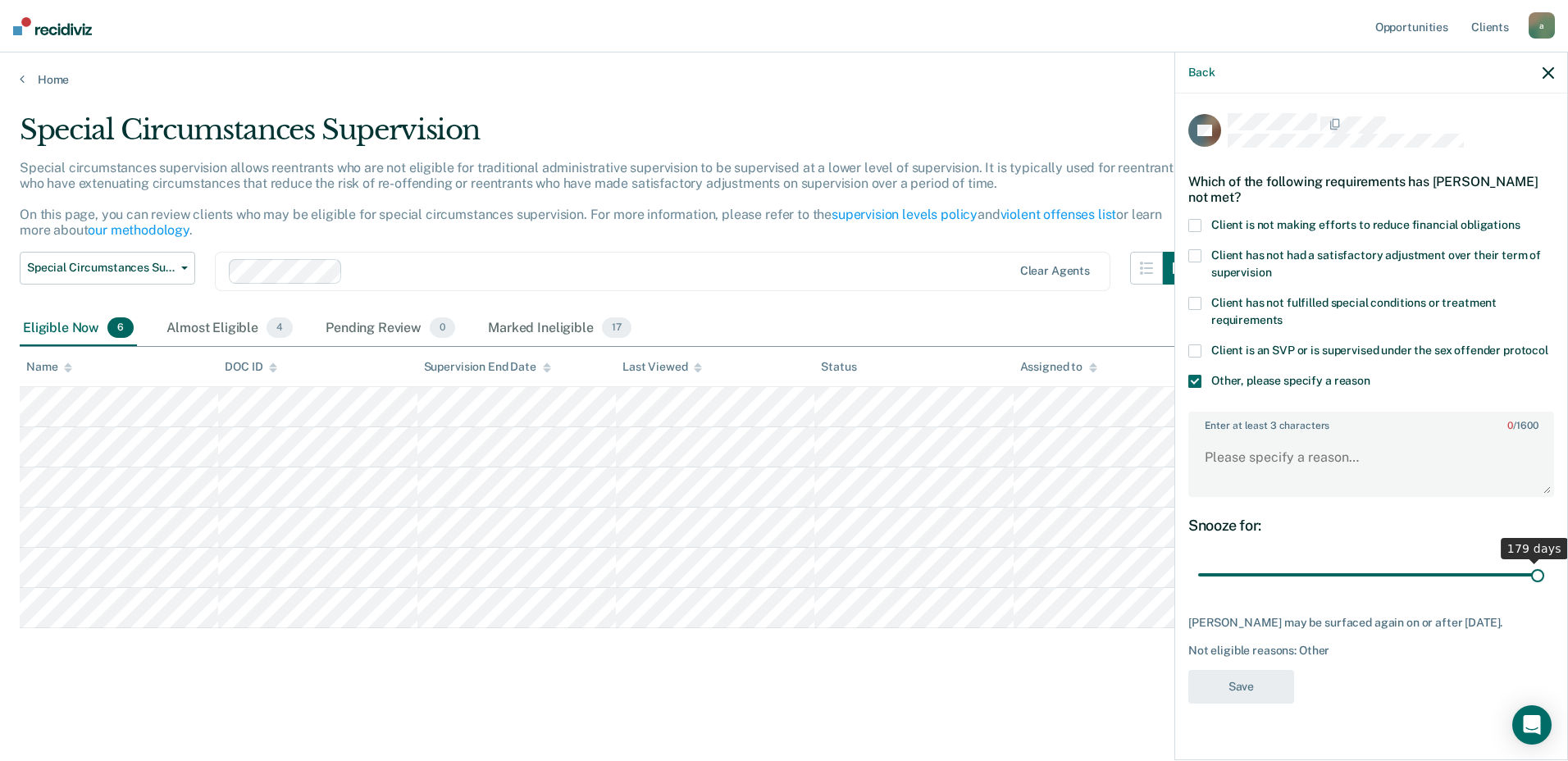
drag, startPoint x: 1260, startPoint y: 575, endPoint x: 1551, endPoint y: 575, distance: 291.0
type input "180"
click at [1544, 575] on input "range" at bounding box center [1371, 575] width 346 height 28
click at [1340, 476] on textarea "Enter at least 3 characters 0 / 1600" at bounding box center [1372, 465] width 363 height 61
type textarea "firearms instant offense"
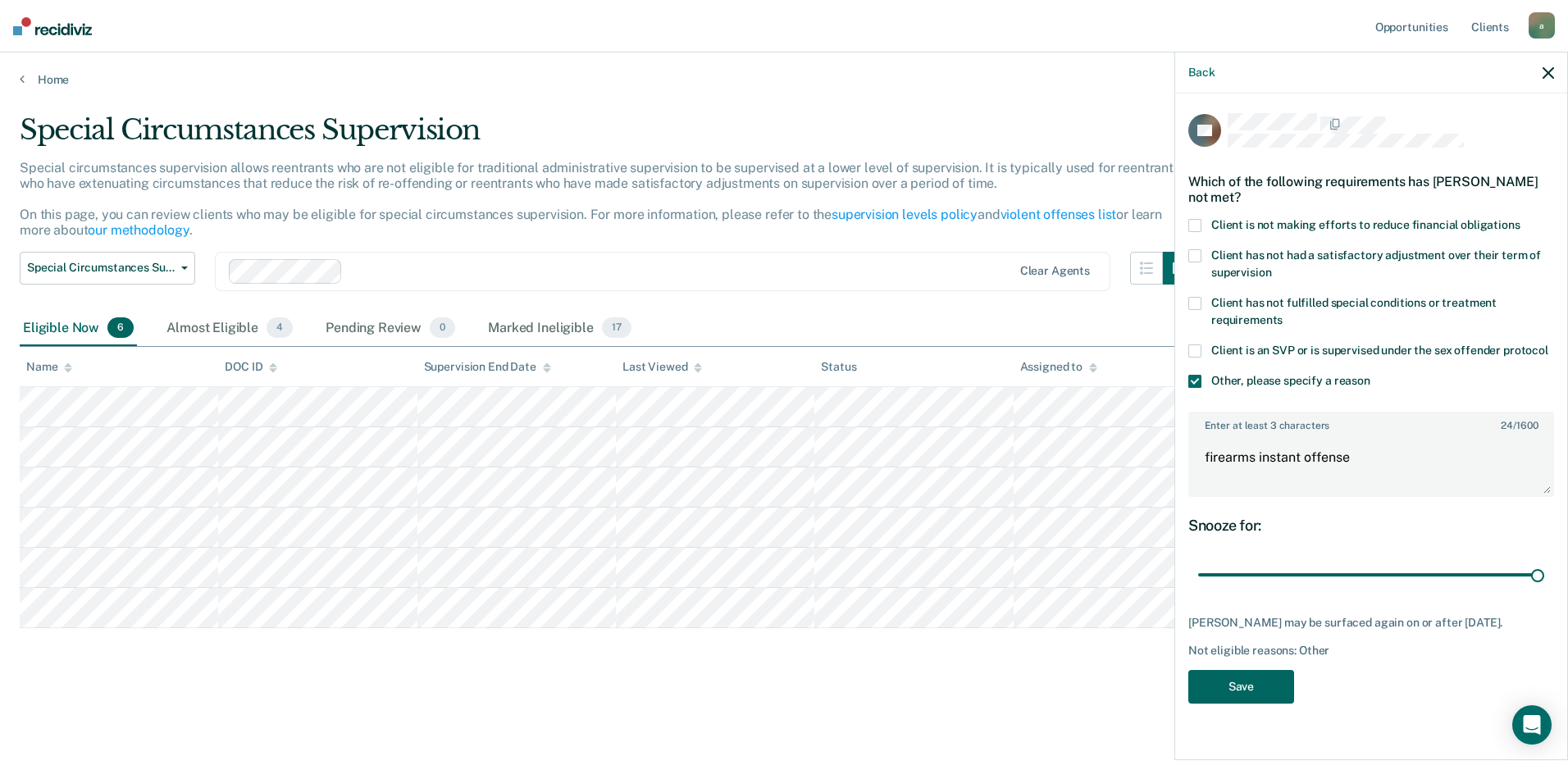
click at [1258, 673] on button "Save" at bounding box center [1241, 686] width 105 height 33
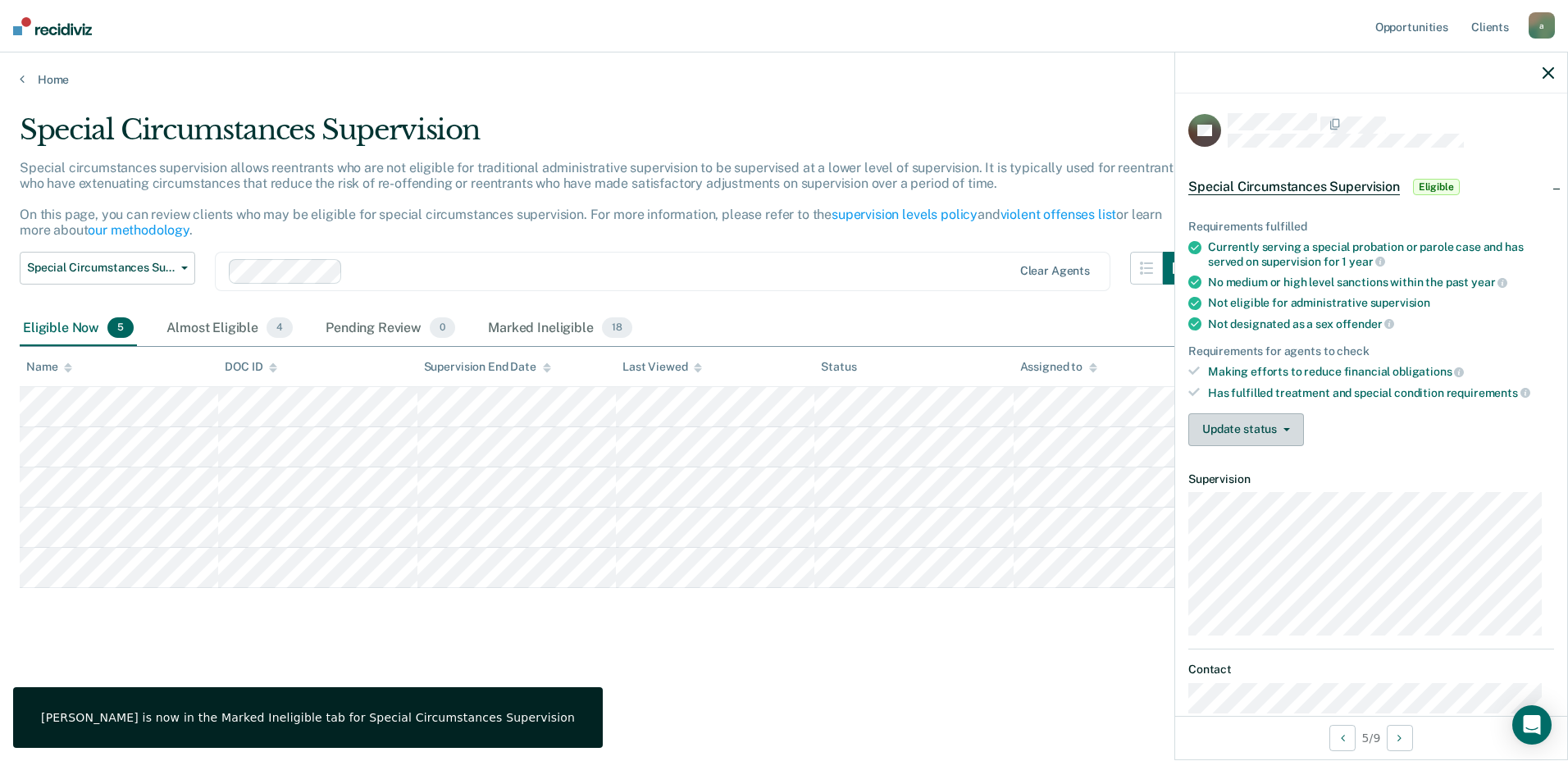
click at [1269, 413] on button "Update status" at bounding box center [1246, 429] width 116 height 33
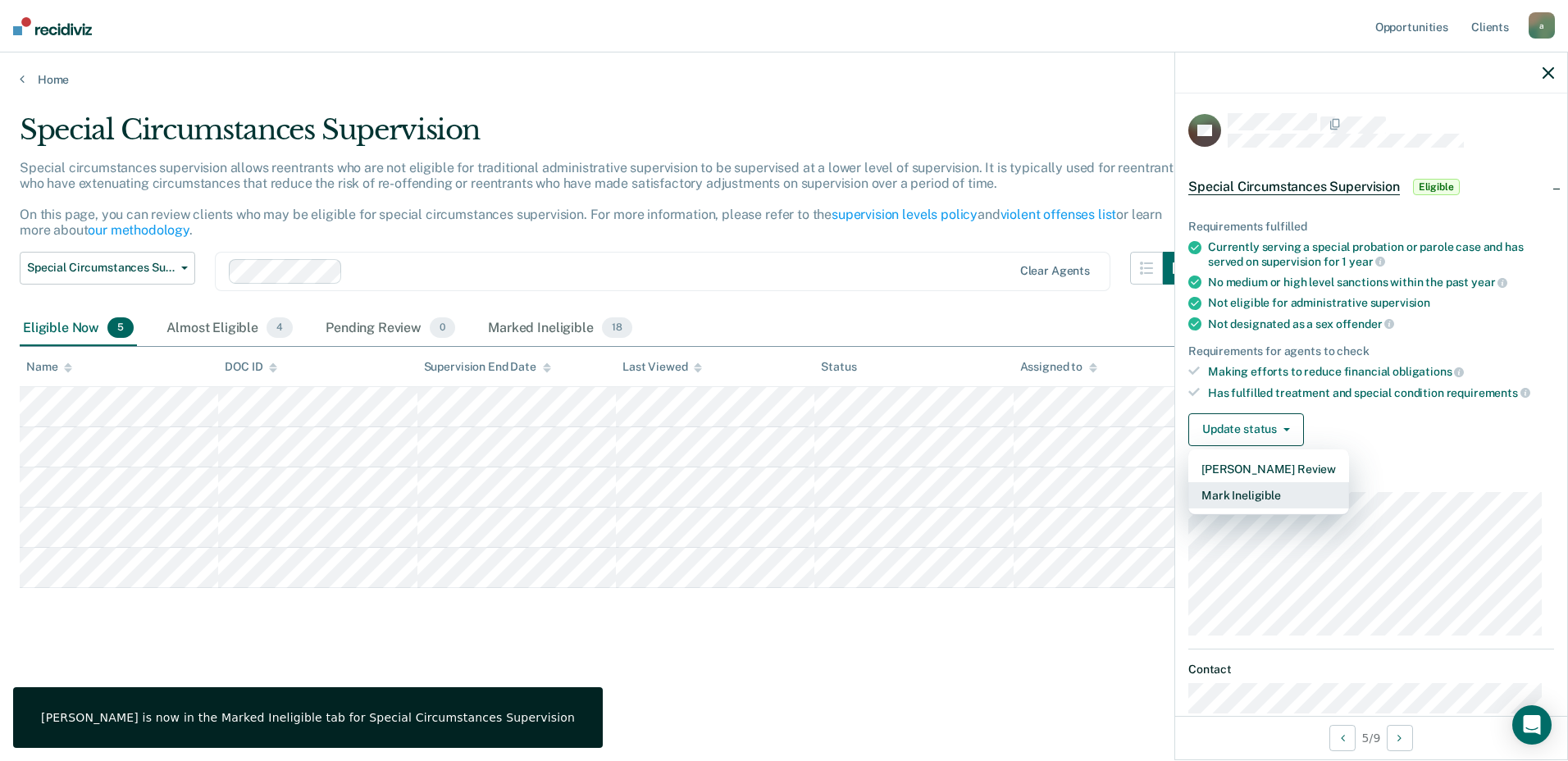
click at [1238, 497] on button "Mark Ineligible" at bounding box center [1268, 495] width 160 height 27
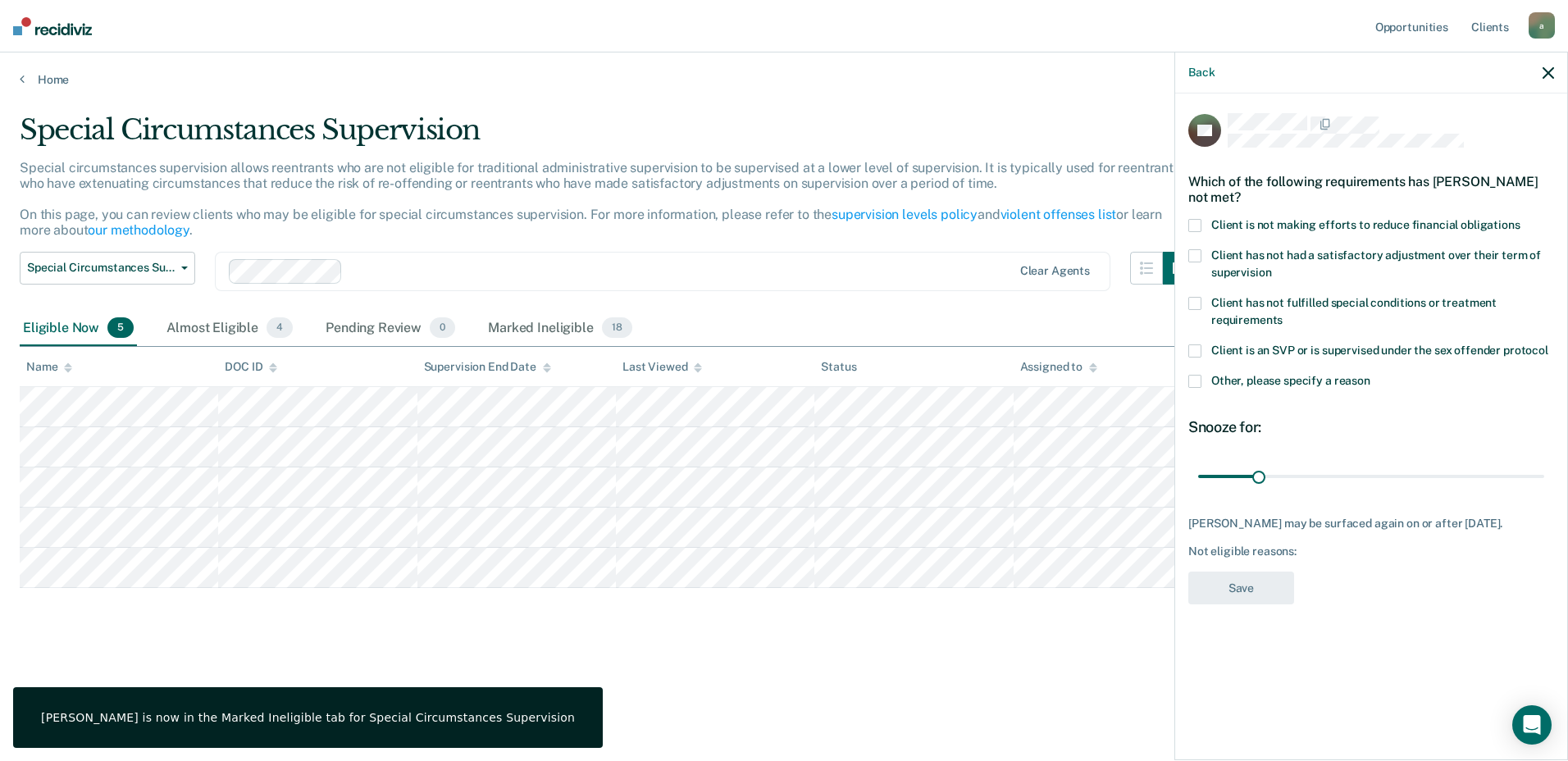
click at [1202, 381] on label "Other, please specify a reason" at bounding box center [1371, 383] width 365 height 17
click at [1371, 375] on input "Other, please specify a reason" at bounding box center [1371, 375] width 0 height 0
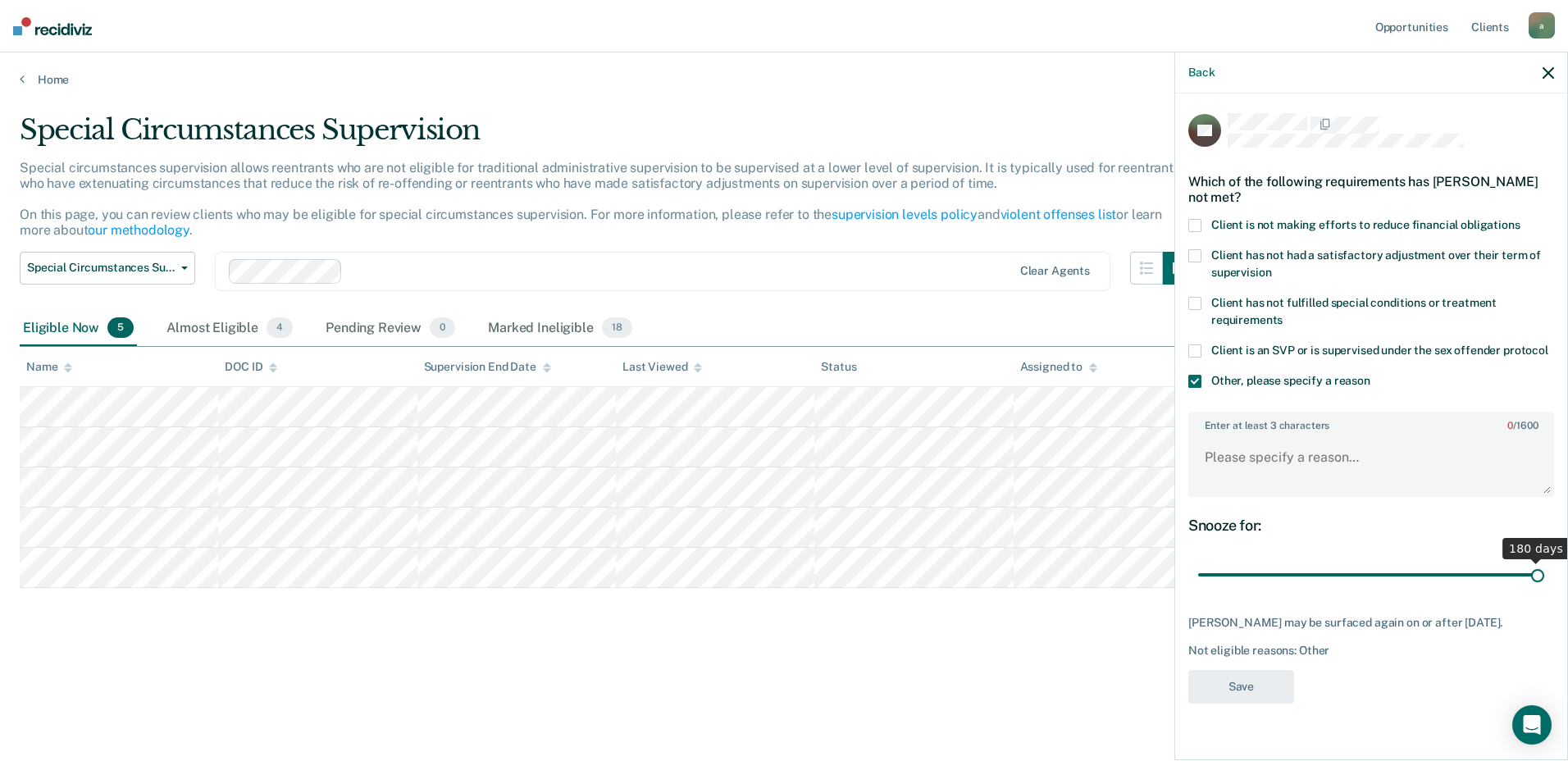
drag, startPoint x: 1262, startPoint y: 578, endPoint x: 1570, endPoint y: 579, distance: 308.0
type input "180"
click at [1544, 579] on input "range" at bounding box center [1371, 575] width 346 height 28
click at [1304, 435] on textarea "Enter at least 3 characters 0 / 1600" at bounding box center [1372, 465] width 363 height 61
type textarea "Assault previous conviction"
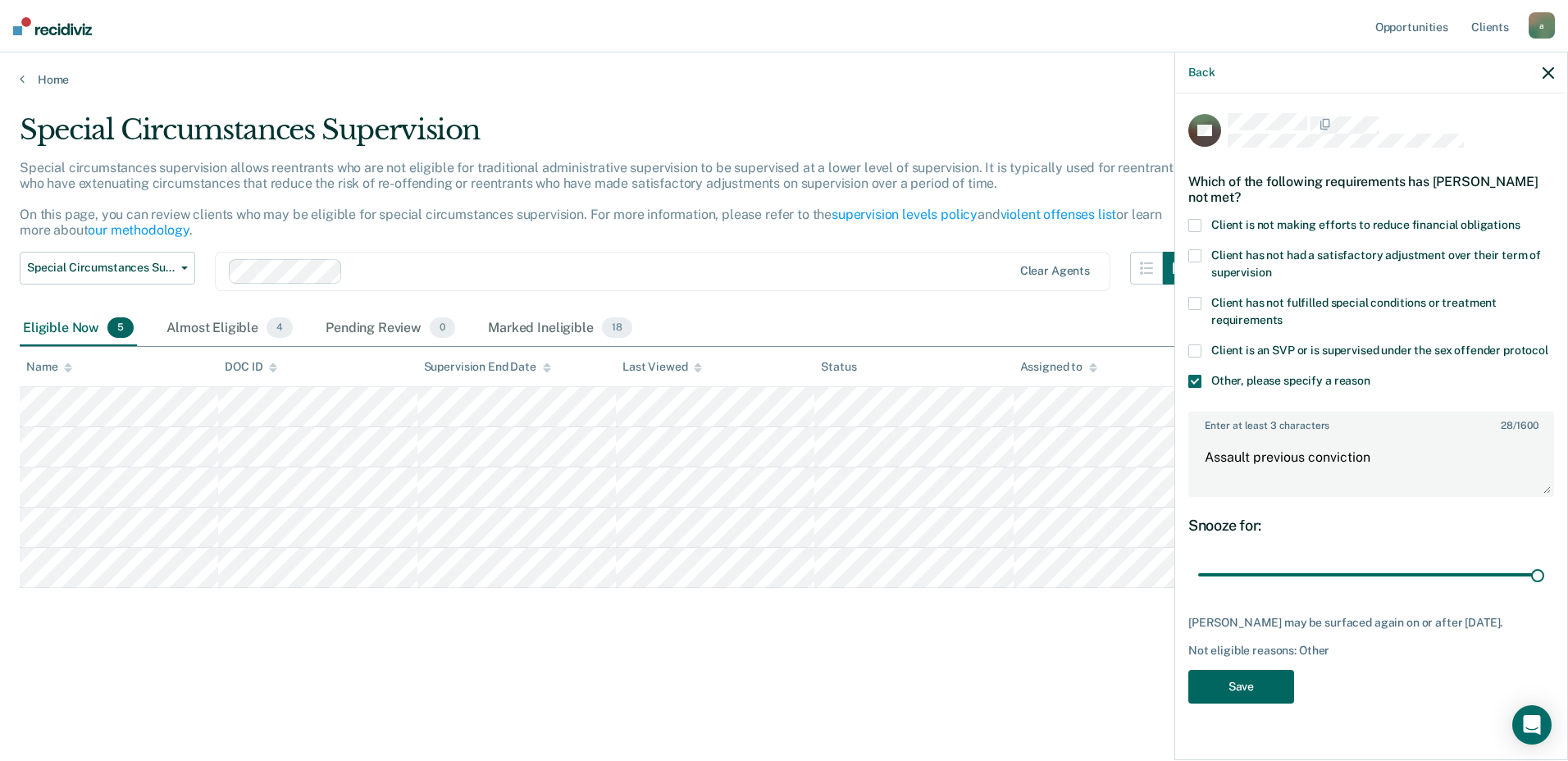
click at [1241, 700] on button "Save" at bounding box center [1241, 686] width 105 height 33
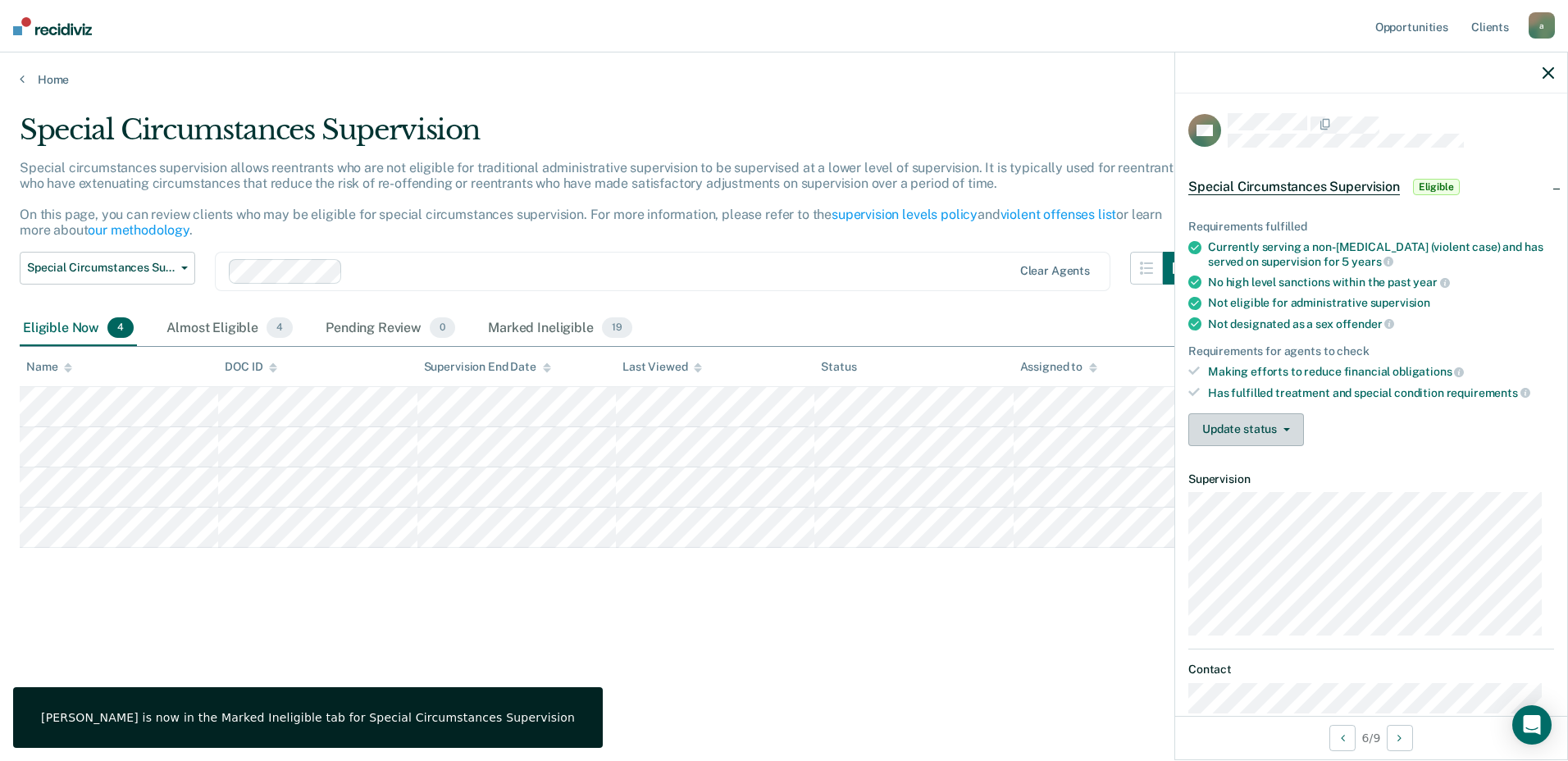
click at [1279, 422] on button "Update status" at bounding box center [1246, 429] width 116 height 33
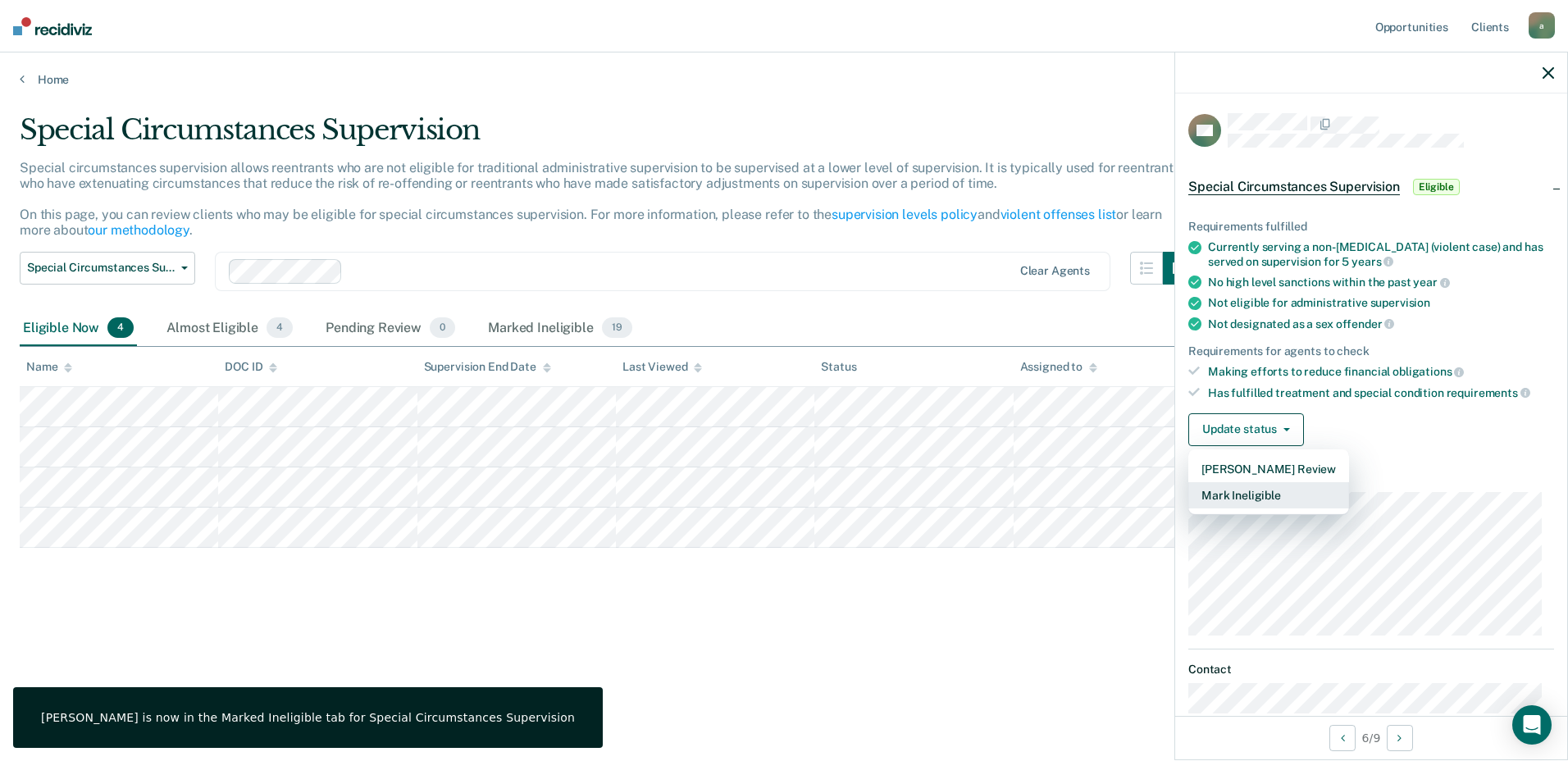
click at [1245, 493] on button "Mark Ineligible" at bounding box center [1268, 495] width 160 height 27
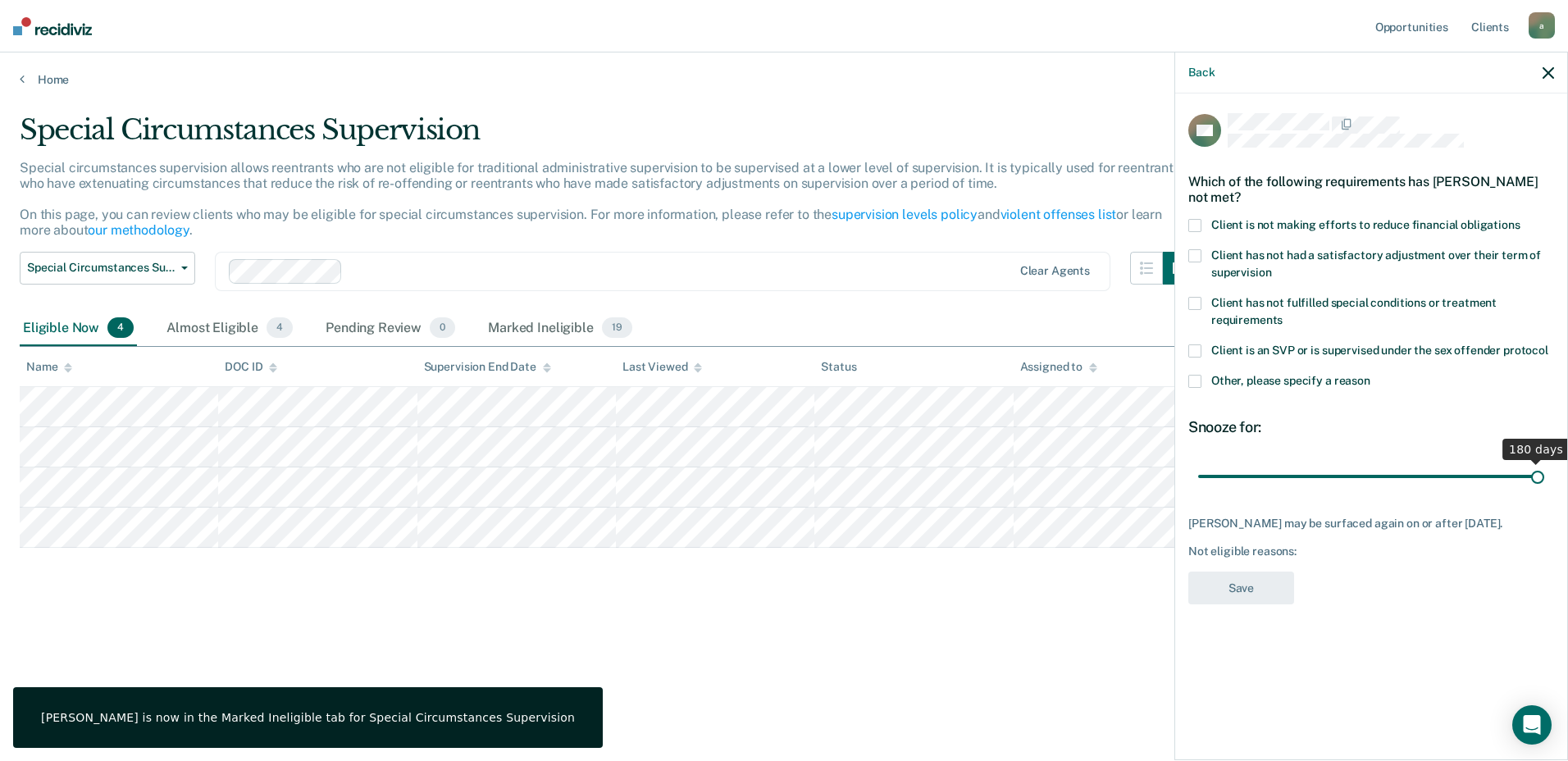
drag, startPoint x: 1258, startPoint y: 471, endPoint x: 1570, endPoint y: 470, distance: 312.0
type input "180"
click at [1544, 470] on input "range" at bounding box center [1371, 475] width 346 height 28
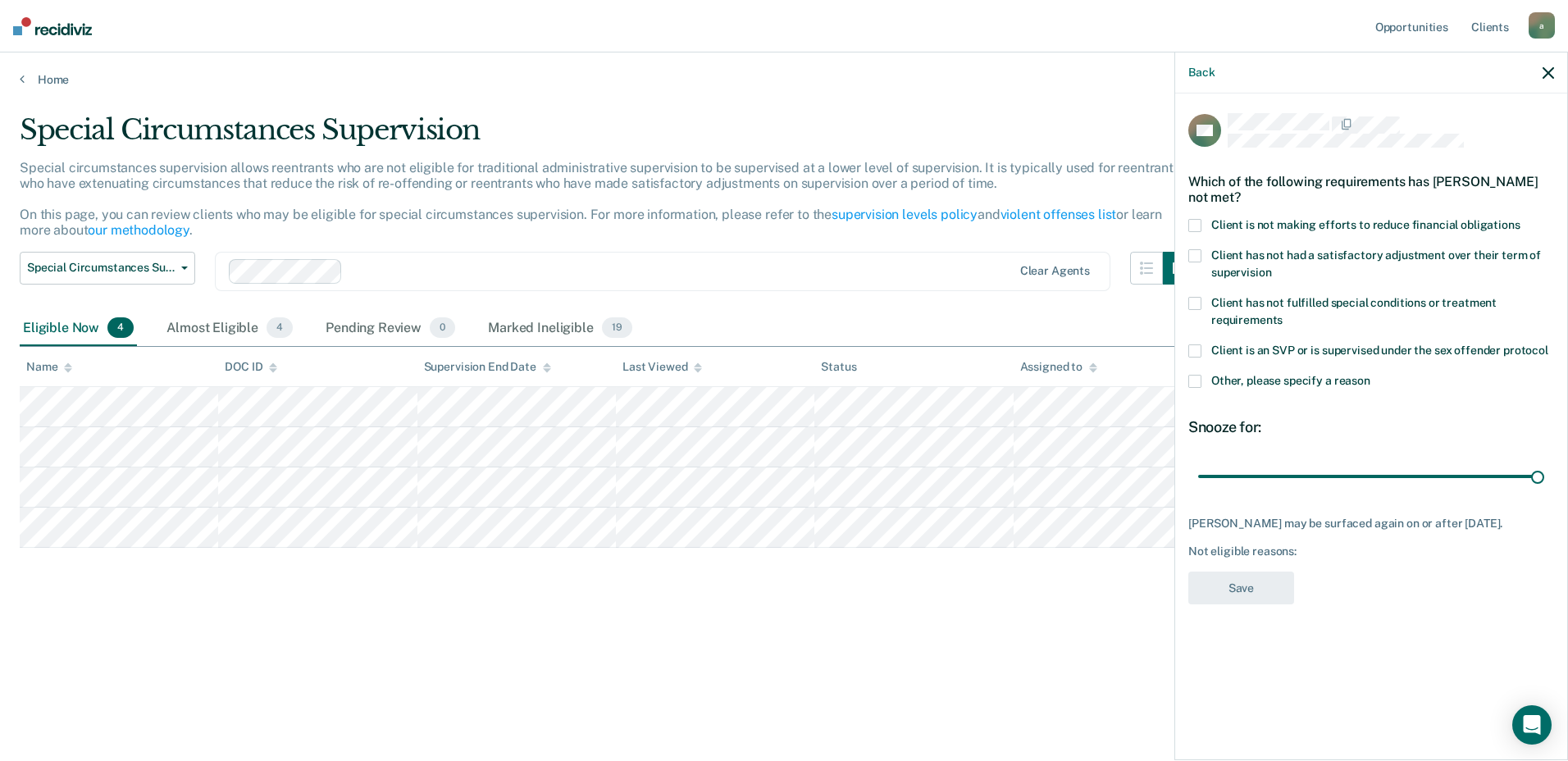
click at [1192, 375] on span at bounding box center [1195, 381] width 13 height 13
click at [1371, 375] on input "Other, please specify a reason" at bounding box center [1371, 375] width 0 height 0
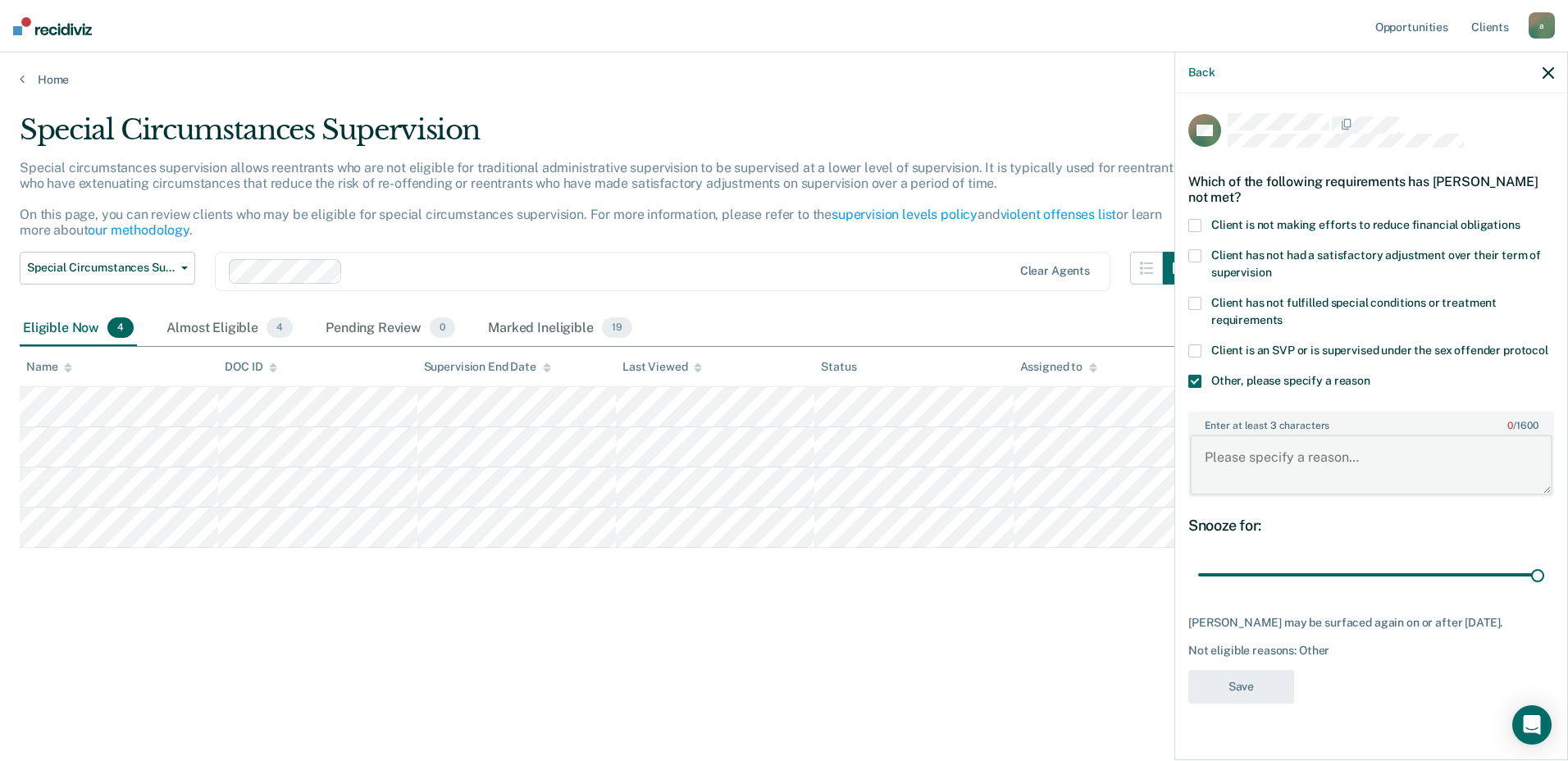
click at [1290, 462] on textarea "Enter at least 3 characters 0 / 1600" at bounding box center [1372, 465] width 363 height 61
type textarea "Agg assault instant offense"
click at [1253, 677] on button "Save" at bounding box center [1241, 686] width 105 height 33
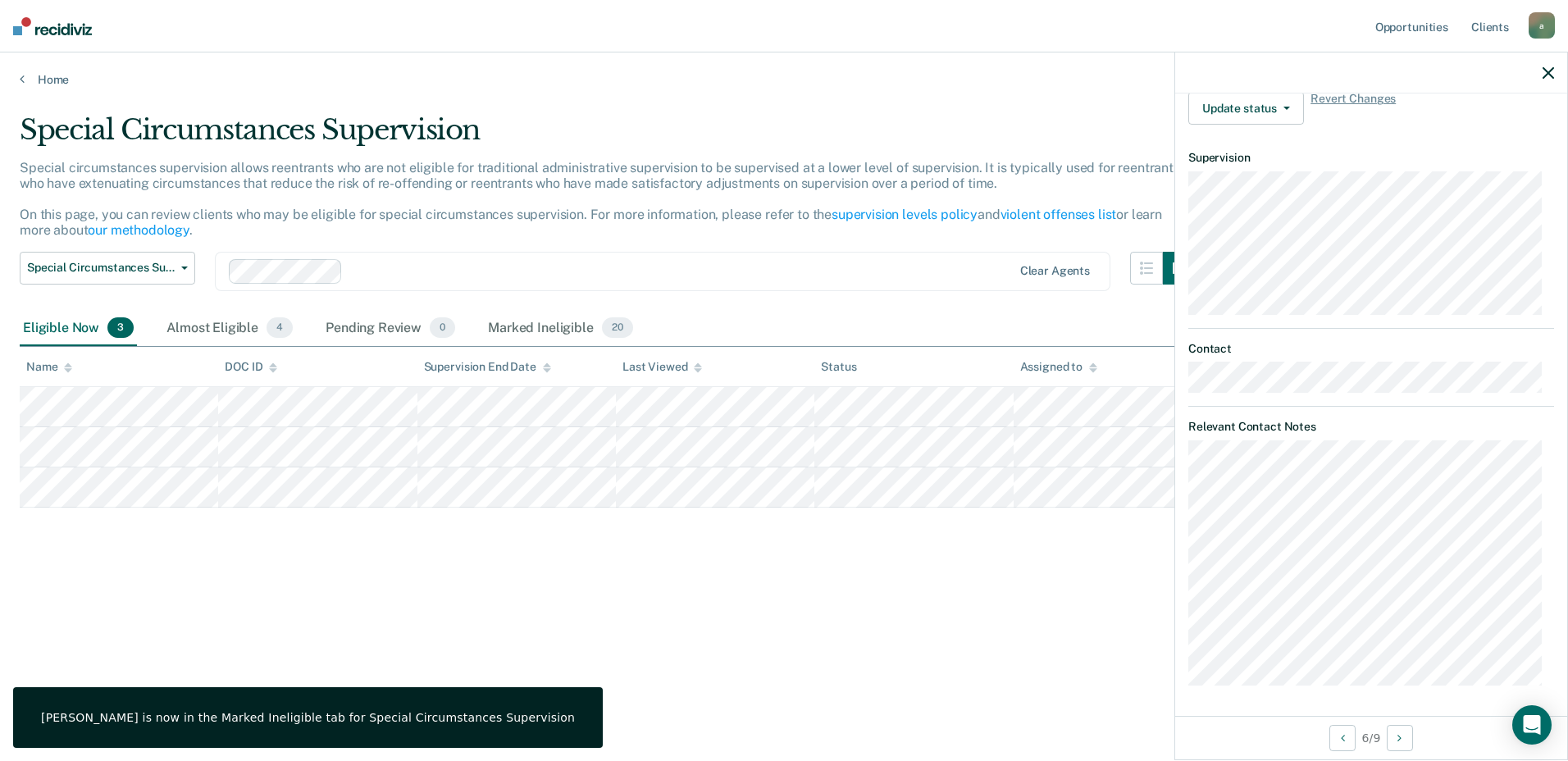
scroll to position [106, 0]
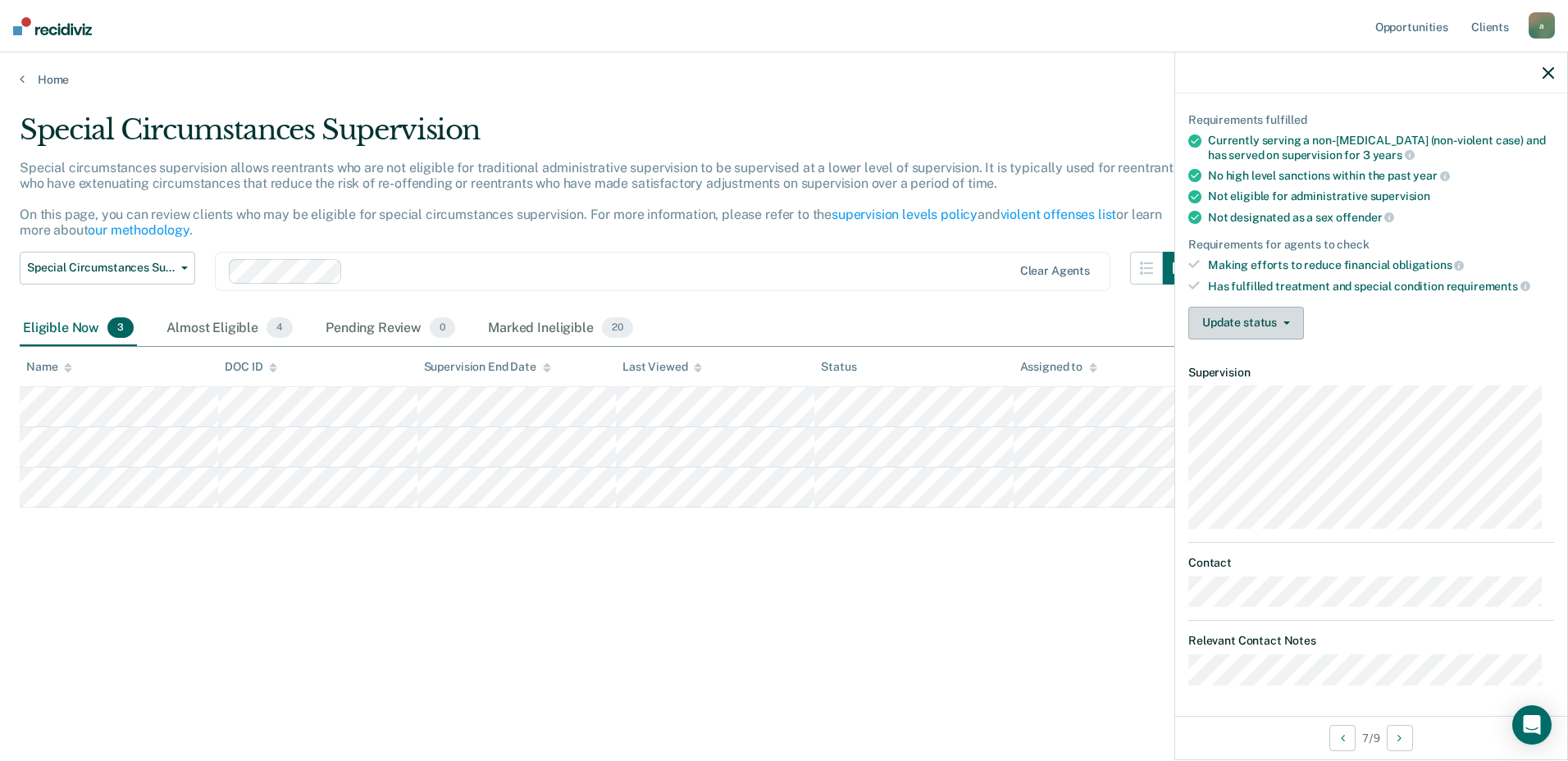
click at [1238, 315] on button "Update status" at bounding box center [1246, 323] width 116 height 33
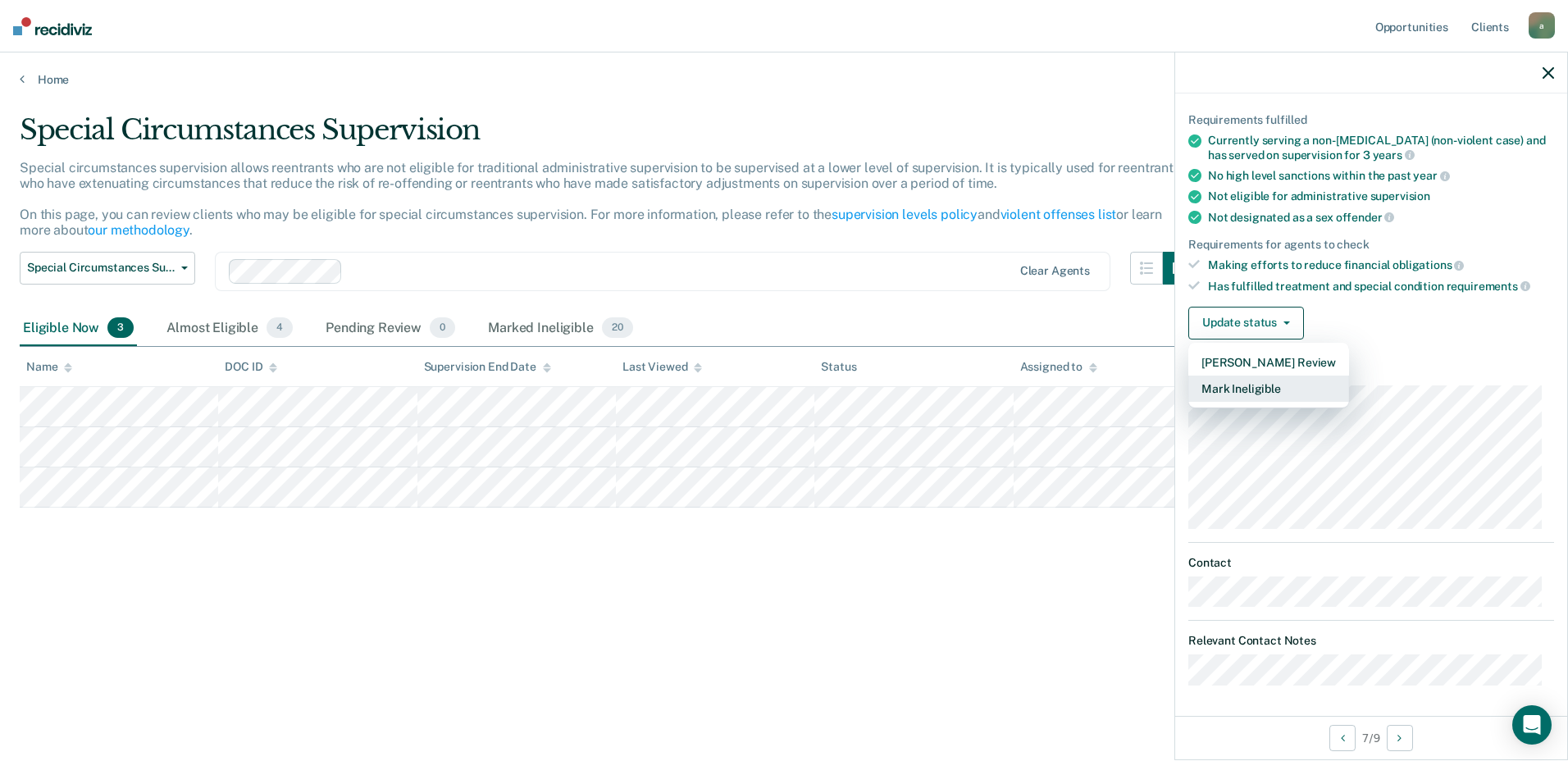
click at [1255, 377] on button "Mark Ineligible" at bounding box center [1268, 389] width 160 height 27
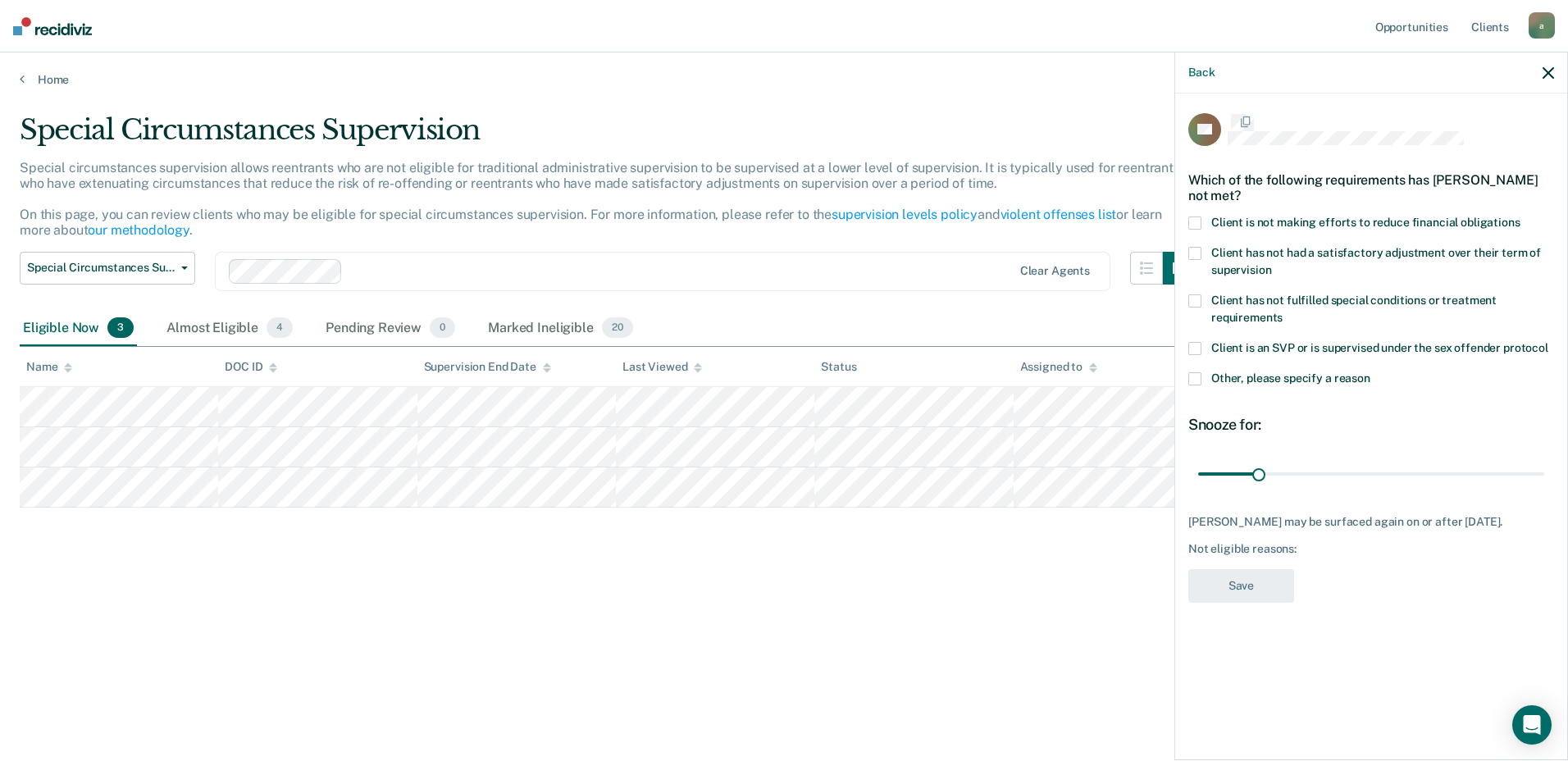
scroll to position [0, 0]
click at [797, 728] on main "Special Circumstances Supervision Special circumstances supervision allows reen…" at bounding box center [784, 421] width 1568 height 669
click at [1196, 383] on span at bounding box center [1195, 381] width 13 height 13
click at [1371, 375] on input "Other, please specify a reason" at bounding box center [1371, 375] width 0 height 0
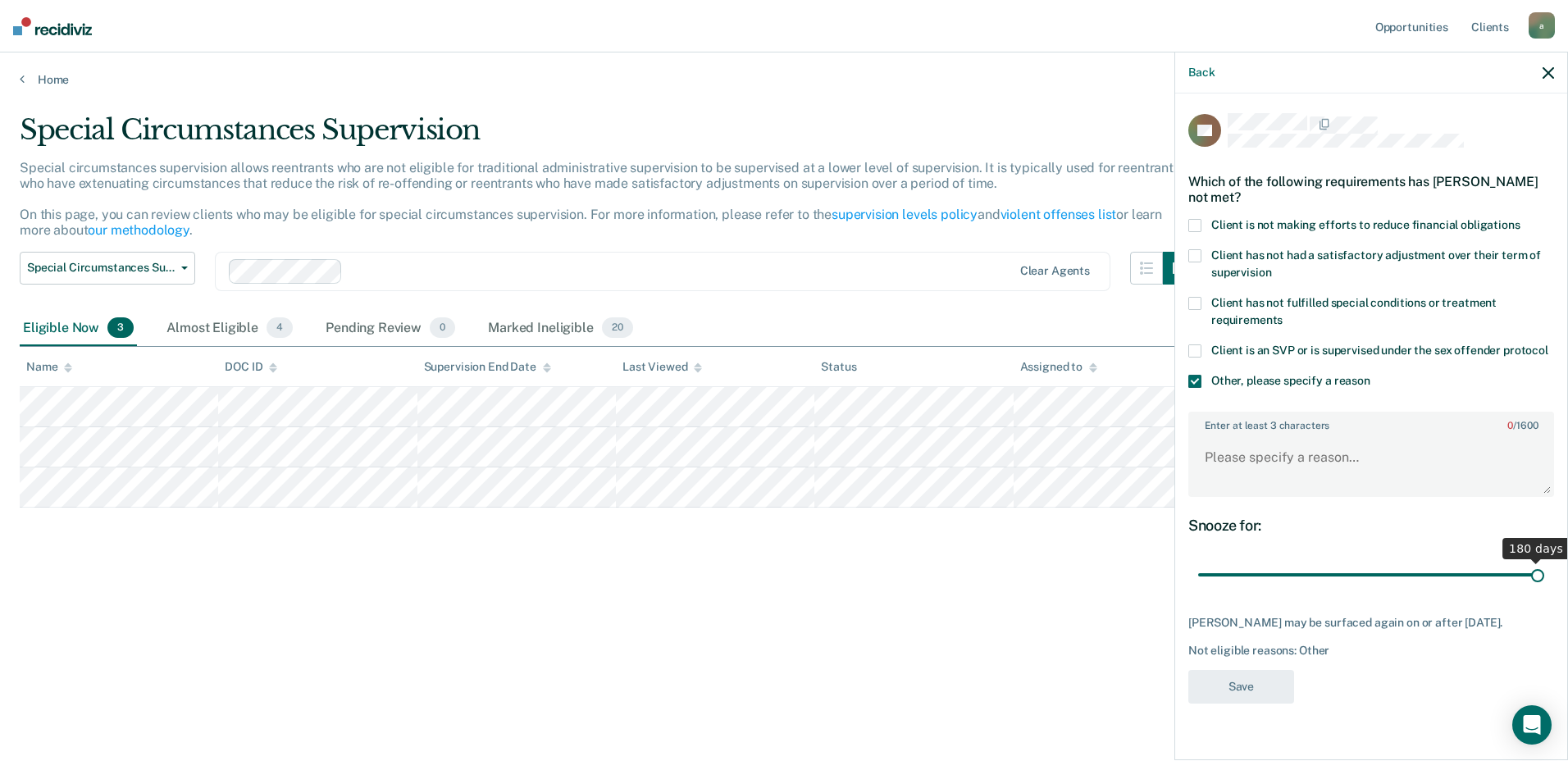
drag, startPoint x: 1258, startPoint y: 565, endPoint x: 1570, endPoint y: 542, distance: 312.8
type input "180"
click at [1544, 561] on input "range" at bounding box center [1371, 575] width 346 height 28
click at [1334, 435] on textarea "Enter at least 3 characters 0 / 1600" at bounding box center [1372, 465] width 363 height 61
type textarea "PWID over a certain amount of grams"
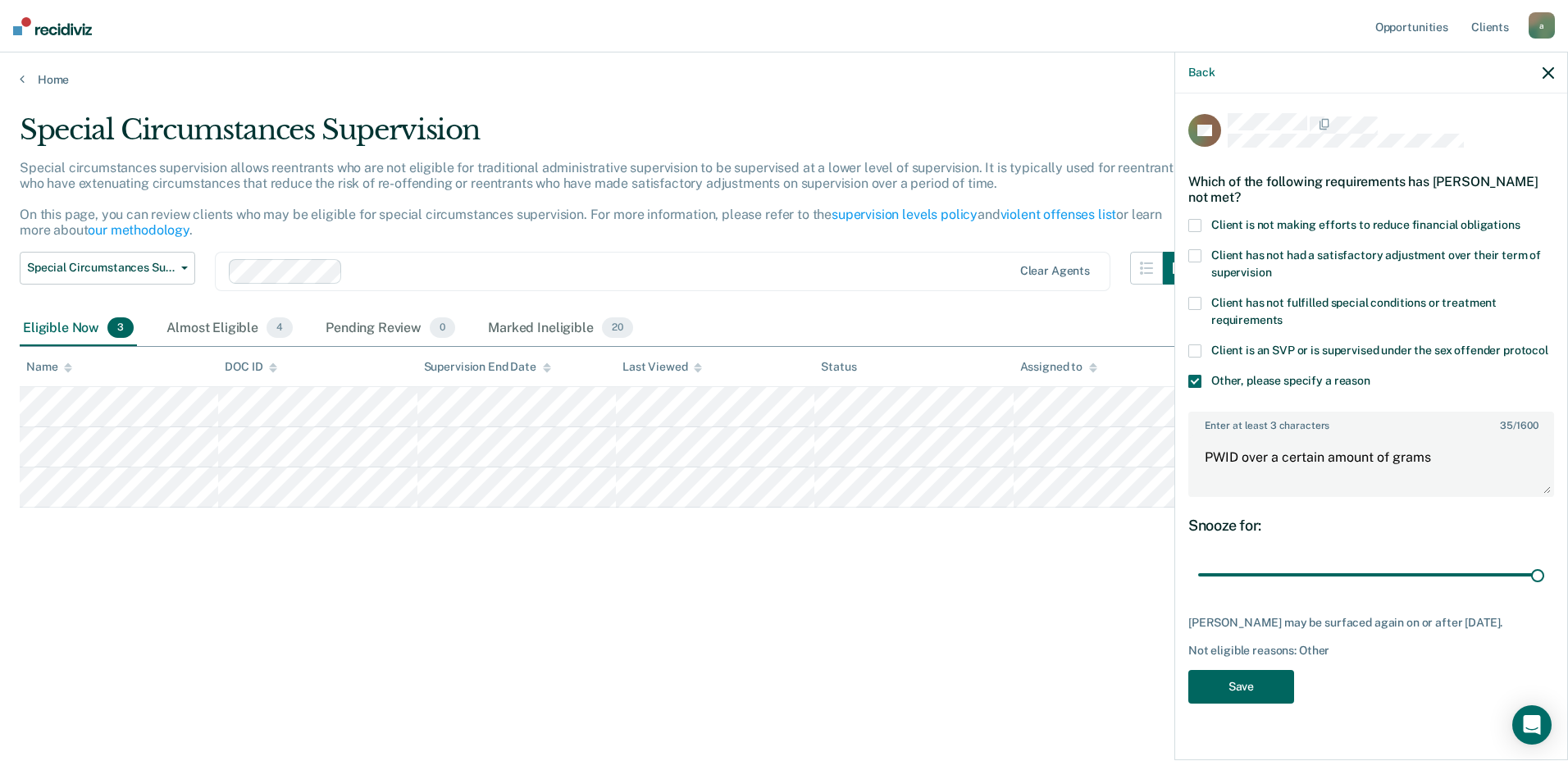
click at [1252, 670] on button "Save" at bounding box center [1241, 686] width 105 height 33
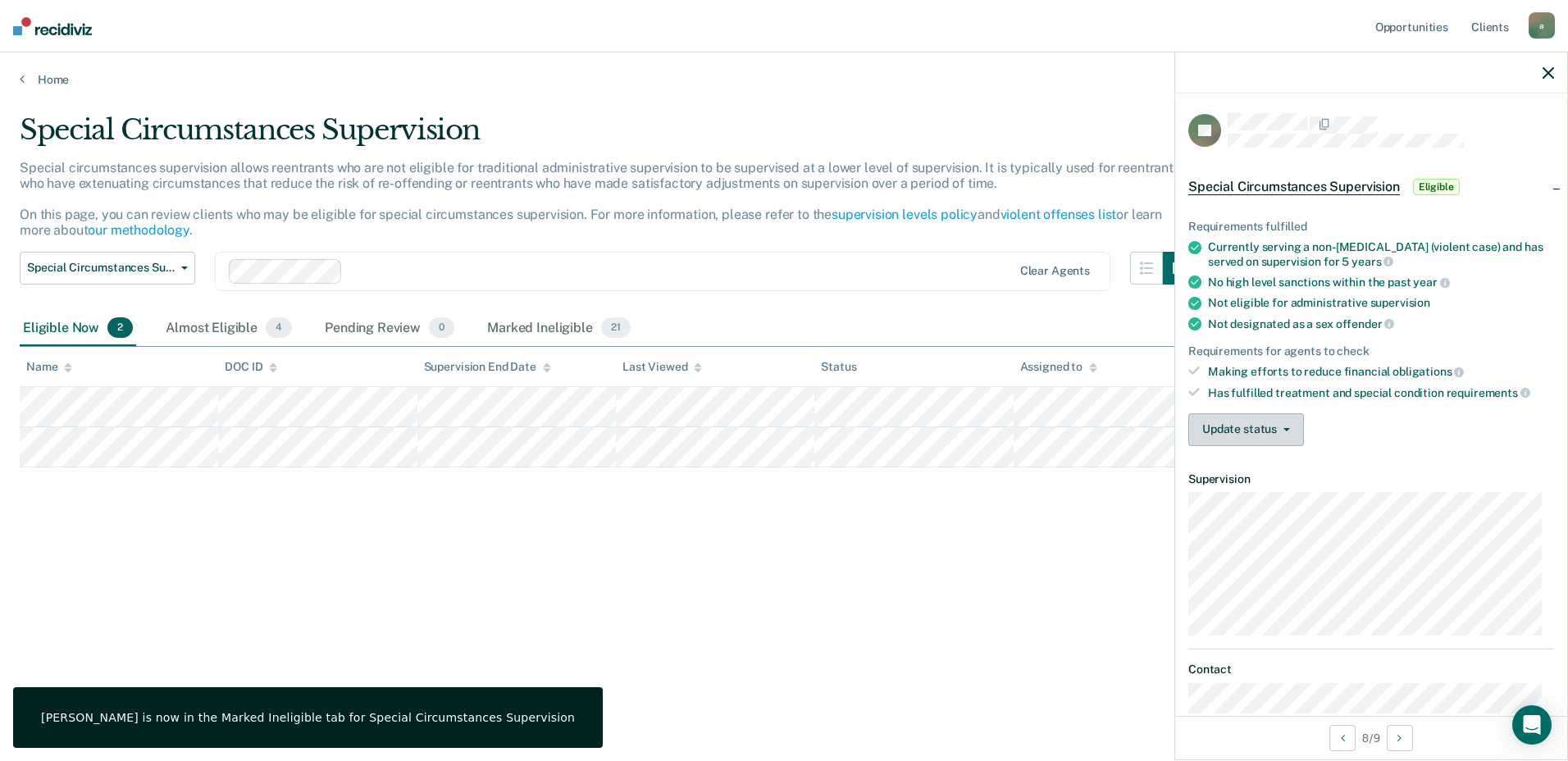
click at [1268, 433] on button "Update status" at bounding box center [1246, 429] width 116 height 33
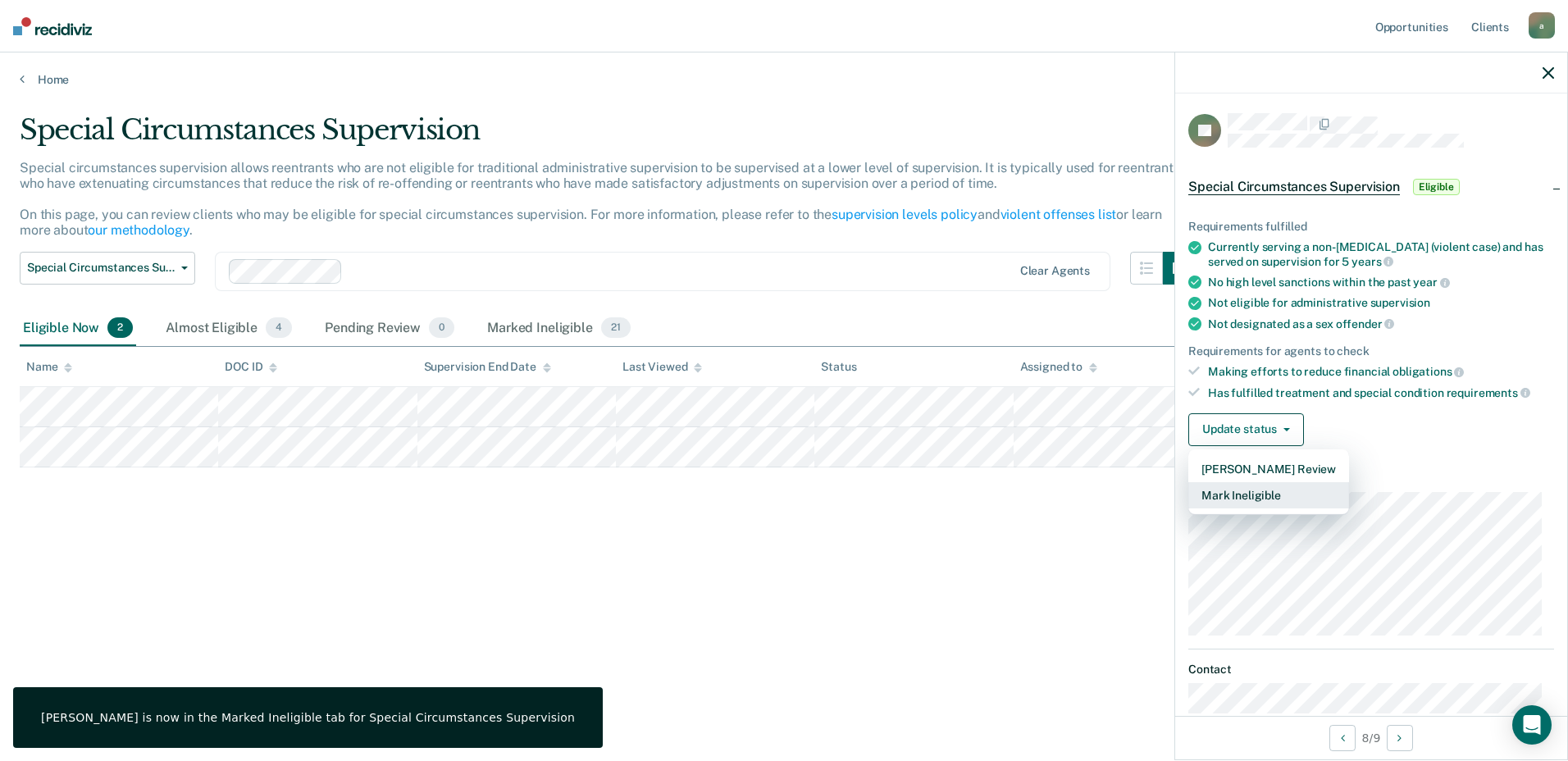
click at [1256, 497] on button "Mark Ineligible" at bounding box center [1268, 495] width 160 height 27
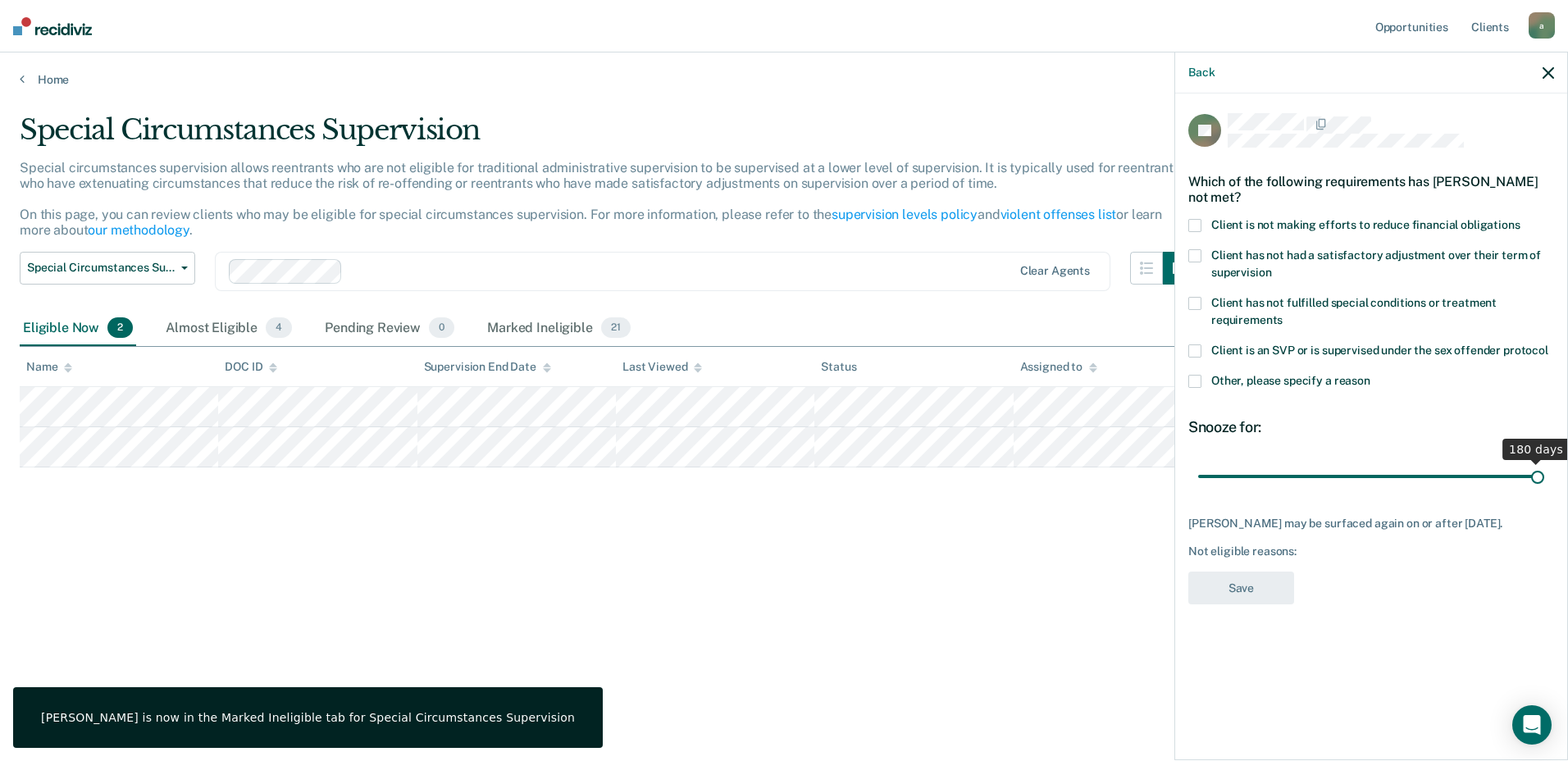
drag, startPoint x: 1263, startPoint y: 473, endPoint x: 1570, endPoint y: 455, distance: 307.5
type input "180"
click at [1544, 461] on input "range" at bounding box center [1371, 475] width 346 height 28
click at [1189, 379] on span at bounding box center [1195, 381] width 13 height 13
click at [1371, 375] on input "Other, please specify a reason" at bounding box center [1371, 375] width 0 height 0
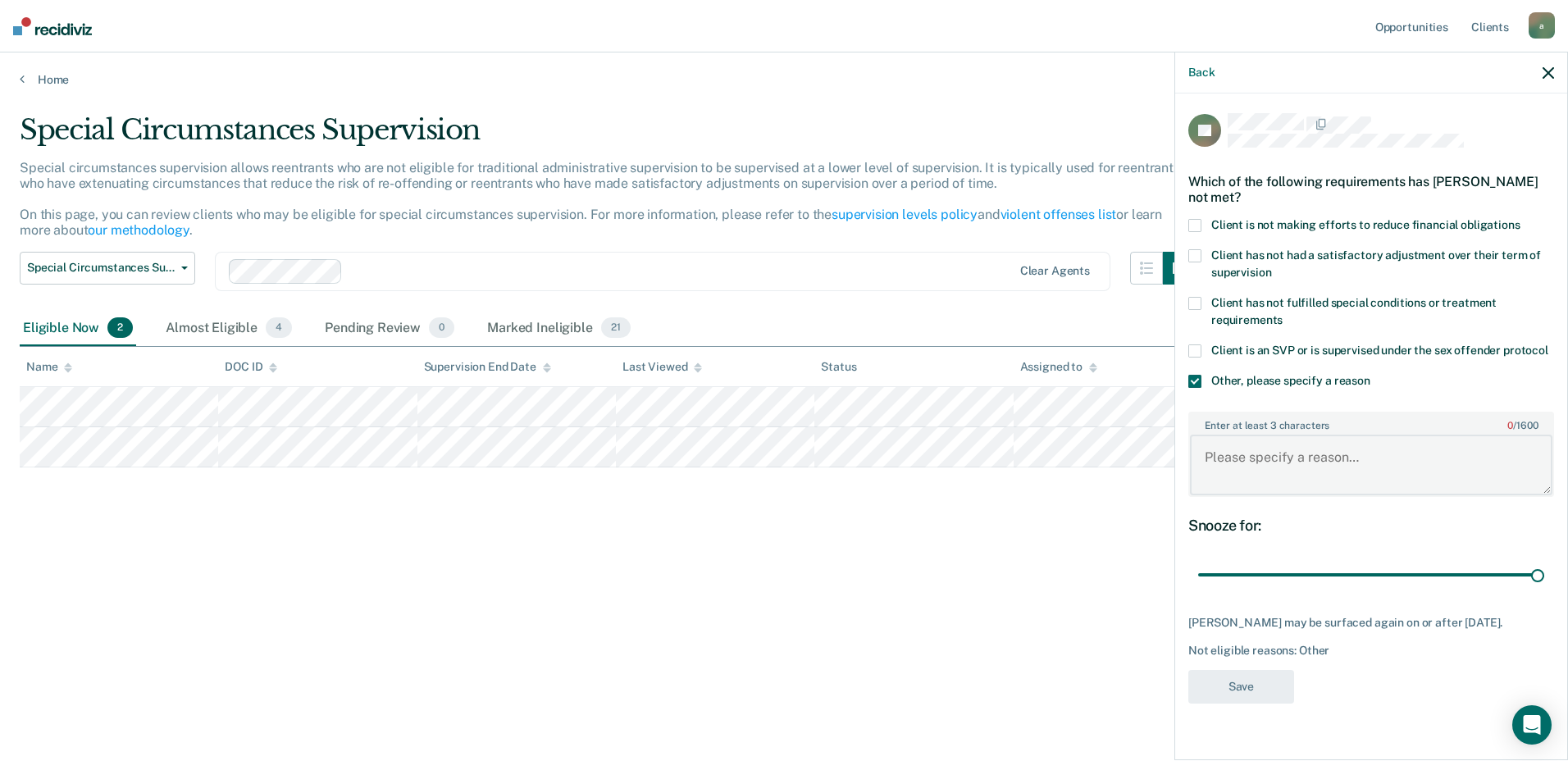
click at [1285, 462] on textarea "Enter at least 3 characters 0 / 1600" at bounding box center [1372, 465] width 363 height 61
type textarea "Violent instant offense"
click at [1257, 707] on div "BT Which of the following requirements has Brian Triest not met? Client is not …" at bounding box center [1371, 413] width 365 height 600
click at [1245, 684] on button "Save" at bounding box center [1241, 686] width 105 height 33
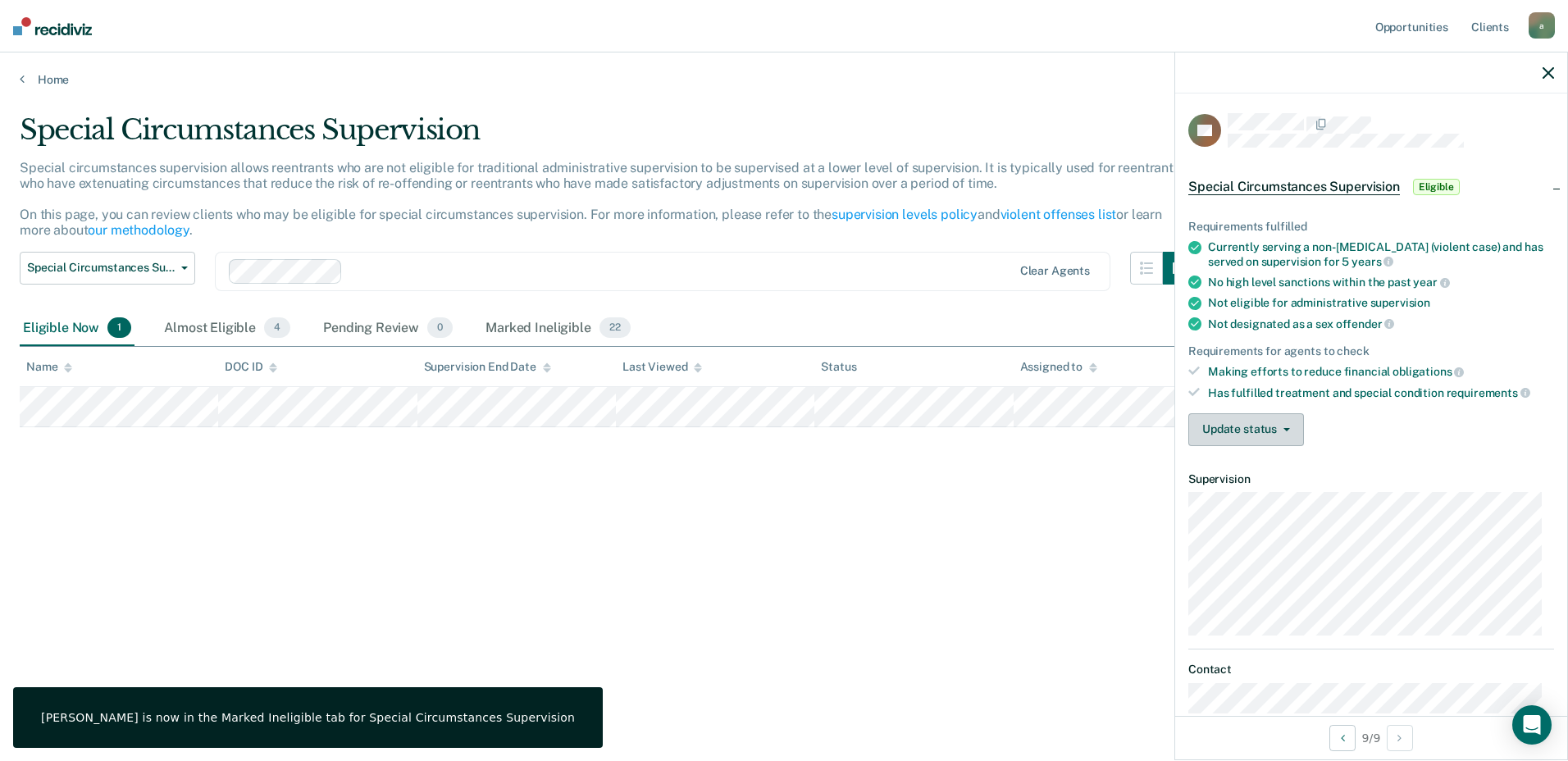
click at [1217, 415] on button "Update status" at bounding box center [1246, 429] width 116 height 33
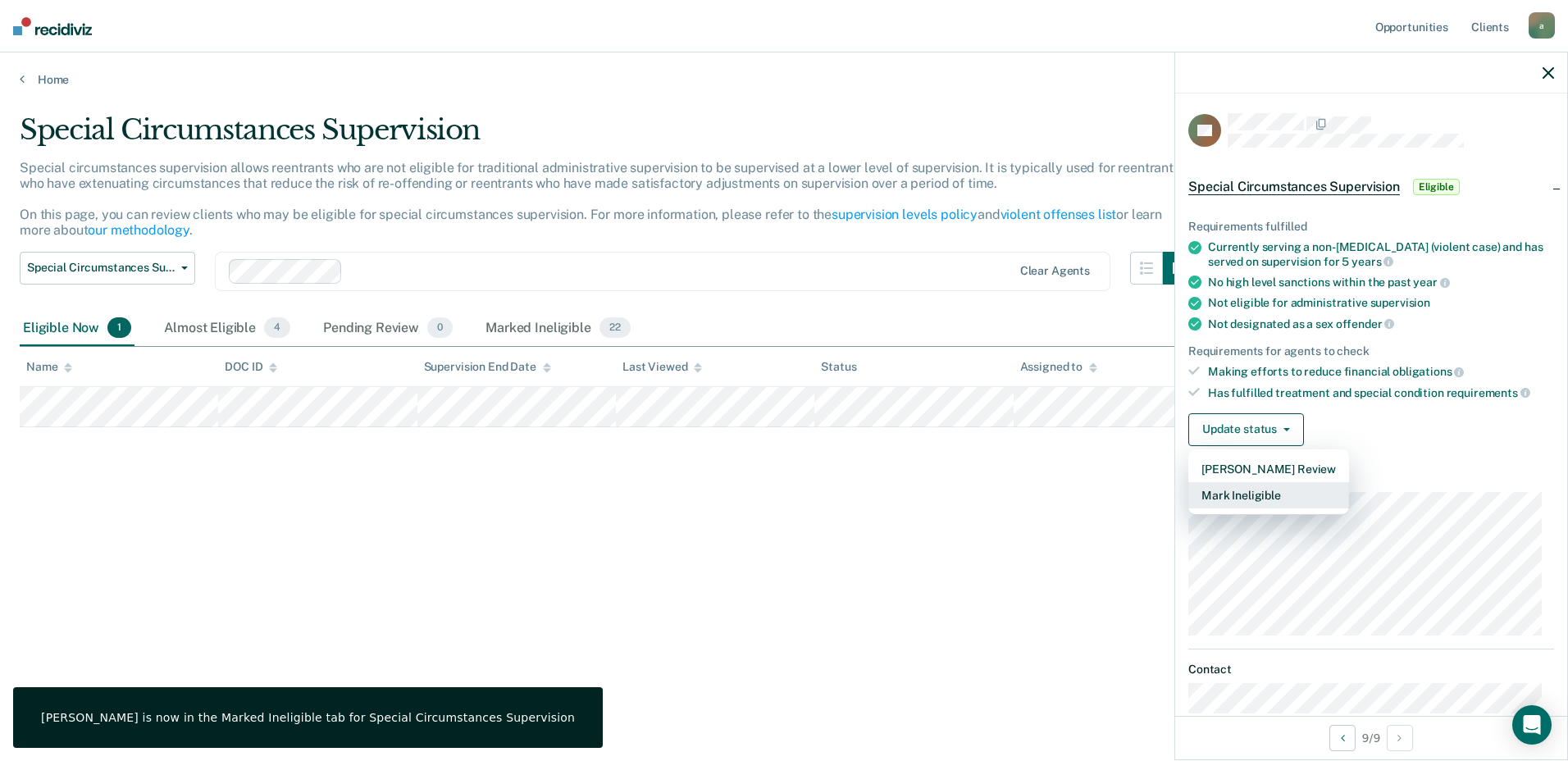
click at [1240, 490] on button "Mark Ineligible" at bounding box center [1268, 495] width 160 height 27
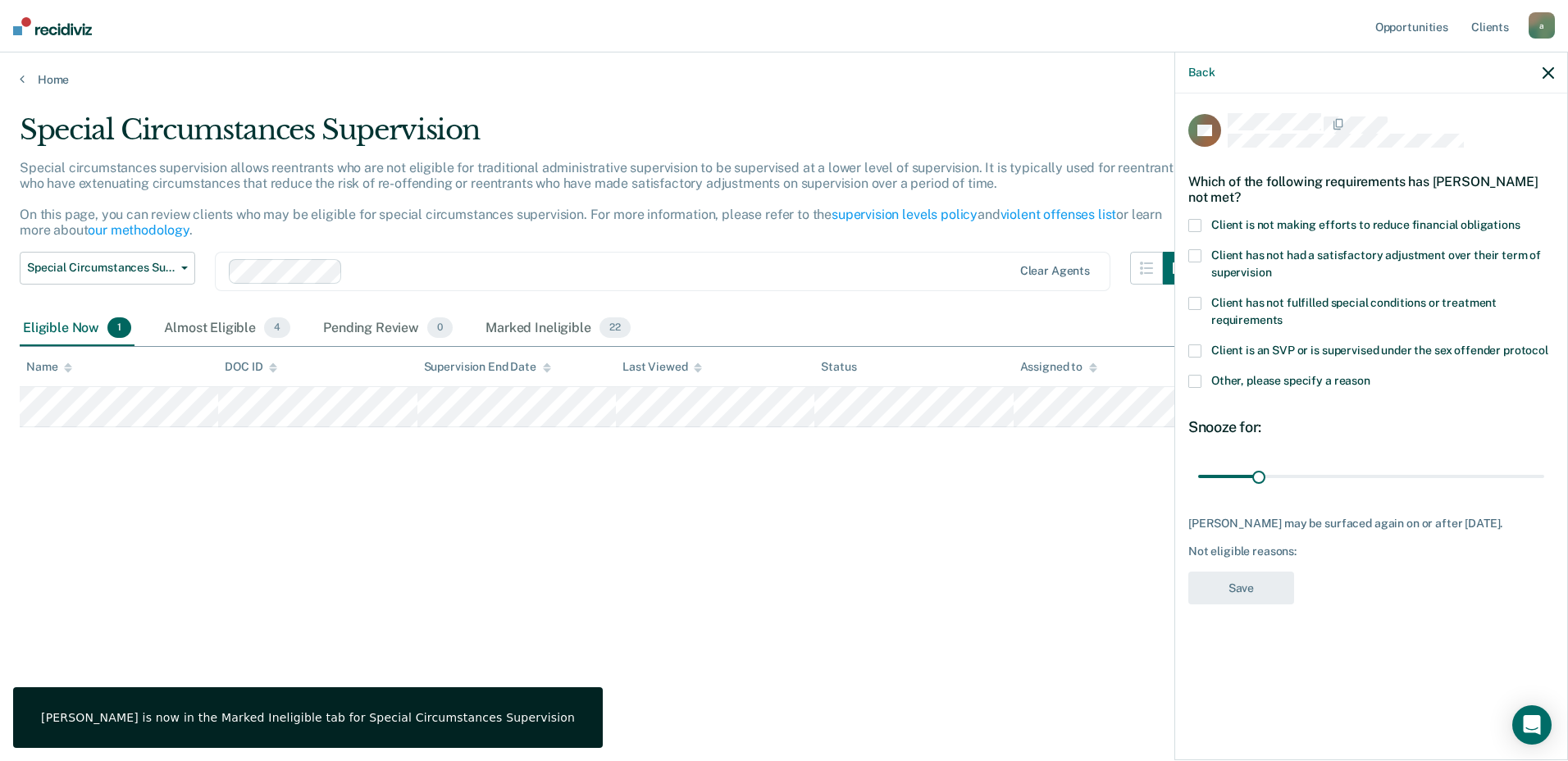
click at [1192, 375] on span at bounding box center [1195, 381] width 13 height 13
click at [1371, 375] on input "Other, please specify a reason" at bounding box center [1371, 375] width 0 height 0
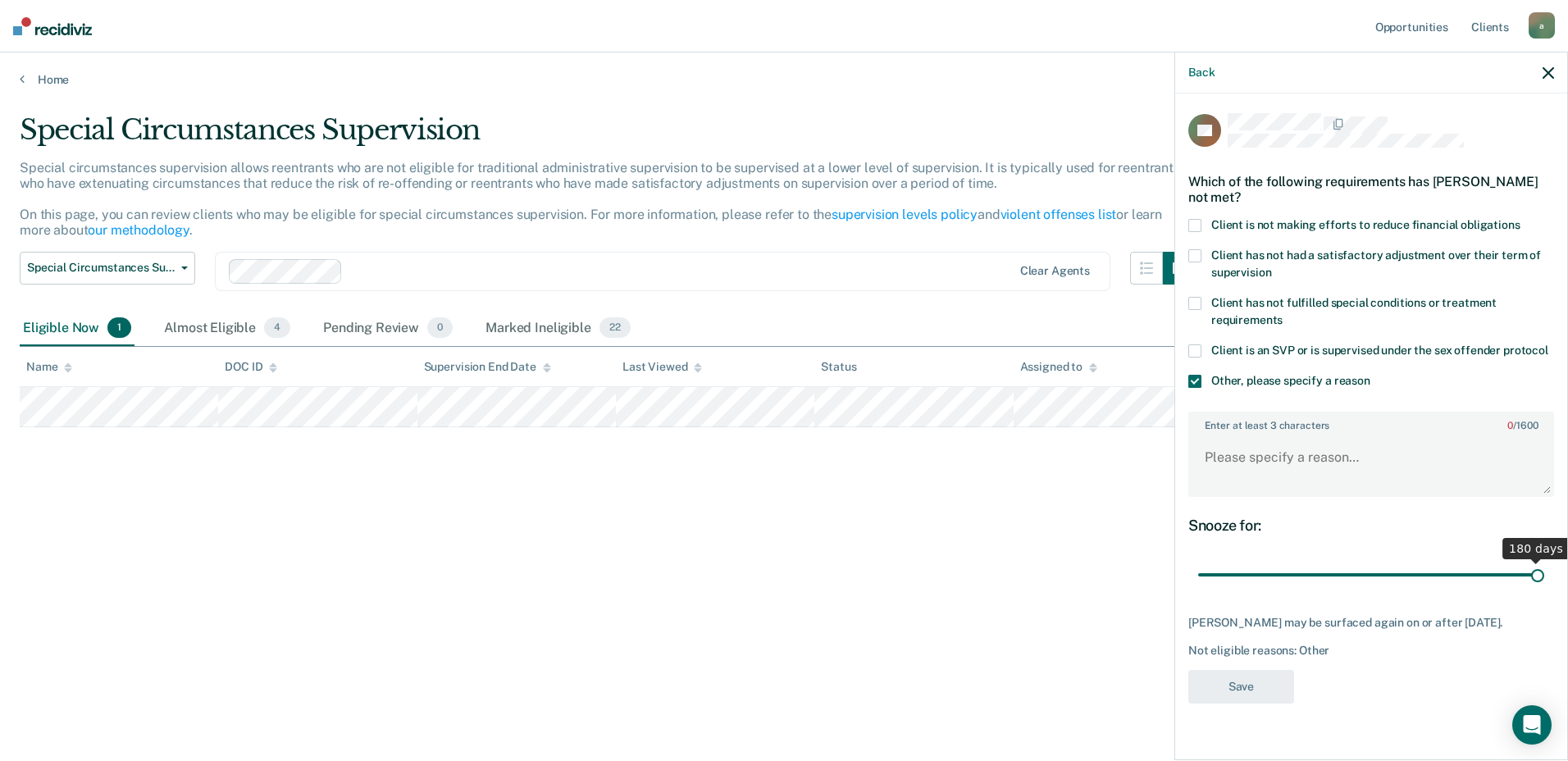
drag, startPoint x: 1254, startPoint y: 573, endPoint x: 1570, endPoint y: 555, distance: 316.5
type input "180"
click at [1544, 561] on input "range" at bounding box center [1371, 575] width 346 height 28
click at [1370, 461] on textarea "Enter at least 3 characters 0 / 1600" at bounding box center [1372, 465] width 363 height 61
type textarea "Violet instant offense"
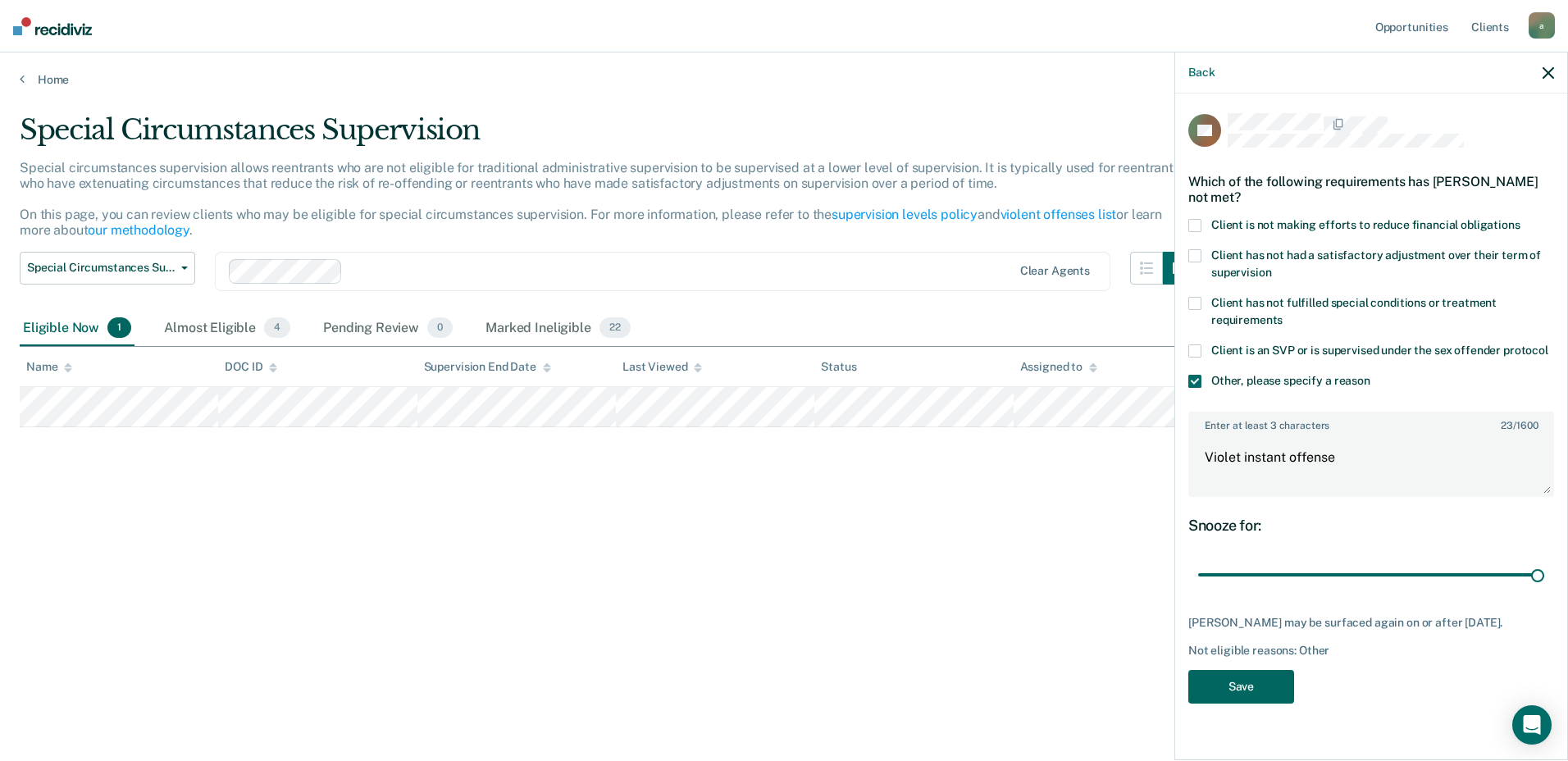
click at [1264, 689] on button "Save" at bounding box center [1241, 686] width 105 height 33
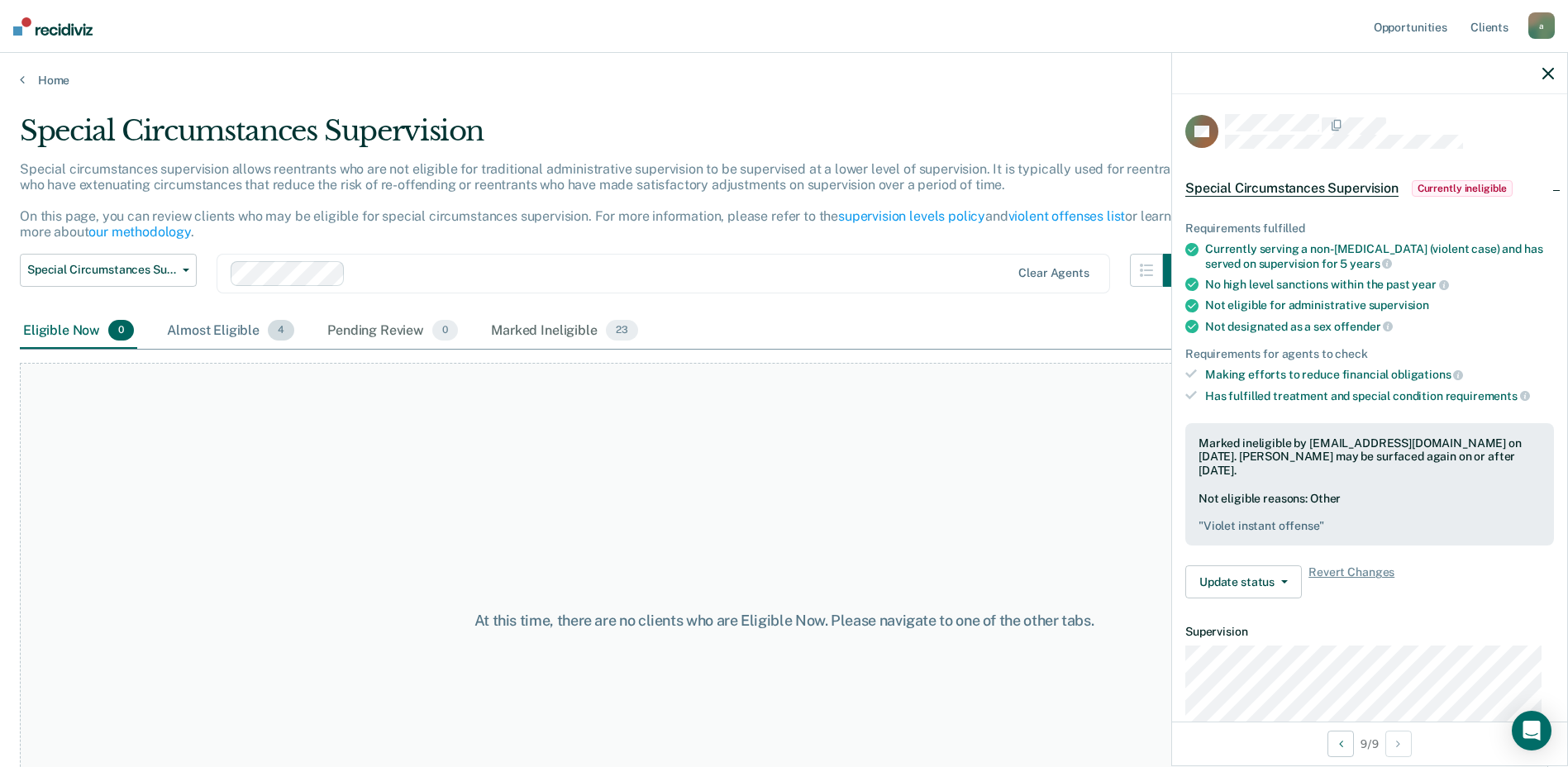
click at [225, 326] on div "Almost Eligible 4" at bounding box center [231, 331] width 134 height 36
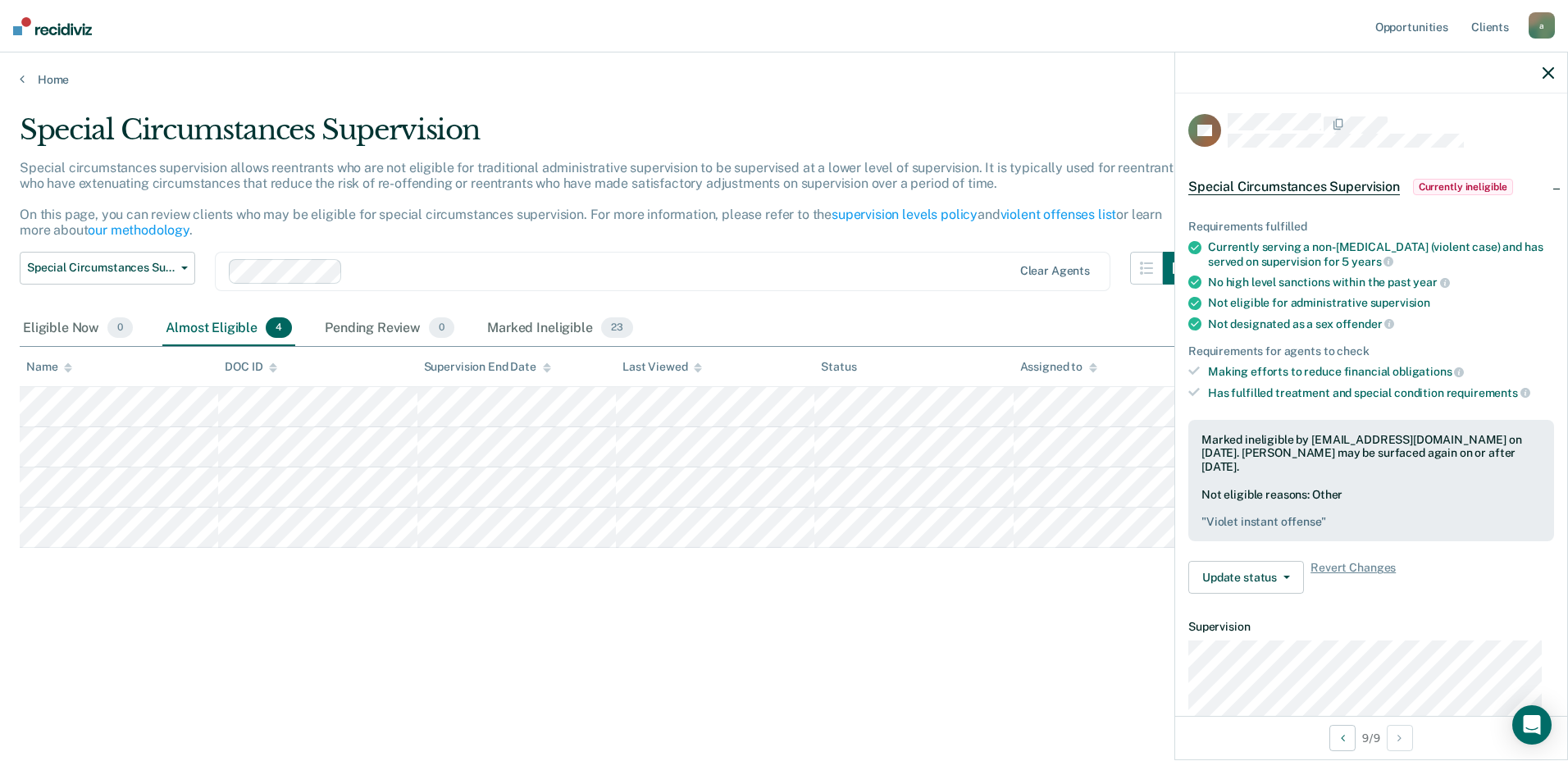
click at [1548, 75] on icon "button" at bounding box center [1548, 73] width 11 height 11
